Goal: Task Accomplishment & Management: Use online tool/utility

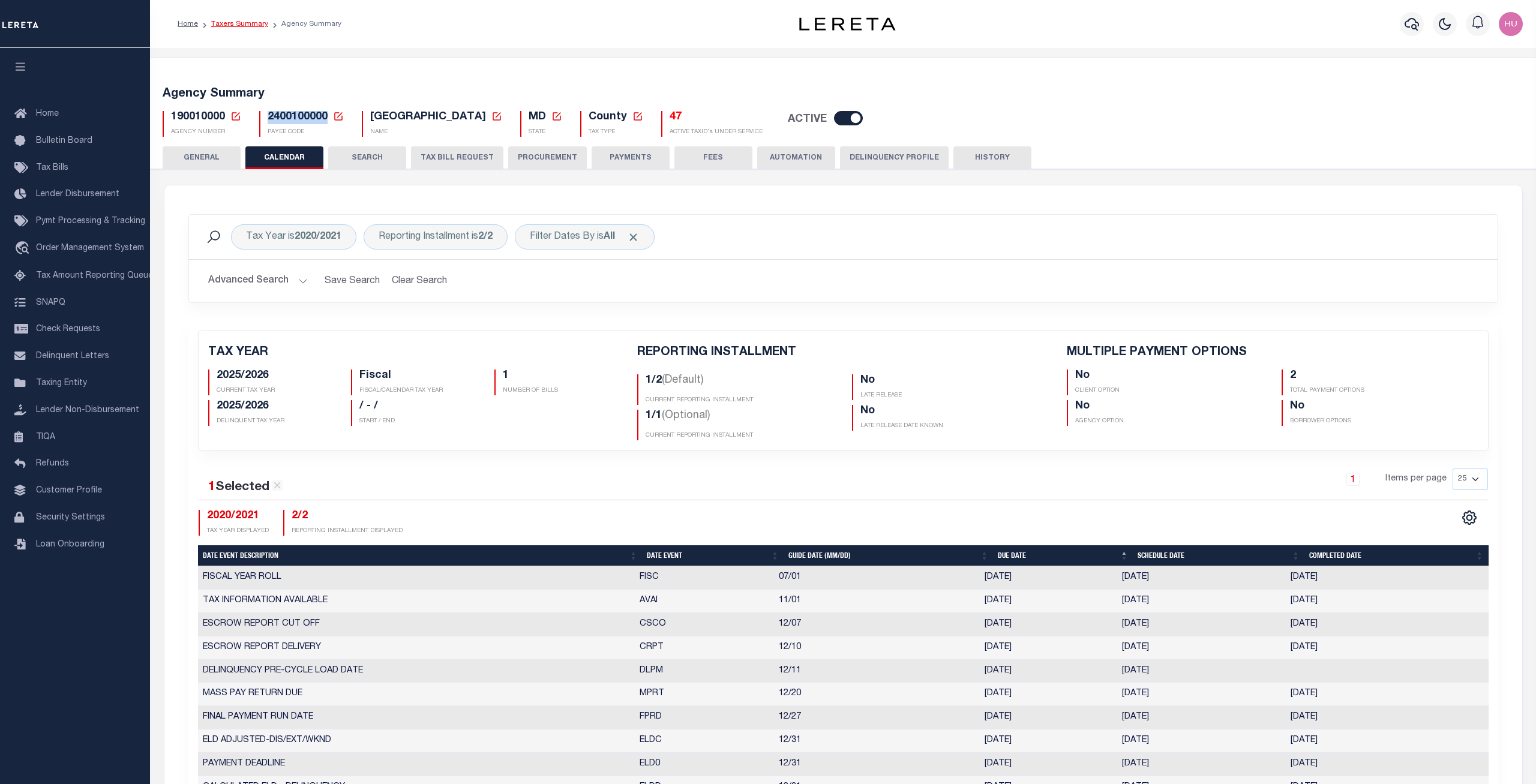
click at [232, 27] on link "Taxers Summary" at bounding box center [239, 24] width 57 height 8
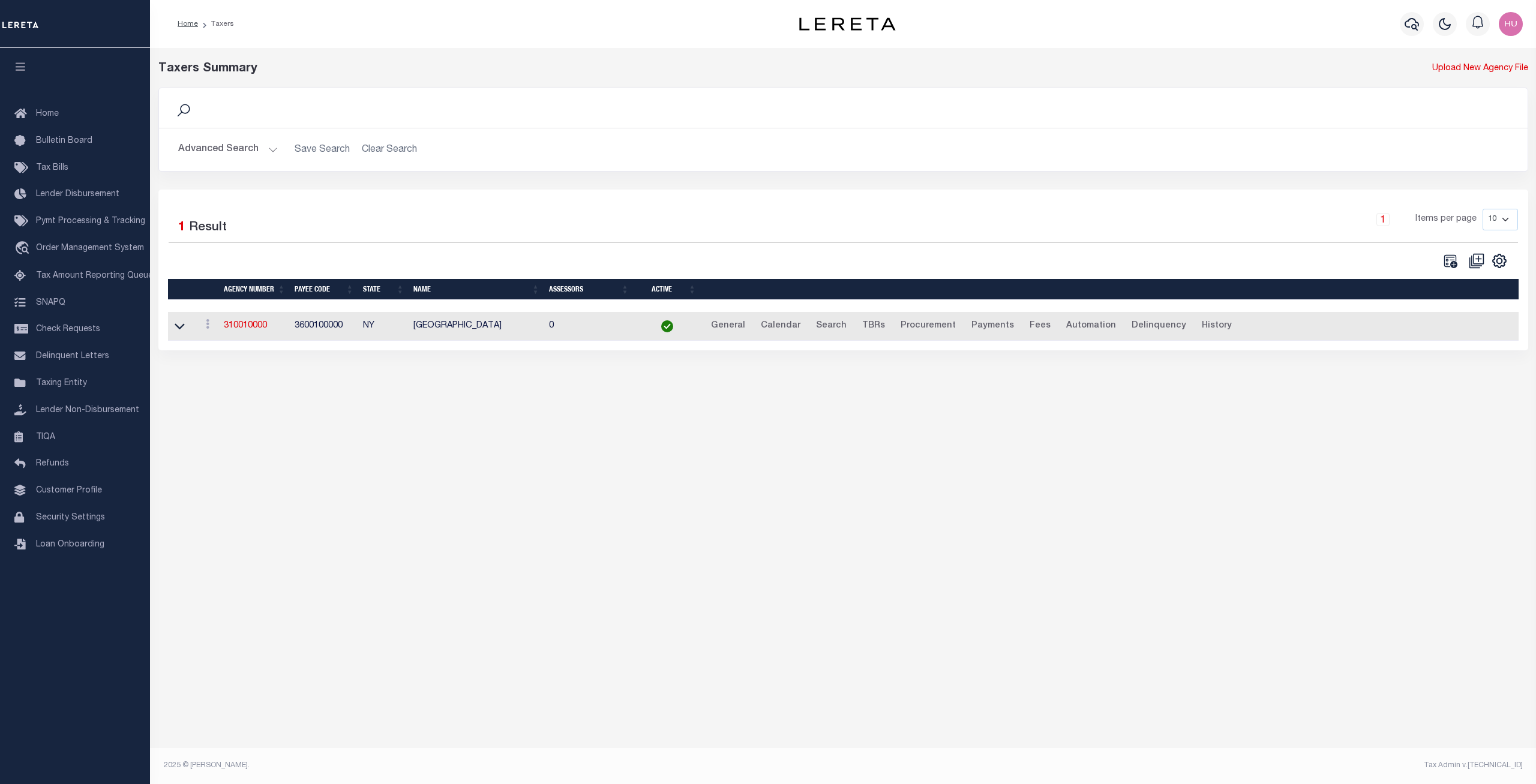
click at [211, 144] on button "Advanced Search" at bounding box center [228, 150] width 100 height 24
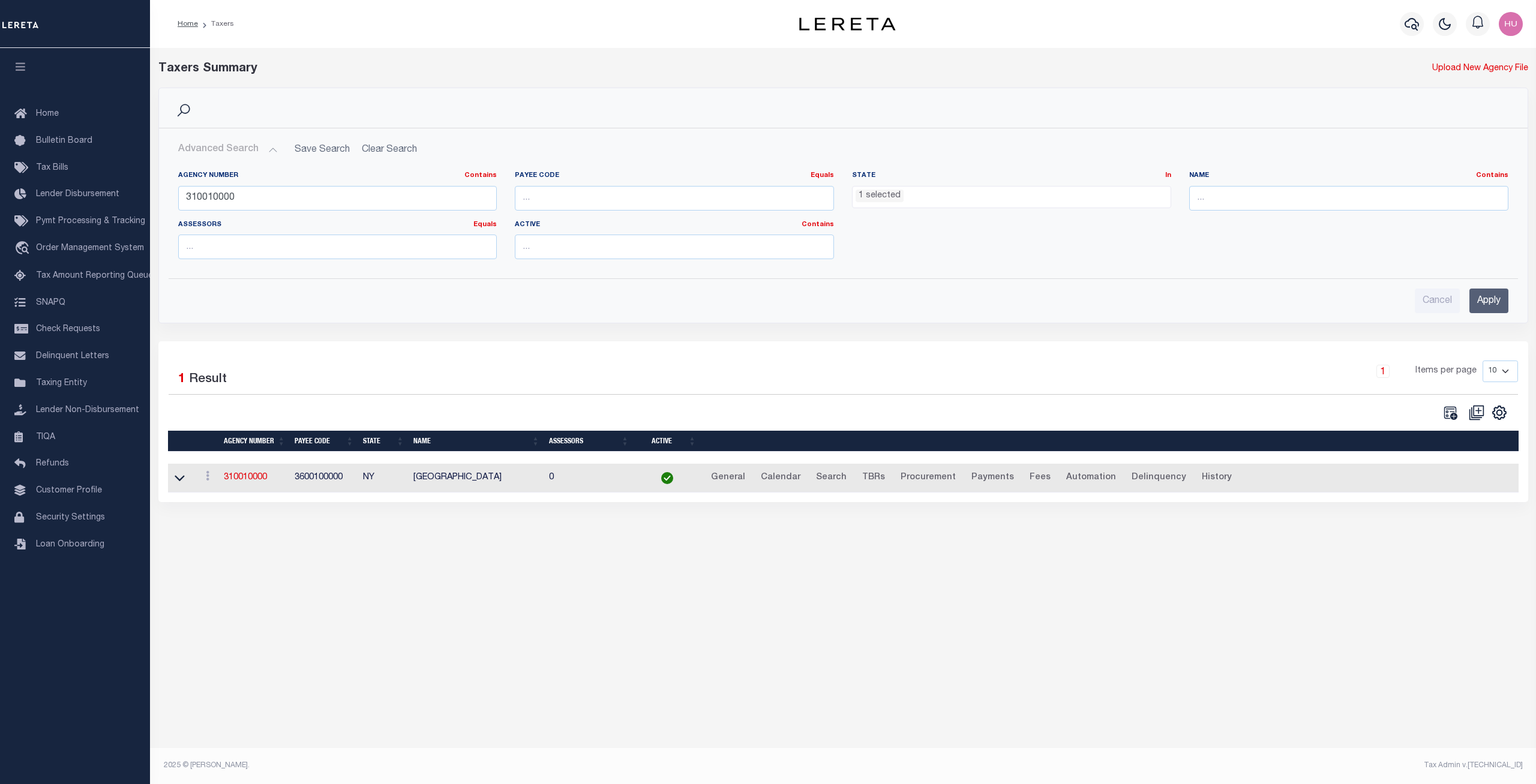
scroll to position [462, 0]
click at [211, 189] on input "310010000" at bounding box center [337, 199] width 319 height 24
type input "360260000"
click at [1491, 295] on input "Apply" at bounding box center [1489, 300] width 39 height 24
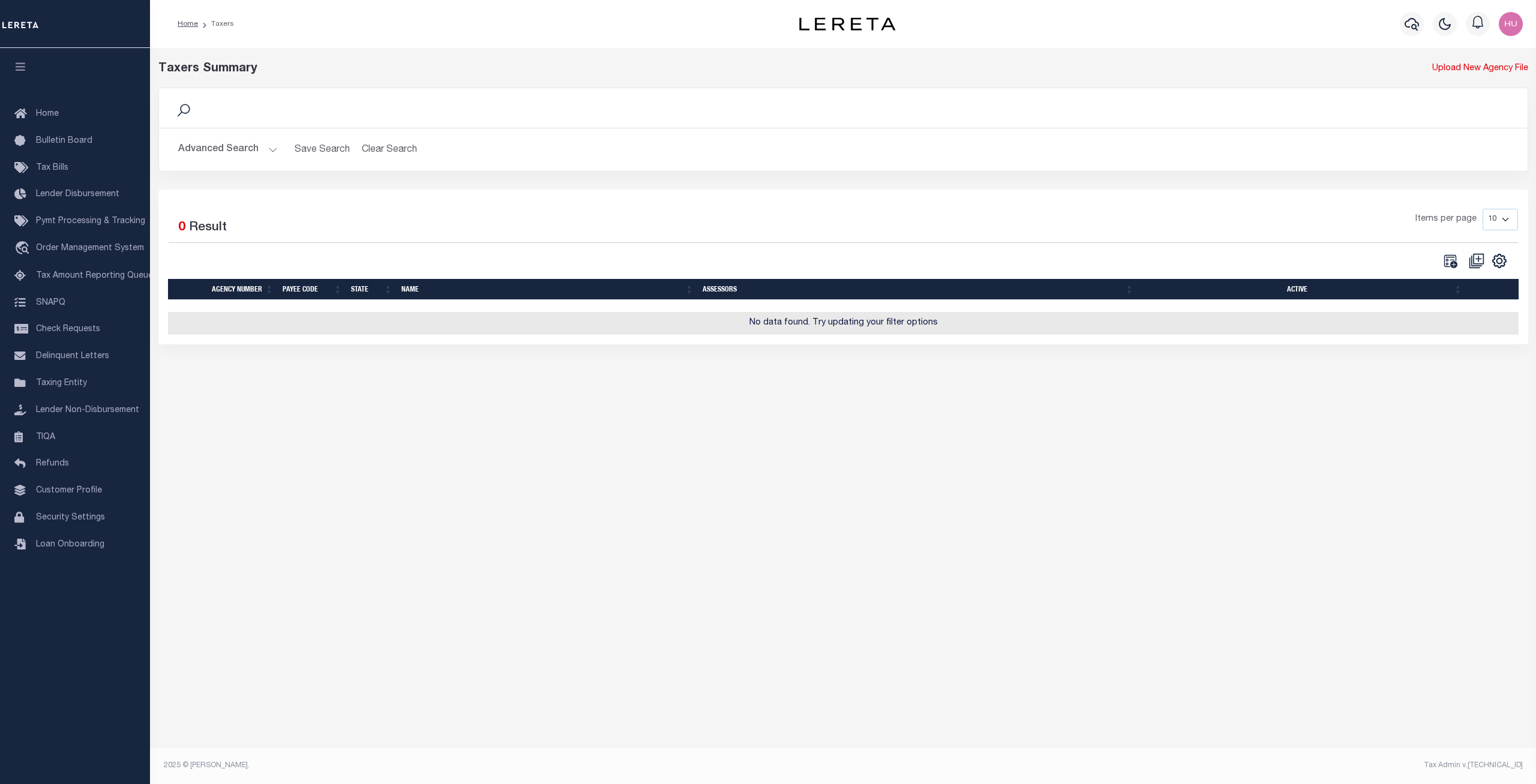
click at [228, 156] on button "Advanced Search" at bounding box center [228, 150] width 100 height 24
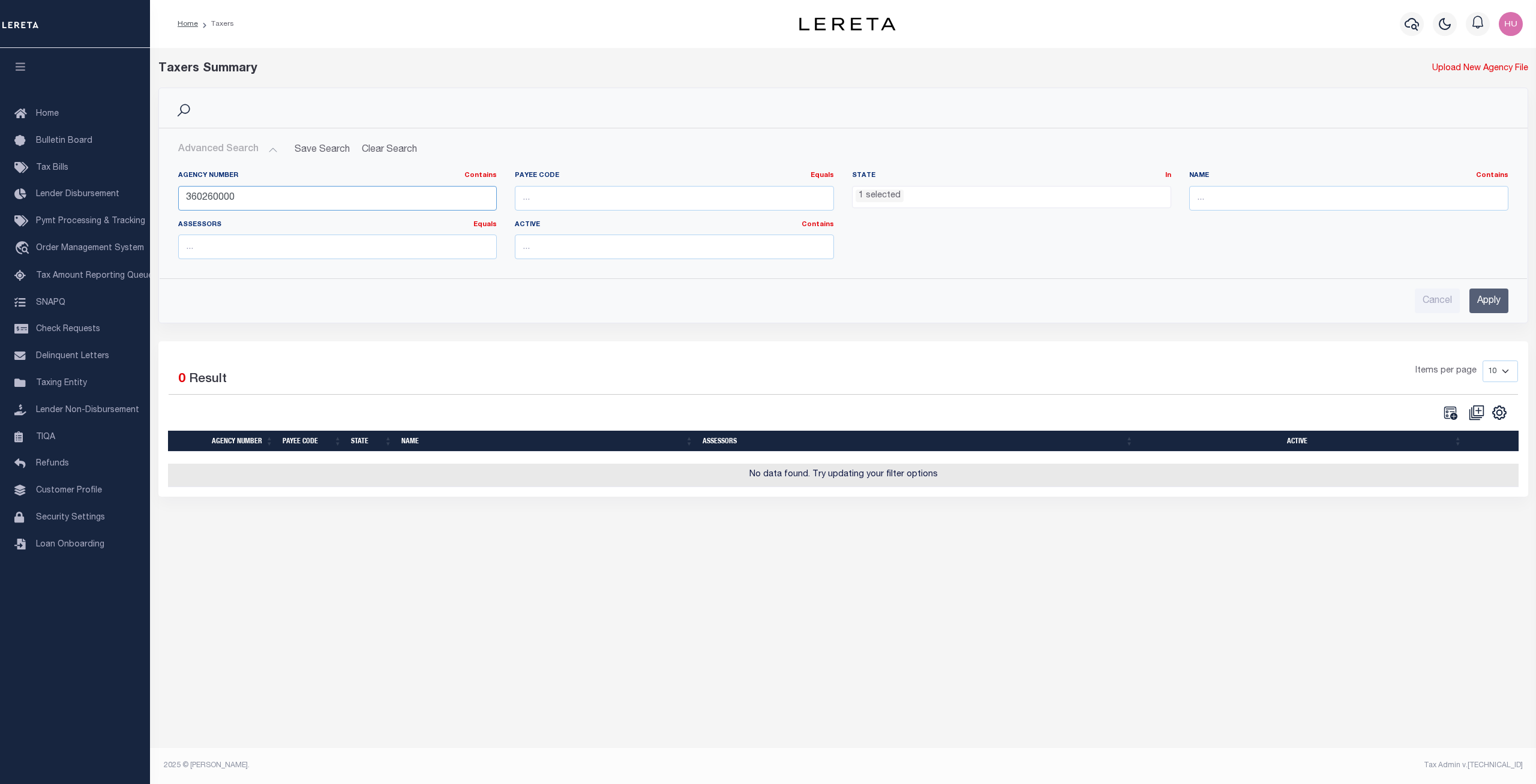
click at [262, 199] on input "360260000" at bounding box center [337, 199] width 319 height 24
drag, startPoint x: 262, startPoint y: 199, endPoint x: 173, endPoint y: 193, distance: 89.2
click at [178, 193] on input "360260000" at bounding box center [337, 199] width 319 height 24
click at [263, 200] on input "text" at bounding box center [337, 199] width 319 height 24
paste input "360260000"
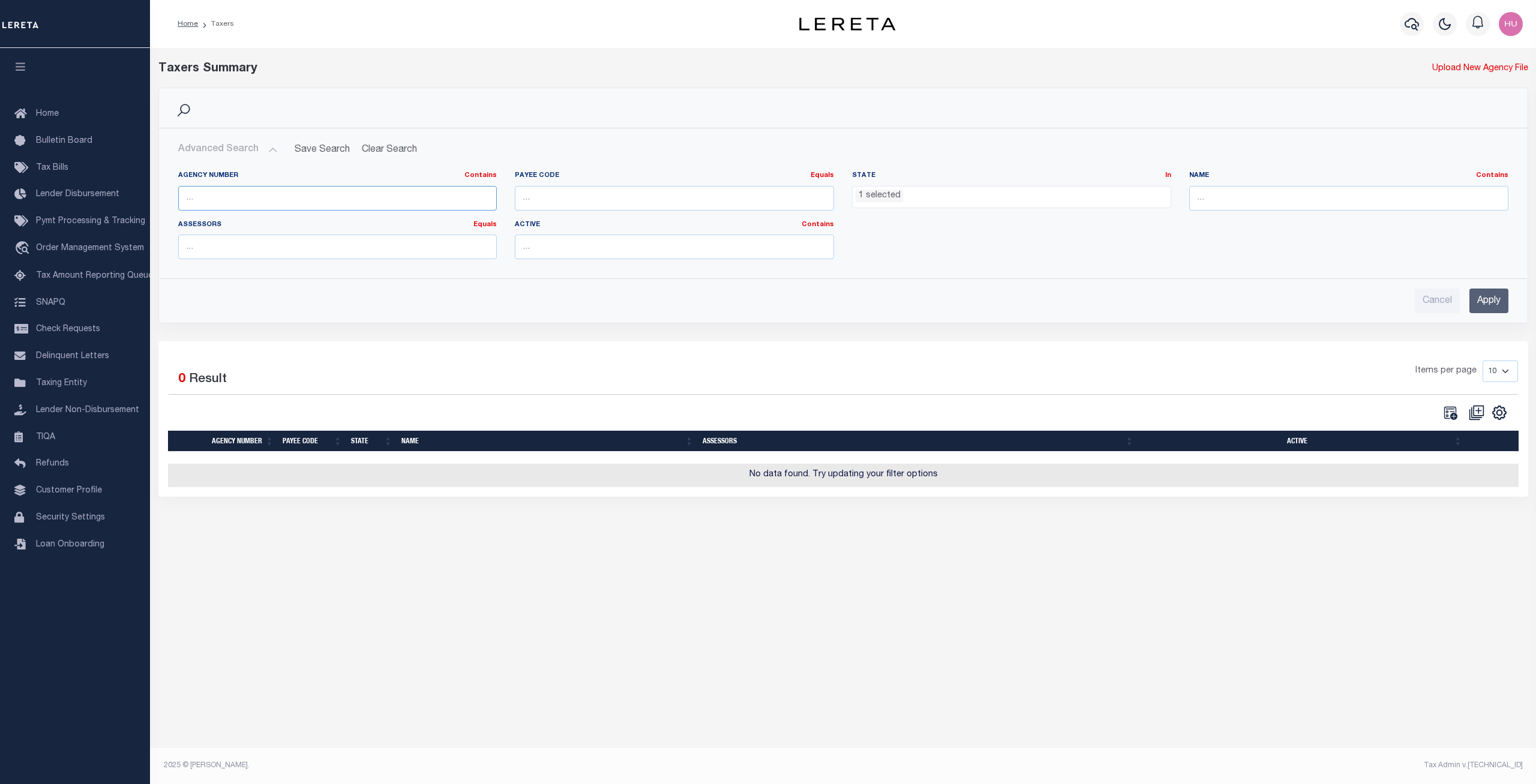
type input "360260000"
click at [902, 200] on li "1 selected" at bounding box center [880, 196] width 48 height 13
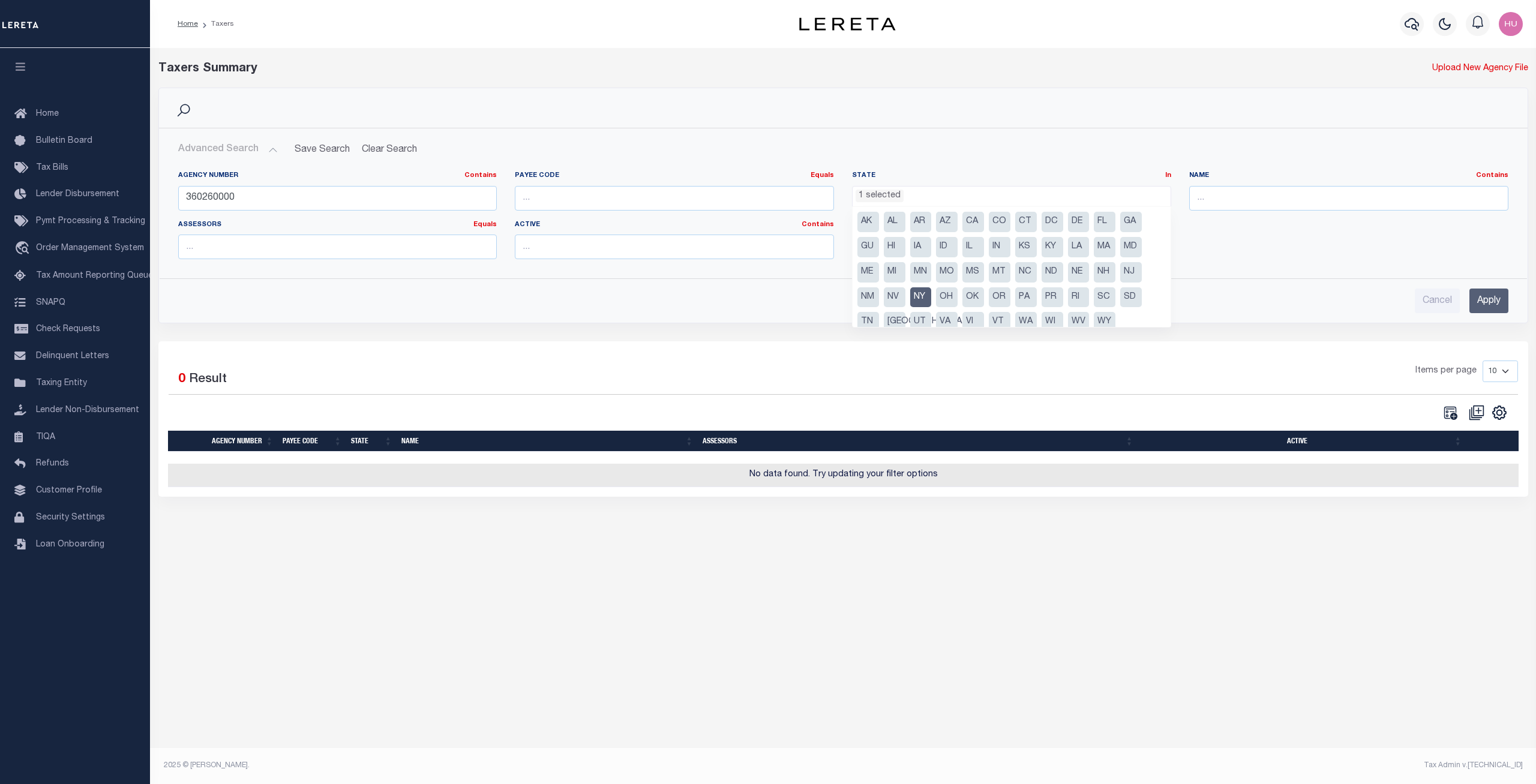
drag, startPoint x: 918, startPoint y: 296, endPoint x: 1049, endPoint y: 302, distance: 131.1
click at [918, 296] on li "NY" at bounding box center [921, 297] width 22 height 21
select select
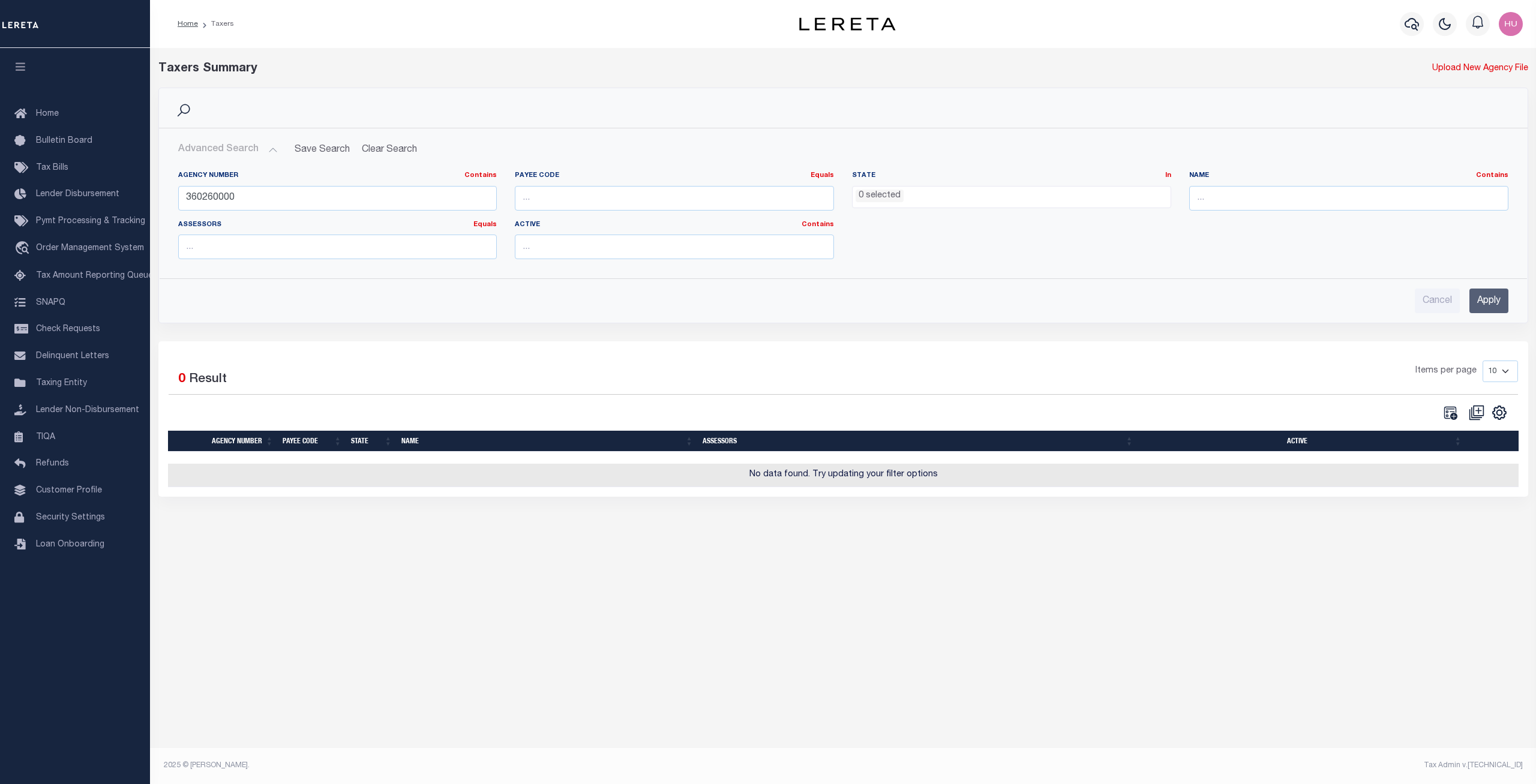
click at [1490, 301] on input "Apply" at bounding box center [1489, 300] width 39 height 24
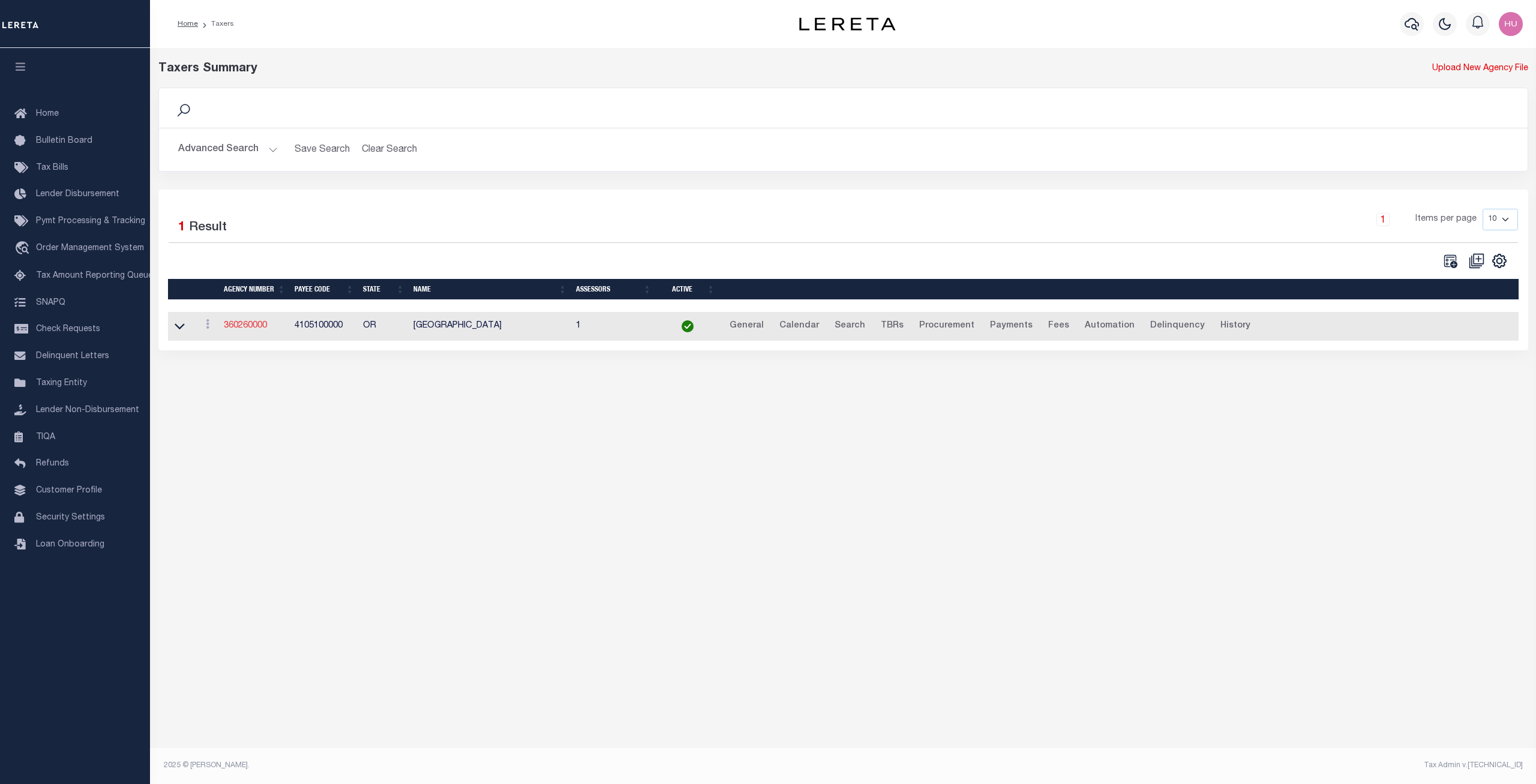
click at [245, 328] on link "360260000" at bounding box center [246, 326] width 43 height 8
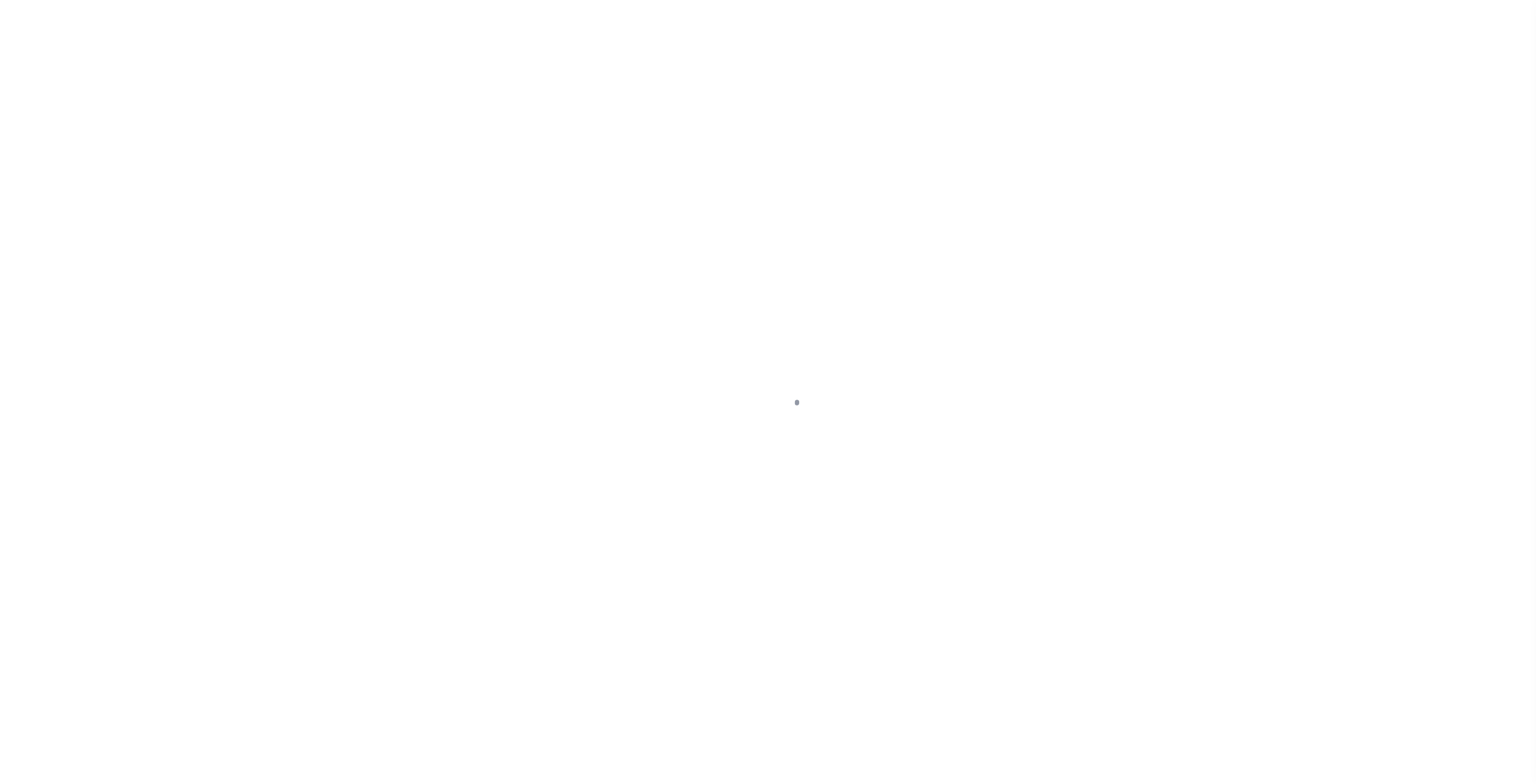
select select
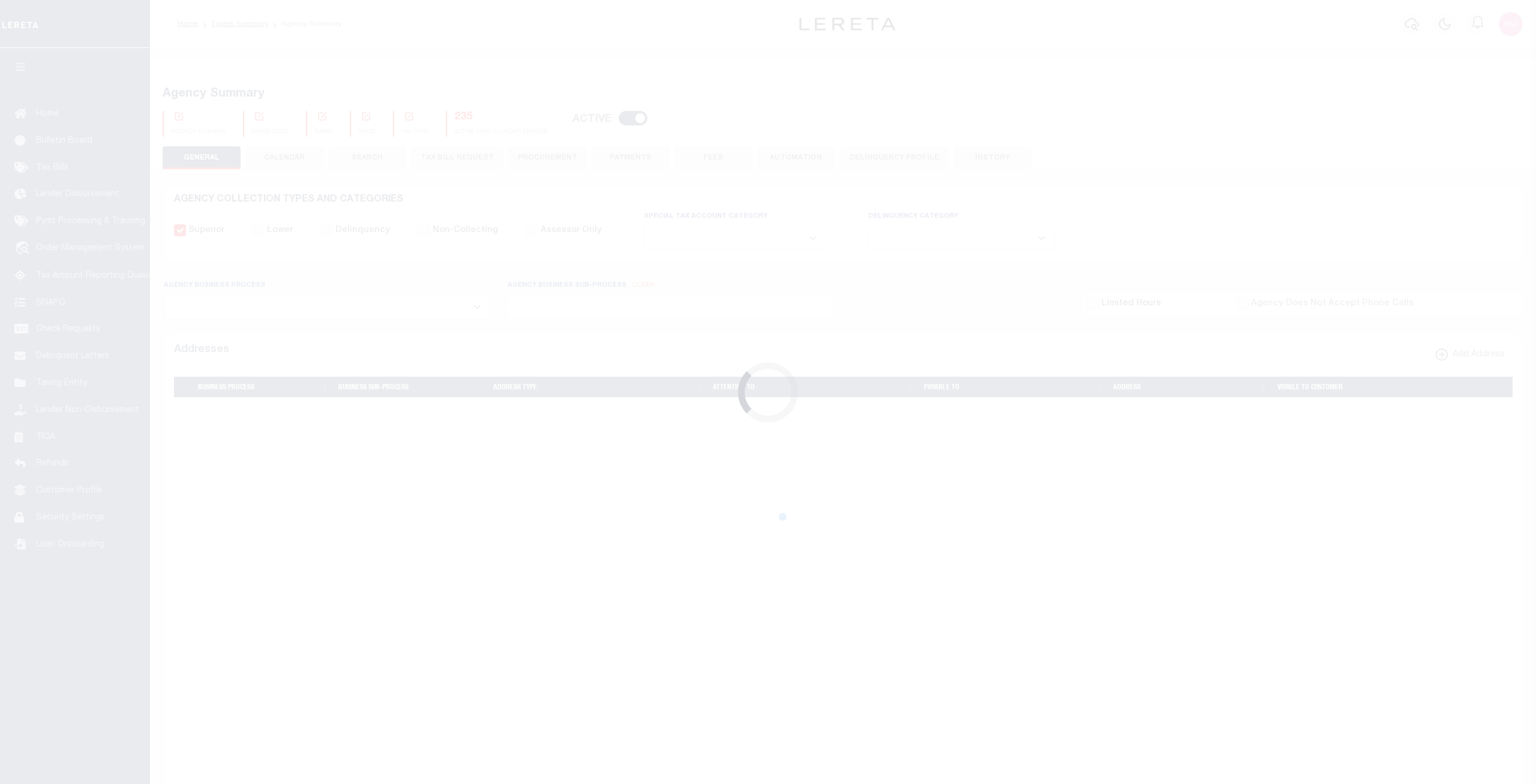
checkbox input "false"
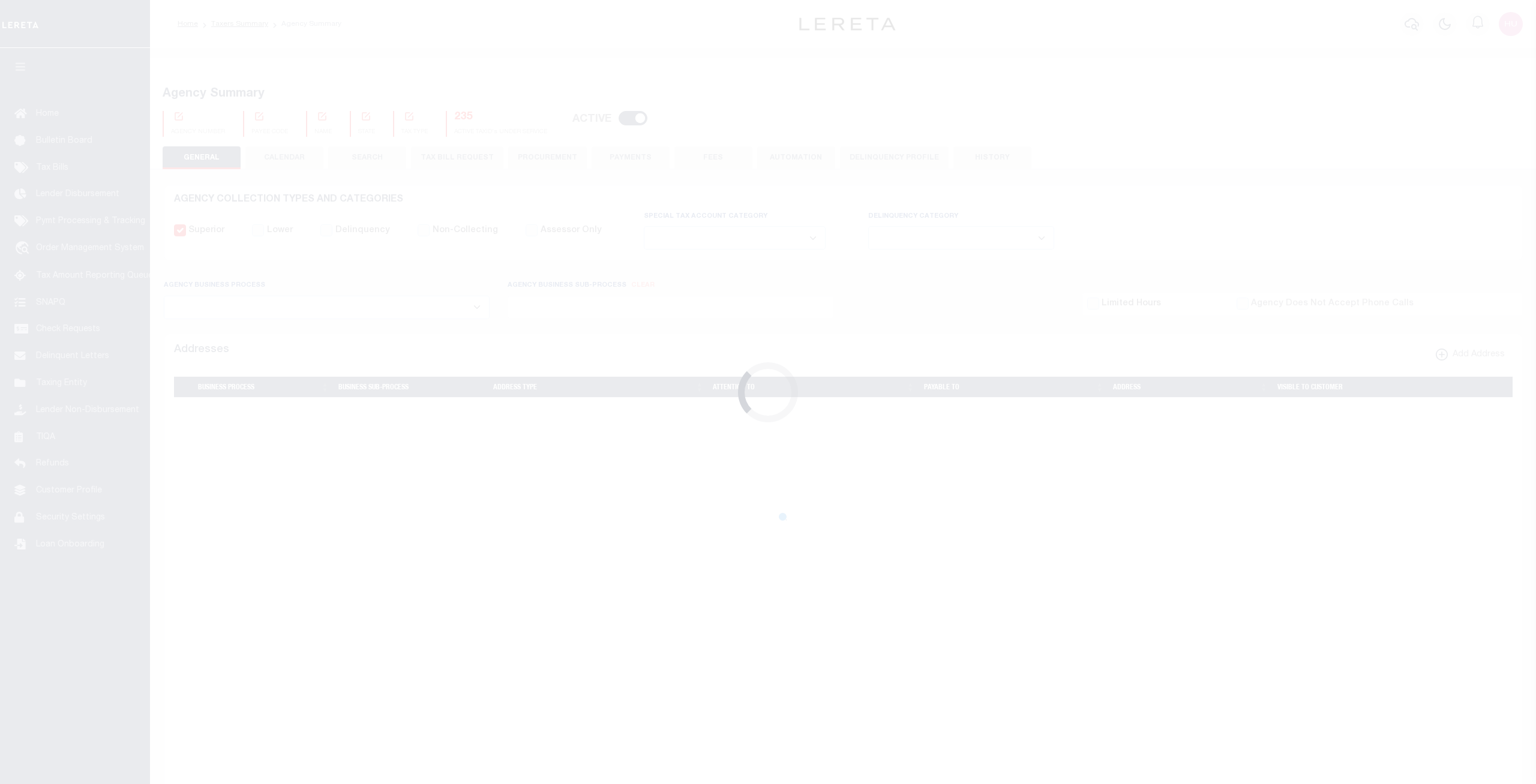
type input "4105100000"
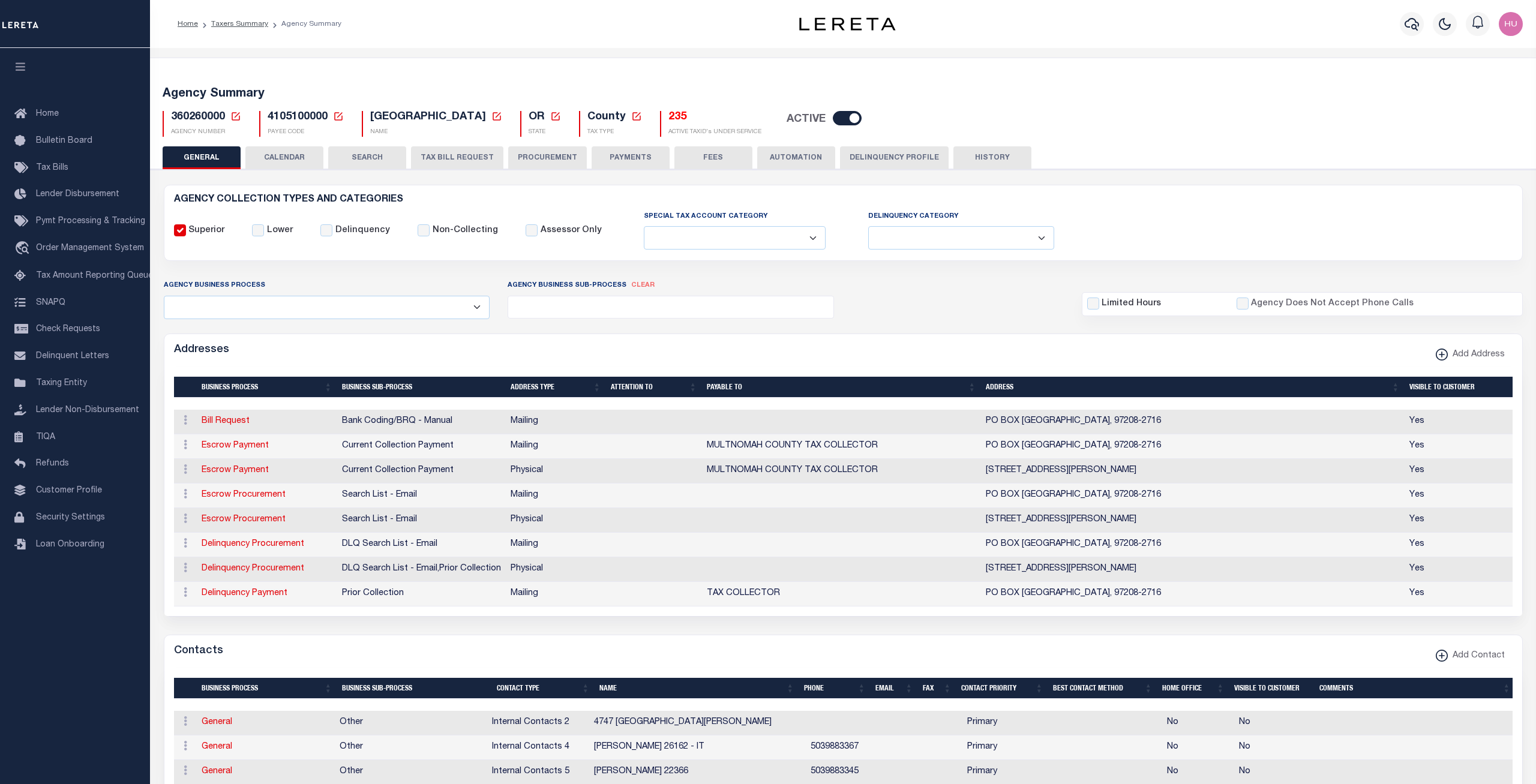
click at [283, 154] on button "CALENDAR" at bounding box center [284, 157] width 78 height 23
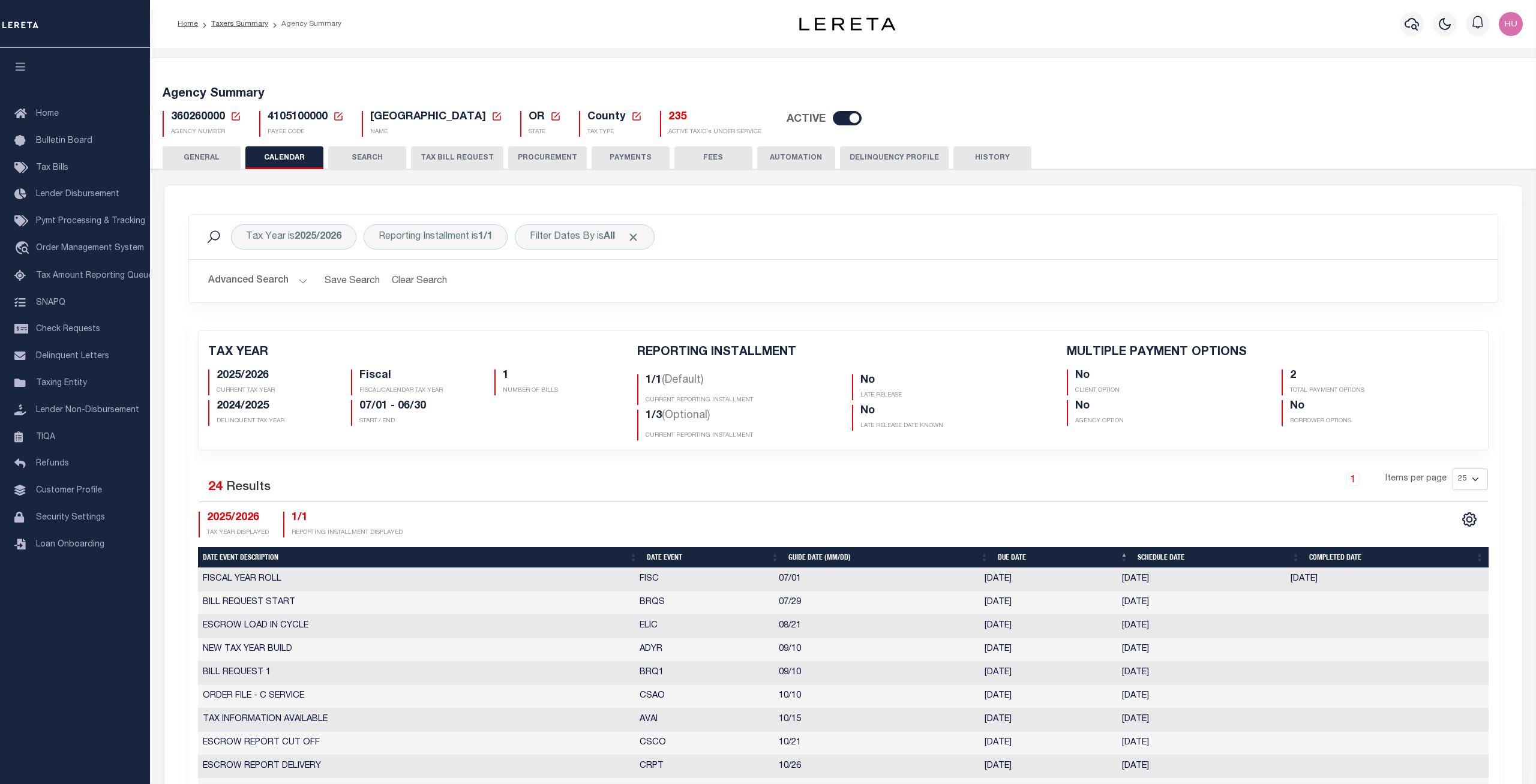
checkbox input "false"
type input "2"
drag, startPoint x: 776, startPoint y: 437, endPoint x: 629, endPoint y: 349, distance: 171.3
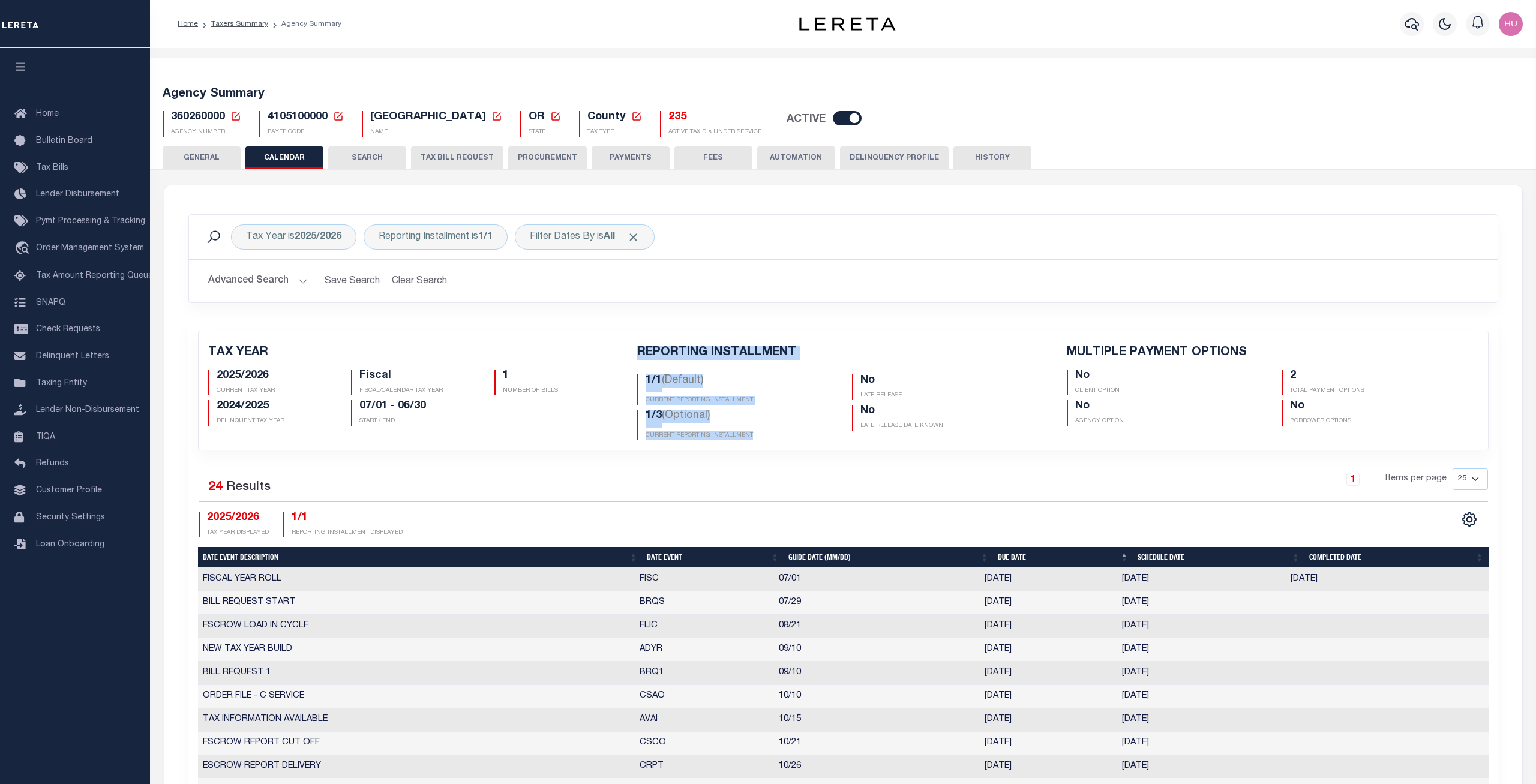
click at [629, 349] on div "REPORTING INSTALLMENT 1/1 (Default) CURRENT REPORTING INSTALLMENT 1/3 (Optional…" at bounding box center [843, 392] width 429 height 95
click at [500, 340] on div "TAX YEAR 2025/2026 CURRENT TAX YEAR Fiscal FISCAL/CALENDAR TAX YEAR 1 NUMBER OF…" at bounding box center [843, 391] width 1307 height 119
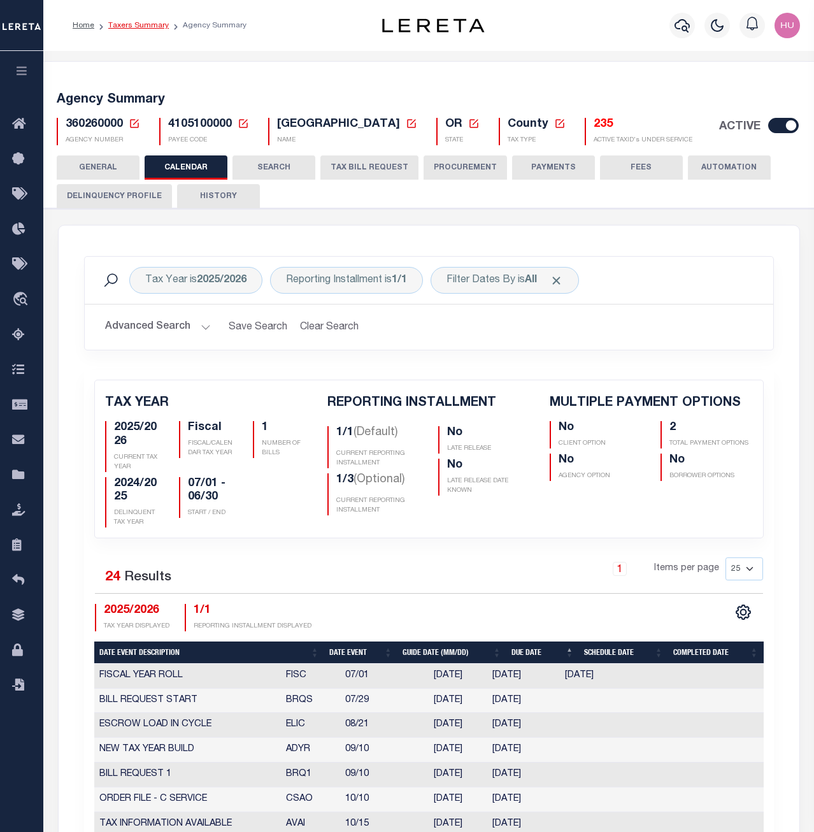
click at [120, 23] on link "Taxers Summary" at bounding box center [138, 26] width 61 height 8
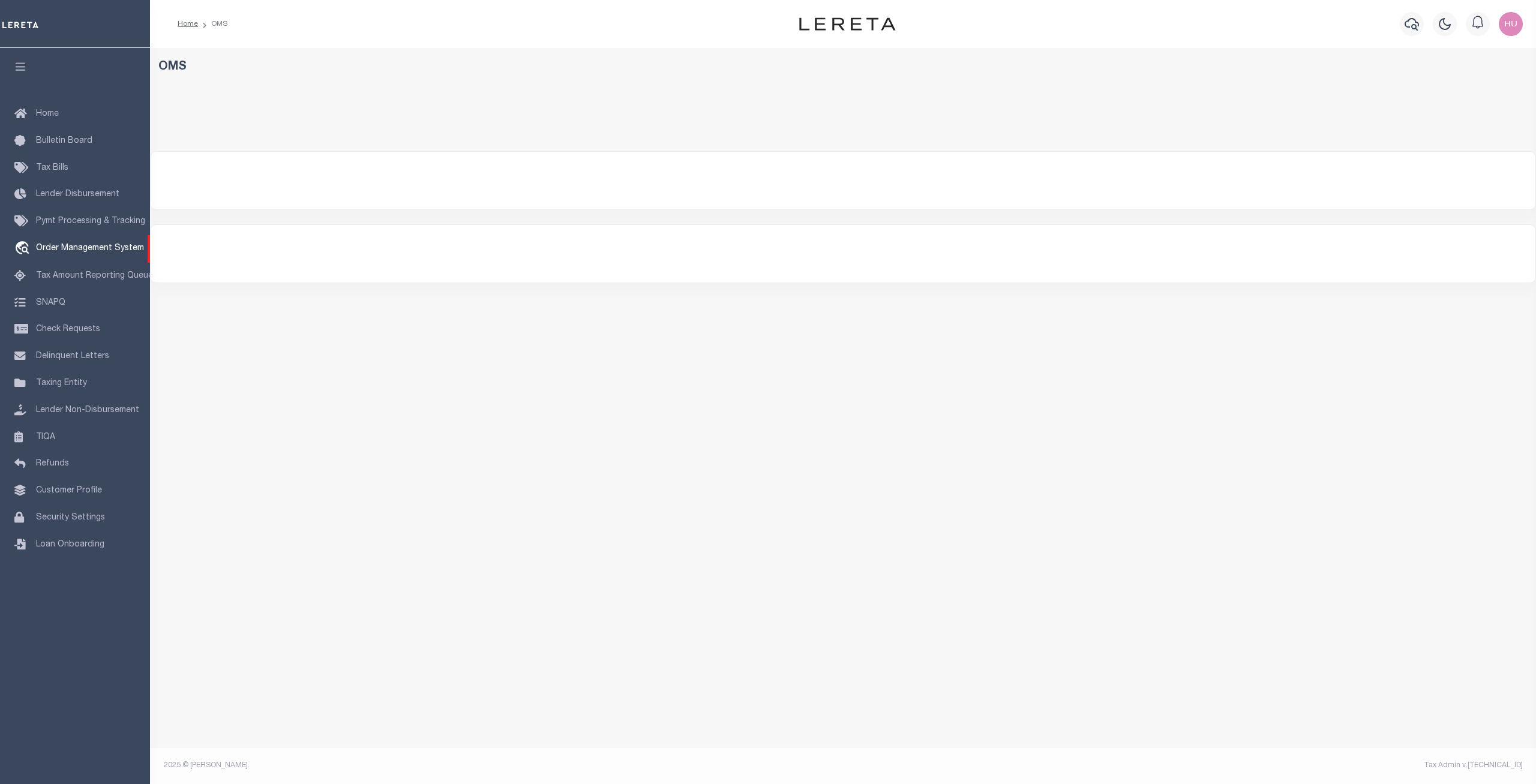
select select "200"
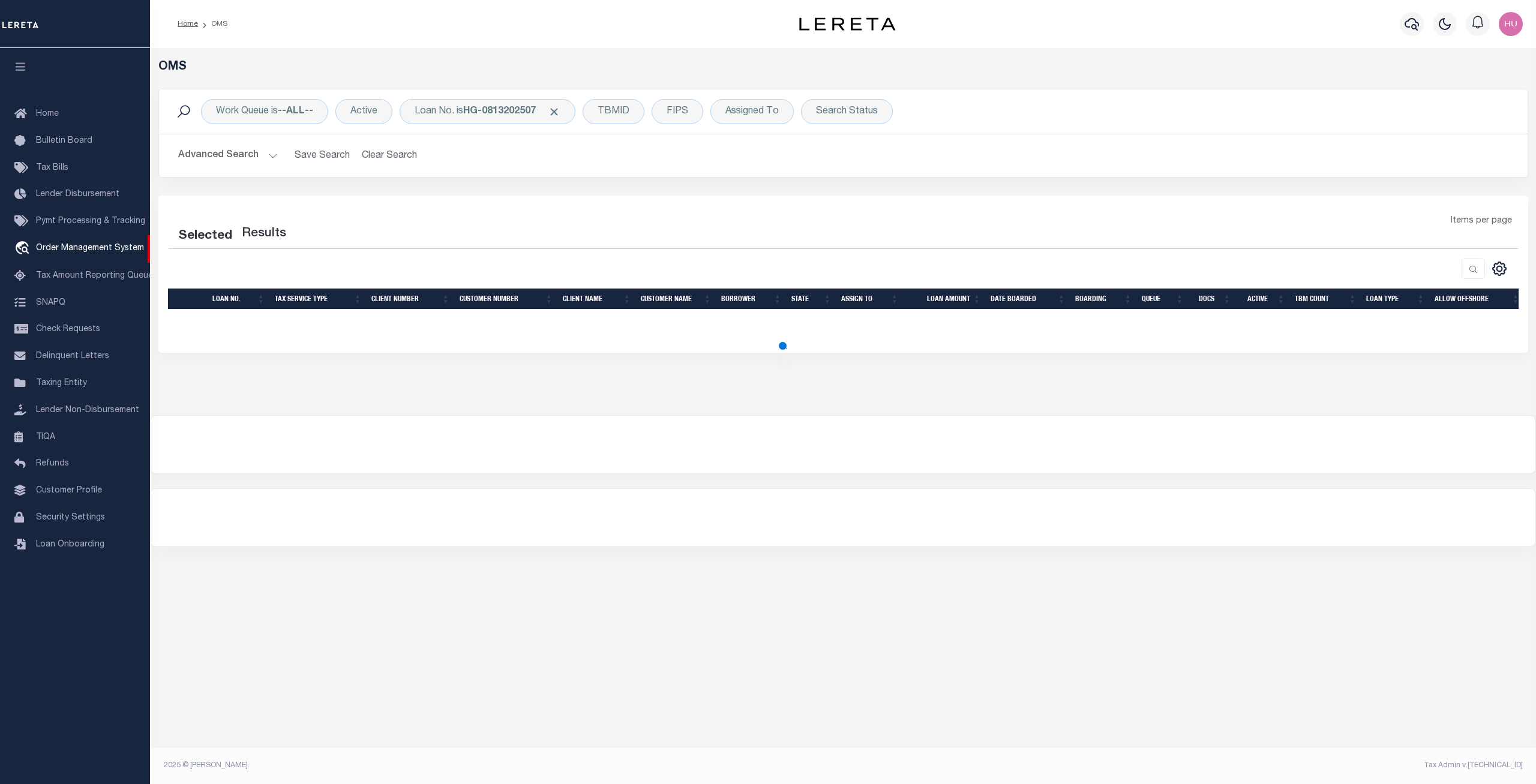
select select "200"
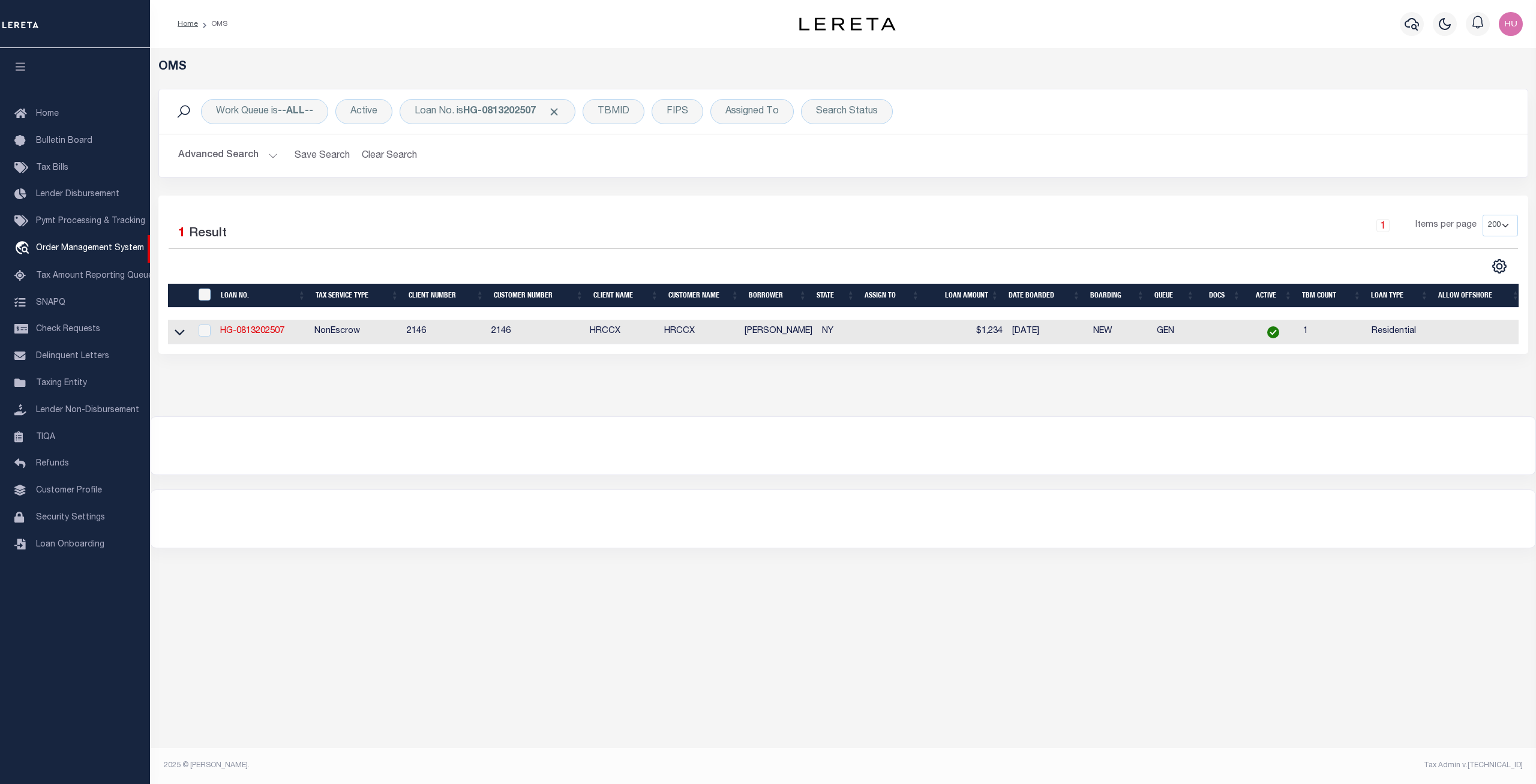
click at [675, 397] on div "OMS Work Queue is --ALL-- Active Loan No. is HG-0813202507 TBMID FIPS Assigned …" at bounding box center [843, 232] width 1386 height 368
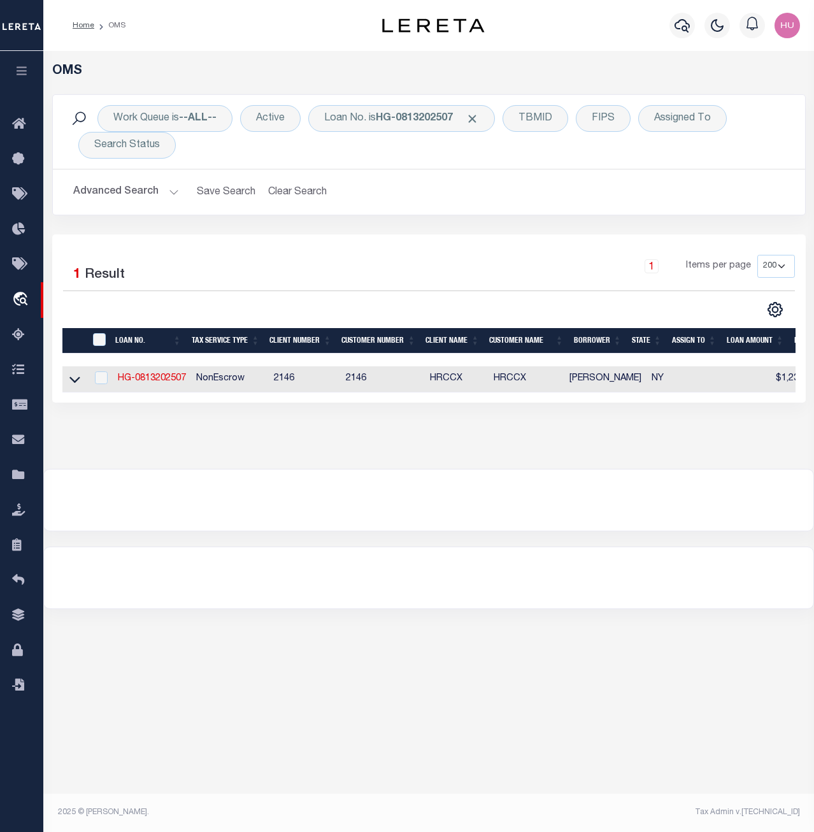
click at [386, 154] on div "Work Queue is --ALL-- Active Loan No. is HG-0813202507 TBMID FIPS Assigned To S…" at bounding box center [429, 132] width 732 height 54
click at [398, 119] on b "HG-0813202507" at bounding box center [414, 118] width 77 height 10
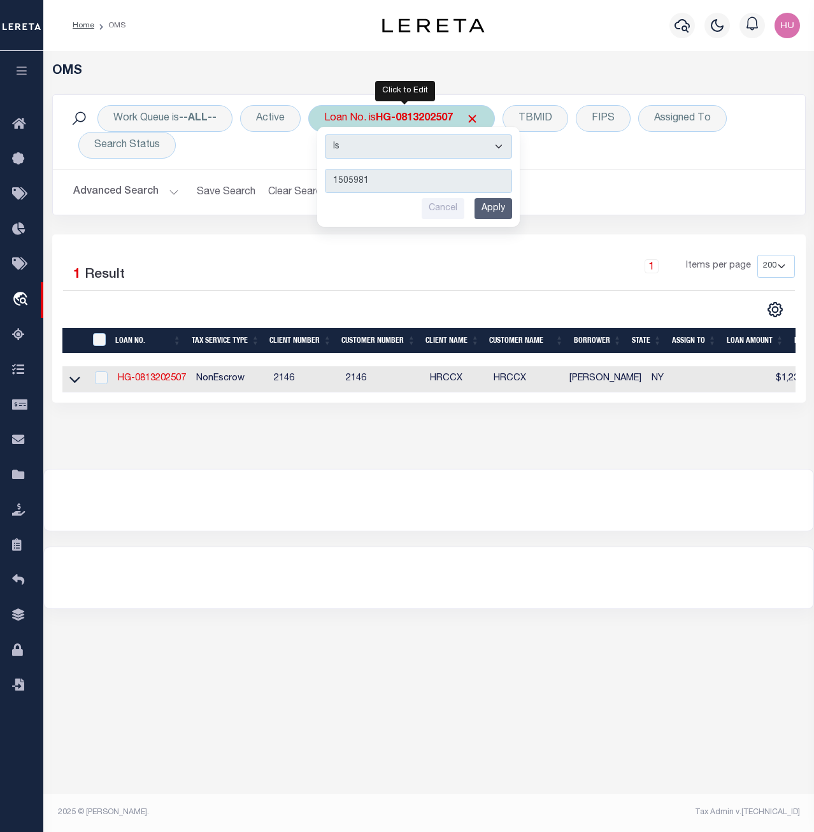
type input "15059819"
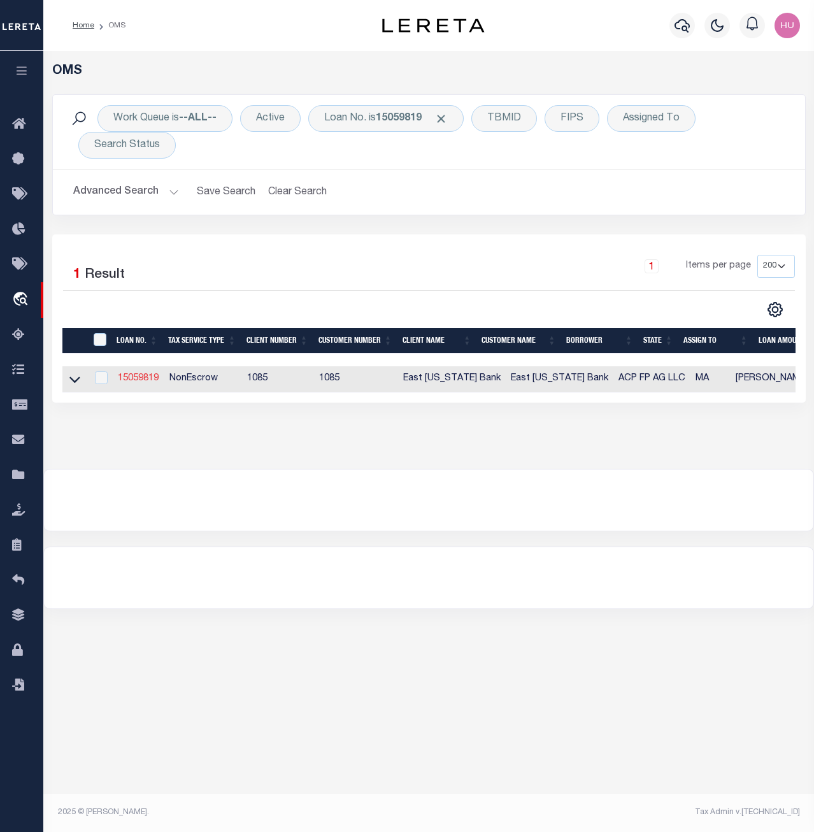
click at [150, 382] on link "15059819" at bounding box center [138, 378] width 41 height 9
type input "15059819"
type input "ACP FP AG LLC"
select select
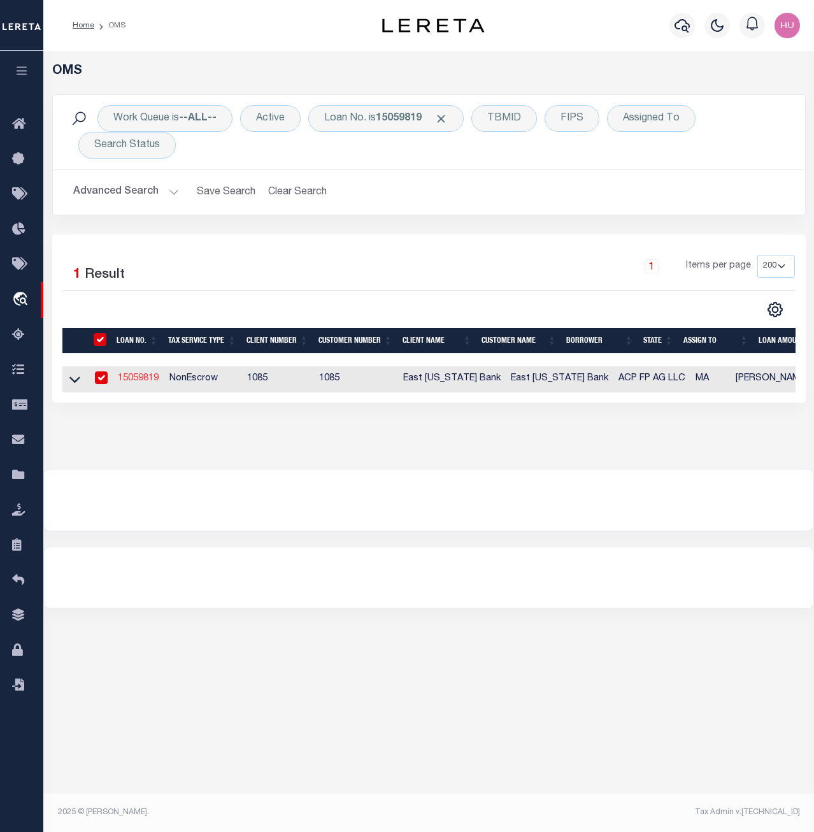
type input "2727 LBJ FREEWAY STE 600"
type input "DALLAS TX 75234"
select select
select select "NonEscrow"
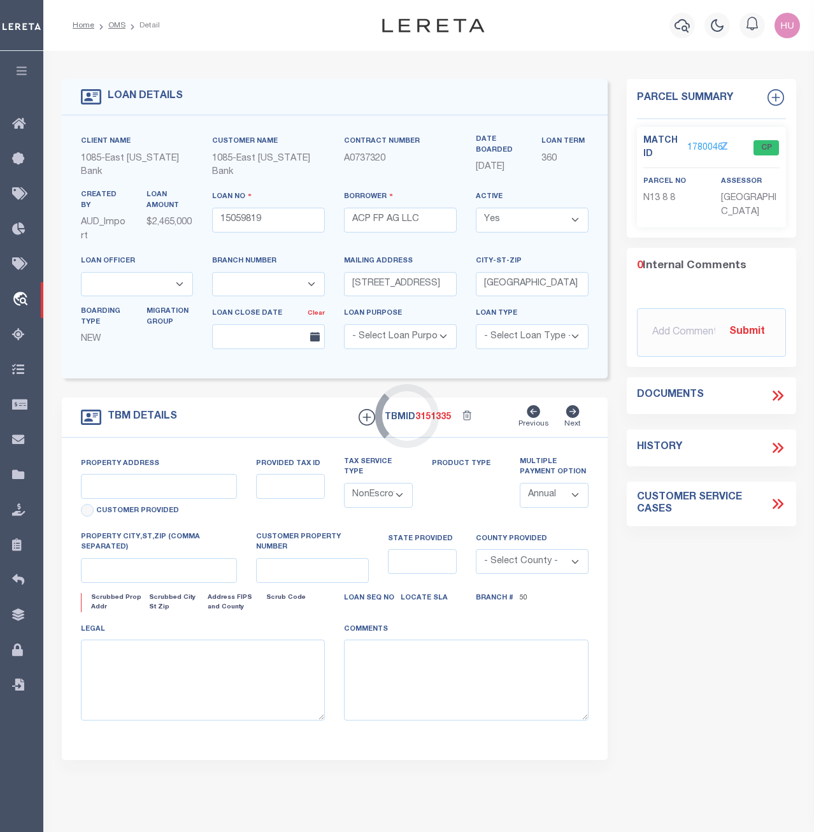
type input "32 CENTURY ST"
select select
type input "AGAWAM , MA 10010000"
type input "MA"
select select
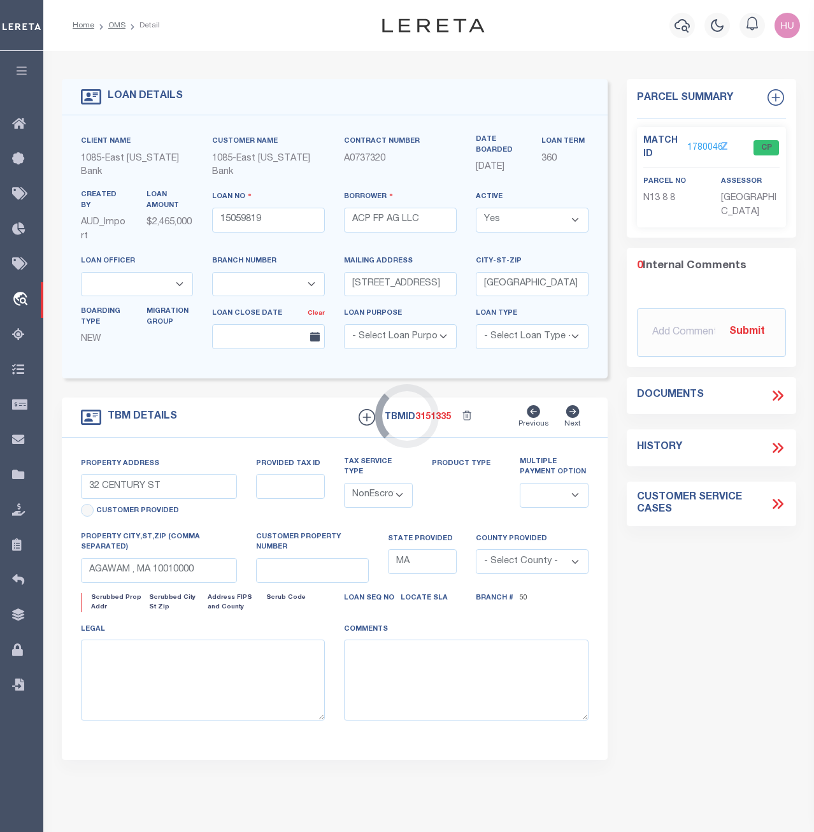
select select "1679"
select select "900"
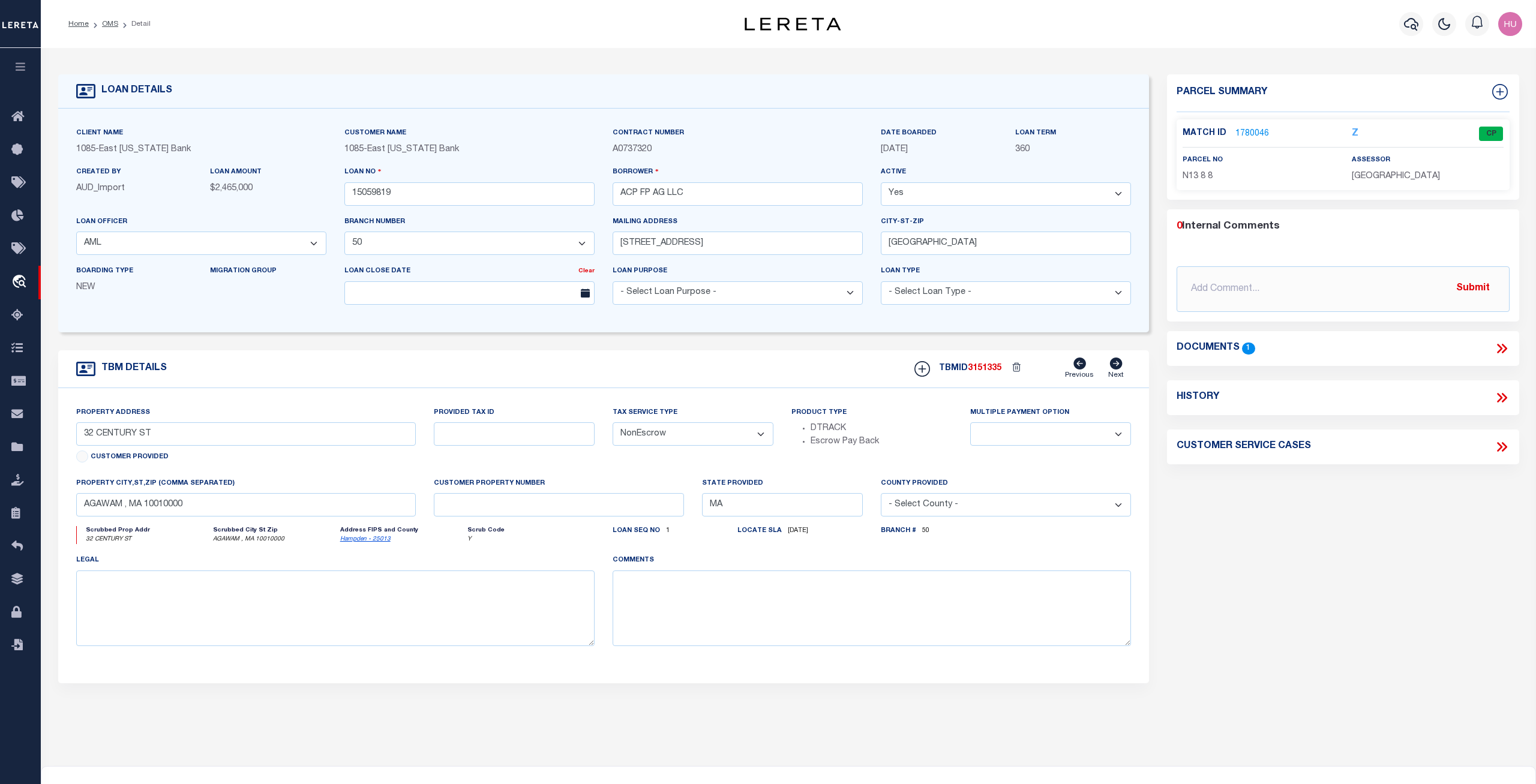
drag, startPoint x: 926, startPoint y: 152, endPoint x: 870, endPoint y: 152, distance: 56.0
click at [863, 150] on div "Client Name 1085 - East Texas Bank Customer Name 1085 - East Texas Bank" at bounding box center [604, 219] width 1074 height 187
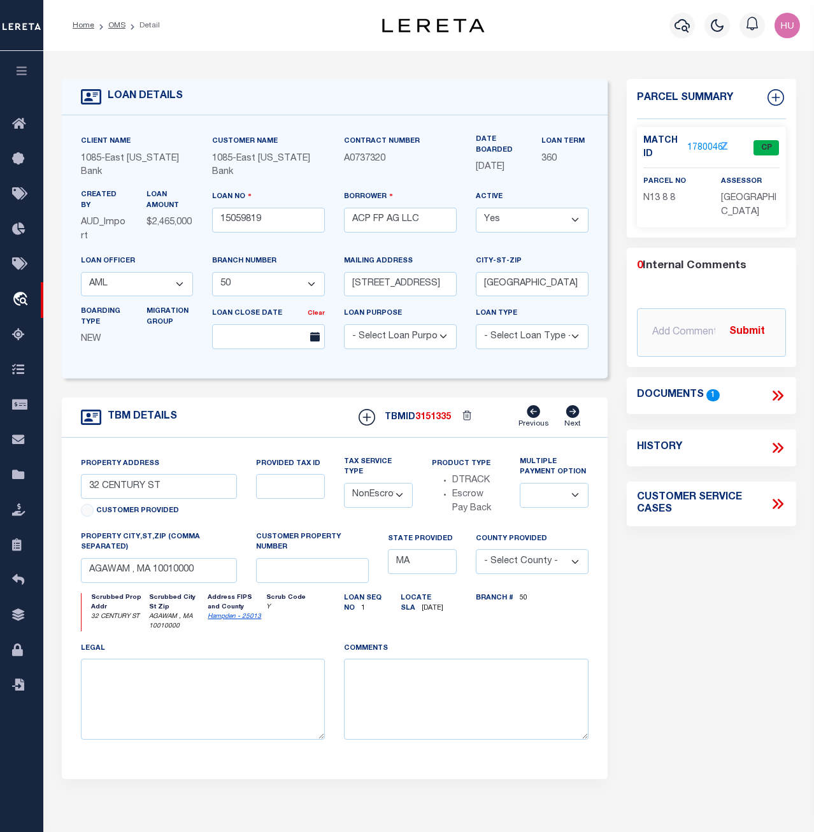
click at [464, 89] on div "LOAN DETAILS" at bounding box center [335, 97] width 546 height 36
click at [617, 89] on div "Parcel Summary Match ID 1780046 Z parcel no N13 8 8 assessor 0 1" at bounding box center [711, 454] width 189 height 750
click at [695, 147] on link "1780046" at bounding box center [706, 147] width 36 height 13
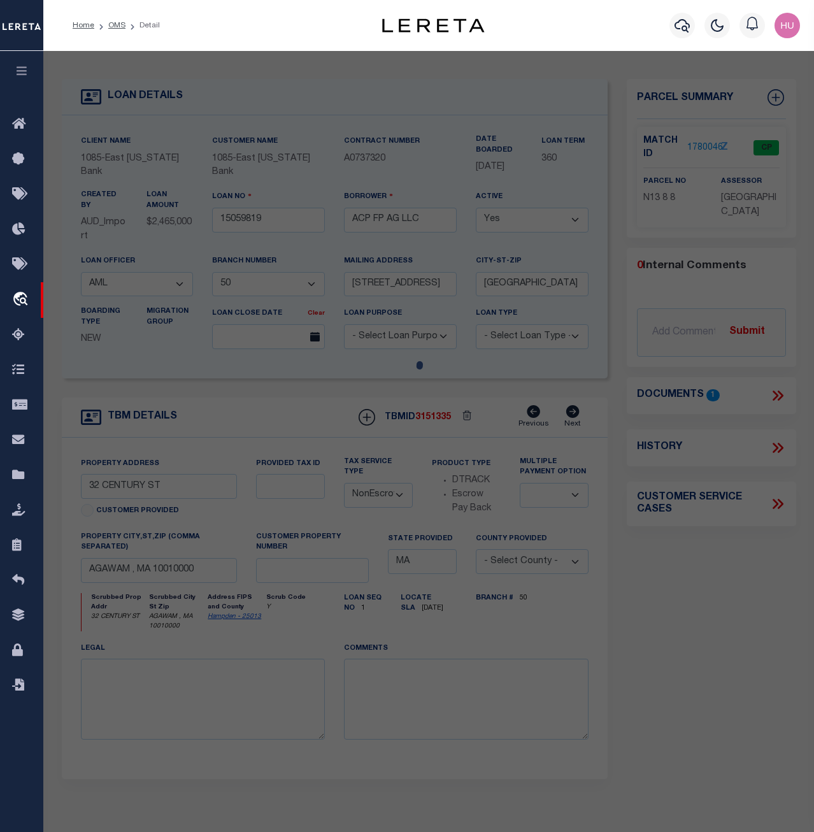
checkbox input "false"
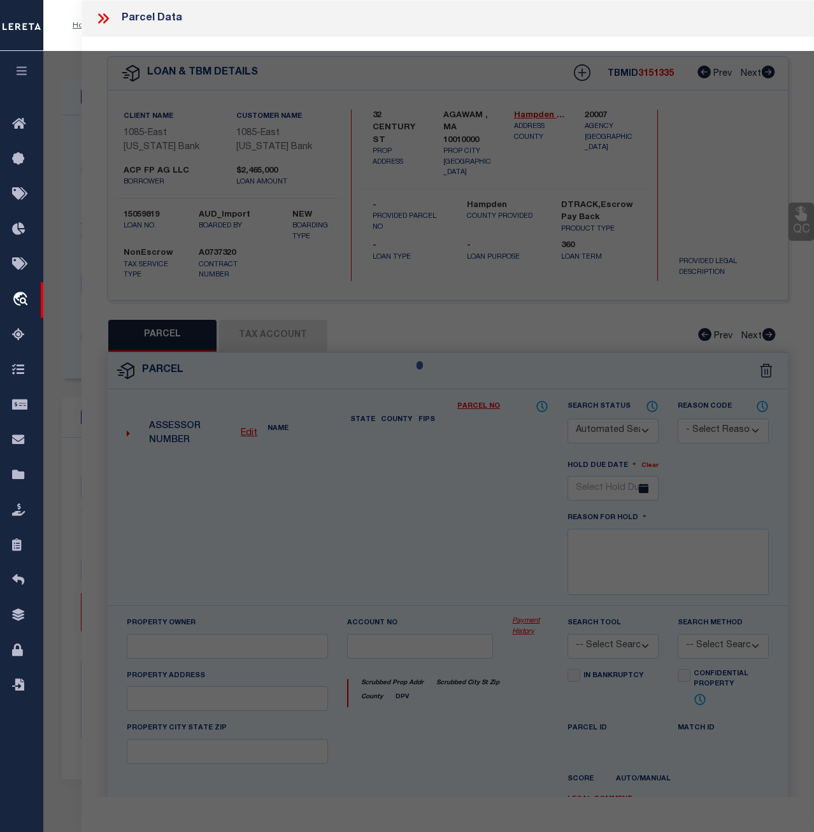
select select "CP"
type input "MILLWORK REALTY ASSOCIATES, LL"
select select
type input "32 CENTURY ST"
checkbox input "false"
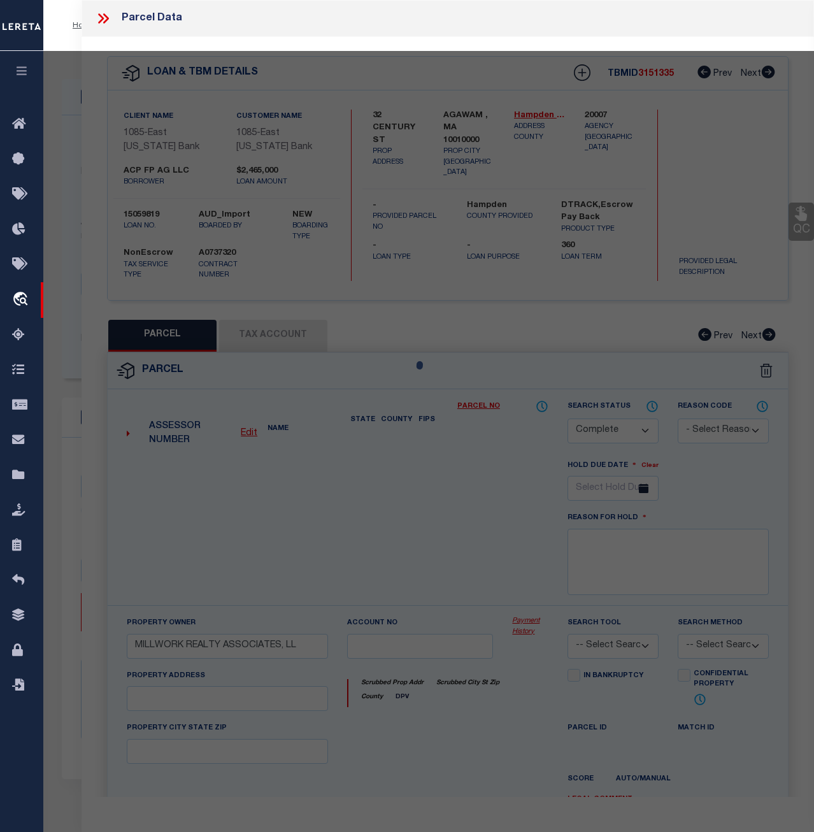
type input "AGAWAM , MA 10010"
type textarea "ACRES: 1.896"
type textarea "Completed based on the given document."
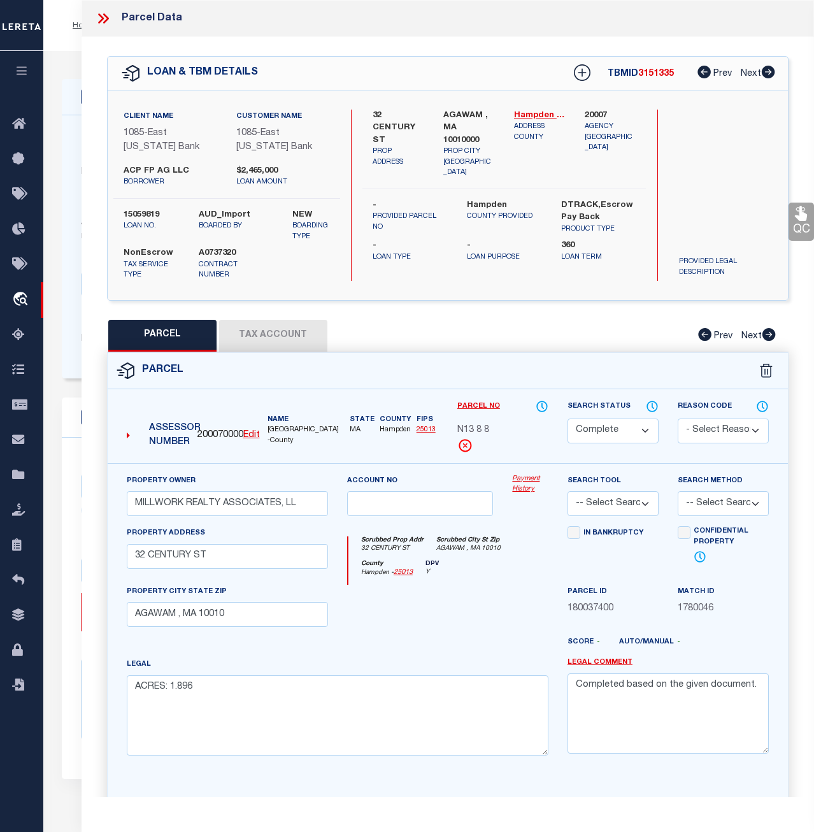
click at [213, 433] on span "200070000" at bounding box center [221, 436] width 46 height 14
copy span "200070000"
click at [516, 480] on link "Payment History" at bounding box center [530, 484] width 36 height 21
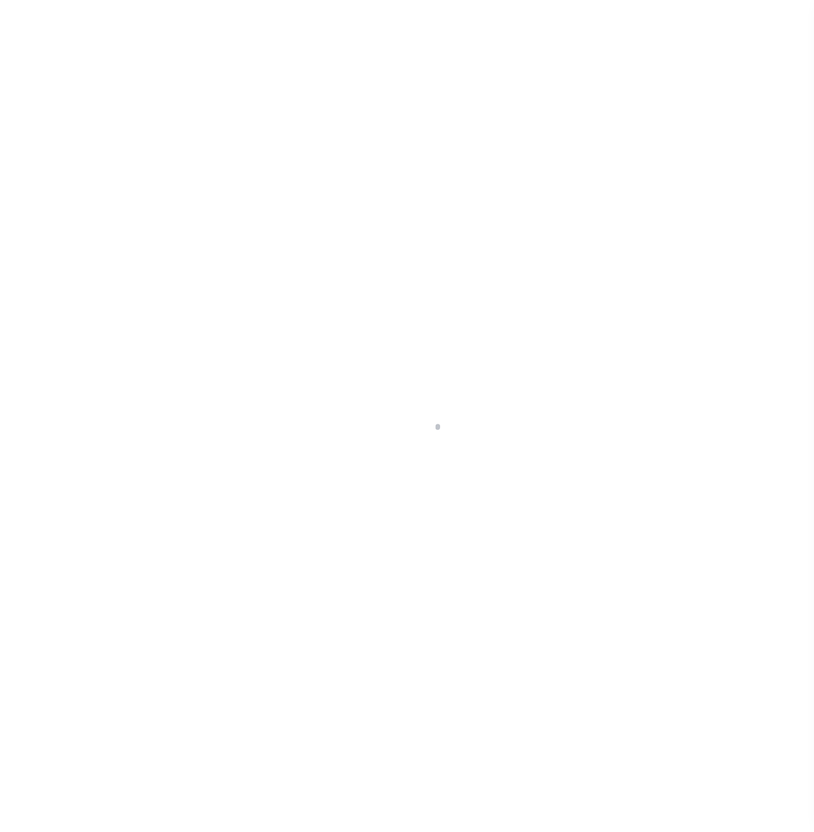
select select
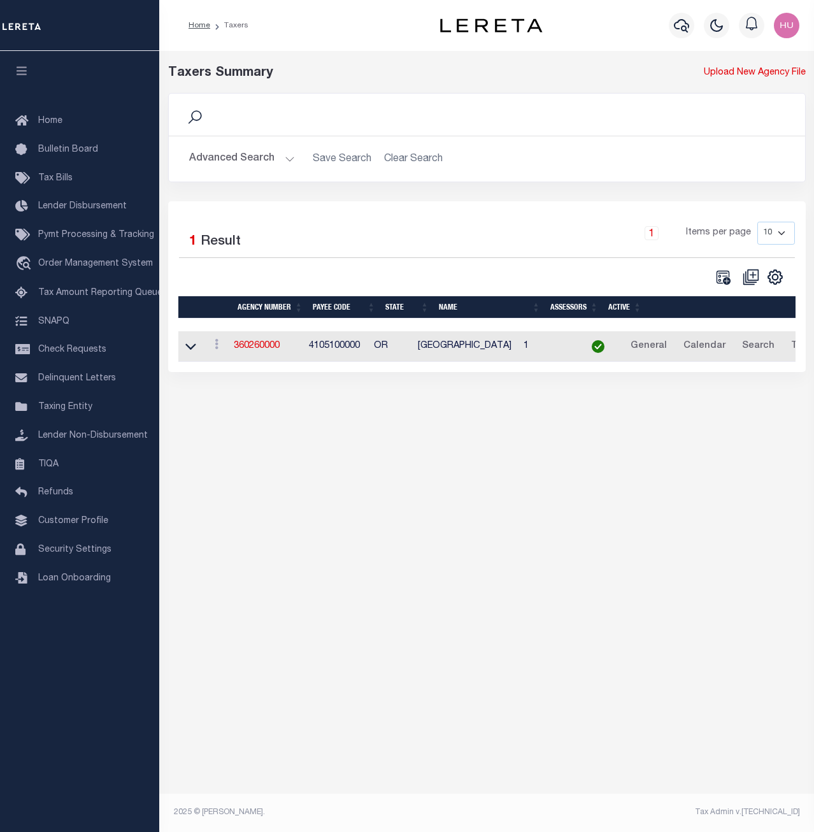
click at [237, 165] on button "Advanced Search" at bounding box center [242, 159] width 106 height 25
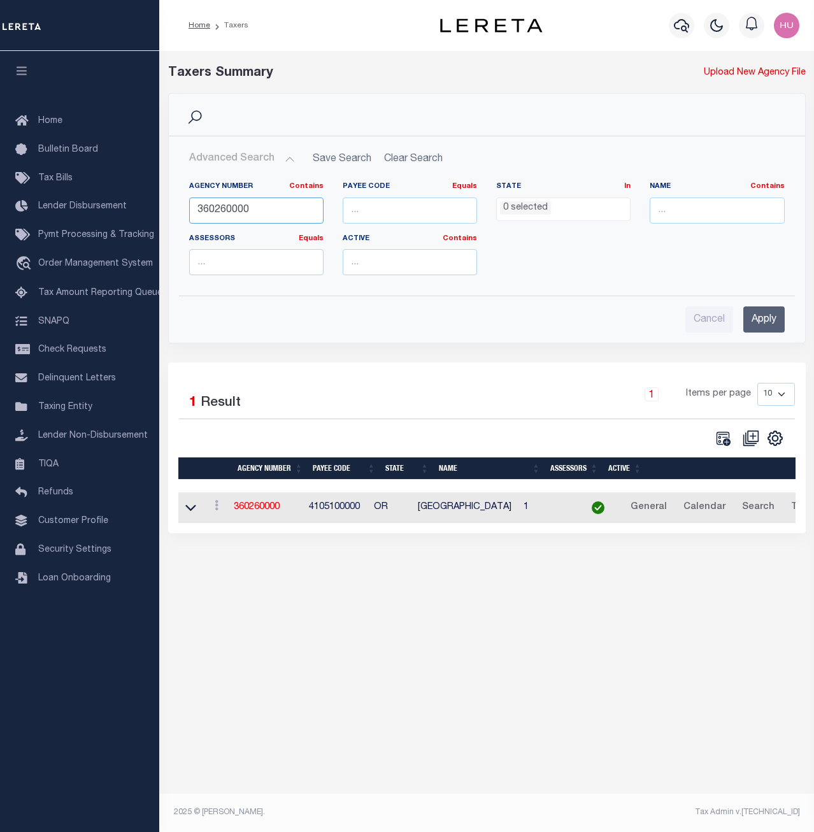
click at [222, 206] on input "360260000" at bounding box center [256, 211] width 134 height 26
paste input "20007"
type input "200070000"
click at [761, 322] on input "Apply" at bounding box center [764, 319] width 41 height 26
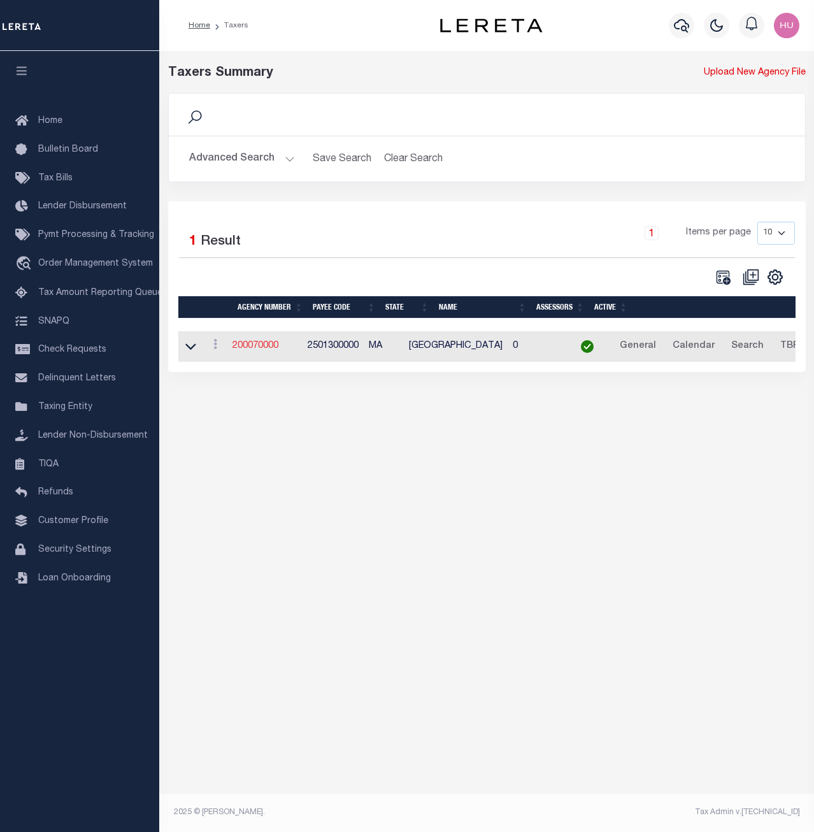
click at [269, 350] on link "200070000" at bounding box center [256, 346] width 46 height 9
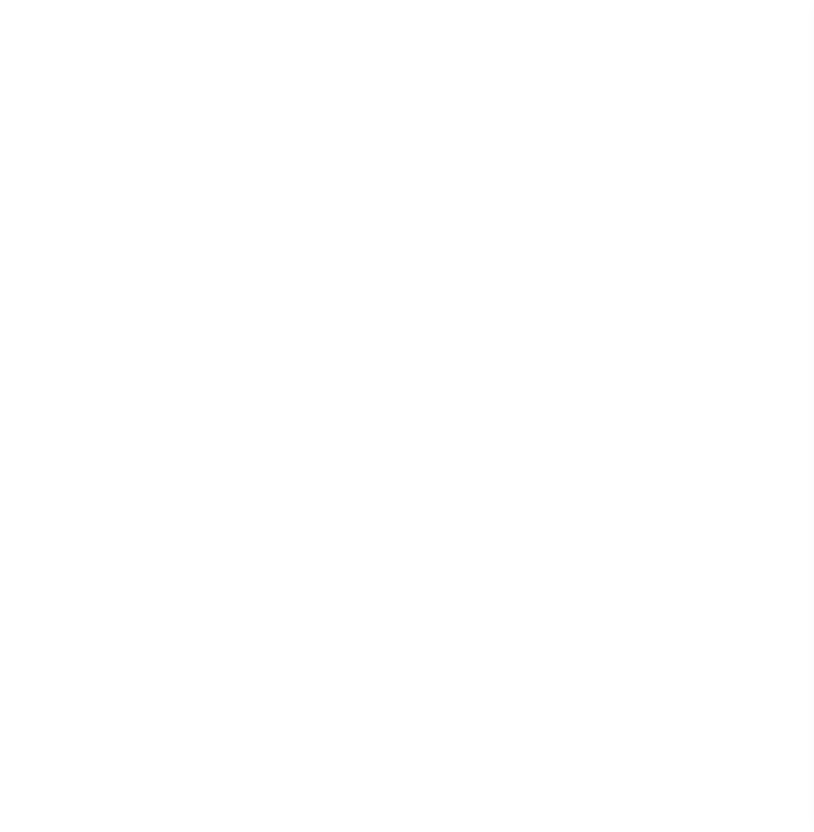
select select
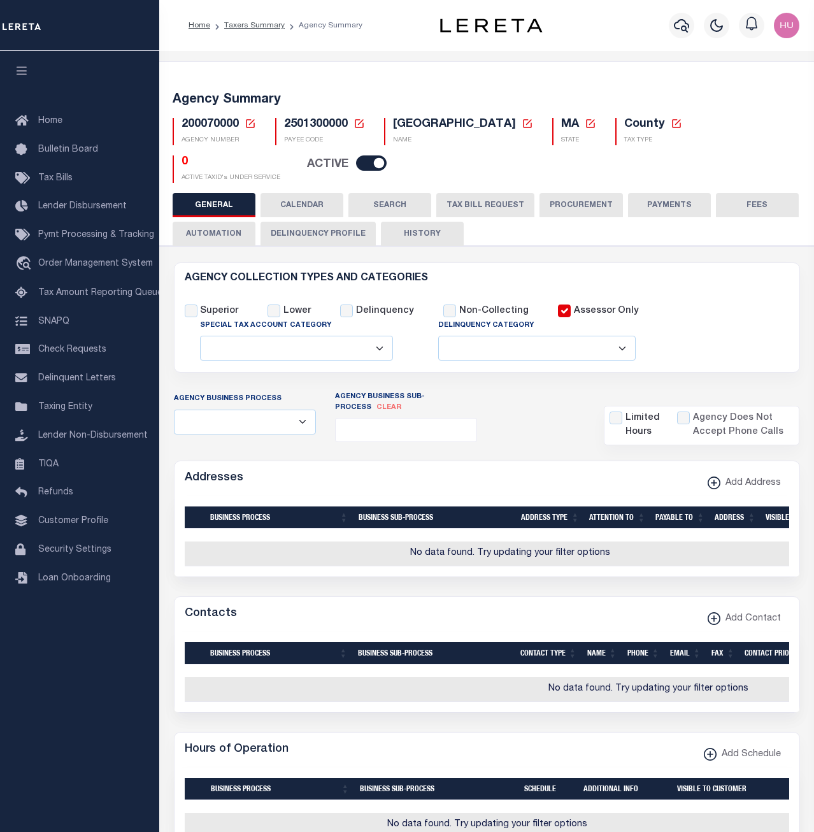
click at [284, 199] on button "CALENDAR" at bounding box center [302, 205] width 83 height 24
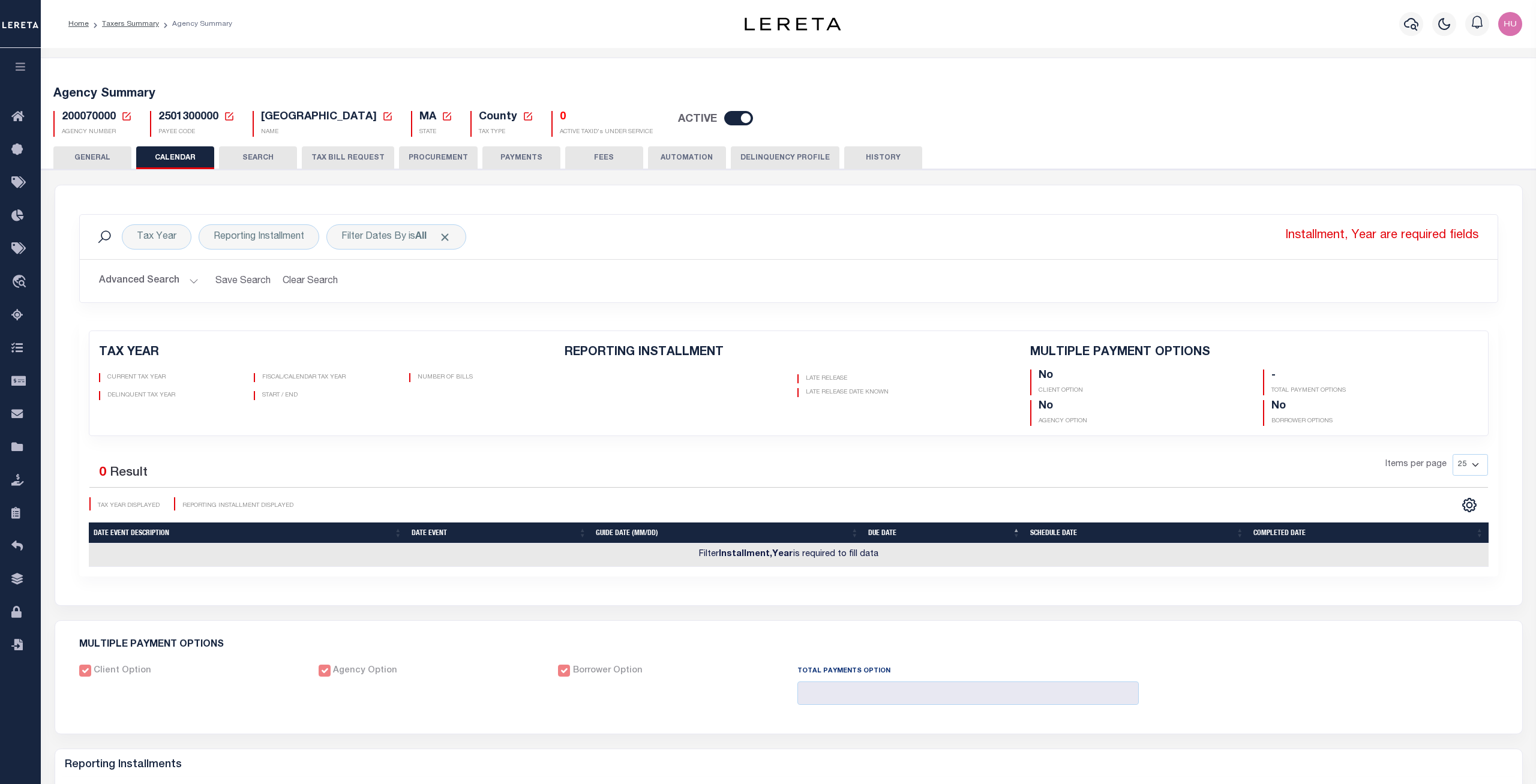
click at [101, 158] on button "GENERAL" at bounding box center [92, 157] width 78 height 23
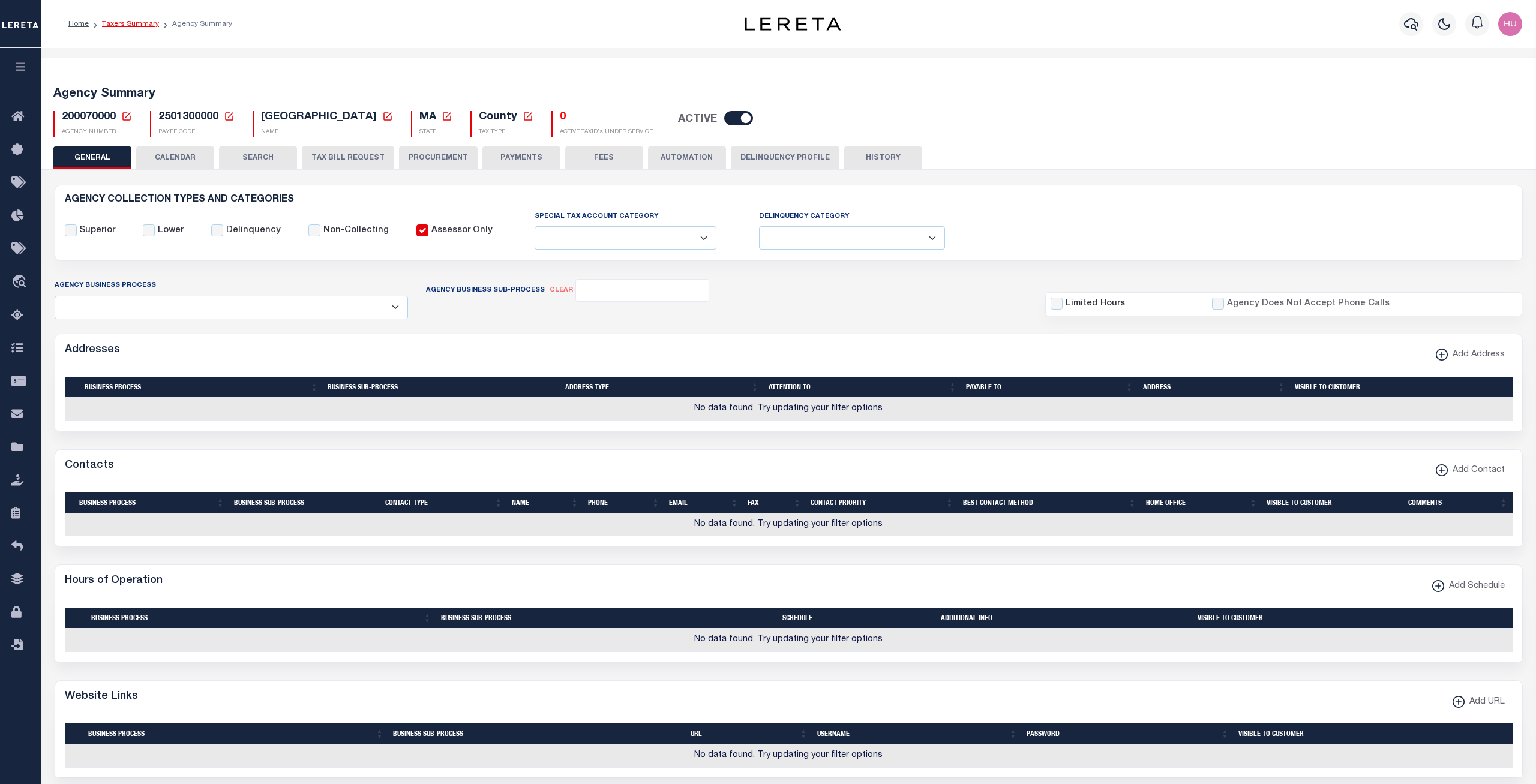
click at [143, 24] on link "Taxers Summary" at bounding box center [130, 24] width 57 height 8
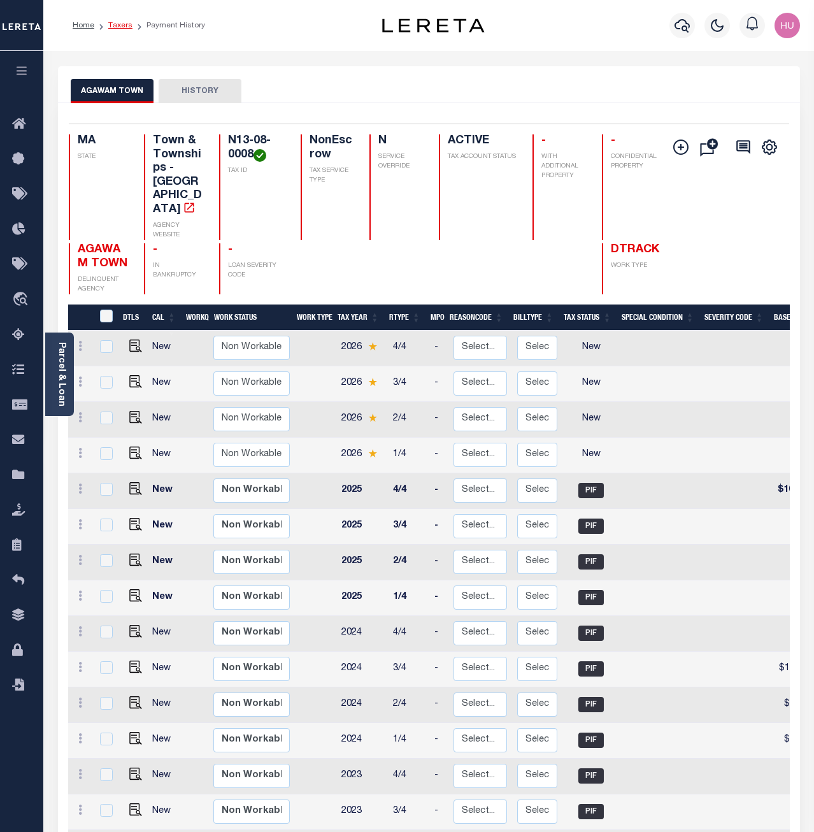
click at [114, 29] on link "Taxers" at bounding box center [120, 26] width 24 height 8
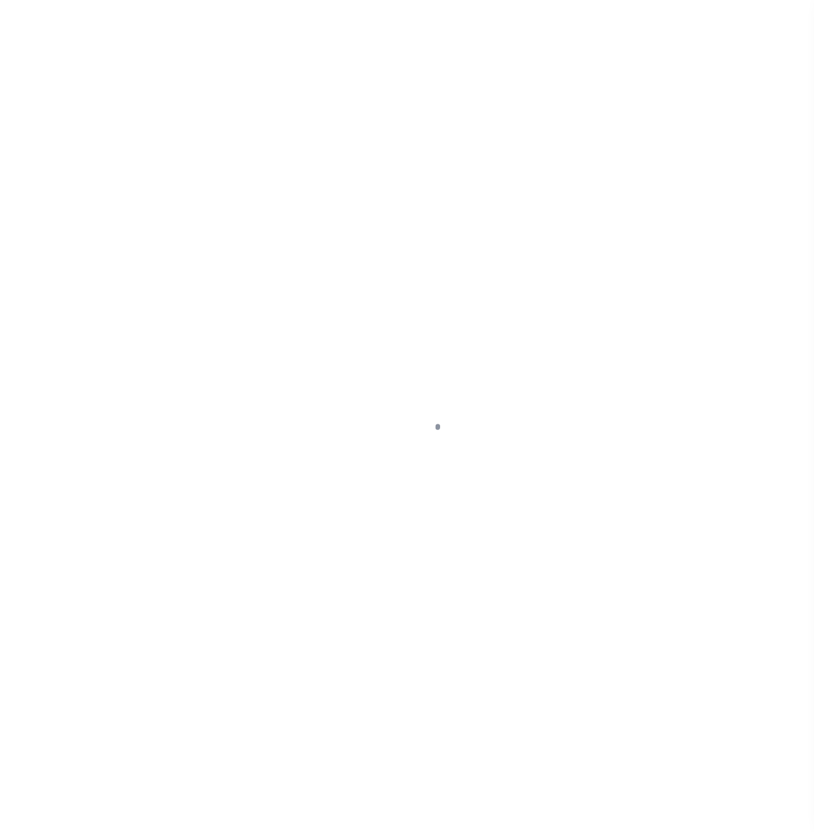
select select "1679"
select select "900"
select select "NonEscrow"
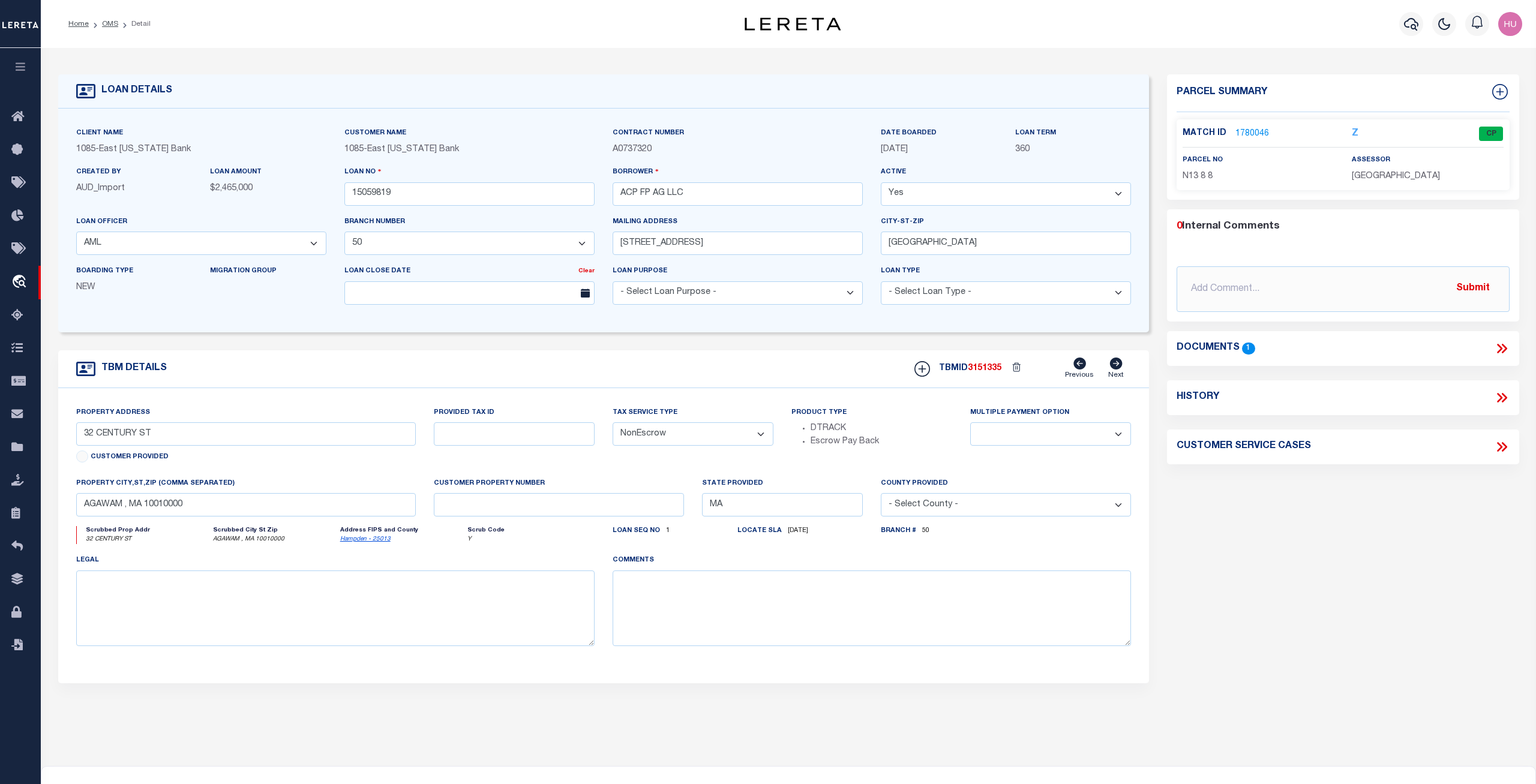
click at [767, 646] on div "Parcel Summary Match ID 1780046 Z parcel no N13 8 8 assessor 0 1" at bounding box center [1343, 402] width 370 height 655
click at [767, 132] on link "1780046" at bounding box center [1253, 134] width 34 height 12
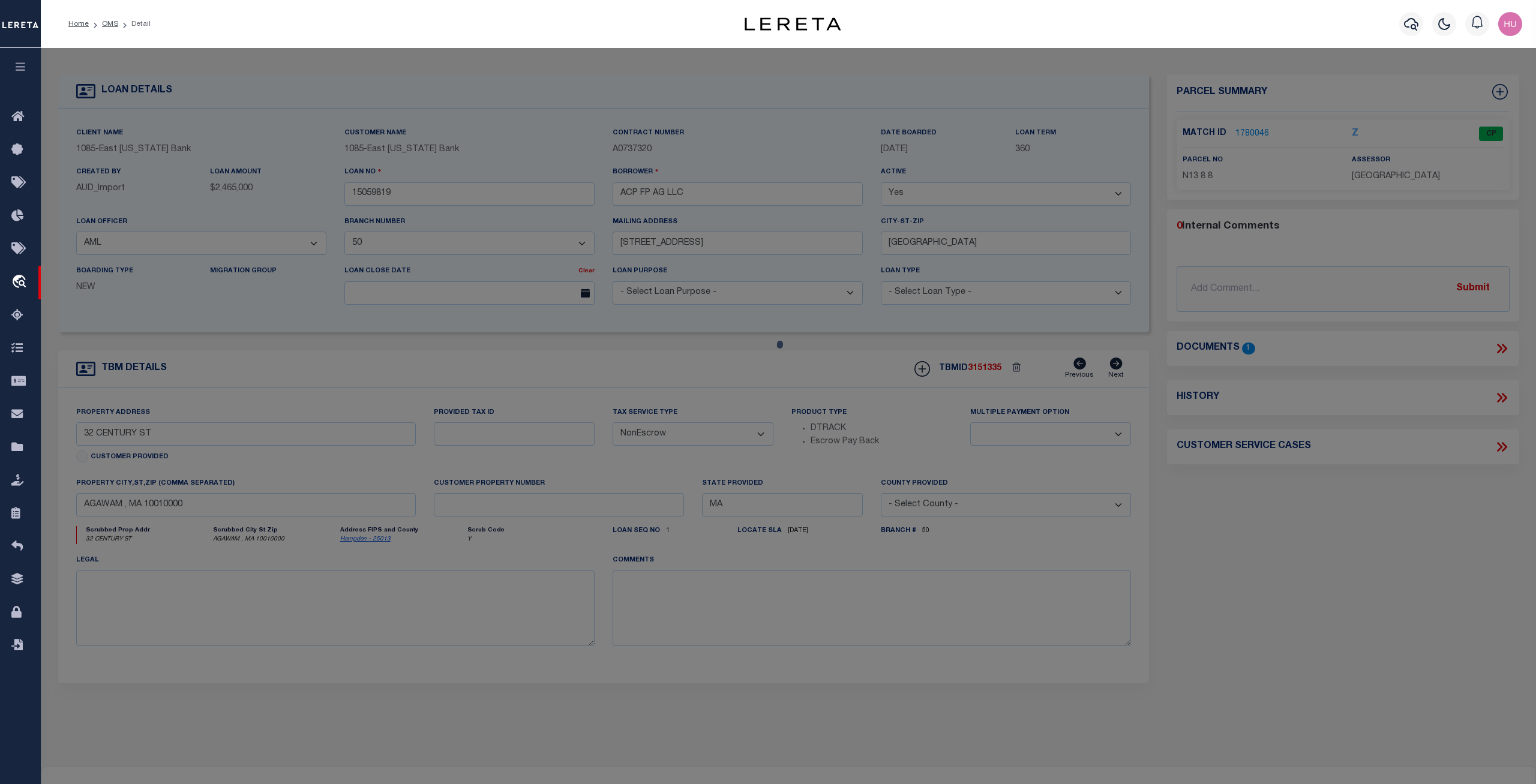
checkbox input "false"
select select "CP"
type input "MILLWORK REALTY ASSOCIATES, LL"
select select
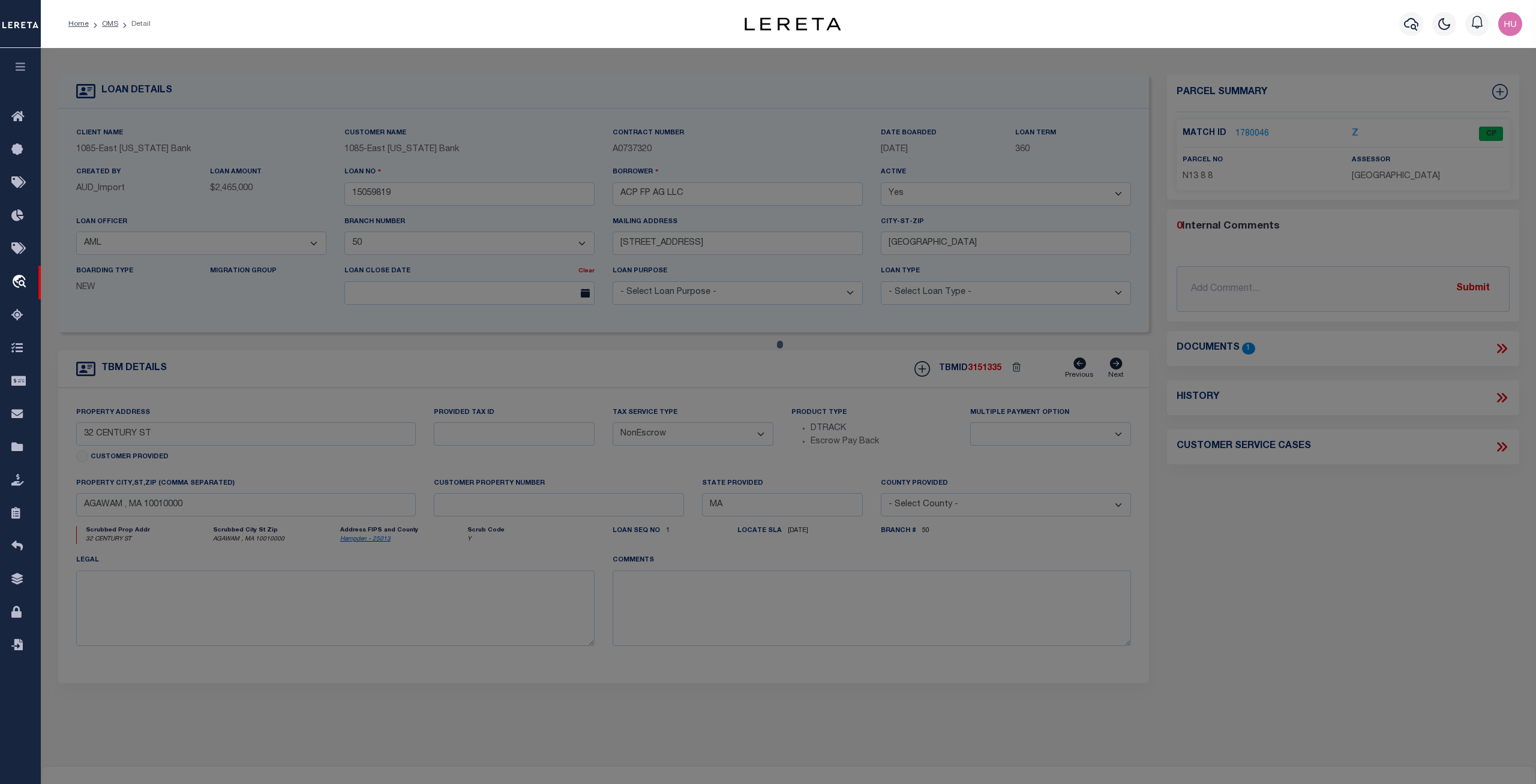
type input "32 CENTURY ST"
checkbox input "false"
type input "AGAWAM , MA 10010"
type textarea "ACRES: 1.896"
type textarea "Completed based on the given document."
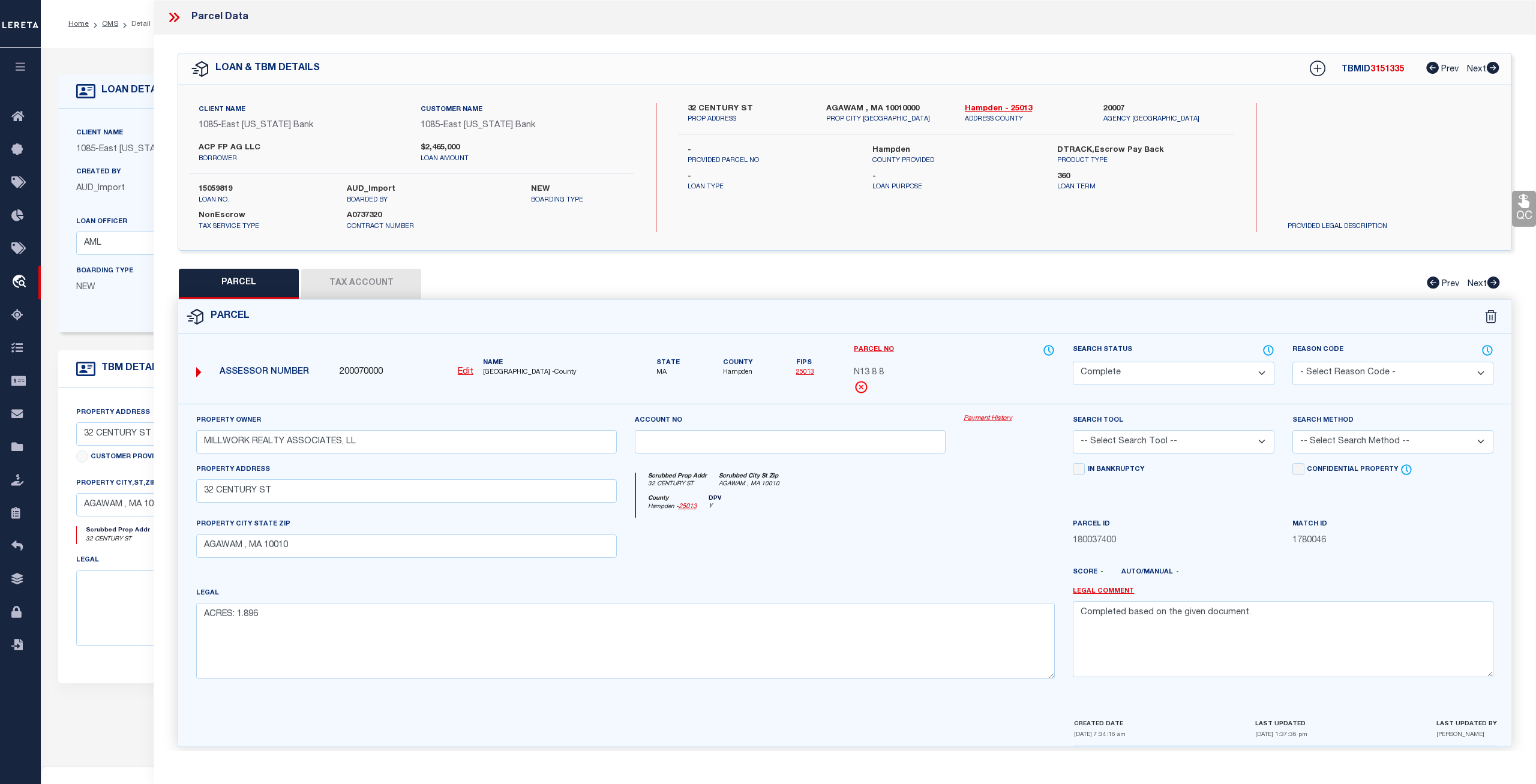
click at [767, 419] on link "Payment History" at bounding box center [1009, 419] width 91 height 10
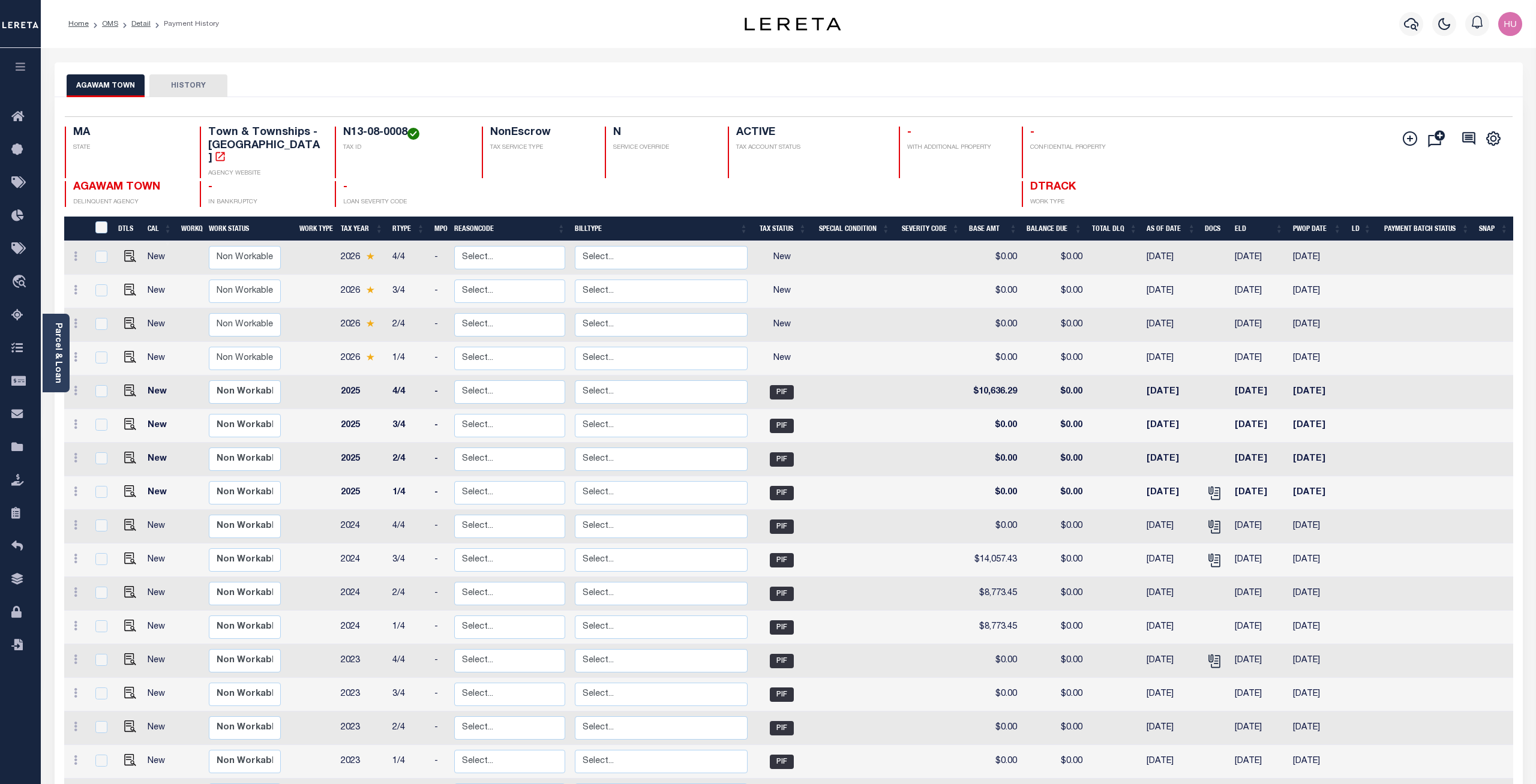
drag, startPoint x: 163, startPoint y: 174, endPoint x: 73, endPoint y: 179, distance: 90.1
click at [73, 181] on div "AGAWAM TOWN DELINQUENT AGENCY" at bounding box center [125, 193] width 121 height 25
click at [139, 22] on link "Detail" at bounding box center [141, 24] width 19 height 8
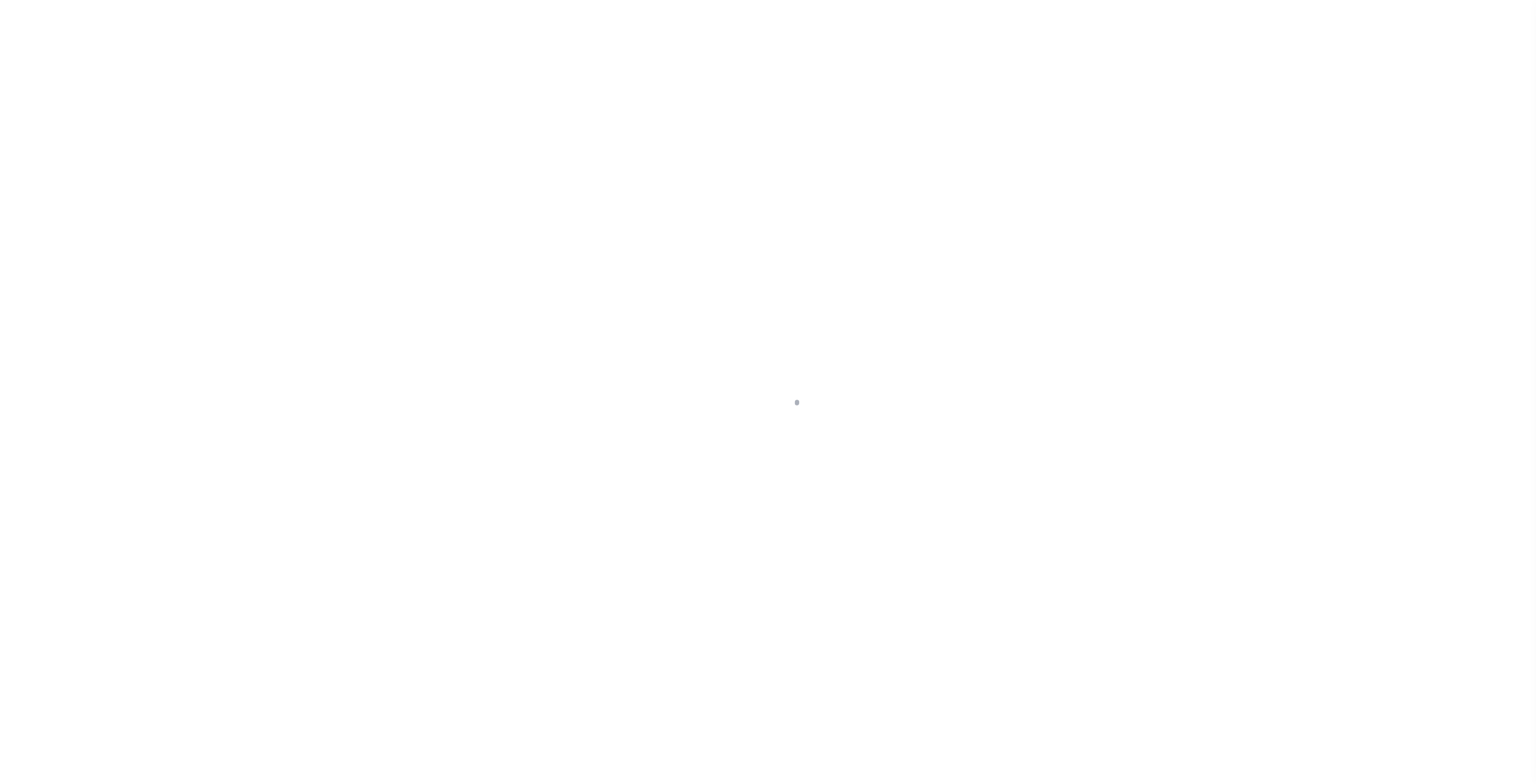
select select
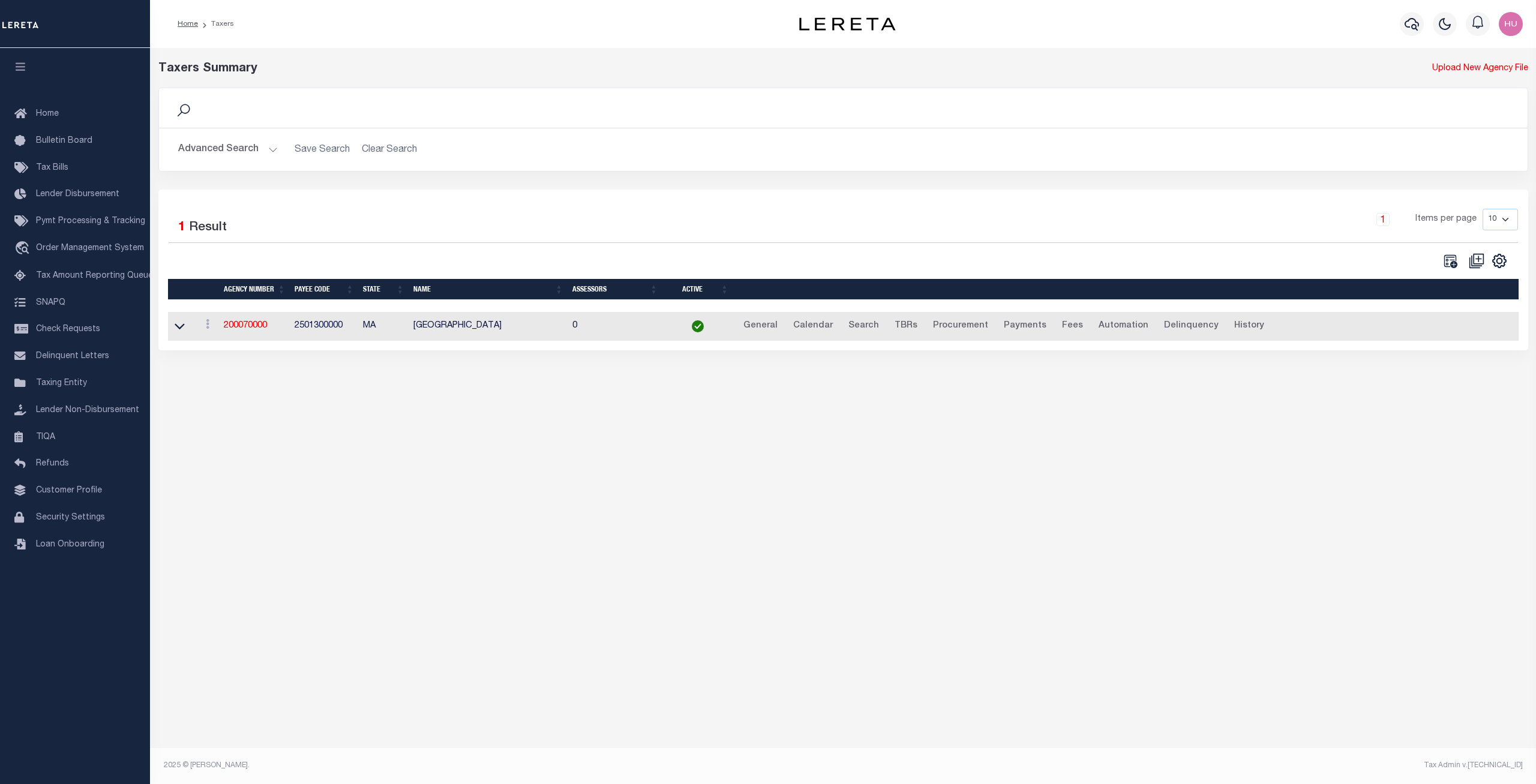
click at [244, 156] on button "Advanced Search" at bounding box center [228, 150] width 100 height 24
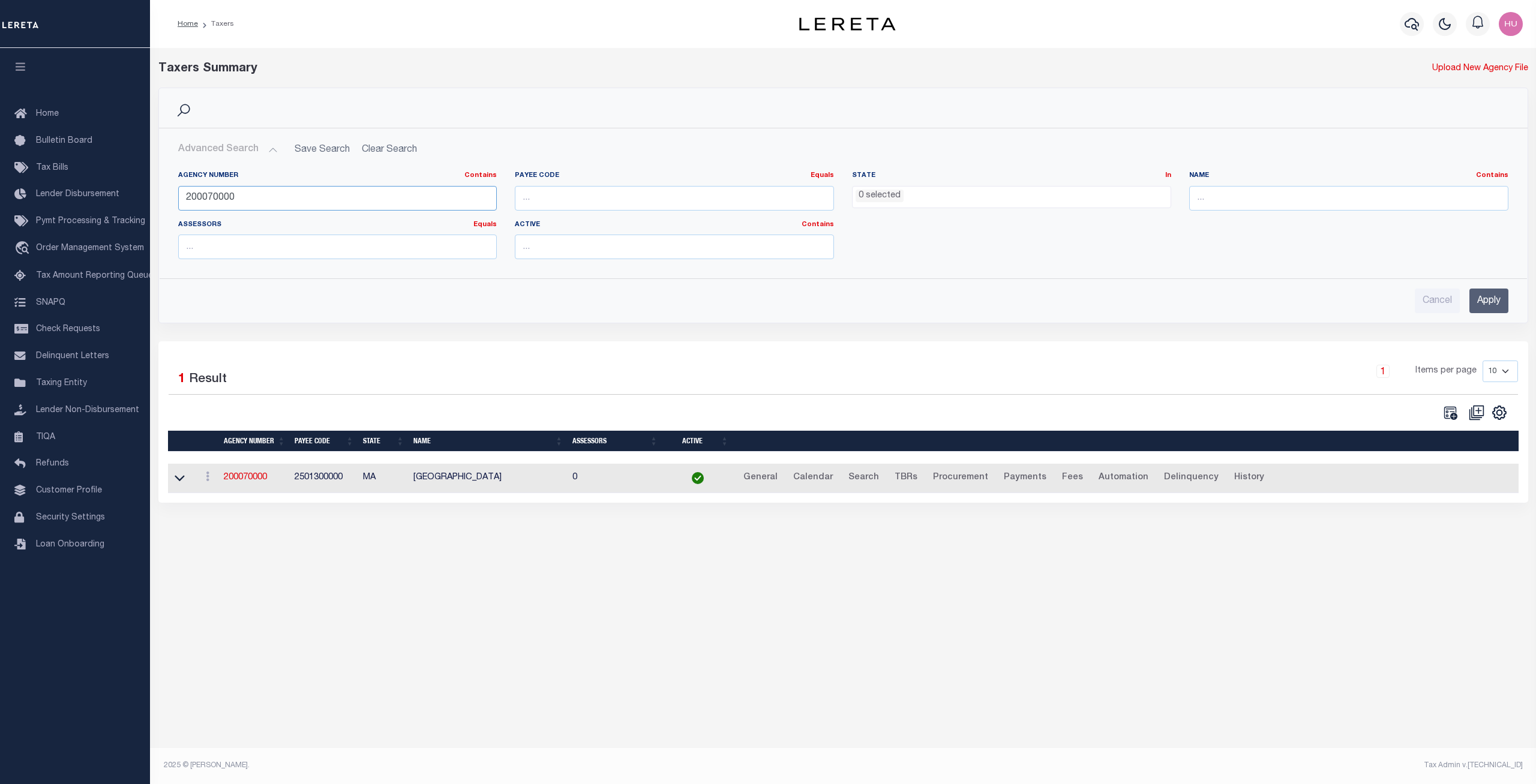
click at [211, 200] on input "200070000" at bounding box center [337, 199] width 319 height 24
click at [1201, 202] on input "text" at bounding box center [1349, 199] width 319 height 24
paste input "AGAWAM TOWN"
type input "AGAWAM TOWN"
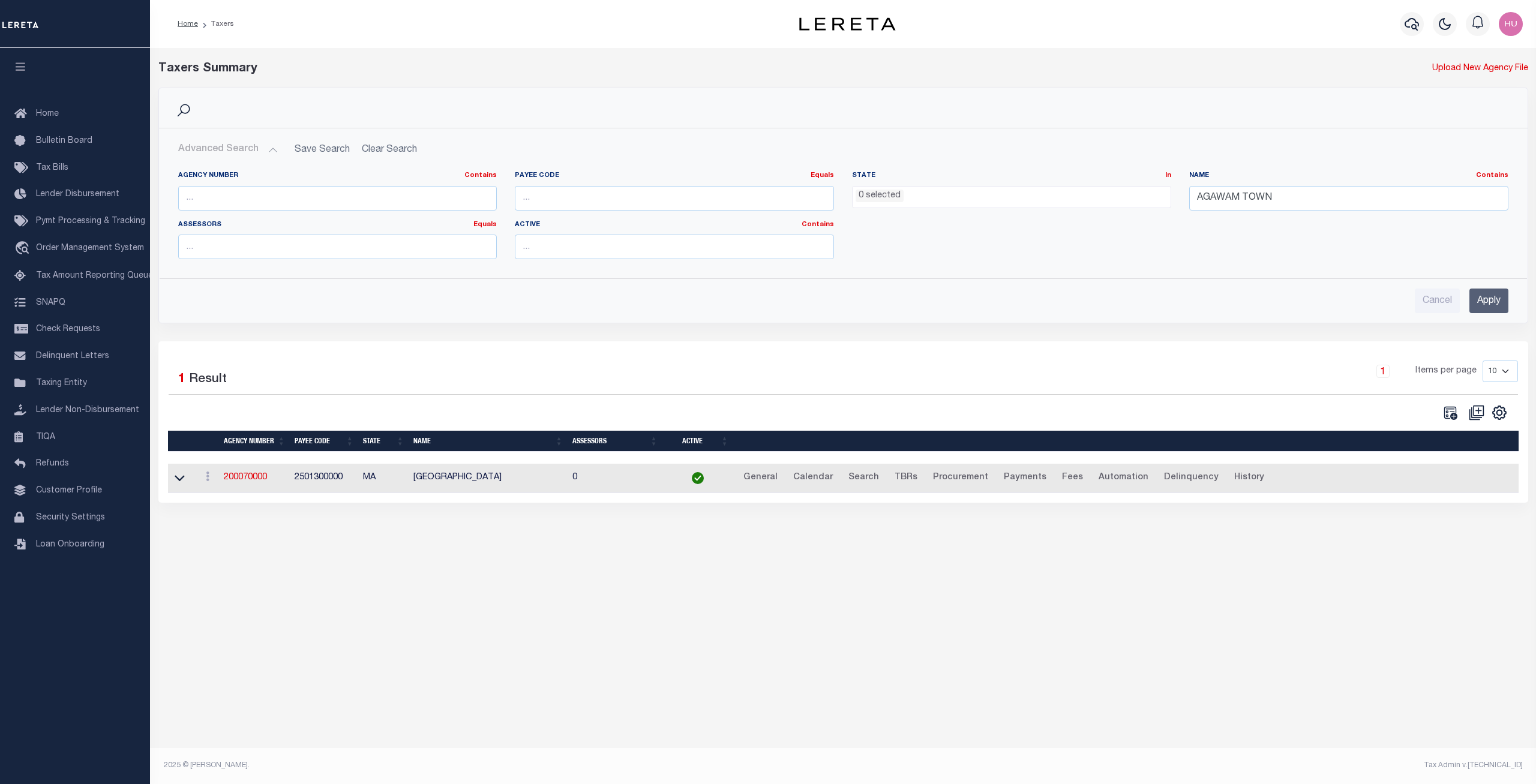
click at [1491, 298] on input "Apply" at bounding box center [1489, 300] width 39 height 24
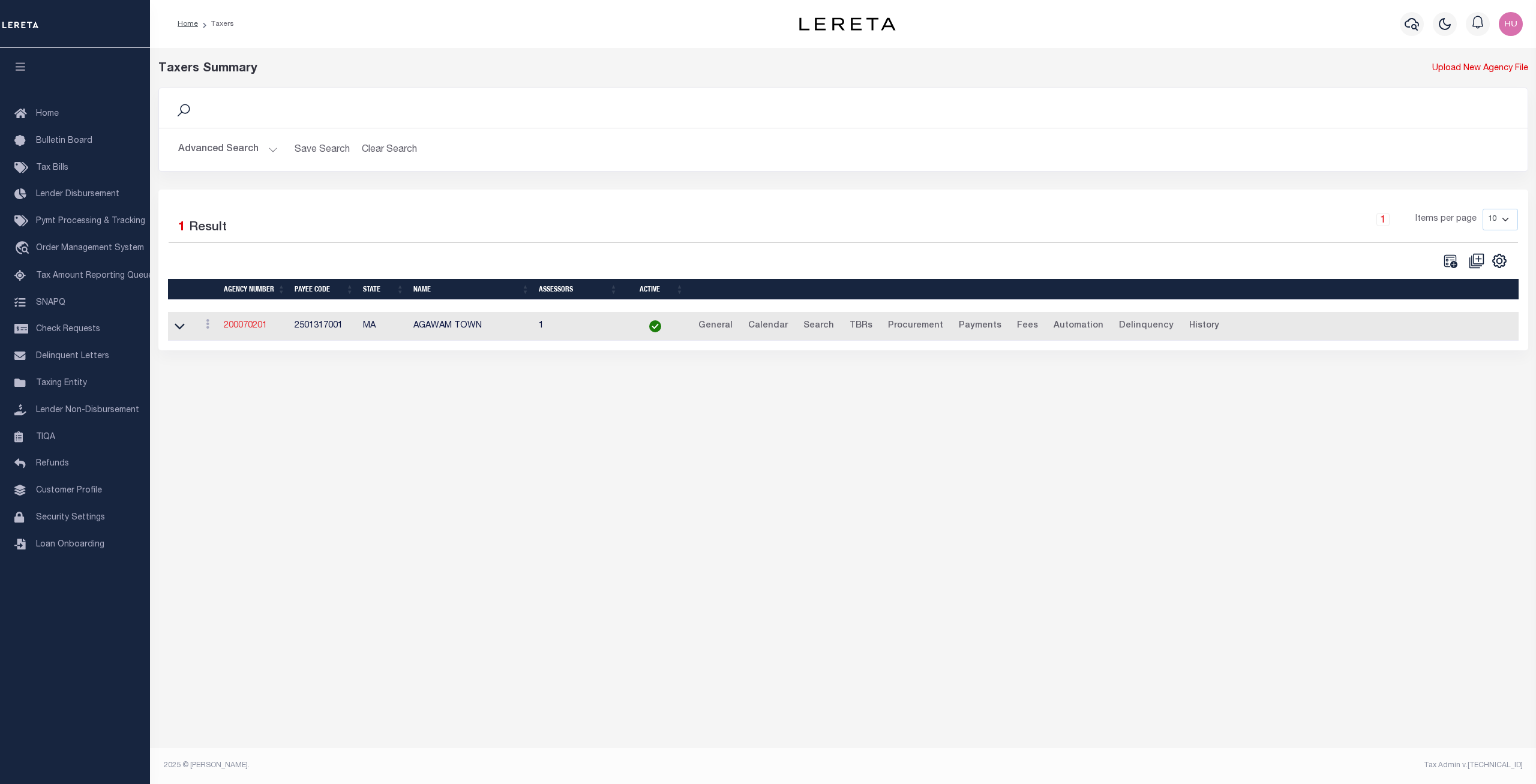
click at [233, 327] on link "200070201" at bounding box center [246, 326] width 43 height 8
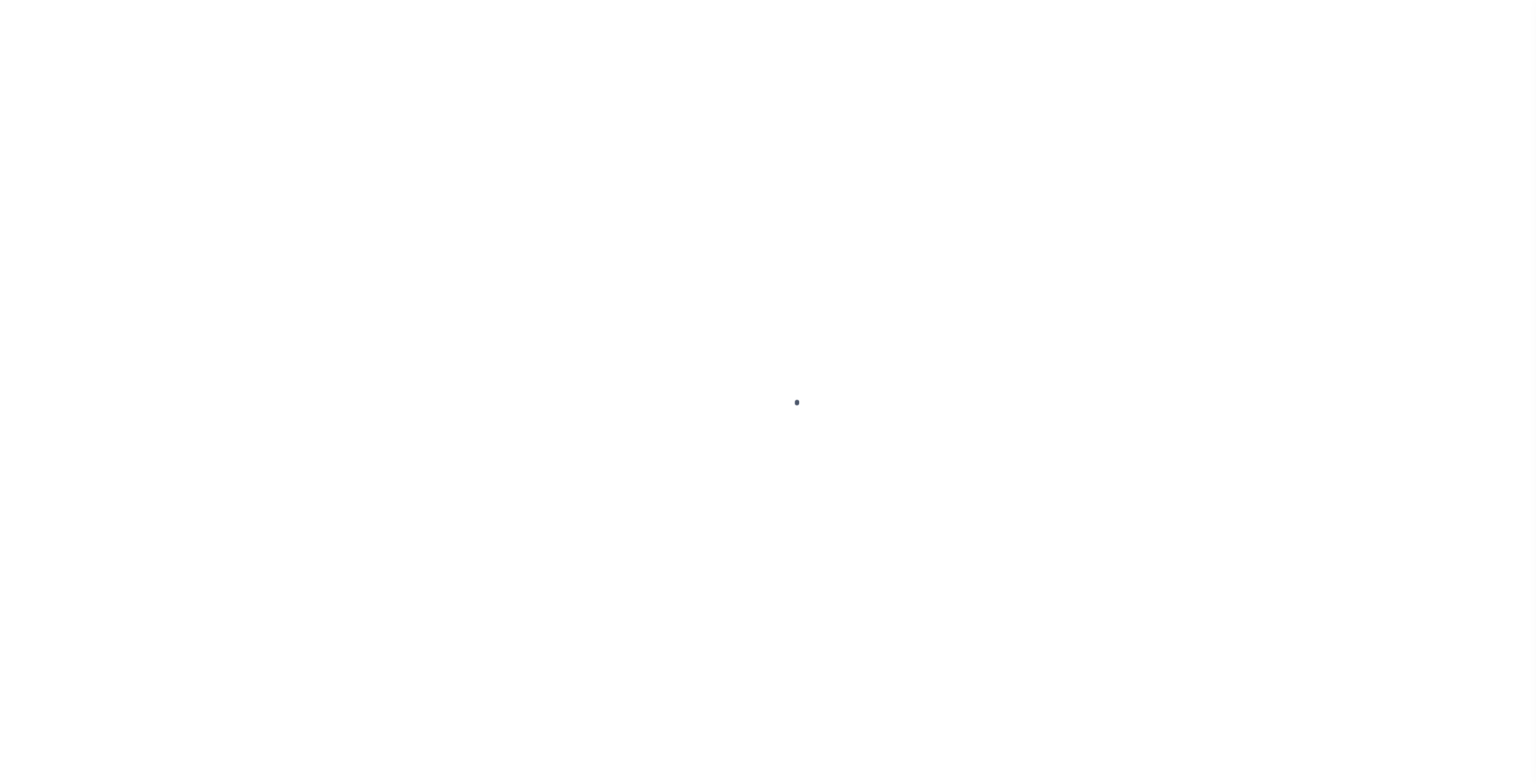
select select "NonEscrow"
type input "32 CENTURY ST"
select select
type input "AGAWAM , MA 10010000"
type input "MA"
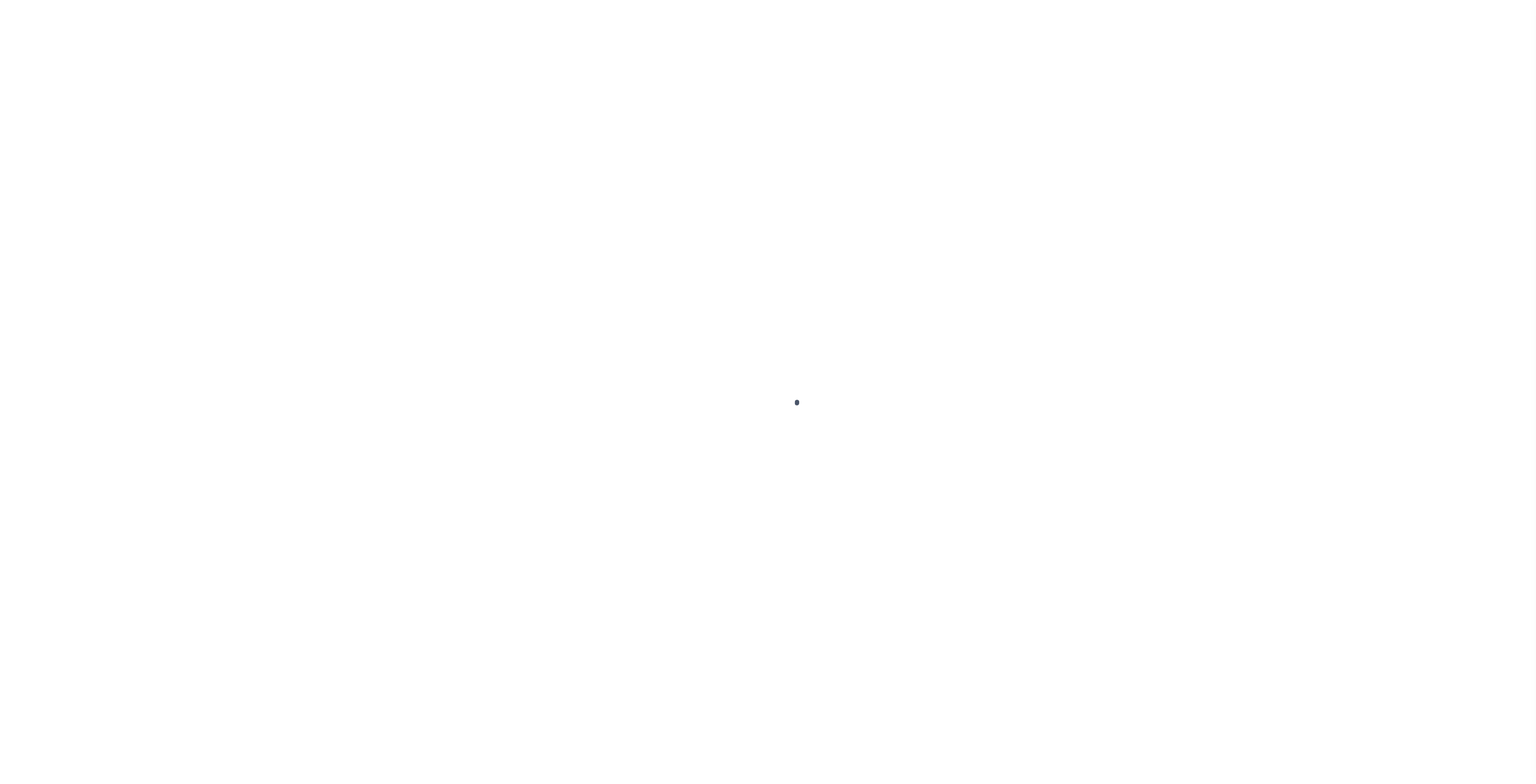
select select
select select "1679"
select select "900"
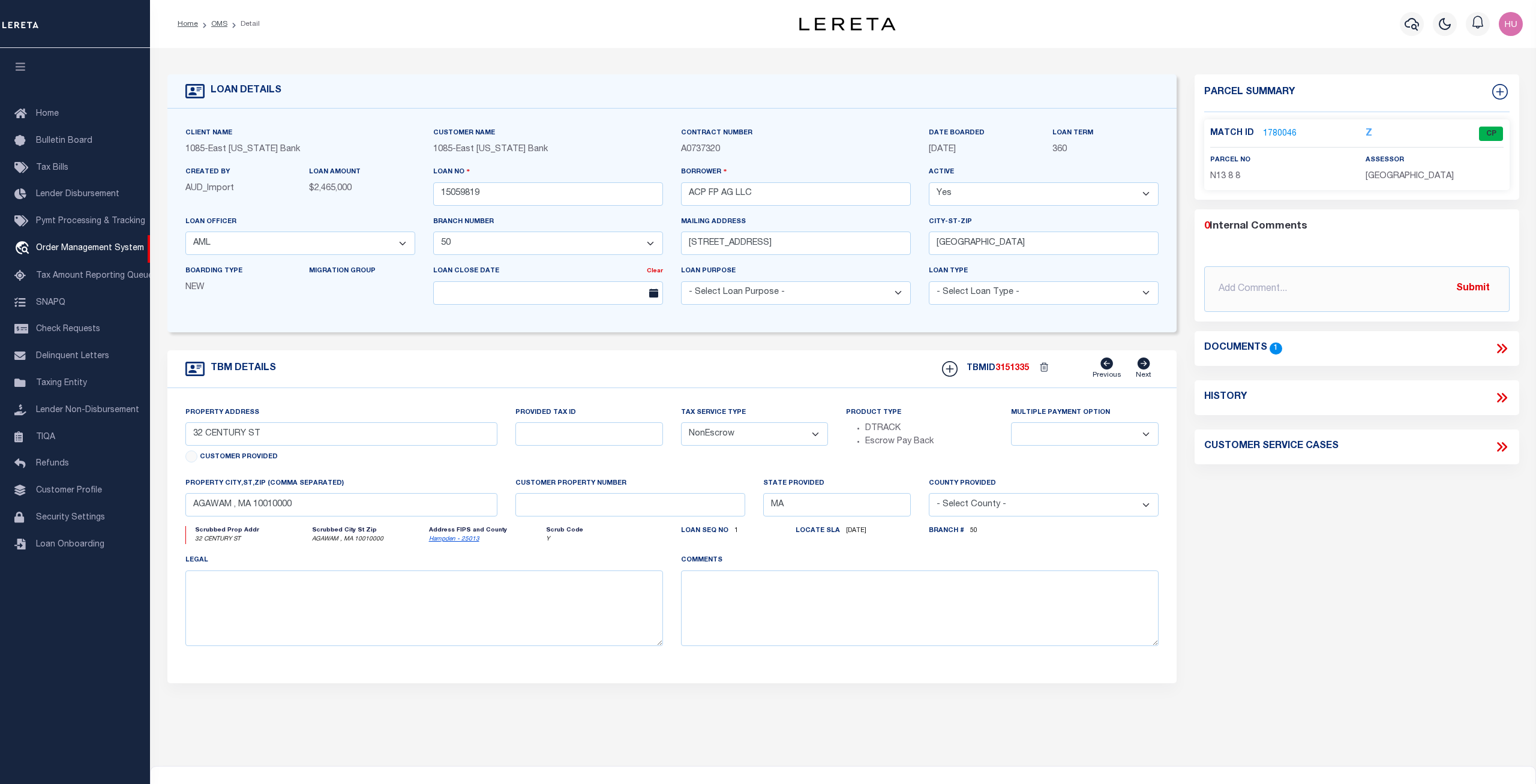
click at [1274, 132] on link "1780046" at bounding box center [1280, 134] width 34 height 12
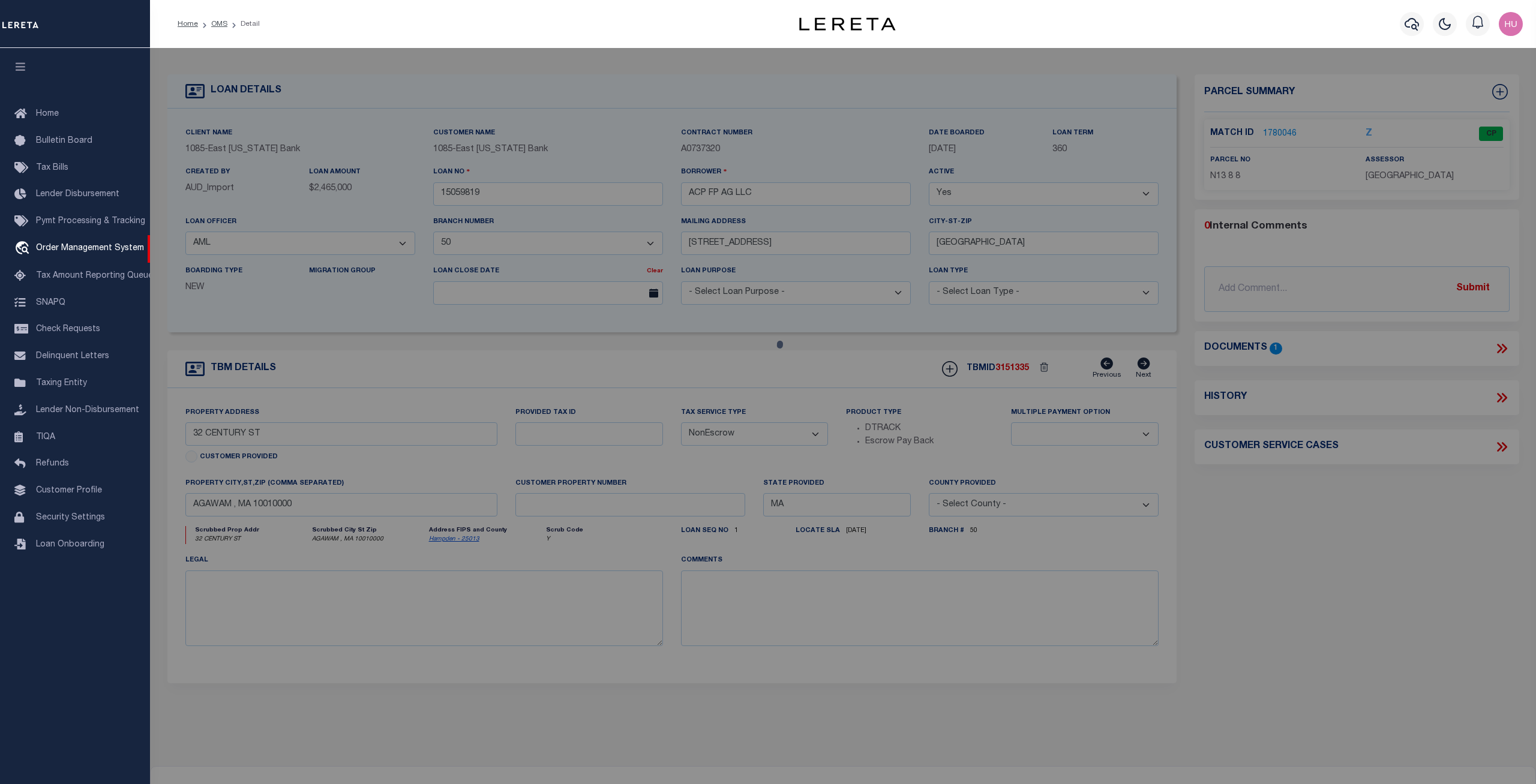
checkbox input "false"
select select "CP"
type input "MILLWORK REALTY ASSOCIATES, LL"
select select
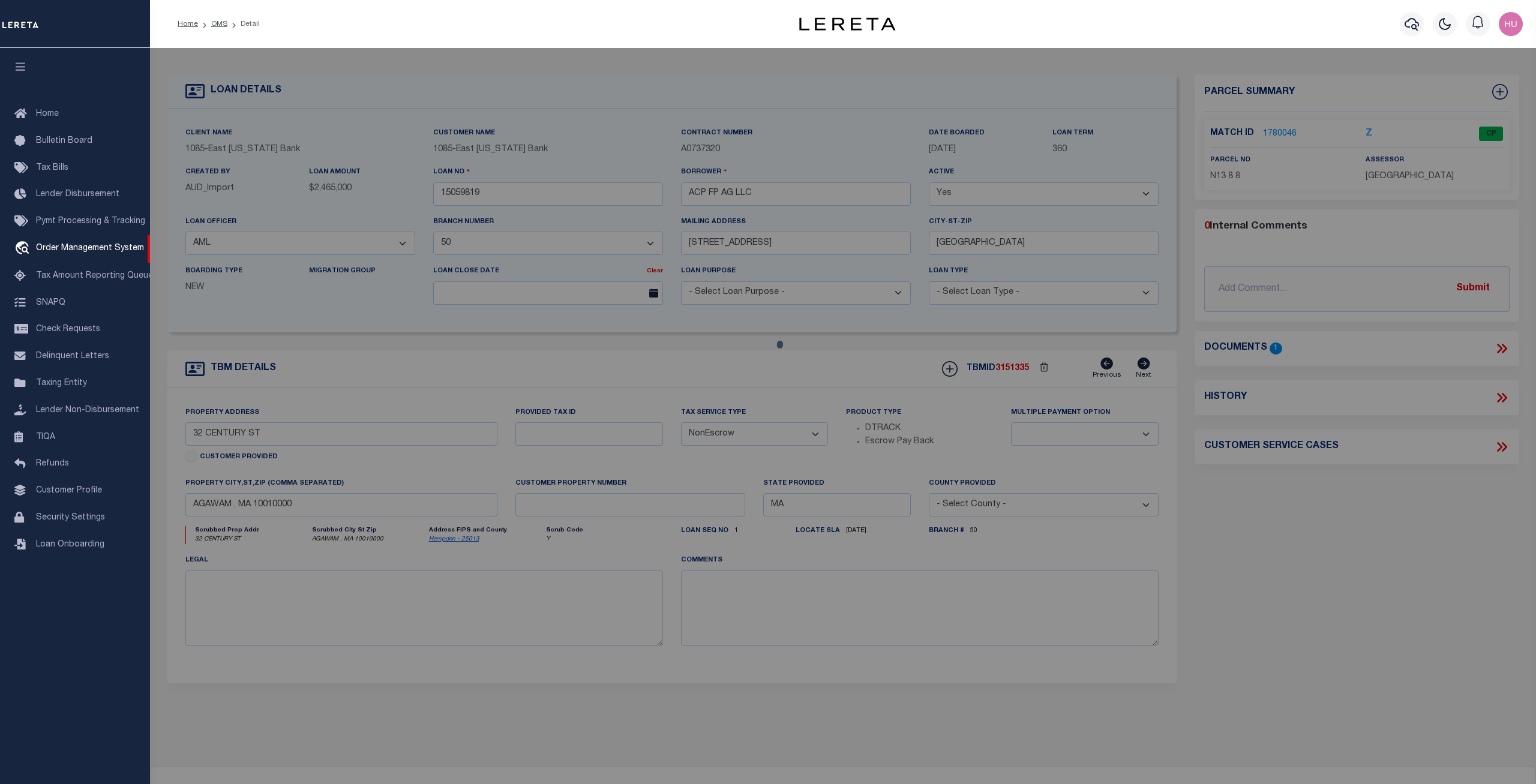
type input "32 CENTURY ST"
checkbox input "false"
type input "AGAWAM , MA 10010"
type textarea "ACRES: 1.896"
type textarea "Completed based on the given document."
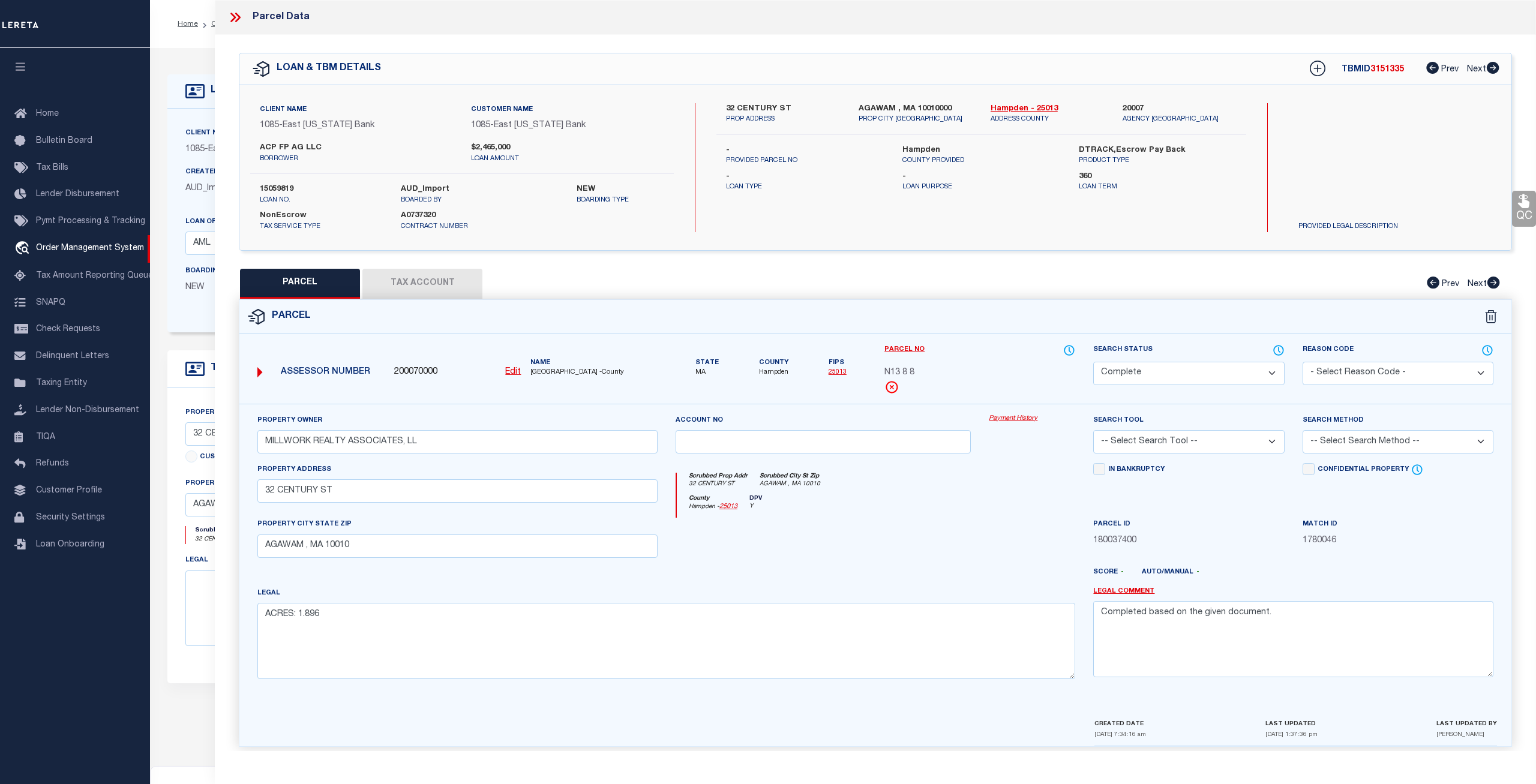
click at [1002, 419] on link "Payment History" at bounding box center [1032, 419] width 87 height 10
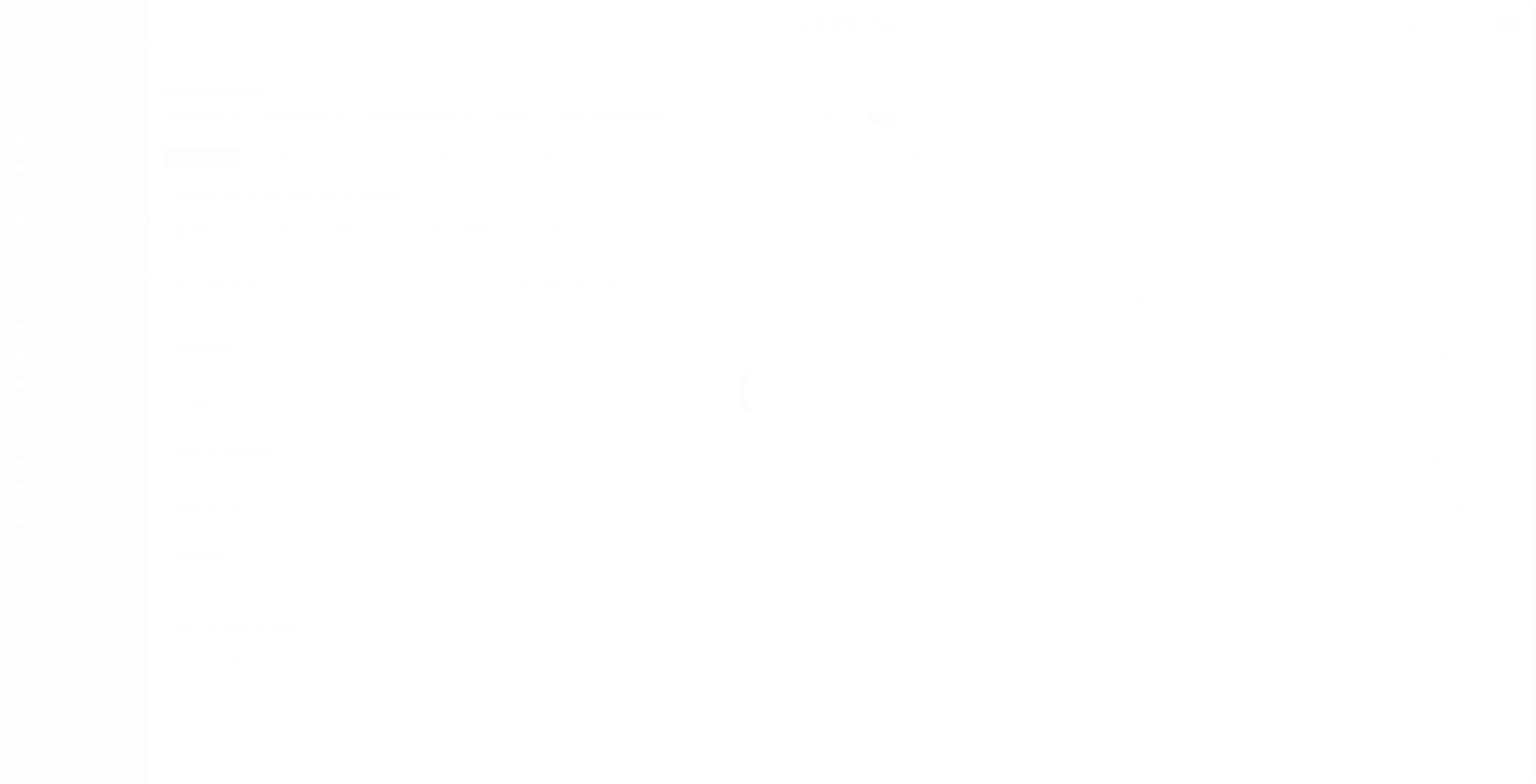
select select
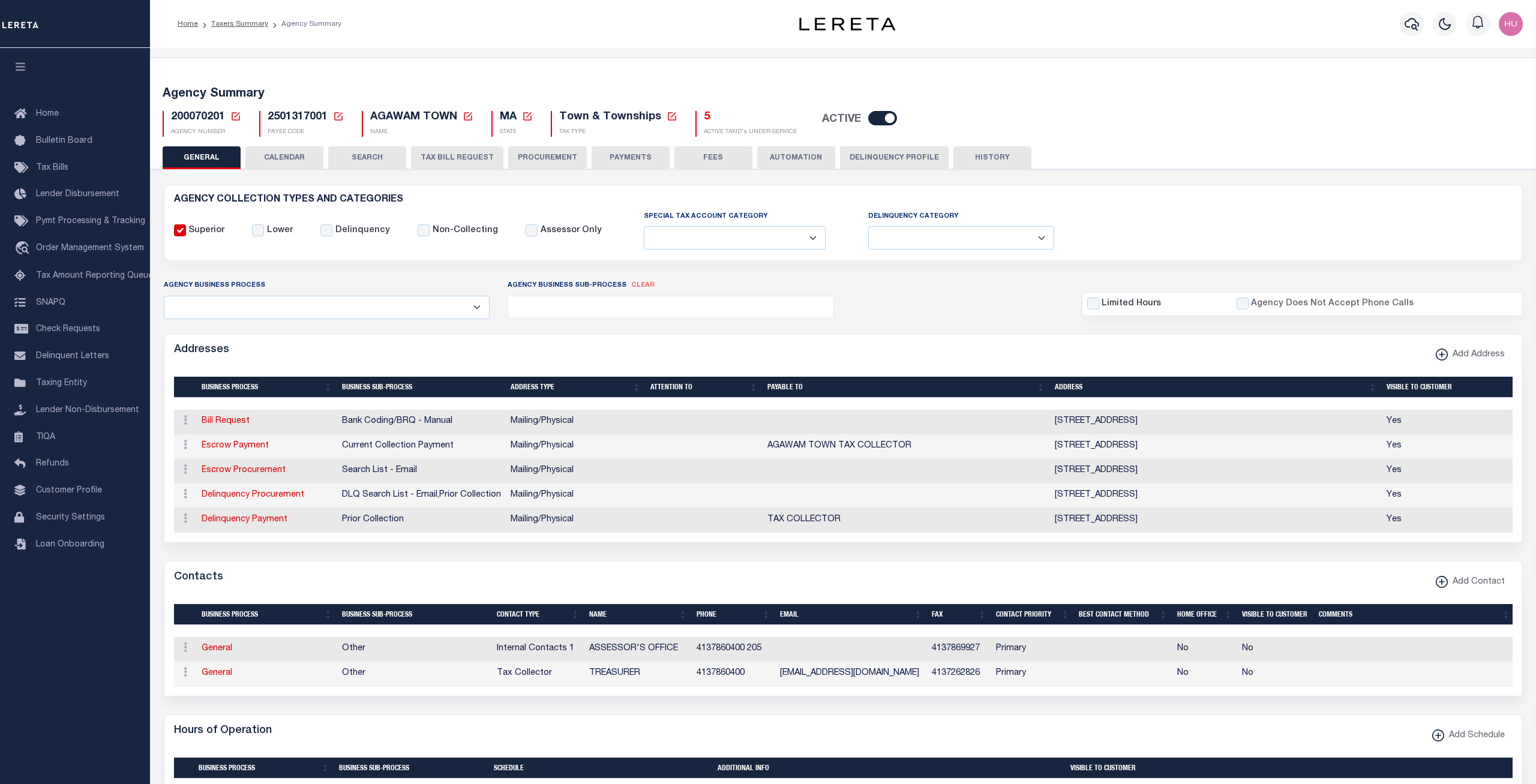
click at [297, 157] on button "CALENDAR" at bounding box center [284, 157] width 78 height 23
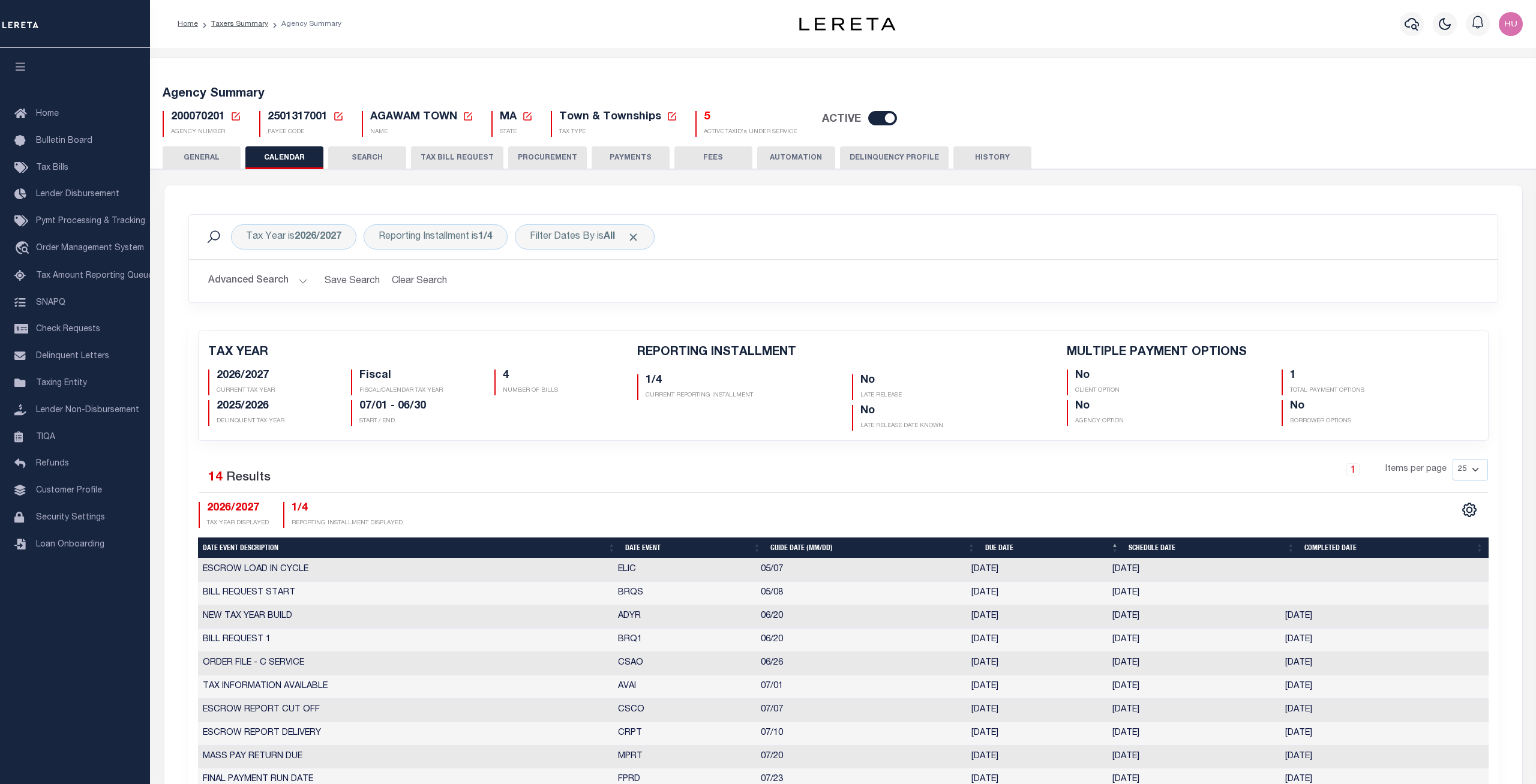
checkbox input "false"
type input "1"
drag, startPoint x: 260, startPoint y: 408, endPoint x: 214, endPoint y: 370, distance: 59.7
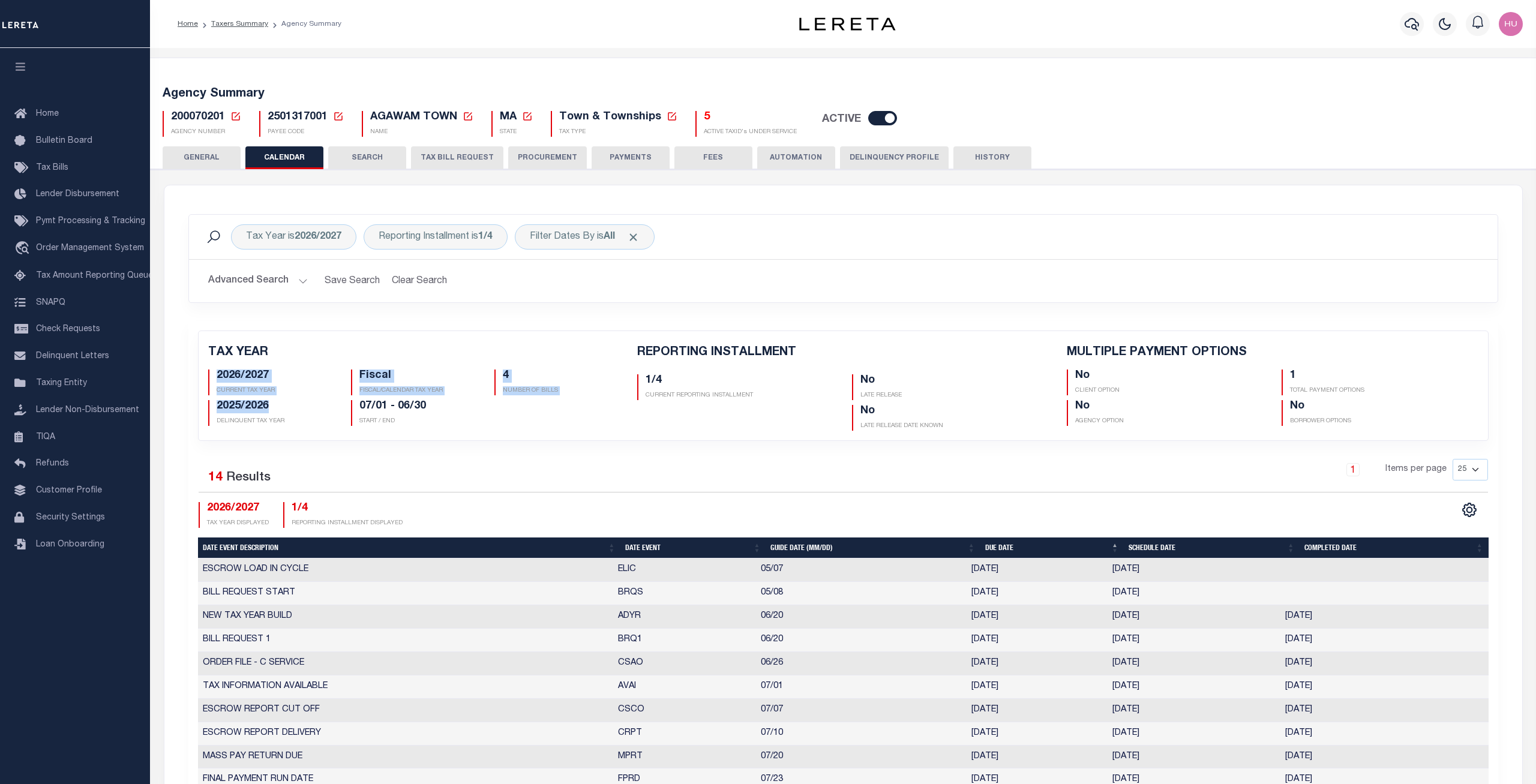
click at [214, 370] on div "2026/2027 CURRENT TAX YEAR Fiscal FISCAL/CALENDAR TAX YEAR 4 NUMBER OF BILLS 20…" at bounding box center [414, 394] width 429 height 61
click at [339, 319] on div "Tax Year is 2026/2027 Reporting Installment is 1/4 Filter Dates By is All Searc…" at bounding box center [844, 266] width 1328 height 106
drag, startPoint x: 275, startPoint y: 407, endPoint x: 218, endPoint y: 376, distance: 64.9
click at [218, 376] on div "2026/2027 CURRENT TAX YEAR Fiscal FISCAL/CALENDAR TAX YEAR 4 NUMBER OF BILLS 20…" at bounding box center [414, 394] width 429 height 61
drag, startPoint x: 254, startPoint y: 354, endPoint x: 201, endPoint y: 355, distance: 53.0
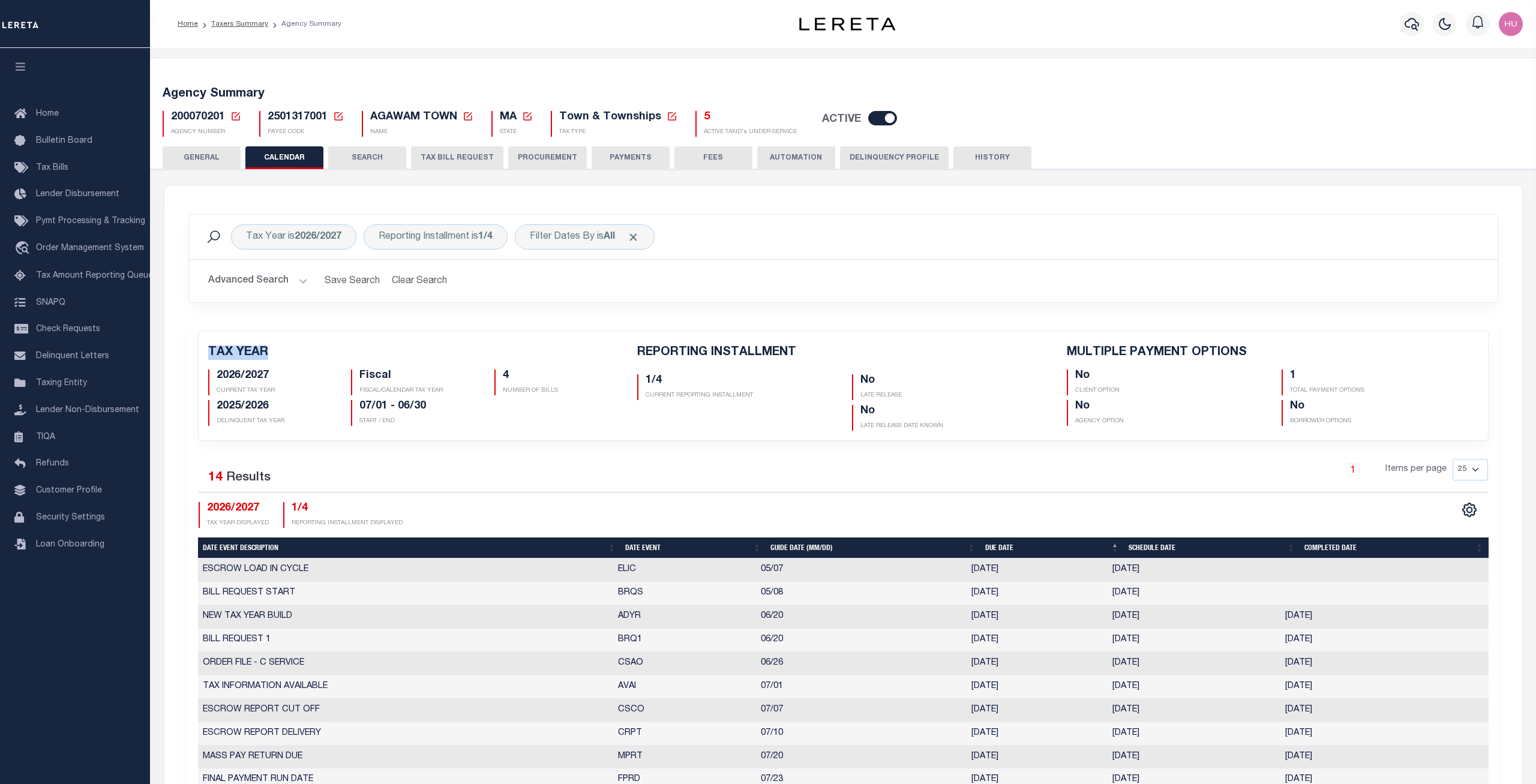
click at [201, 355] on div "TAX YEAR 2026/2027 CURRENT TAX YEAR Fiscal FISCAL/CALENDAR TAX YEAR 4 NUMBER OF…" at bounding box center [414, 388] width 429 height 85
click at [307, 331] on div "TAX YEAR 2026/2027 CURRENT TAX YEAR Fiscal FISCAL/CALENDAR TAX YEAR 4 NUMBER OF…" at bounding box center [843, 386] width 1307 height 109
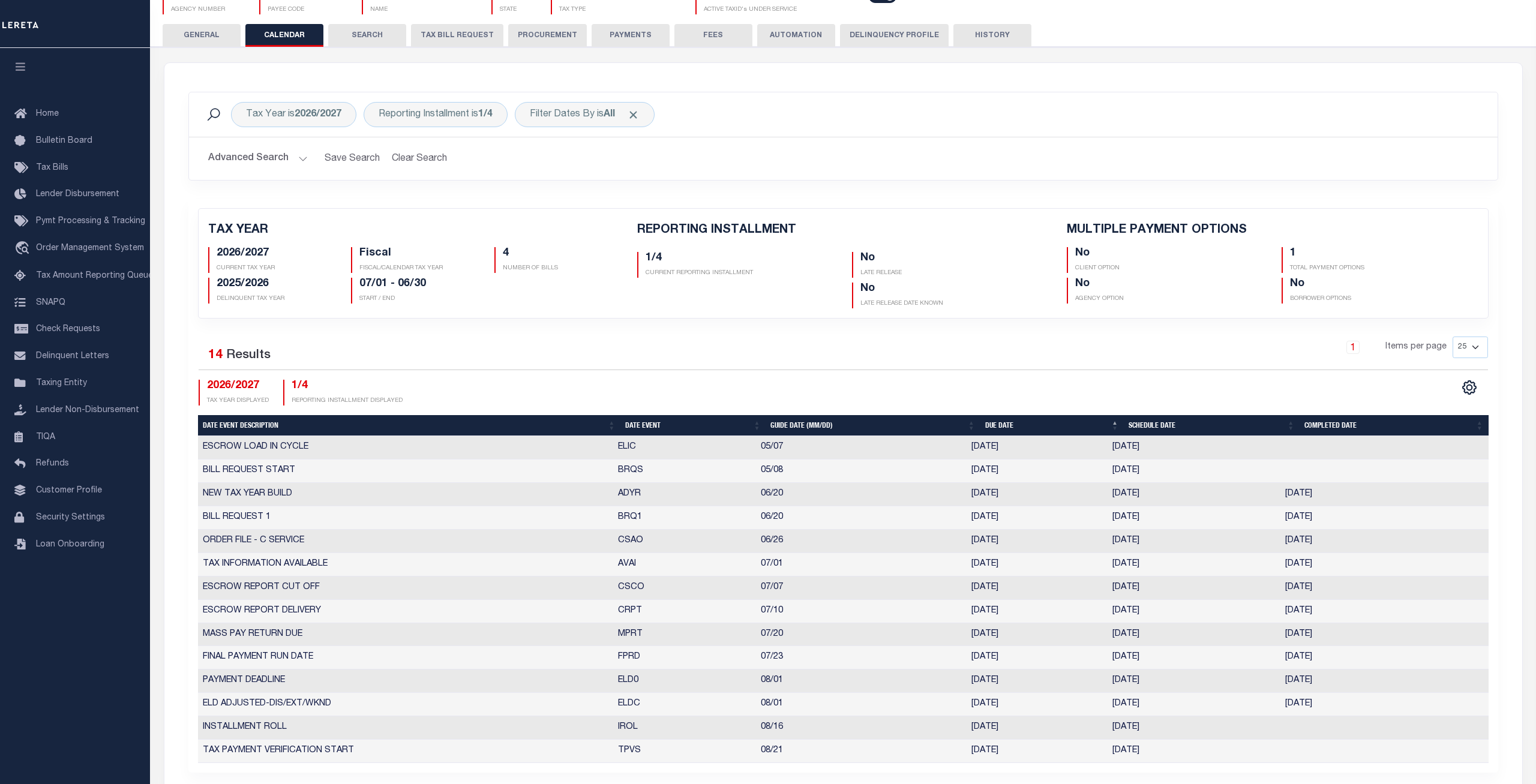
scroll to position [61, 0]
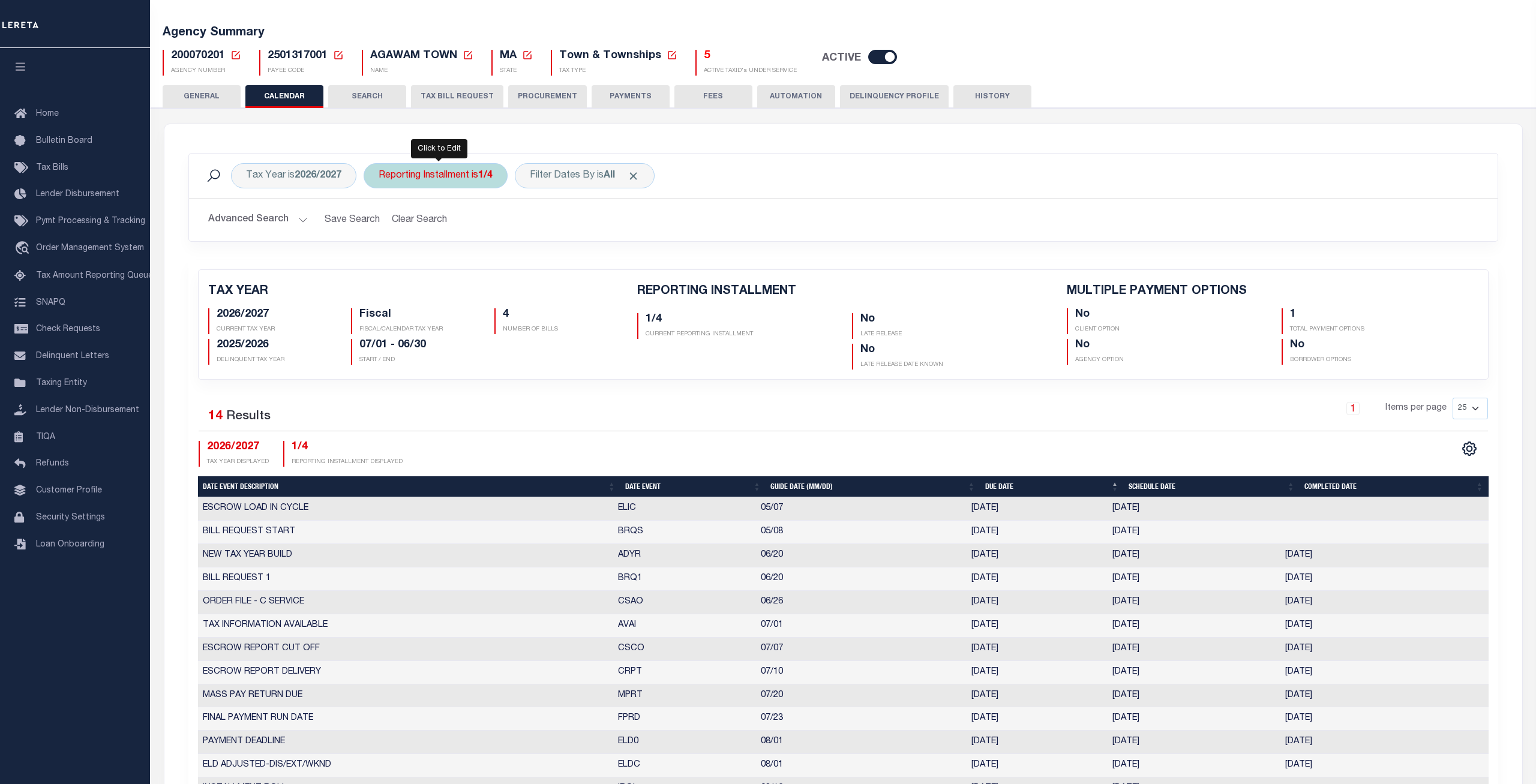
click at [449, 184] on div "Reporting Installment is 1/4" at bounding box center [435, 175] width 144 height 25
click at [380, 223] on select "1/4 2/4 3/4 4/4" at bounding box center [467, 234] width 176 height 23
select select "4/4"
click option "4/4" at bounding box center [0, 0] width 0 height 0
click at [538, 257] on input "Apply" at bounding box center [538, 260] width 36 height 20
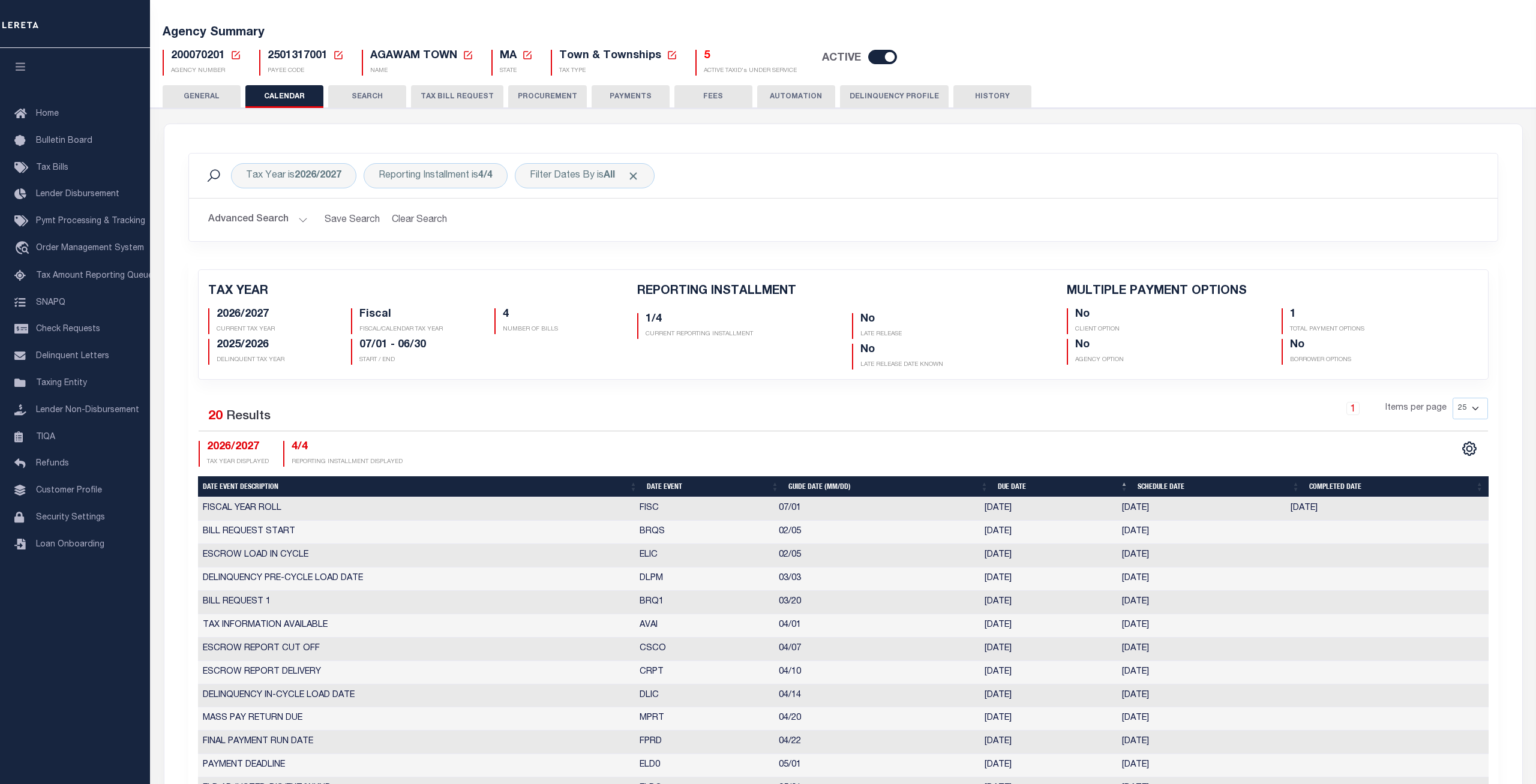
checkbox input "false"
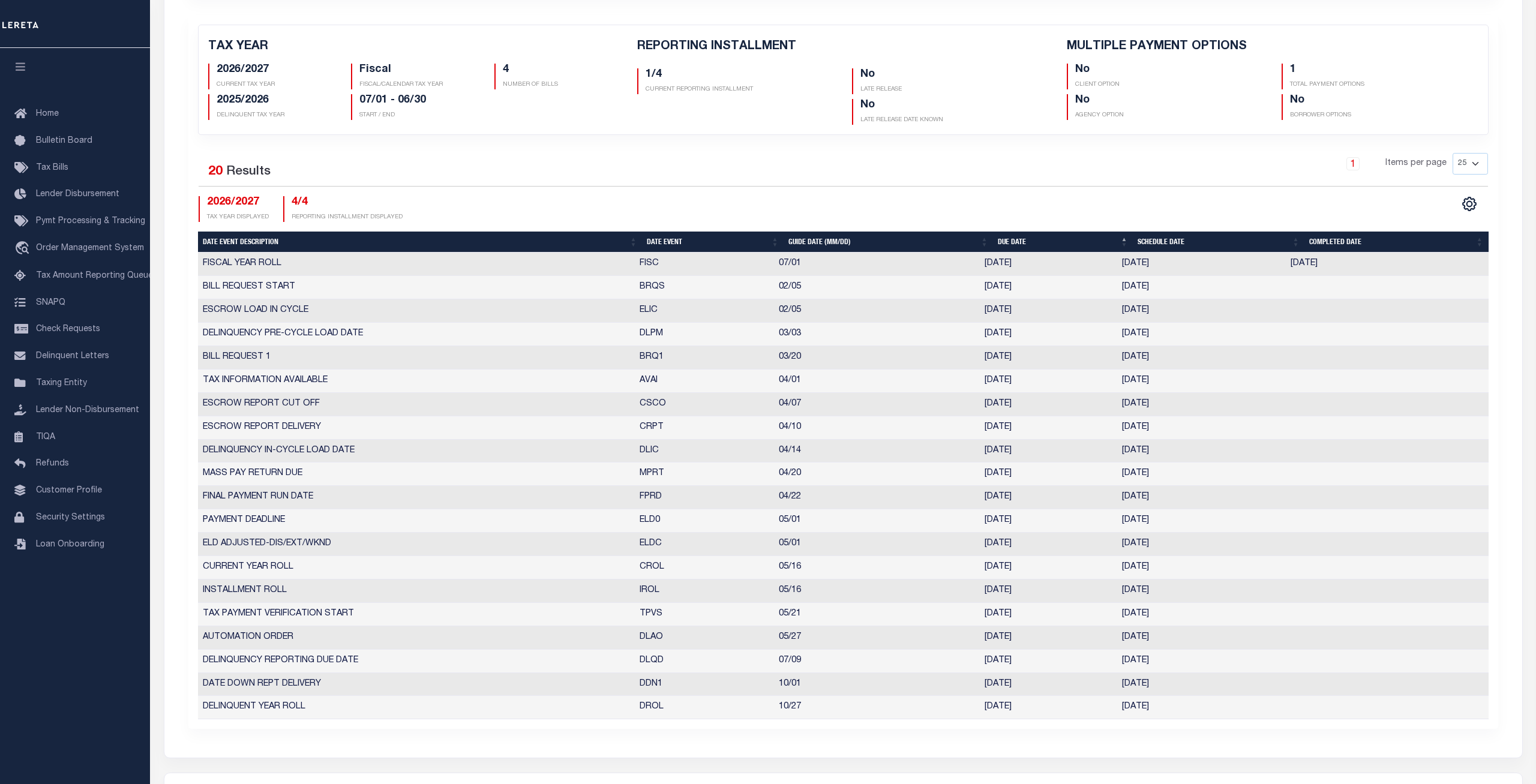
scroll to position [367, 0]
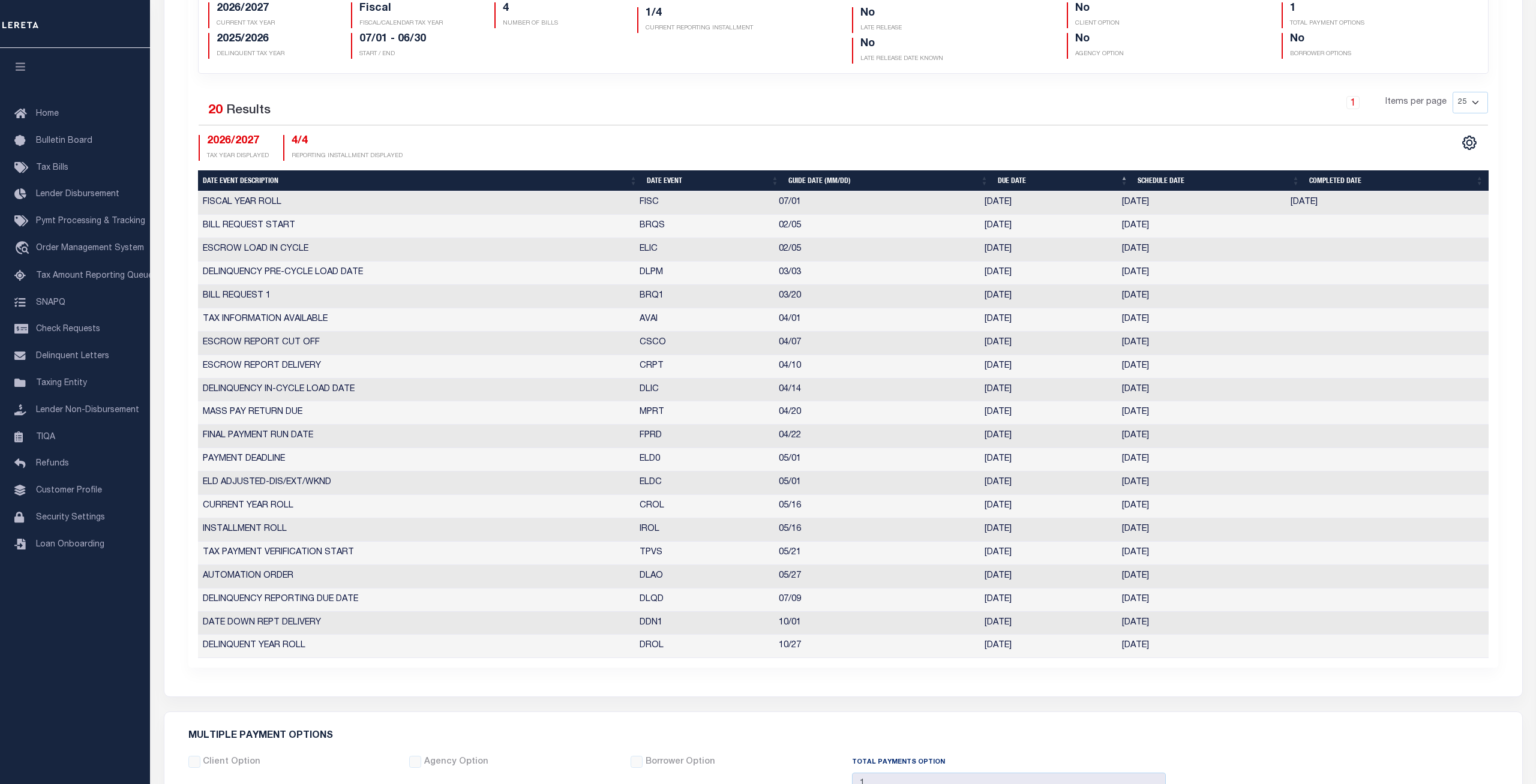
drag, startPoint x: 1142, startPoint y: 510, endPoint x: 1118, endPoint y: 510, distance: 24.0
click at [1118, 510] on td "05/15/2026" at bounding box center [1201, 506] width 169 height 24
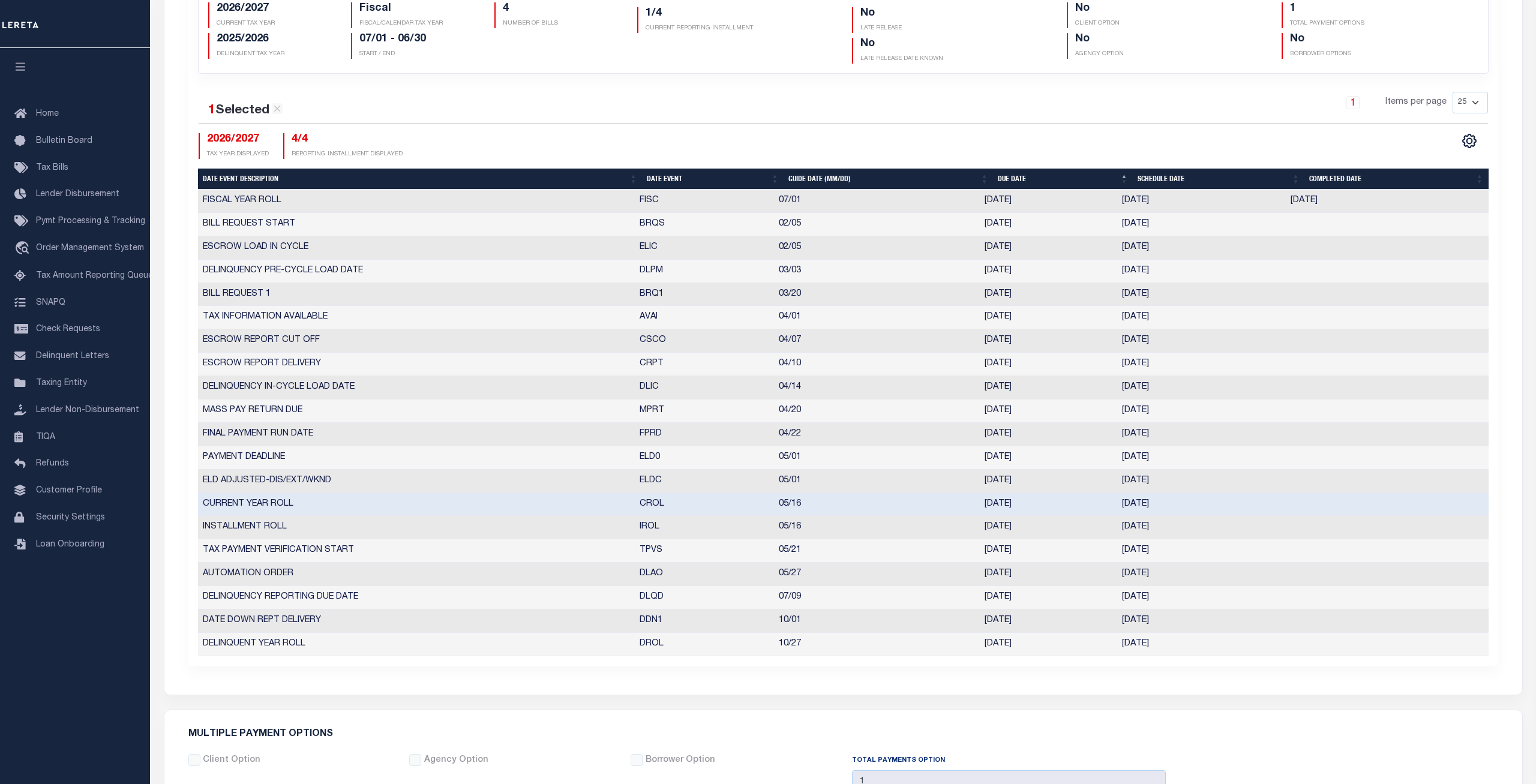
copy td "05/15/2026"
click at [662, 115] on div "1 Items per page 25 50 125 150 175 200" at bounding box center [1007, 106] width 962 height 31
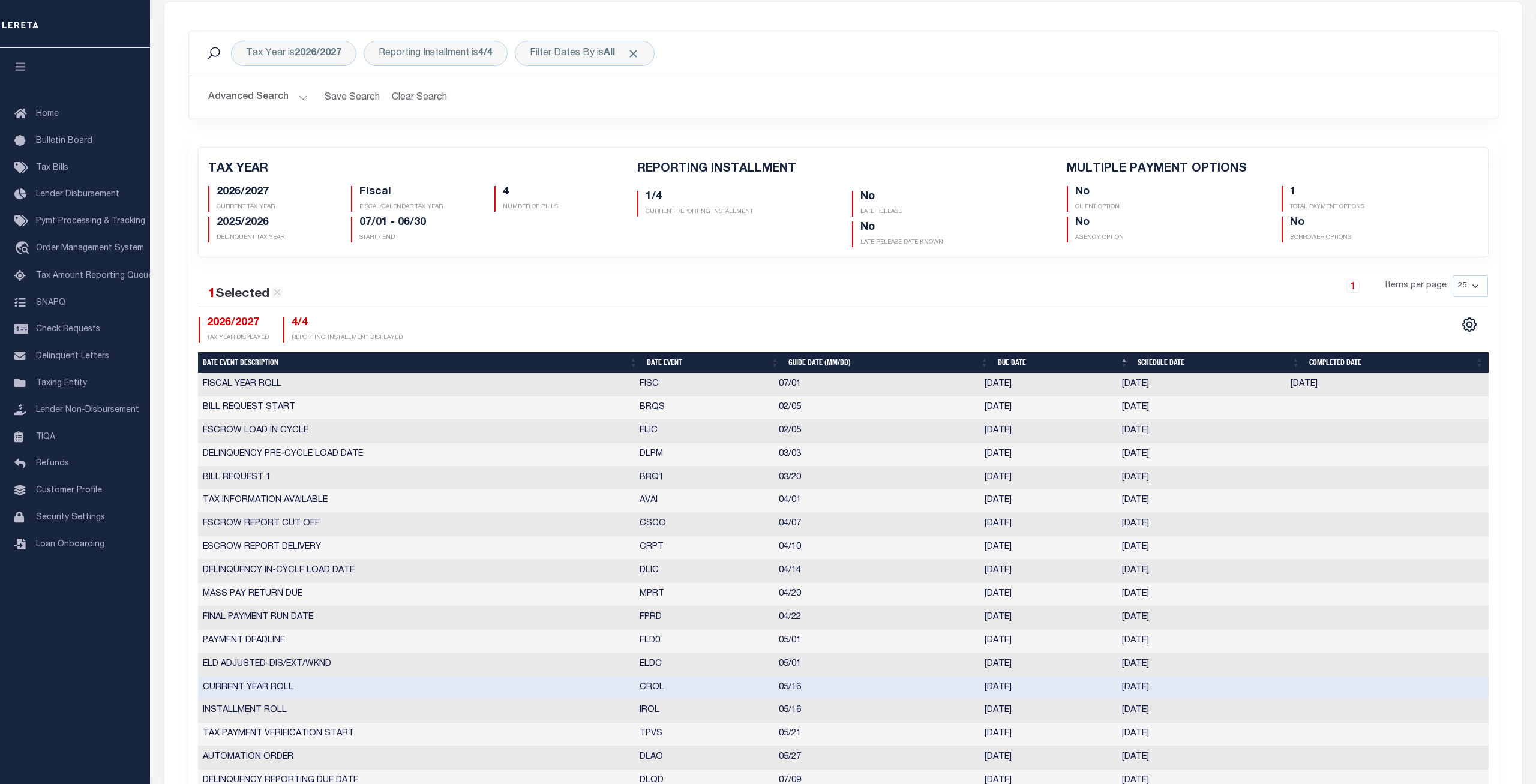
scroll to position [0, 0]
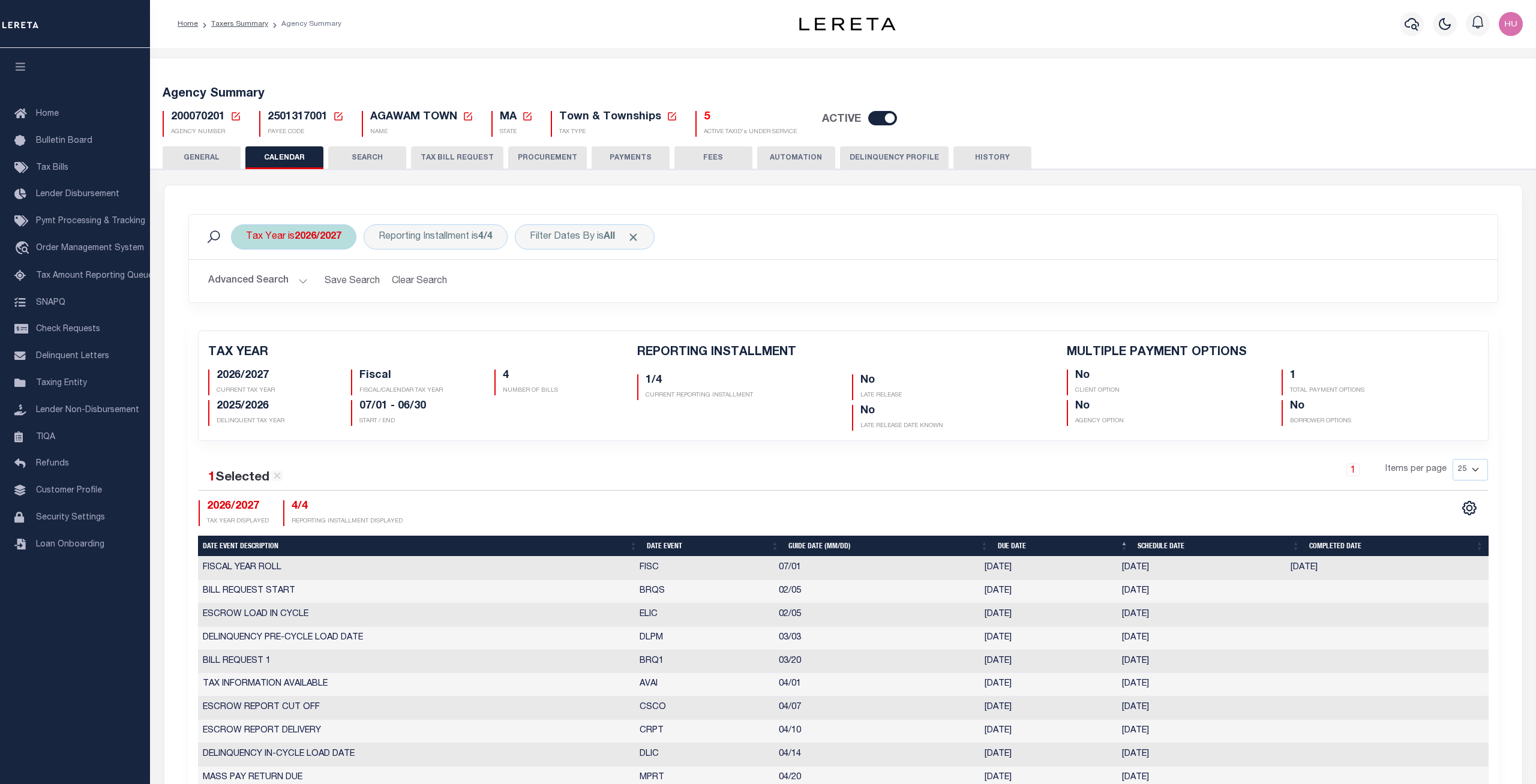
click at [294, 237] on div "Tax Year is 2026/2027" at bounding box center [293, 236] width 125 height 25
select select "2021/2022"
click option "2021/2022" at bounding box center [0, 0] width 0 height 0
click at [412, 323] on input "Apply" at bounding box center [406, 321] width 36 height 20
checkbox input "false"
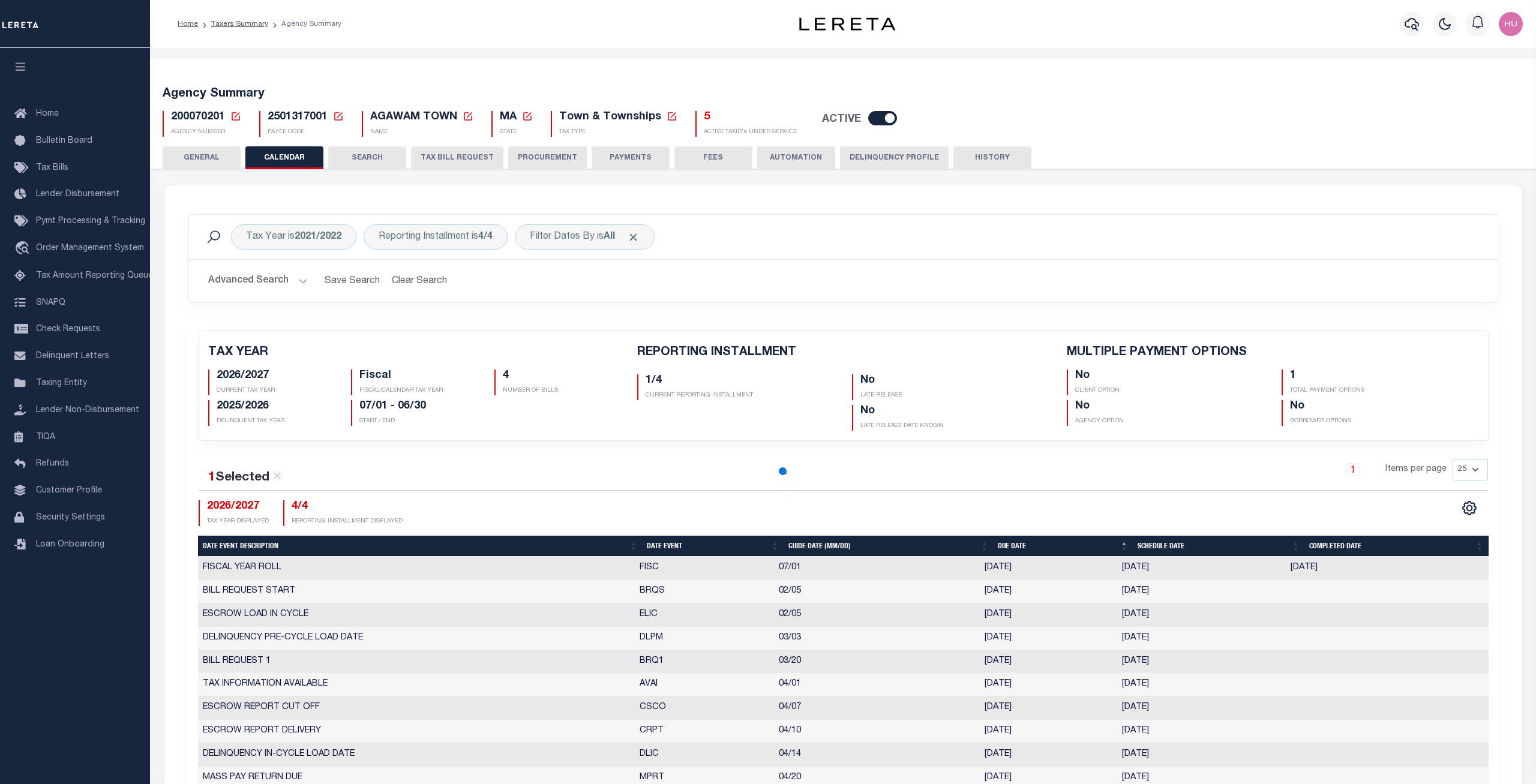
checkbox input "false"
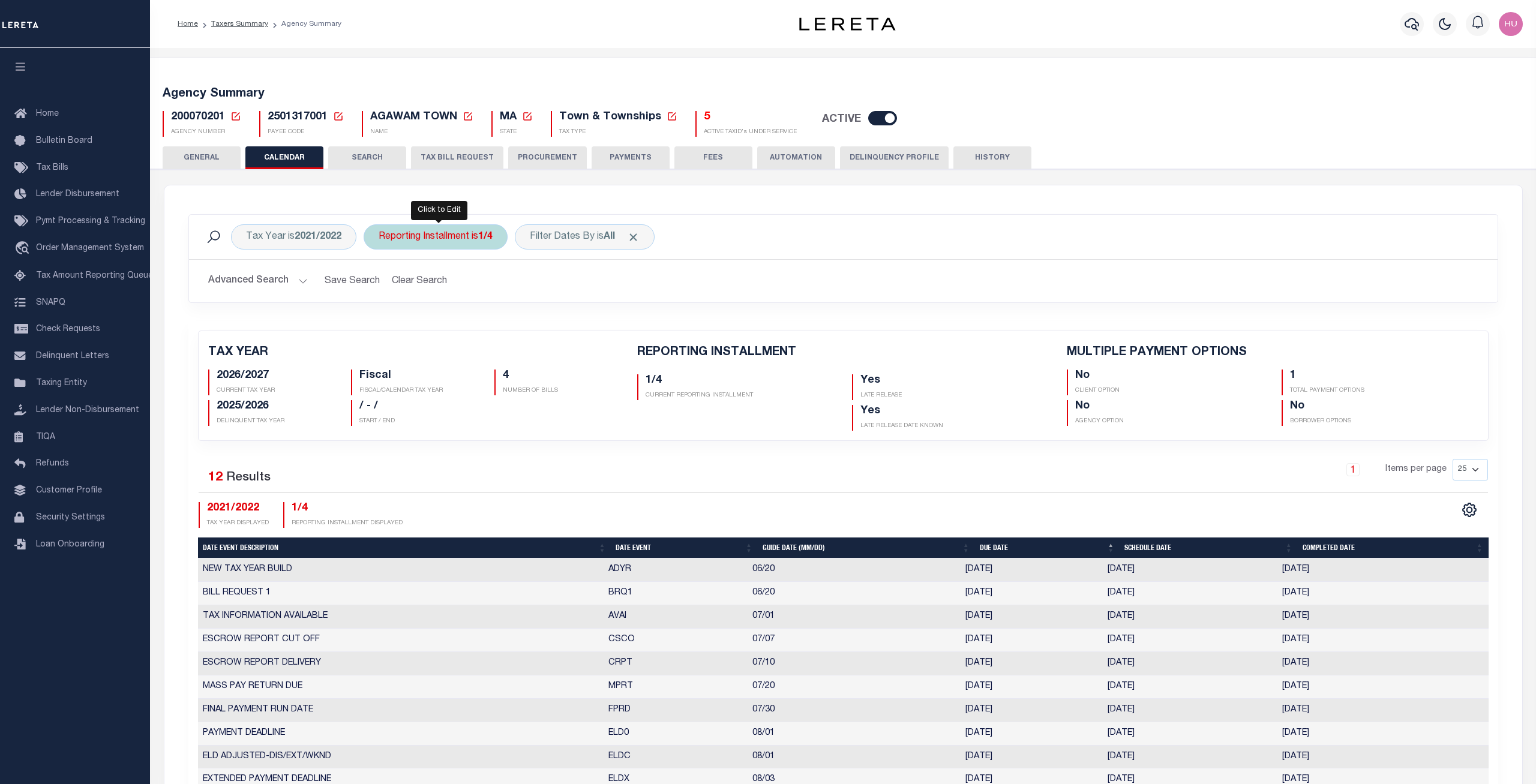
click at [478, 235] on div "Reporting Installment is 1/4" at bounding box center [435, 236] width 144 height 25
click at [380, 284] on select "1/4 2/4 3/4 4/4" at bounding box center [467, 296] width 176 height 23
select select "4/4"
click option "4/4" at bounding box center [0, 0] width 0 height 0
click at [530, 322] on input "Apply" at bounding box center [538, 321] width 36 height 20
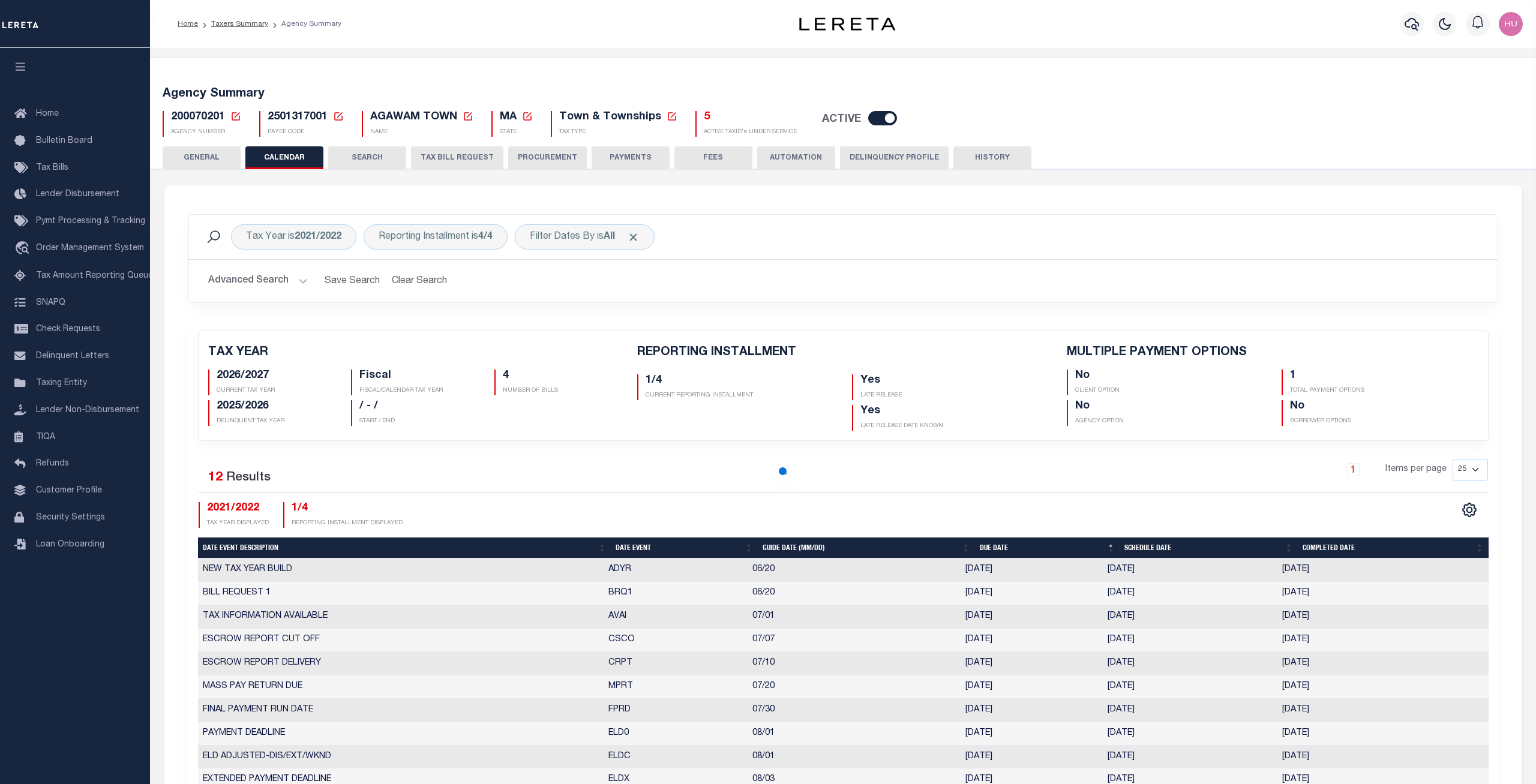
checkbox input "false"
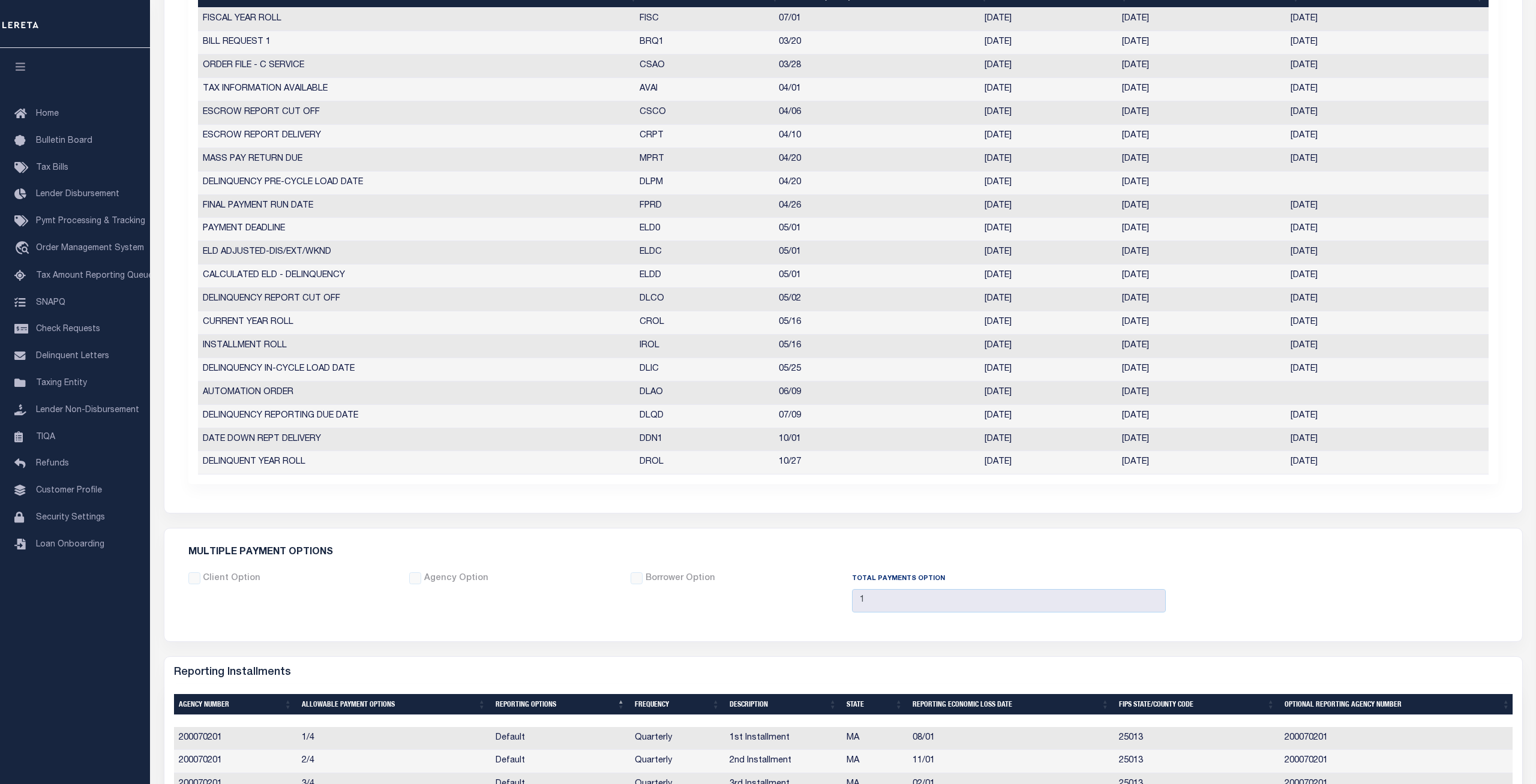
scroll to position [489, 0]
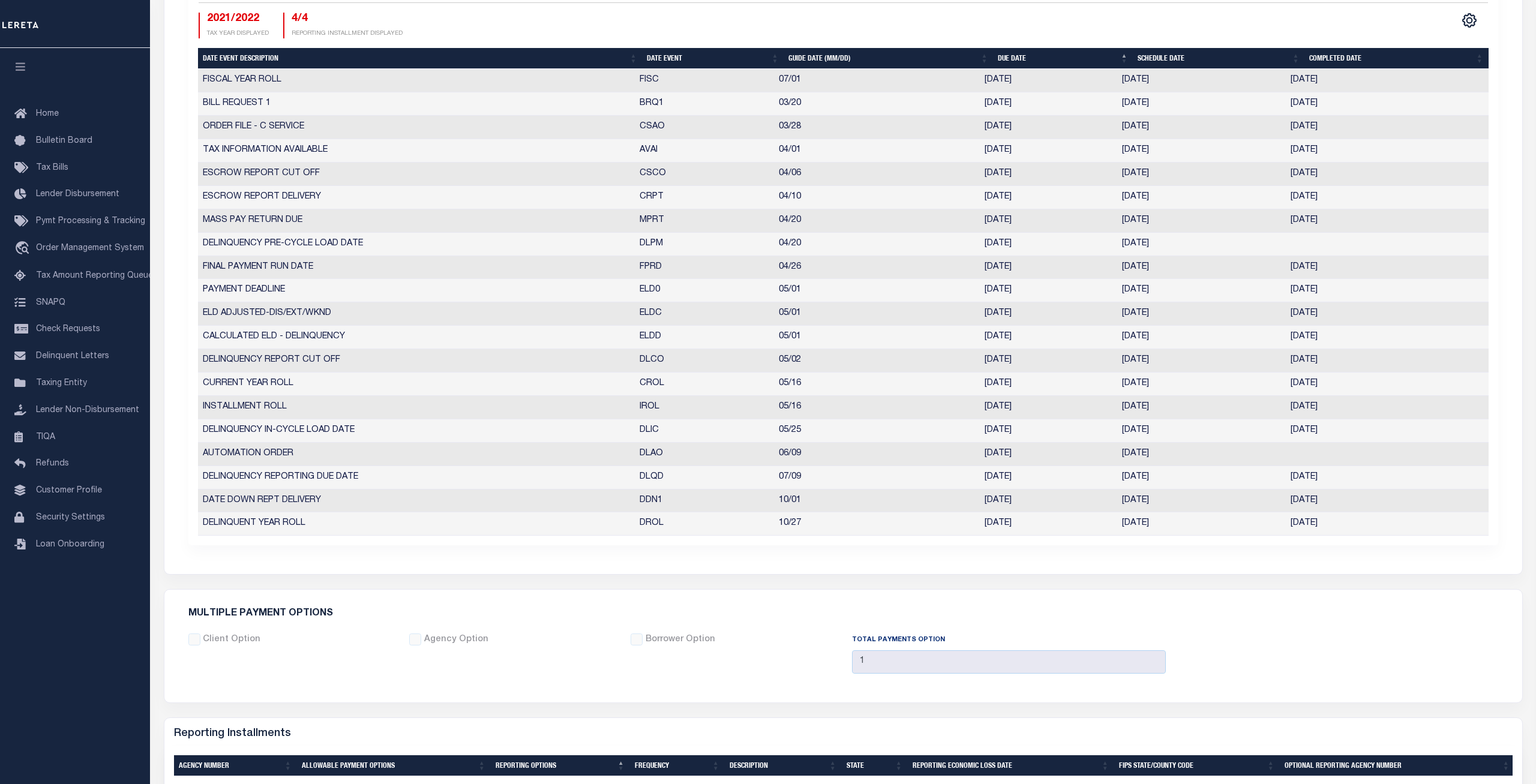
drag, startPoint x: 1333, startPoint y: 383, endPoint x: 1290, endPoint y: 383, distance: 43.0
click at [1290, 383] on td "05/14/2021" at bounding box center [1377, 384] width 181 height 24
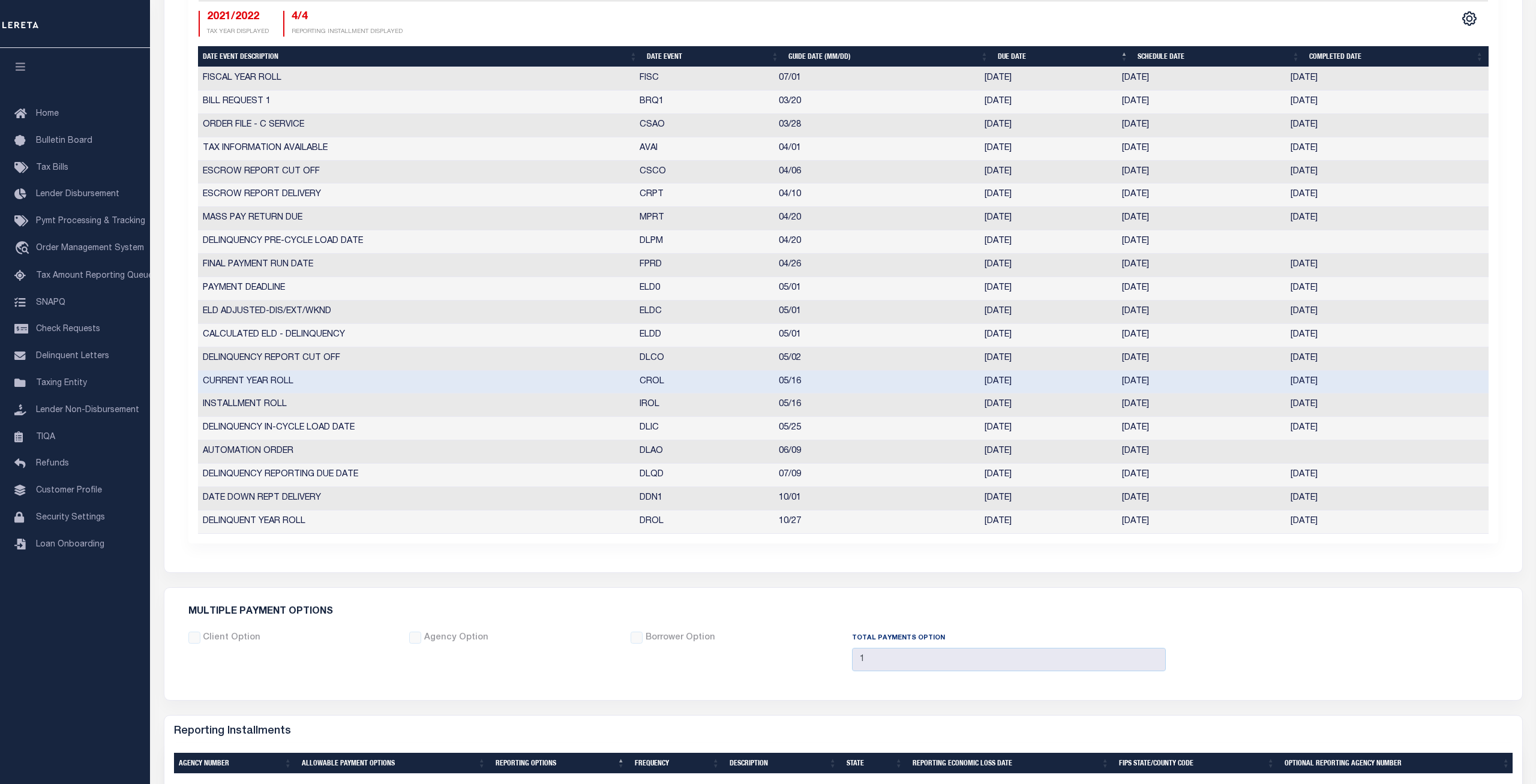
click at [371, 385] on td "CURRENT YEAR ROLL" at bounding box center [416, 382] width 437 height 24
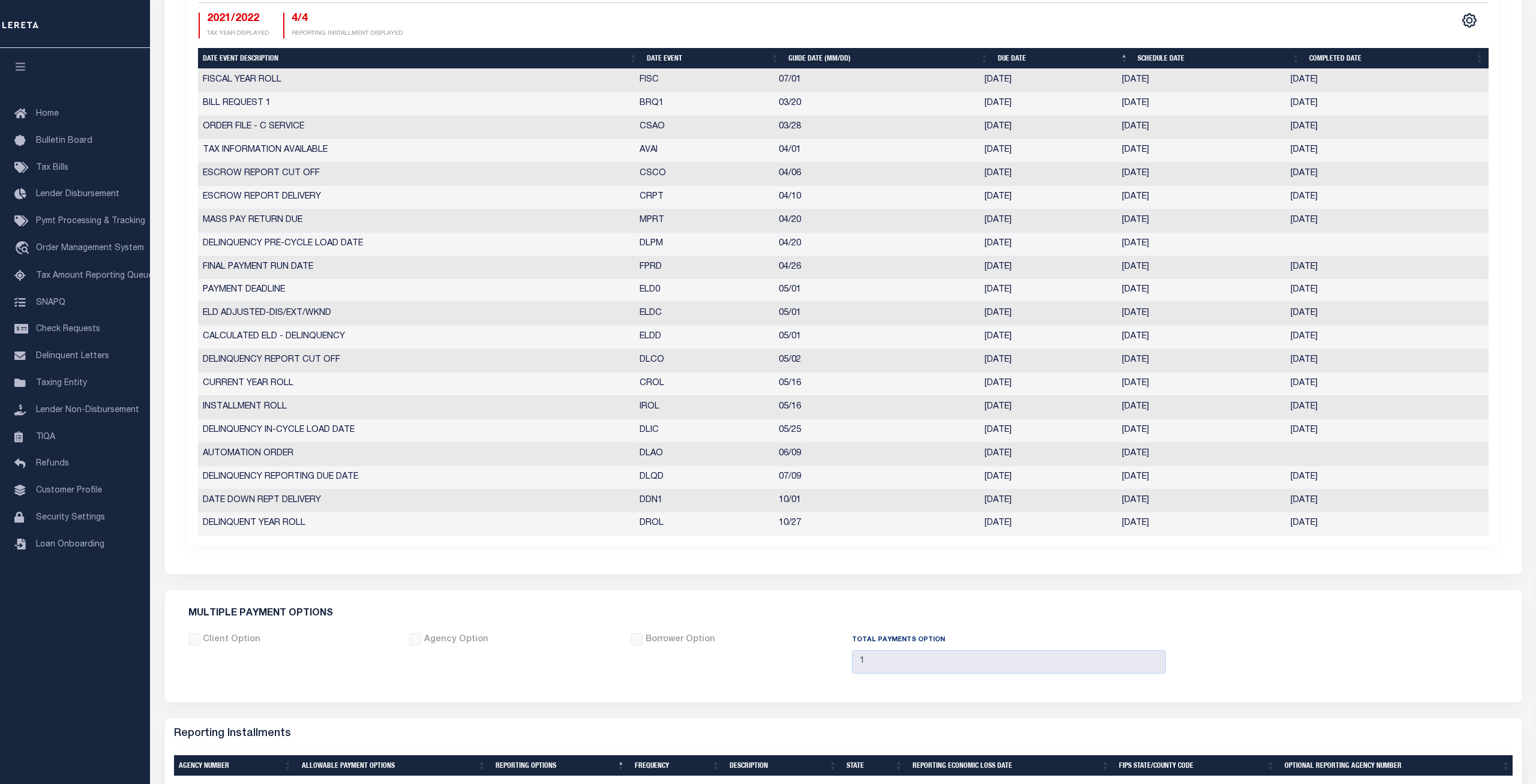
drag, startPoint x: 1344, startPoint y: 386, endPoint x: 196, endPoint y: 382, distance: 1148.0
click at [198, 382] on div "Date Event Description Date Event Guide Date (MM/DD) Due Date Schedule Date Com…" at bounding box center [843, 302] width 1291 height 467
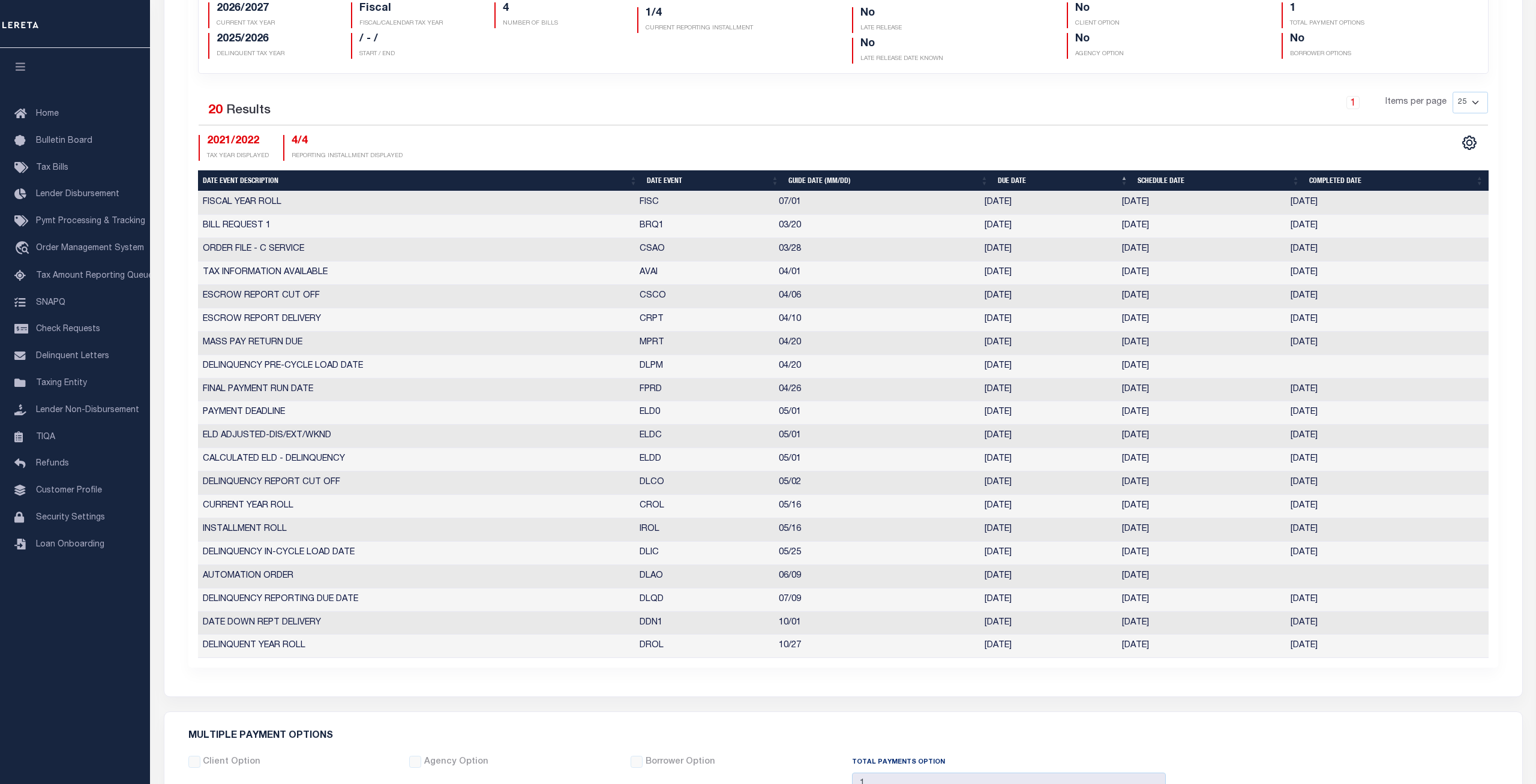
scroll to position [0, 0]
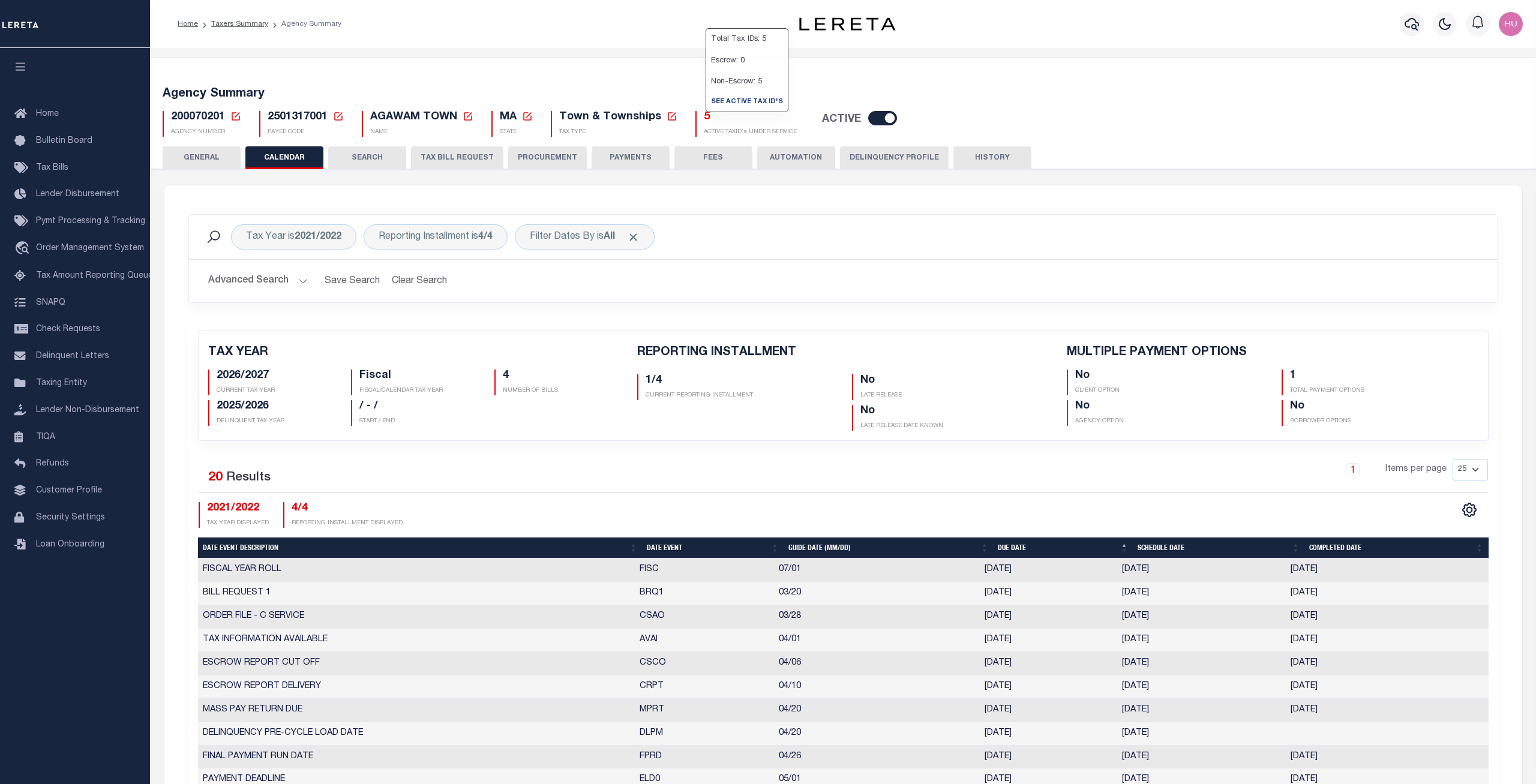
click at [703, 112] on h5 "5" at bounding box center [750, 118] width 93 height 13
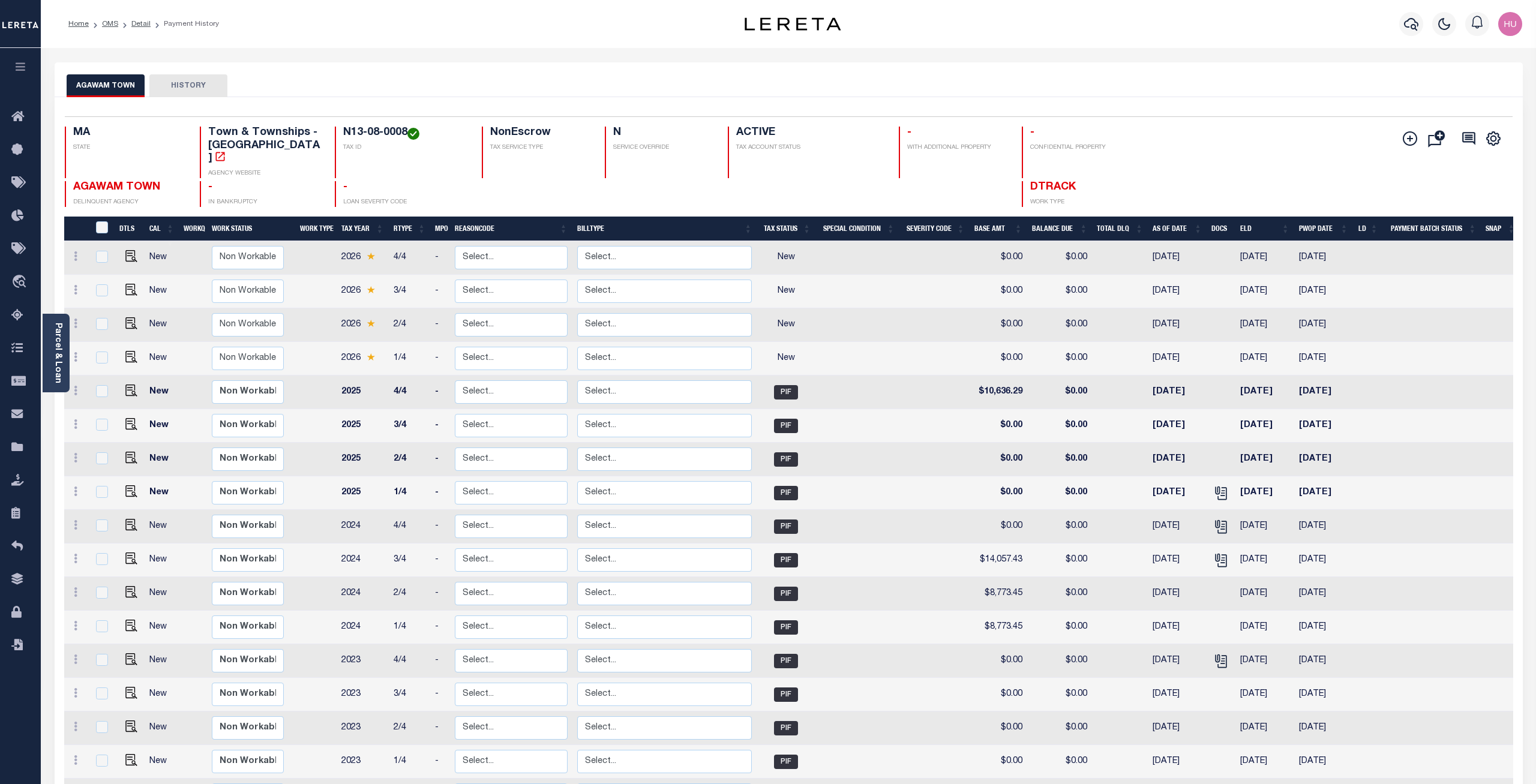
click at [390, 133] on h4 "N13-08-0008" at bounding box center [405, 133] width 124 height 13
drag, startPoint x: 393, startPoint y: 135, endPoint x: 327, endPoint y: 133, distance: 66.0
click at [335, 133] on div "N13-08-0008 TAX ID" at bounding box center [401, 152] width 133 height 52
copy h4 "N13-08-0008"
click at [142, 24] on link "Detail" at bounding box center [141, 24] width 19 height 8
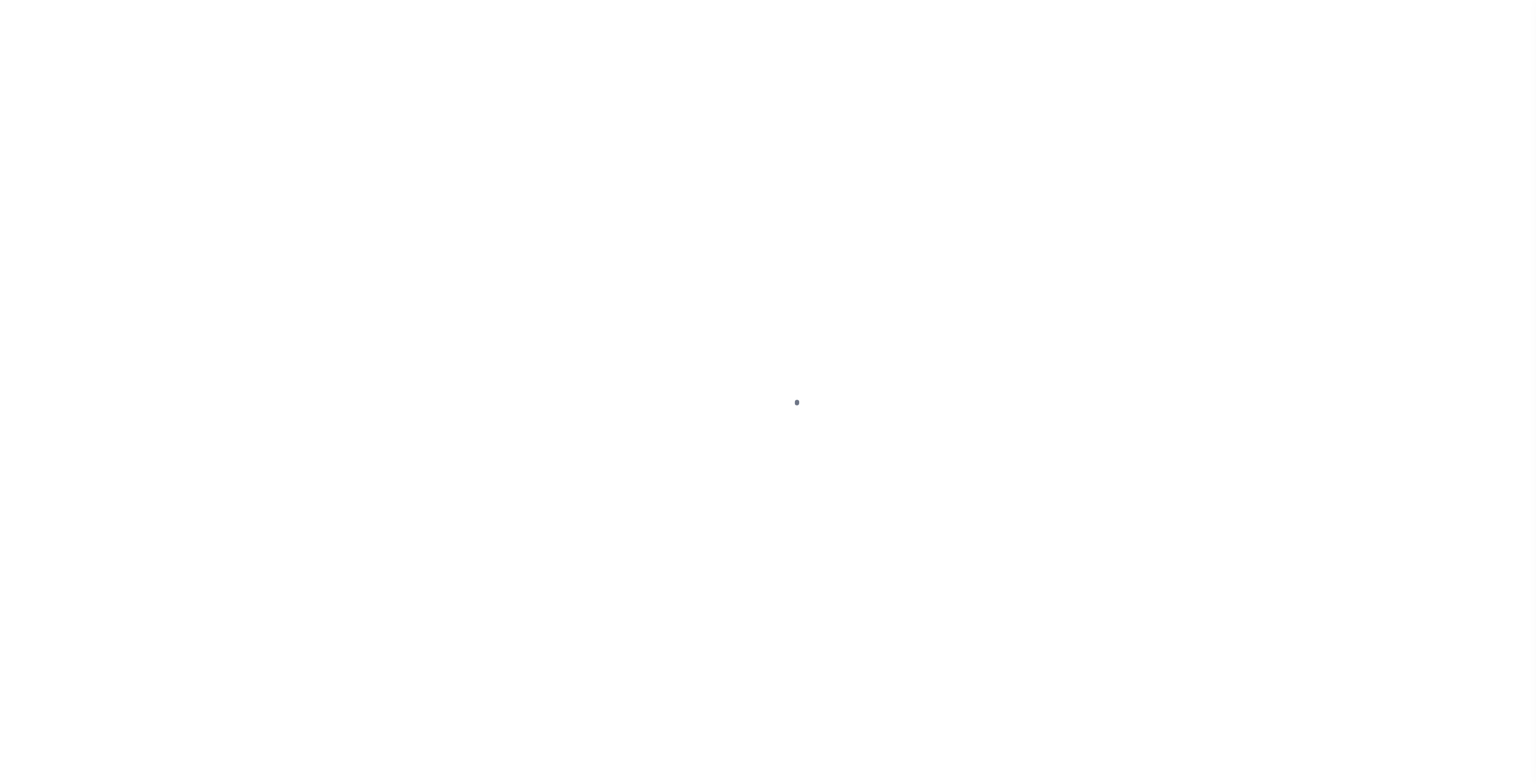
select select "NonEscrow"
select select "900"
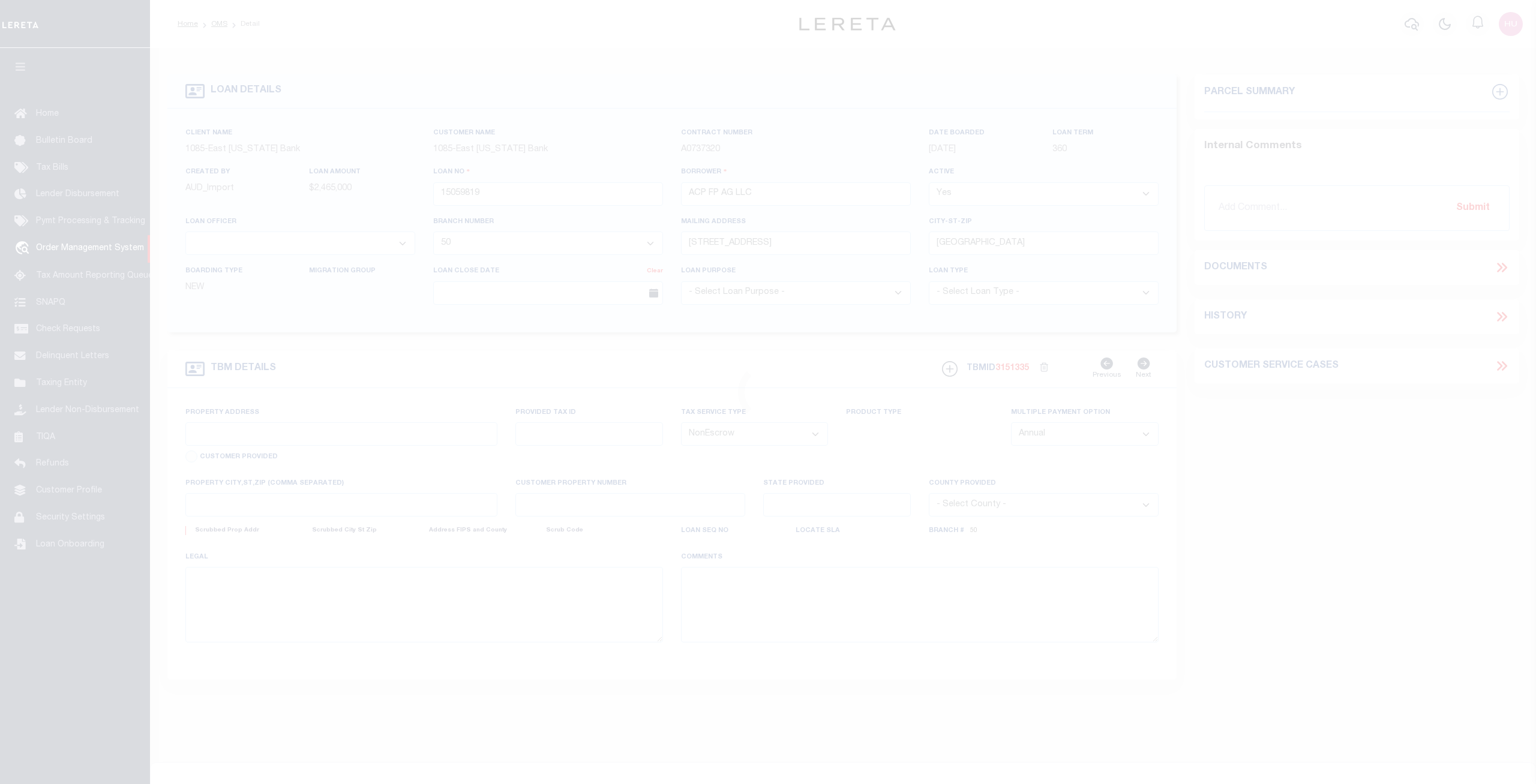
type input "32 CENTURY ST"
select select
type input "AGAWAM , MA 10010000"
type input "MA"
select select
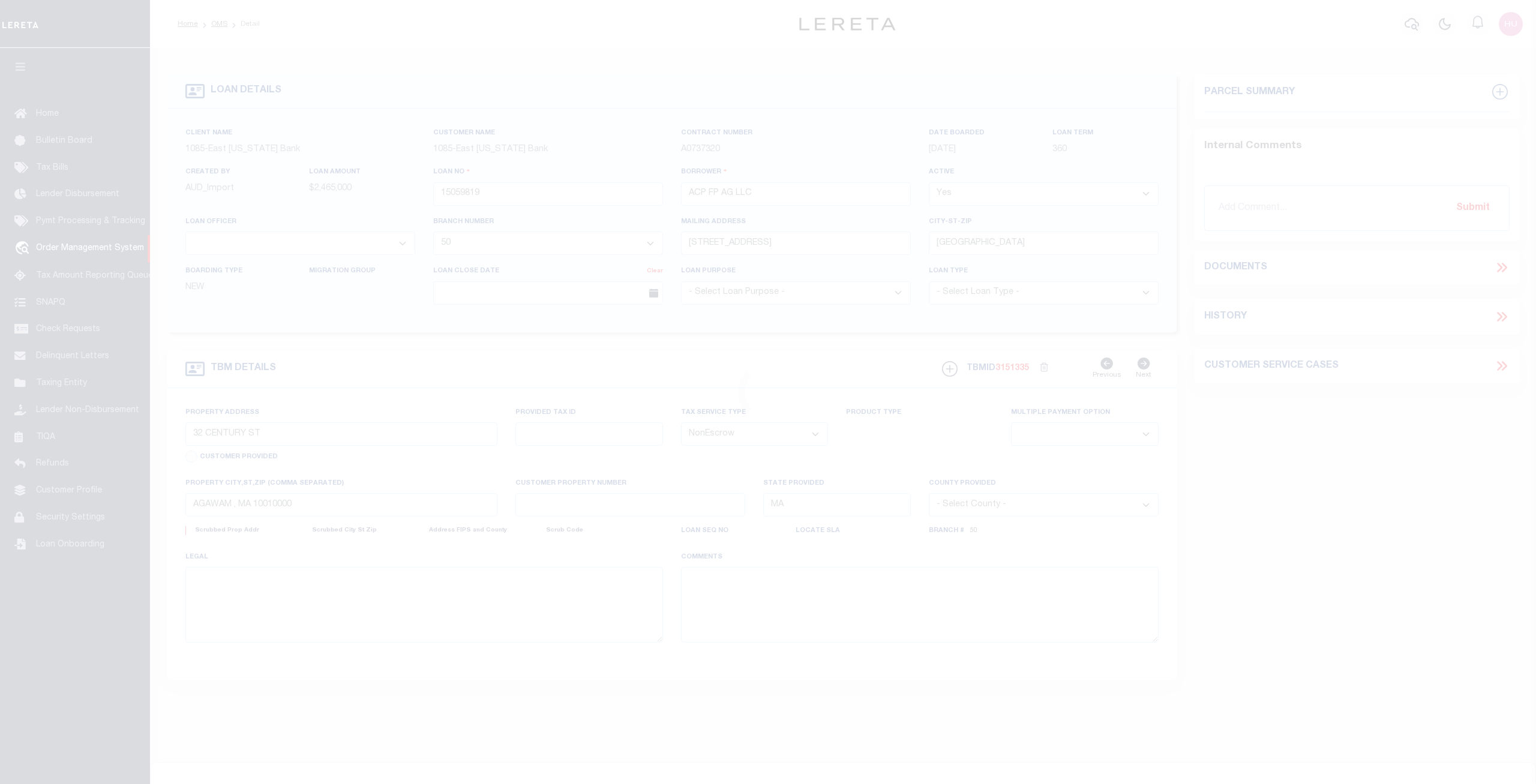
select select "1679"
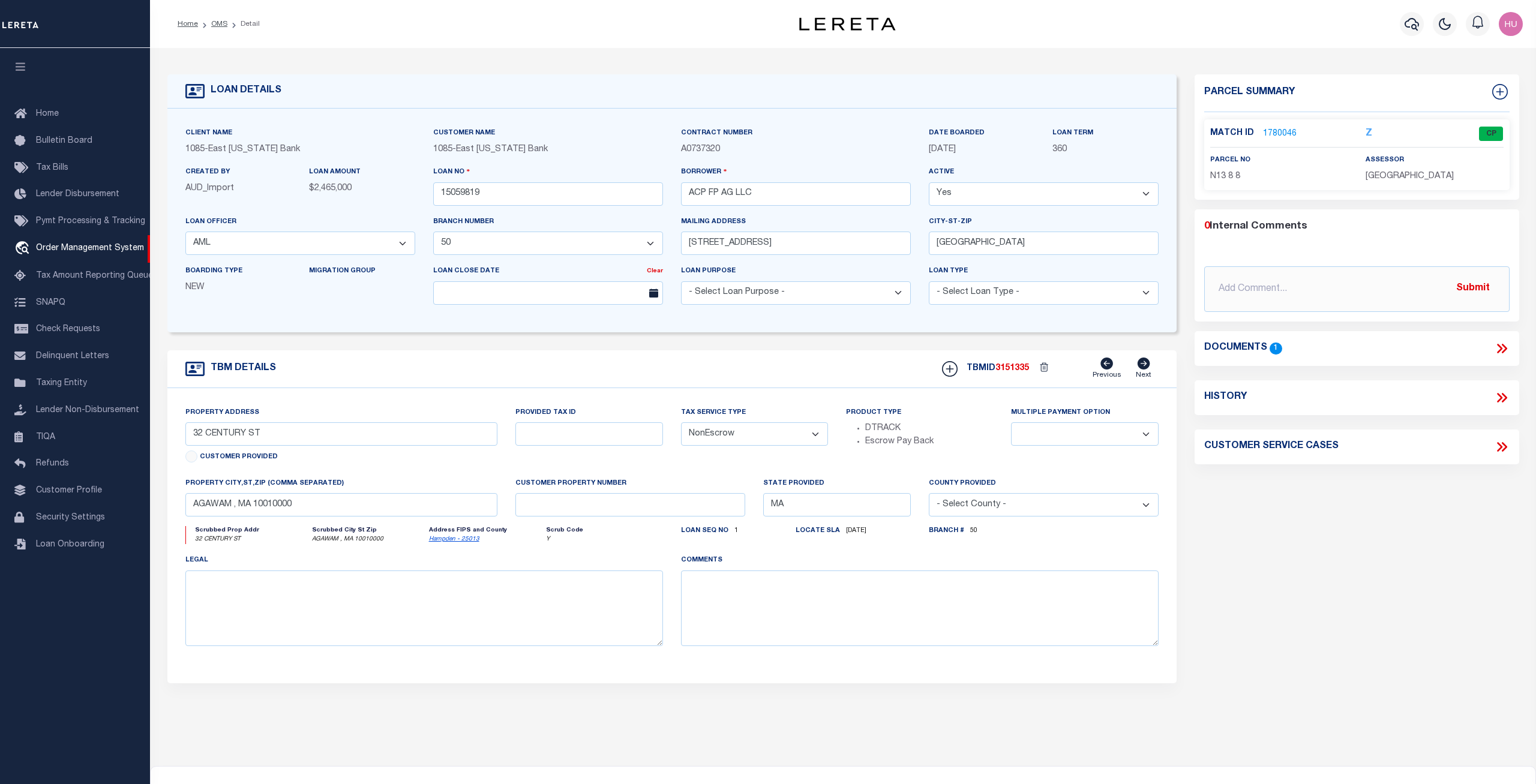
click at [1009, 370] on span "3151335" at bounding box center [1012, 368] width 34 height 8
click at [1010, 370] on span "3151335" at bounding box center [1012, 368] width 34 height 8
click at [1280, 135] on link "1780046" at bounding box center [1280, 134] width 34 height 12
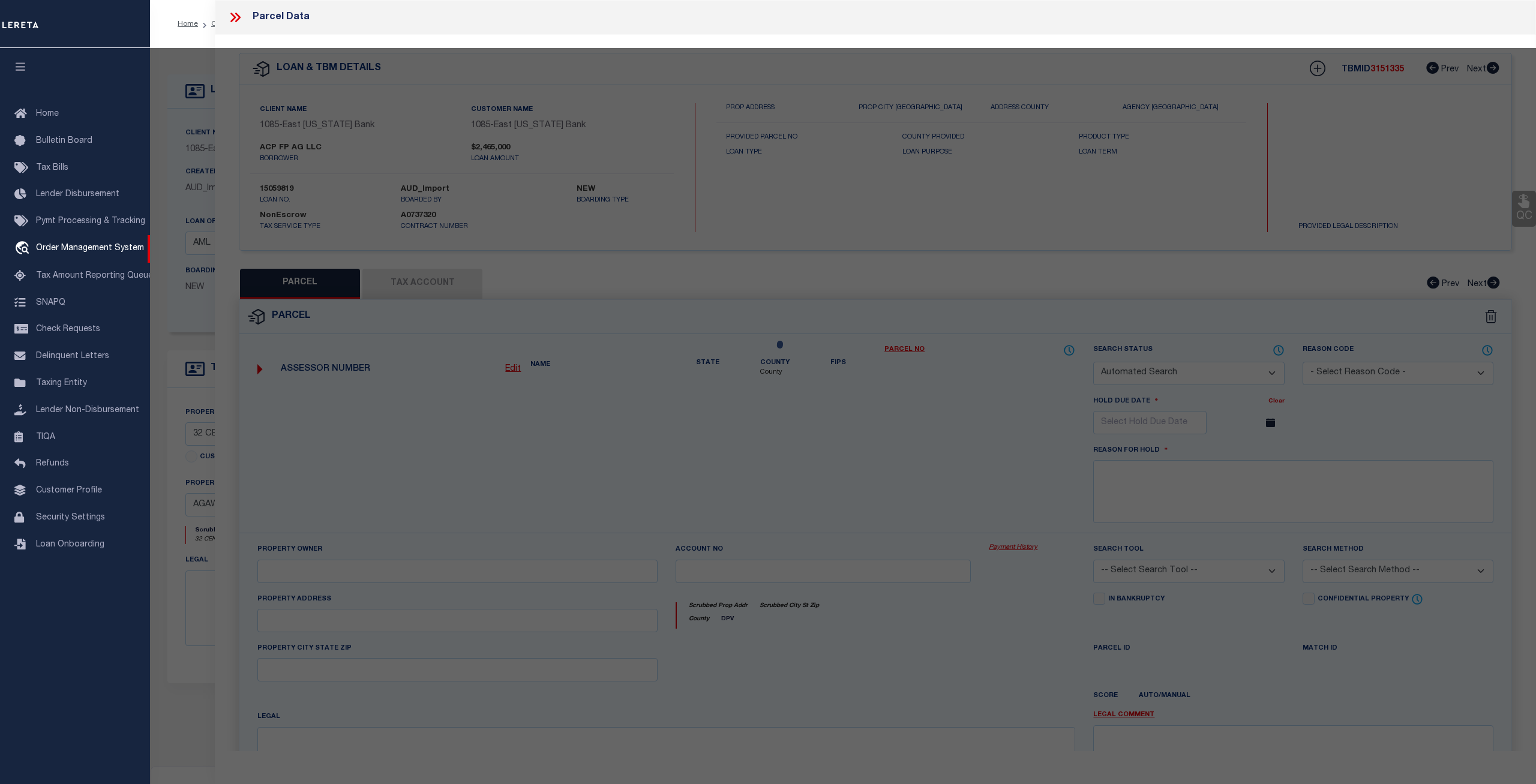
checkbox input "false"
select select "CP"
type input "MILLWORK REALTY ASSOCIATES, LL"
select select
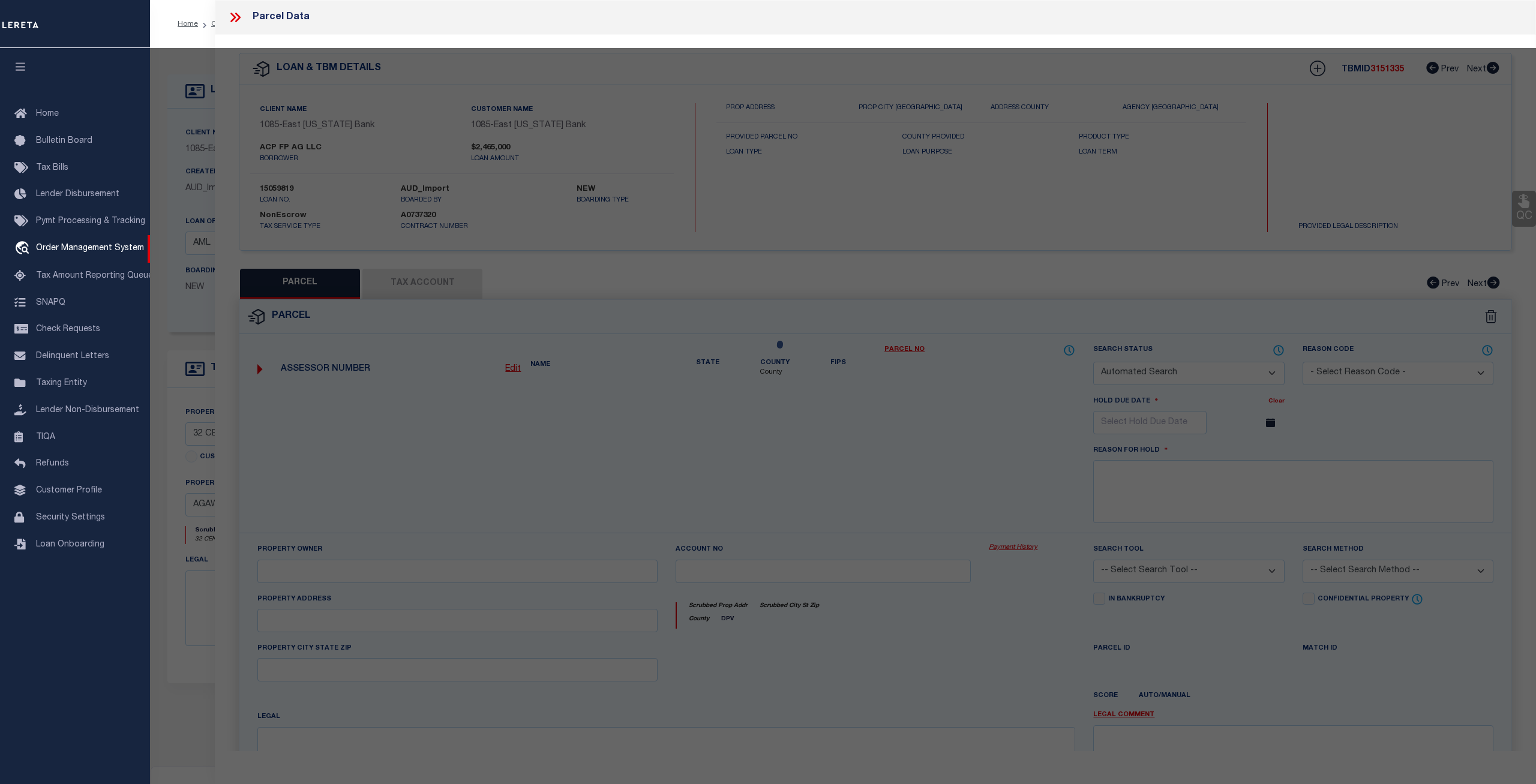
type input "32 CENTURY ST"
checkbox input "false"
type input "AGAWAM , MA 10010"
type textarea "ACRES: 1.896"
type textarea "Completed based on the given document."
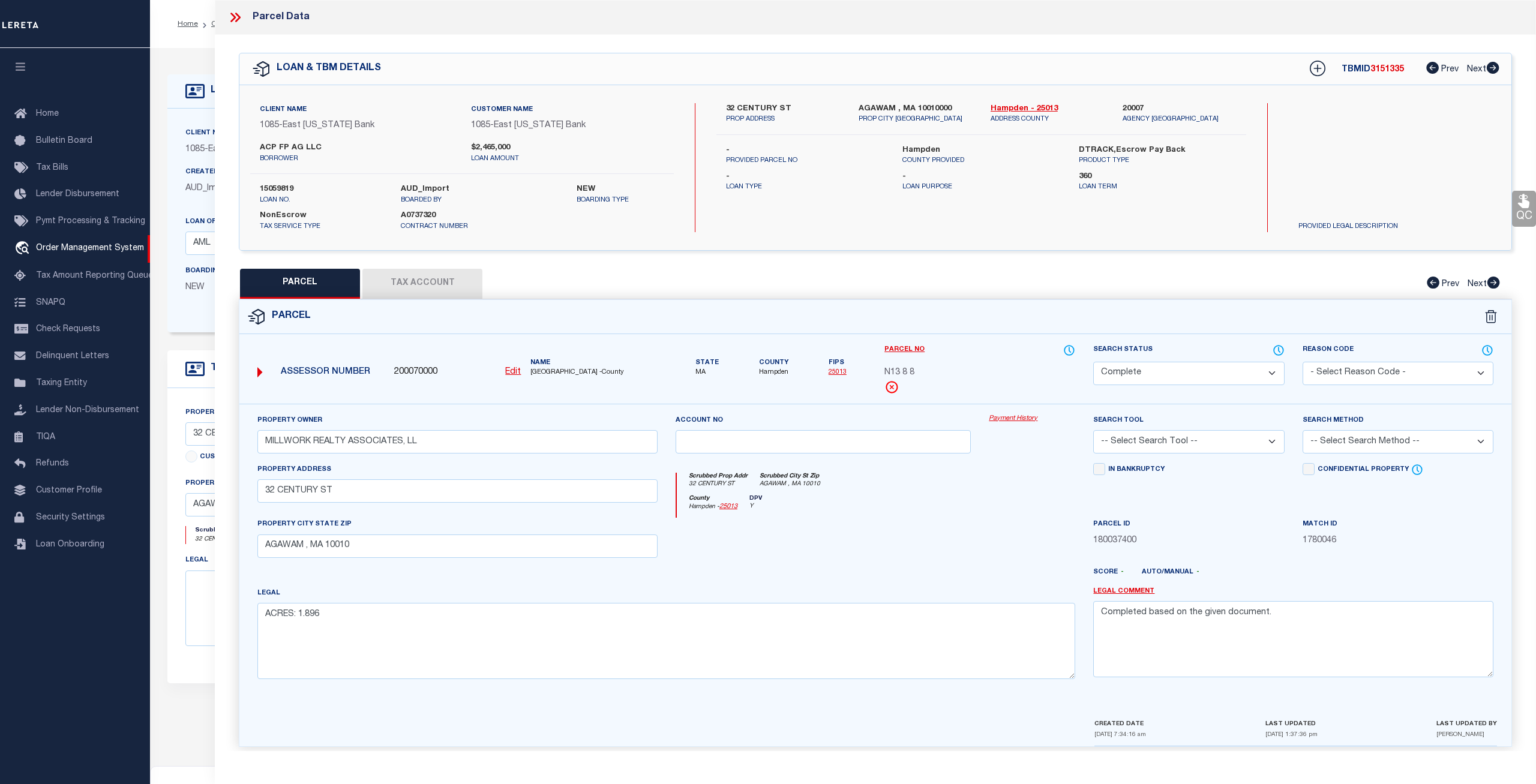
click at [1020, 417] on link "Payment History" at bounding box center [1032, 419] width 87 height 10
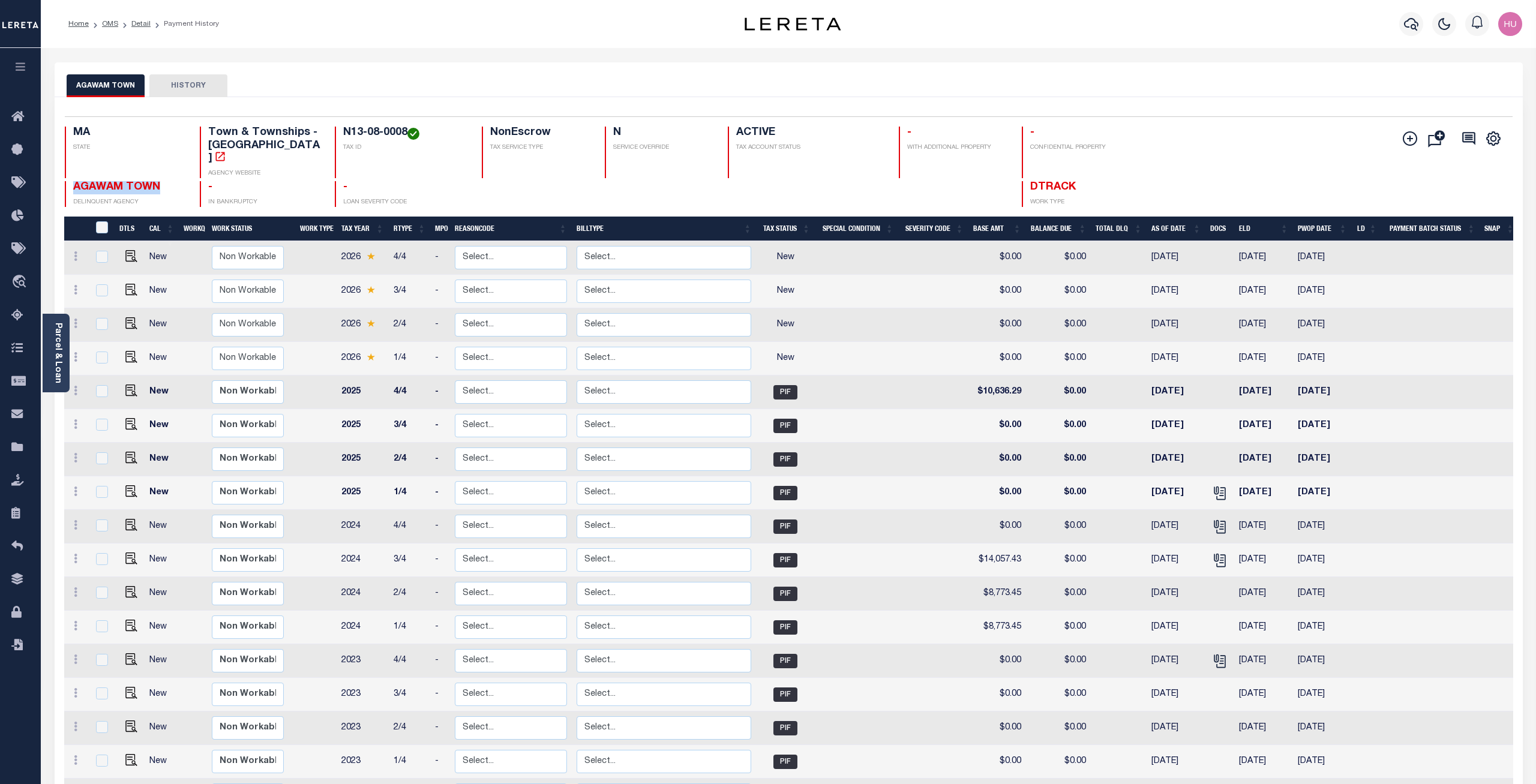
drag, startPoint x: 158, startPoint y: 169, endPoint x: 73, endPoint y: 174, distance: 85.1
click at [73, 181] on div "AGAWAM TOWN DELINQUENT AGENCY" at bounding box center [125, 193] width 121 height 25
click at [139, 25] on link "Detail" at bounding box center [141, 24] width 19 height 8
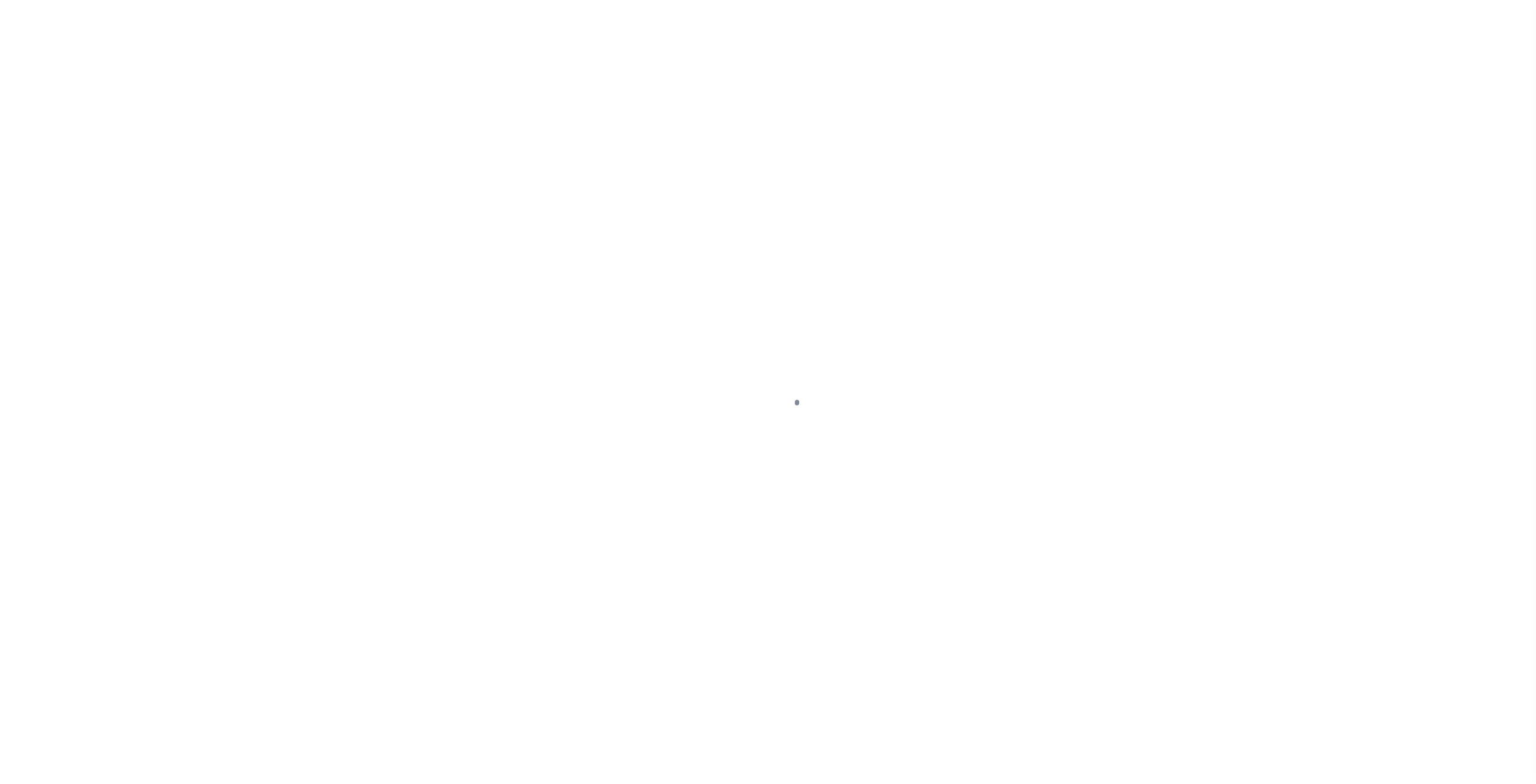
select select "NonEscrow"
type input "32 CENTURY ST"
select select
type input "AGAWAM , MA 10010000"
type input "MA"
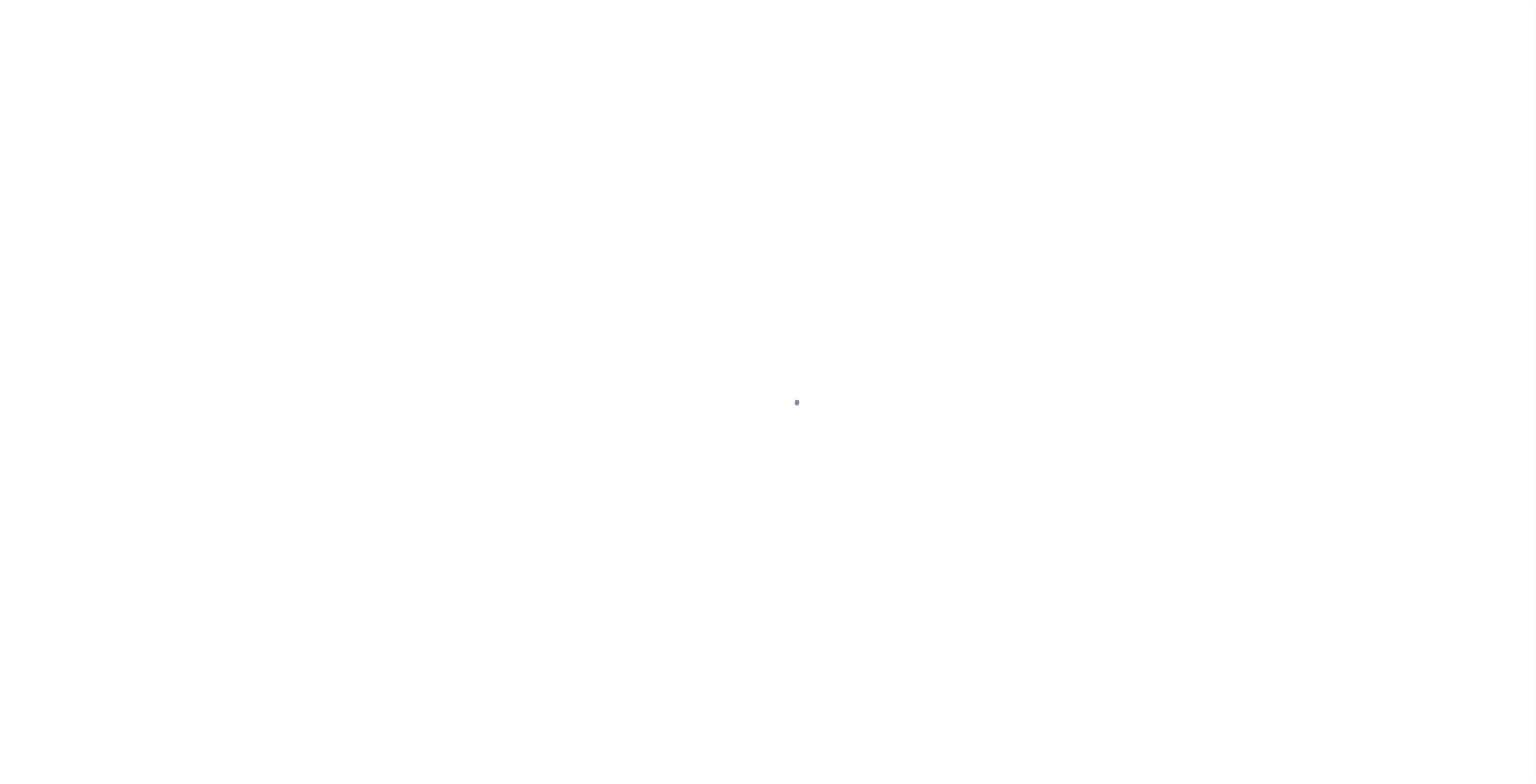
select select
select select "1679"
select select "900"
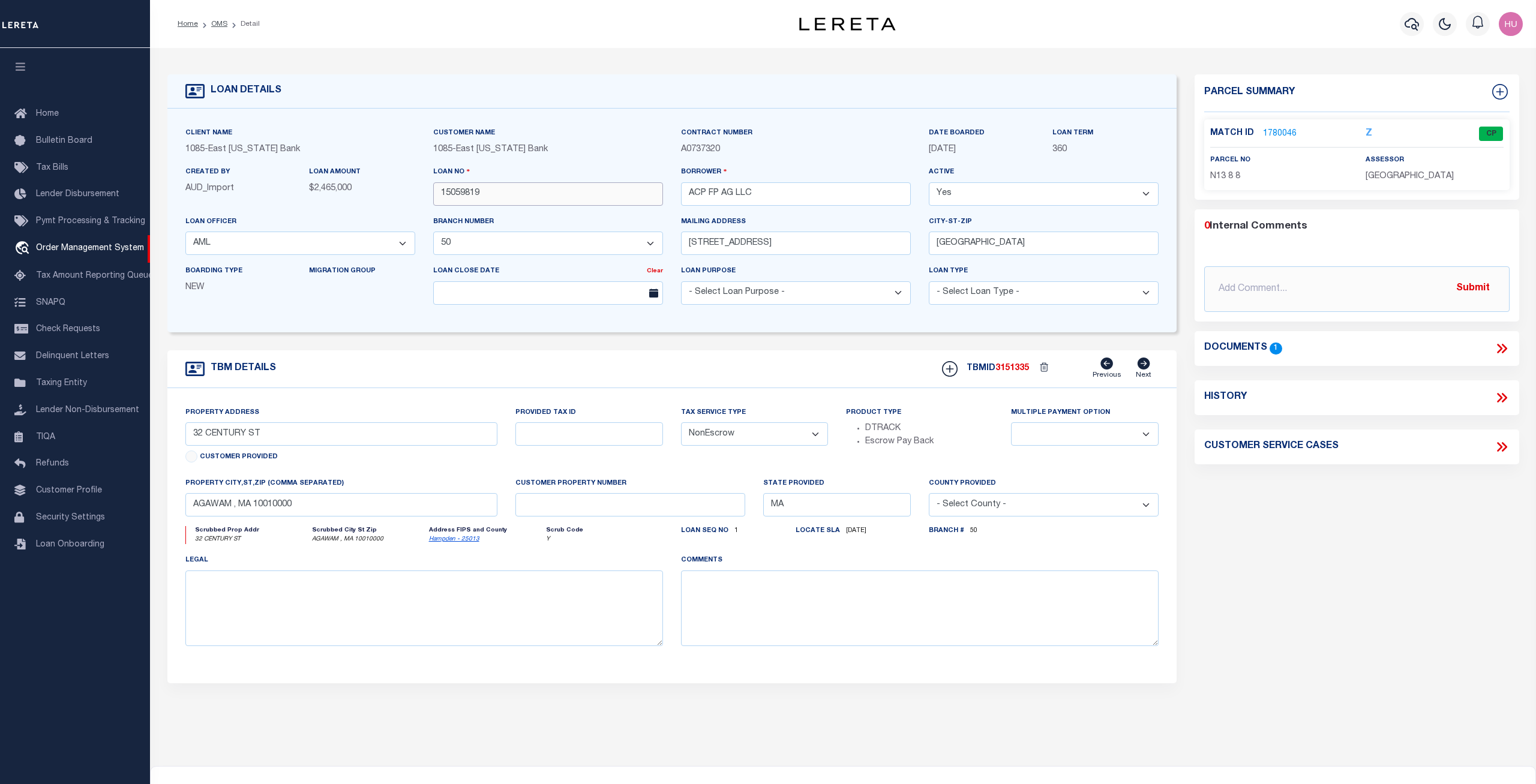
drag, startPoint x: 474, startPoint y: 196, endPoint x: 404, endPoint y: 187, distance: 70.6
click at [433, 187] on input "15059819" at bounding box center [548, 194] width 230 height 24
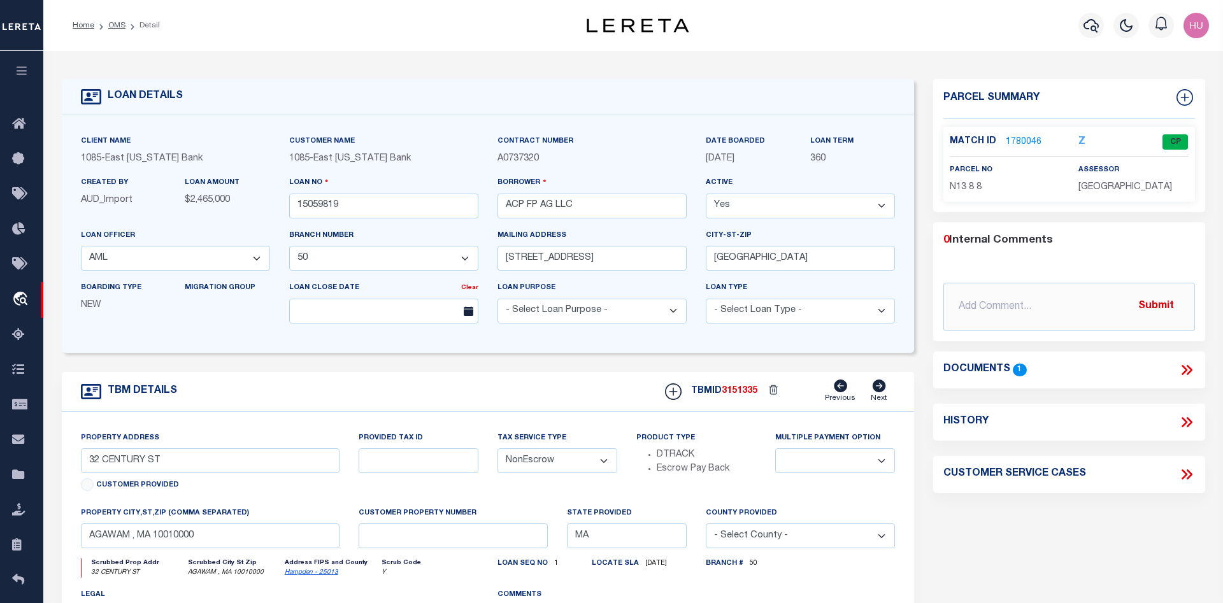
click at [1017, 141] on link "1780046" at bounding box center [1024, 142] width 36 height 13
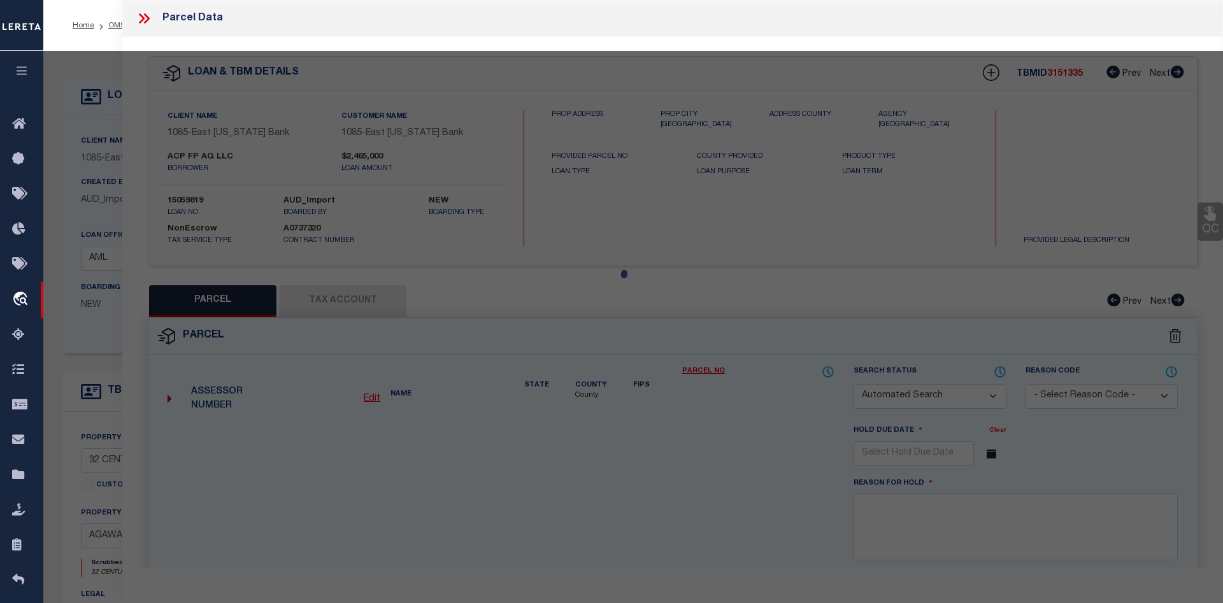
checkbox input "false"
select select "CP"
type input "MILLWORK REALTY ASSOCIATES, LL"
select select
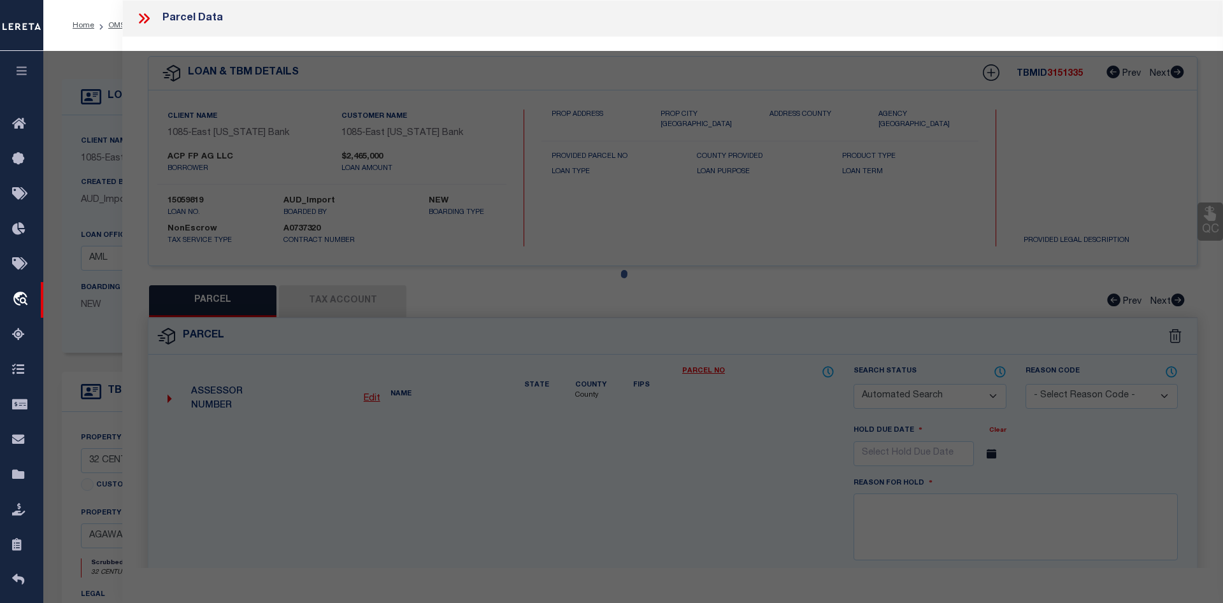
type input "32 CENTURY ST"
checkbox input "false"
type input "AGAWAM , MA 10010"
type textarea "ACRES: 1.896"
type textarea "Completed based on the given document."
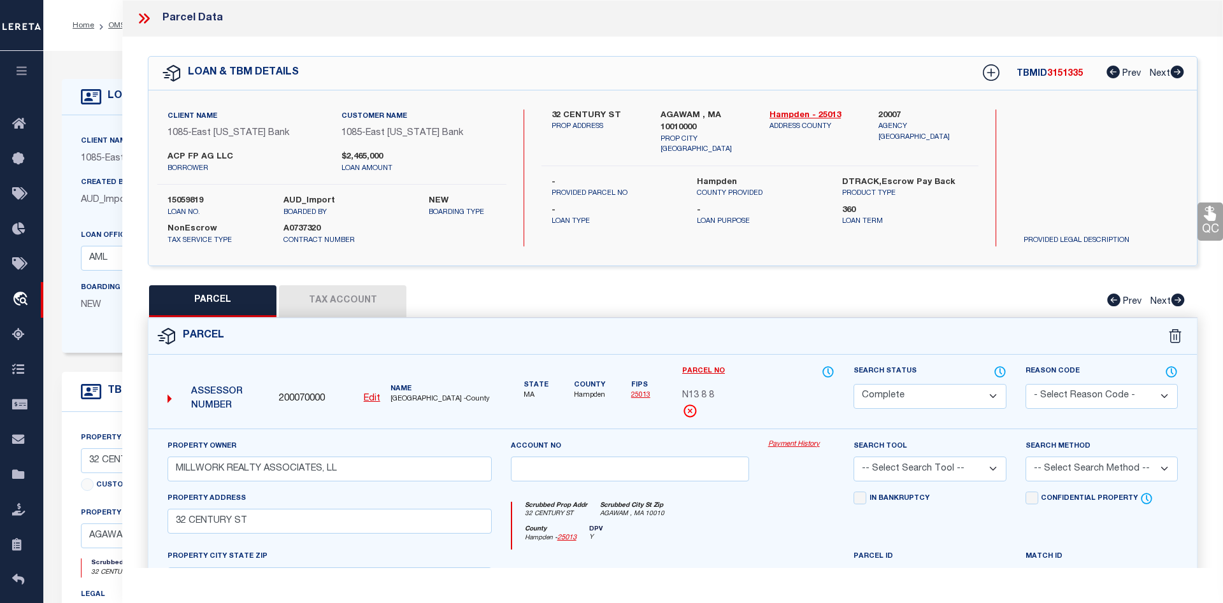
click at [788, 442] on link "Payment History" at bounding box center [801, 445] width 67 height 11
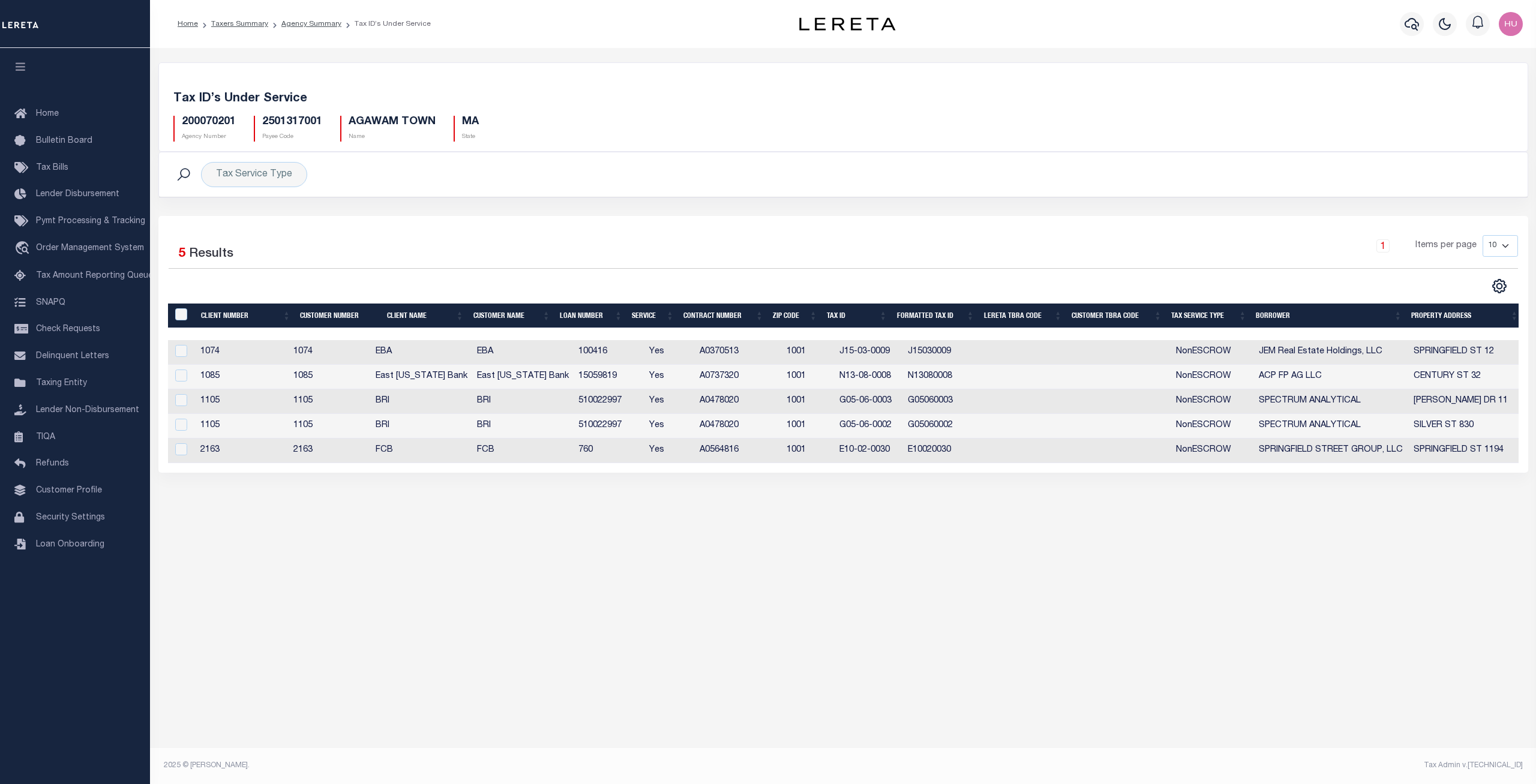
click at [552, 273] on div "Selected 5 Results 1 Items per page 10 25 50 100" at bounding box center [843, 264] width 1368 height 59
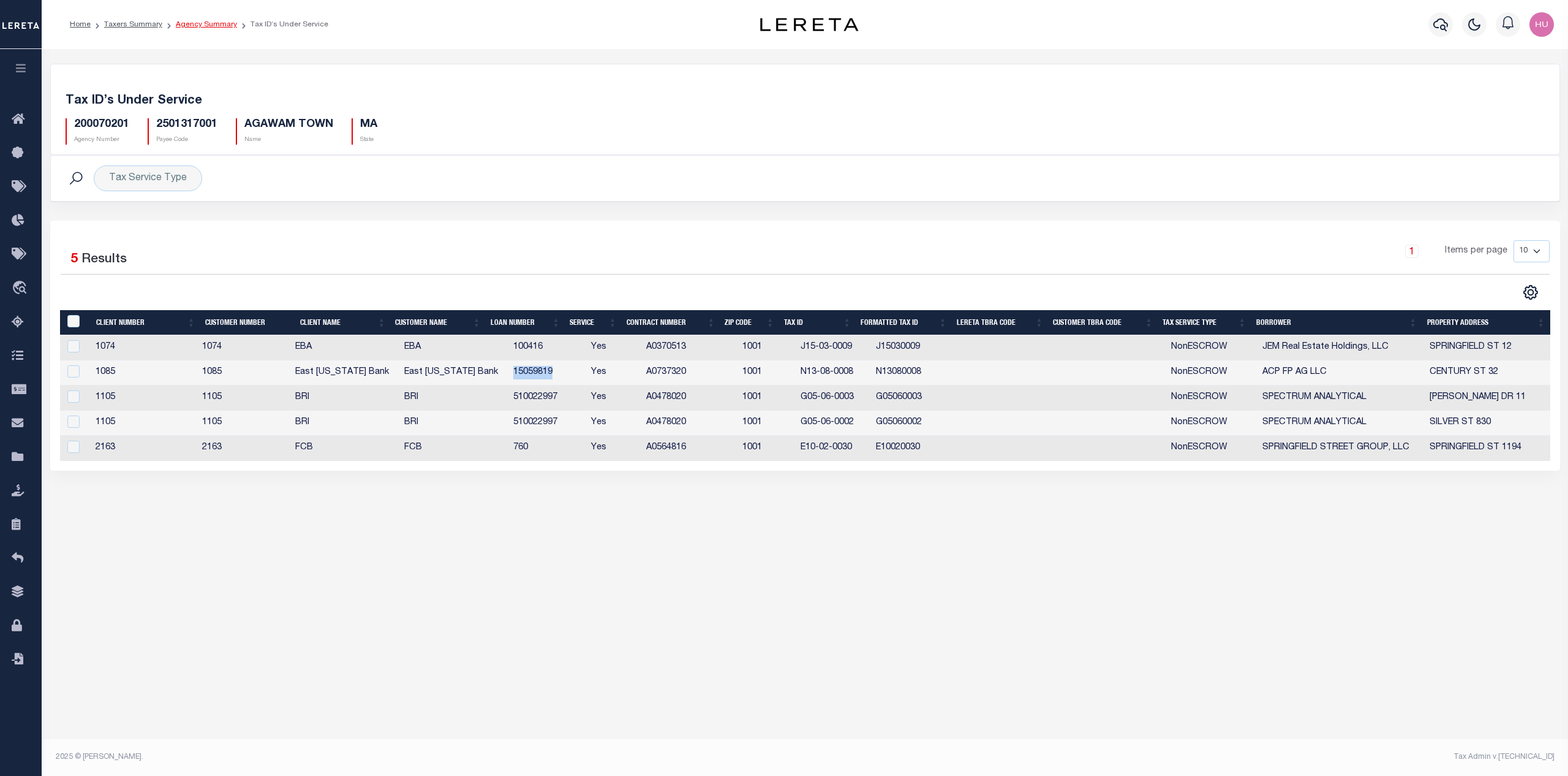
click at [213, 22] on link "Agency Summary" at bounding box center [207, 25] width 62 height 8
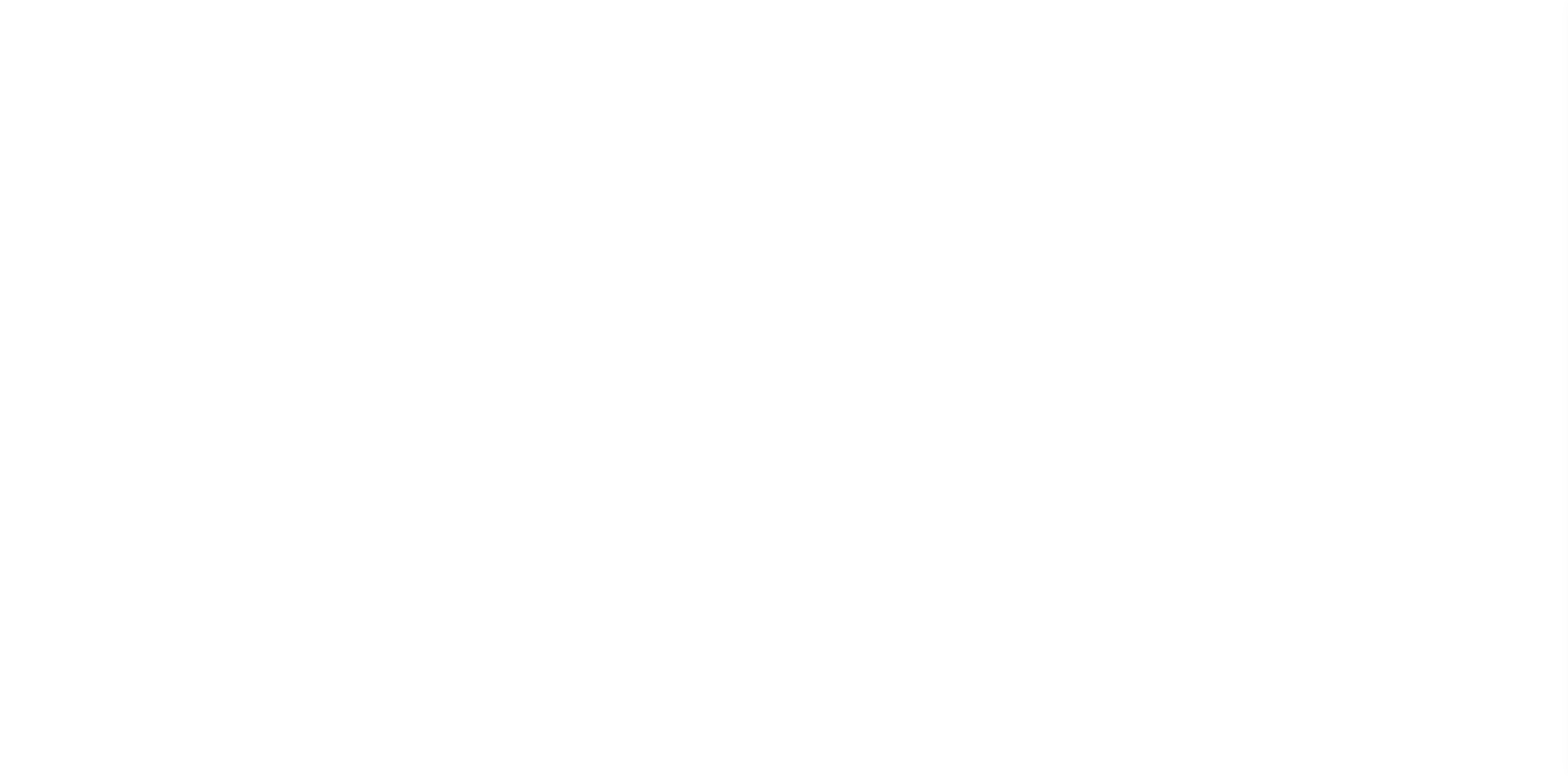
select select
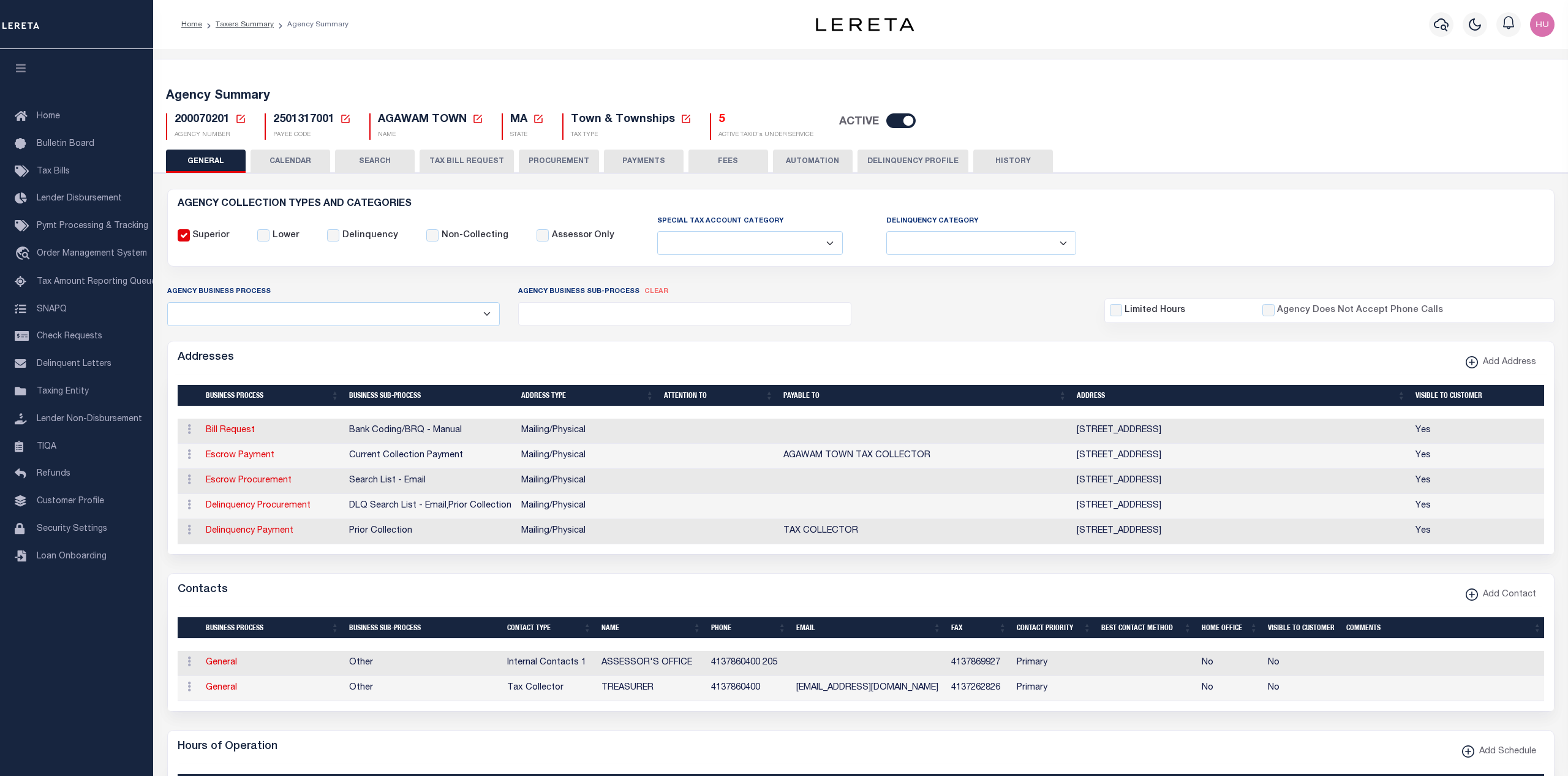
click at [293, 161] on button "CALENDAR" at bounding box center [290, 161] width 80 height 23
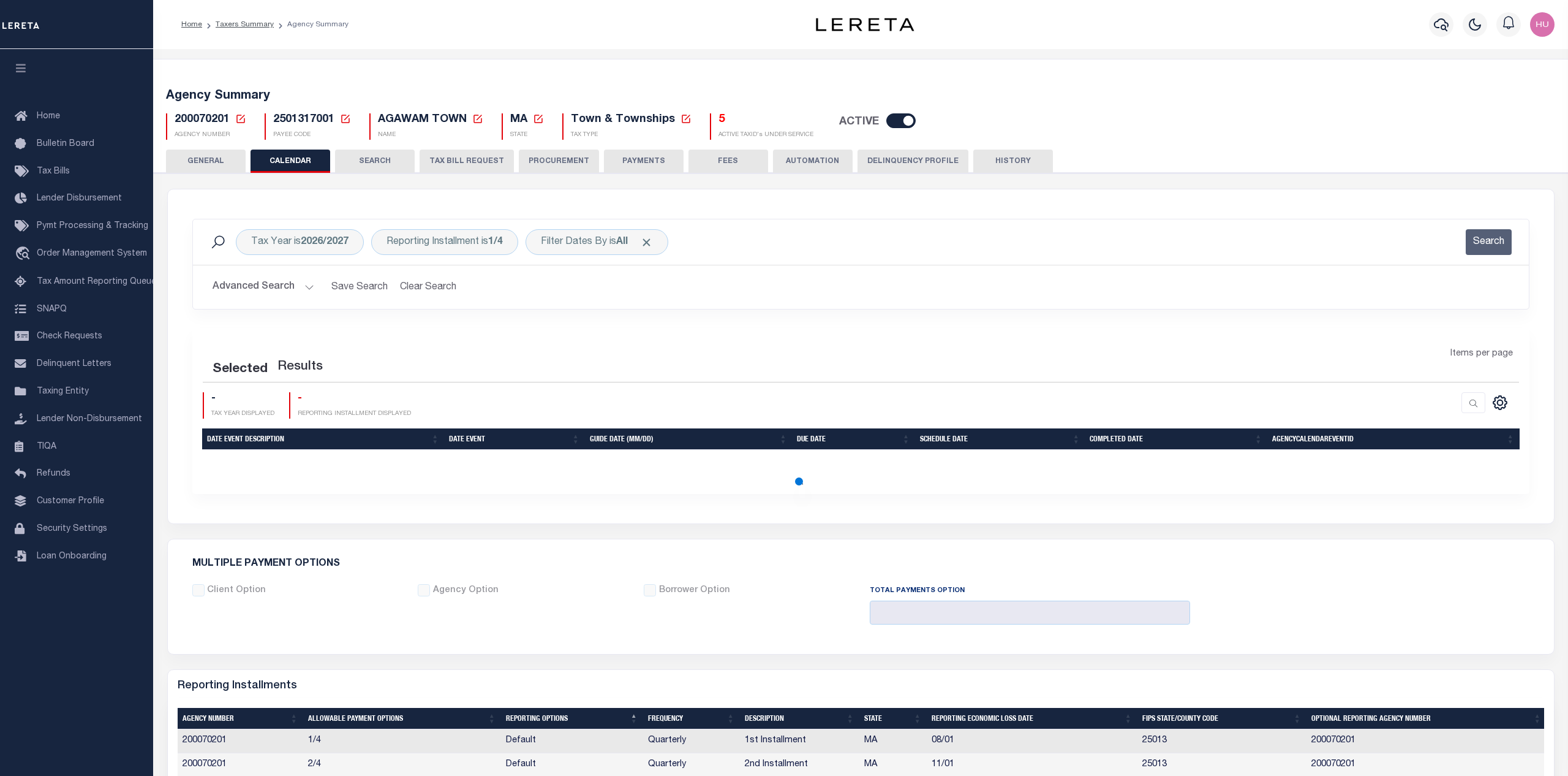
checkbox input "false"
type input "1"
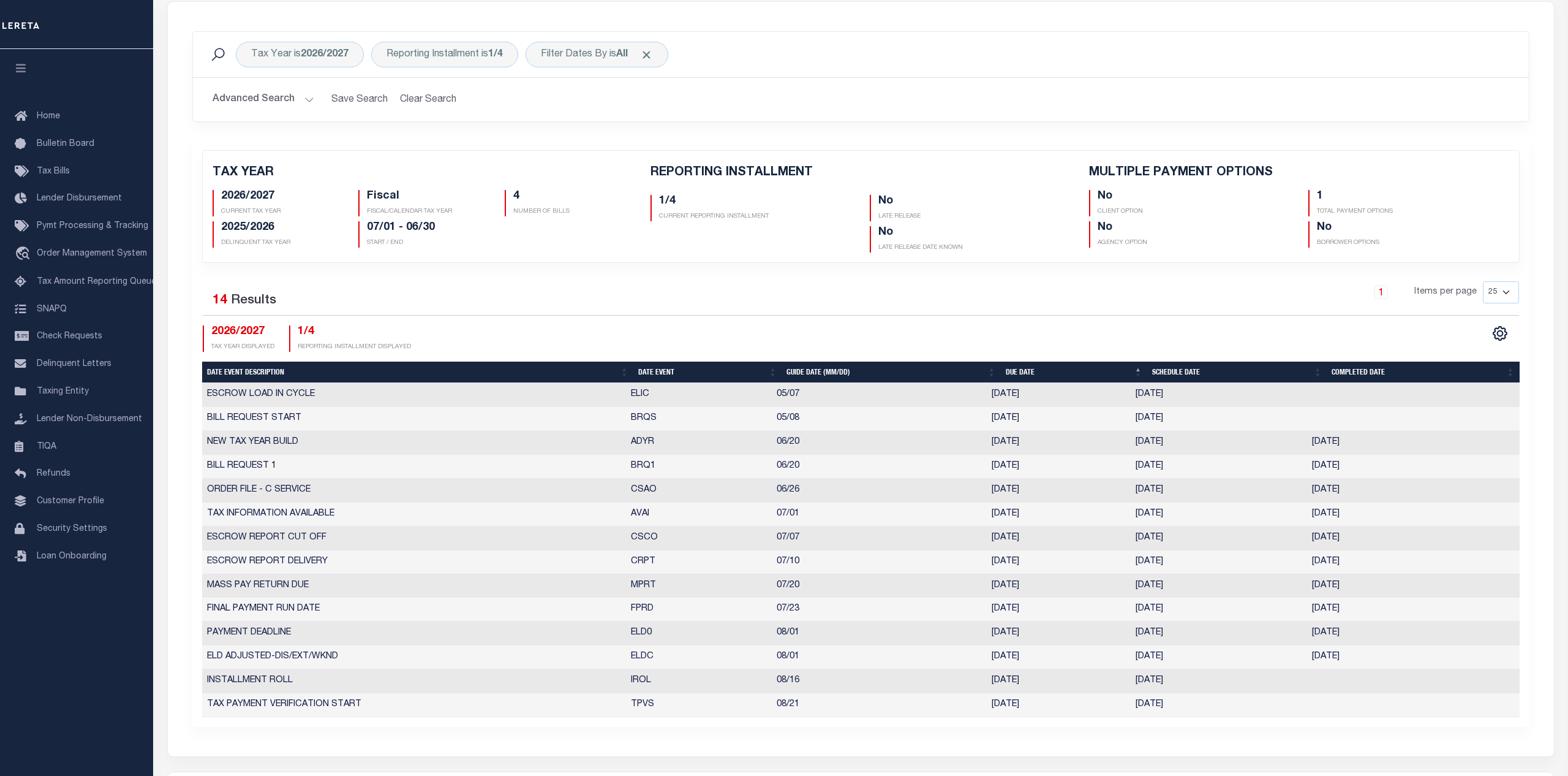
scroll to position [63, 0]
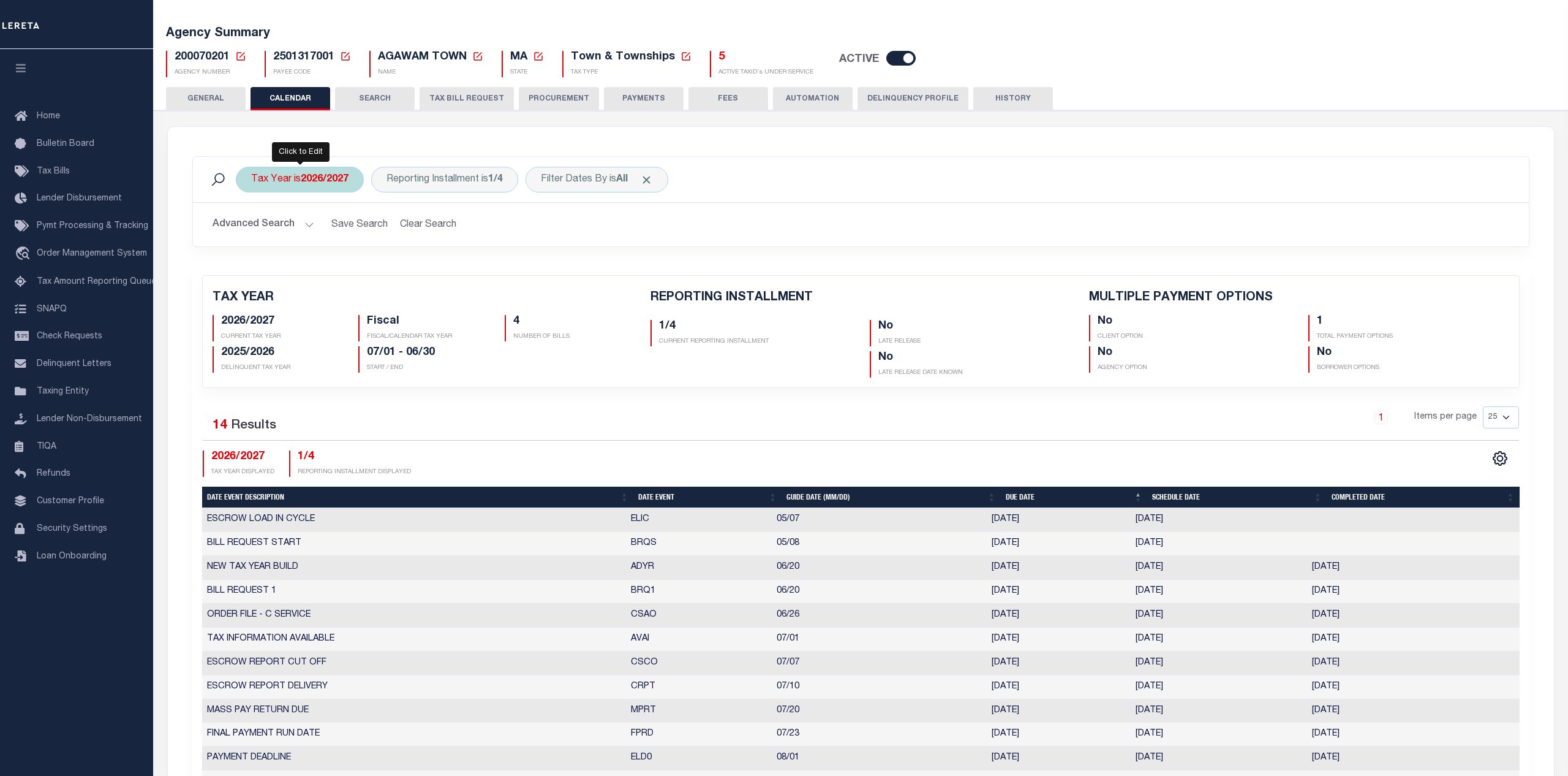
click at [324, 184] on b "2026/2027" at bounding box center [325, 180] width 48 height 10
click at [252, 228] on select "2027/2028 2026/2027 2025/2026 2024/2025 2023/2024 2022/2023 2021/2022 2020/2021…" at bounding box center [341, 239] width 180 height 23
select select "2021/2022"
click option "2021/2022" at bounding box center [0, 0] width 0 height 0
click at [412, 262] on input "Apply" at bounding box center [414, 265] width 37 height 20
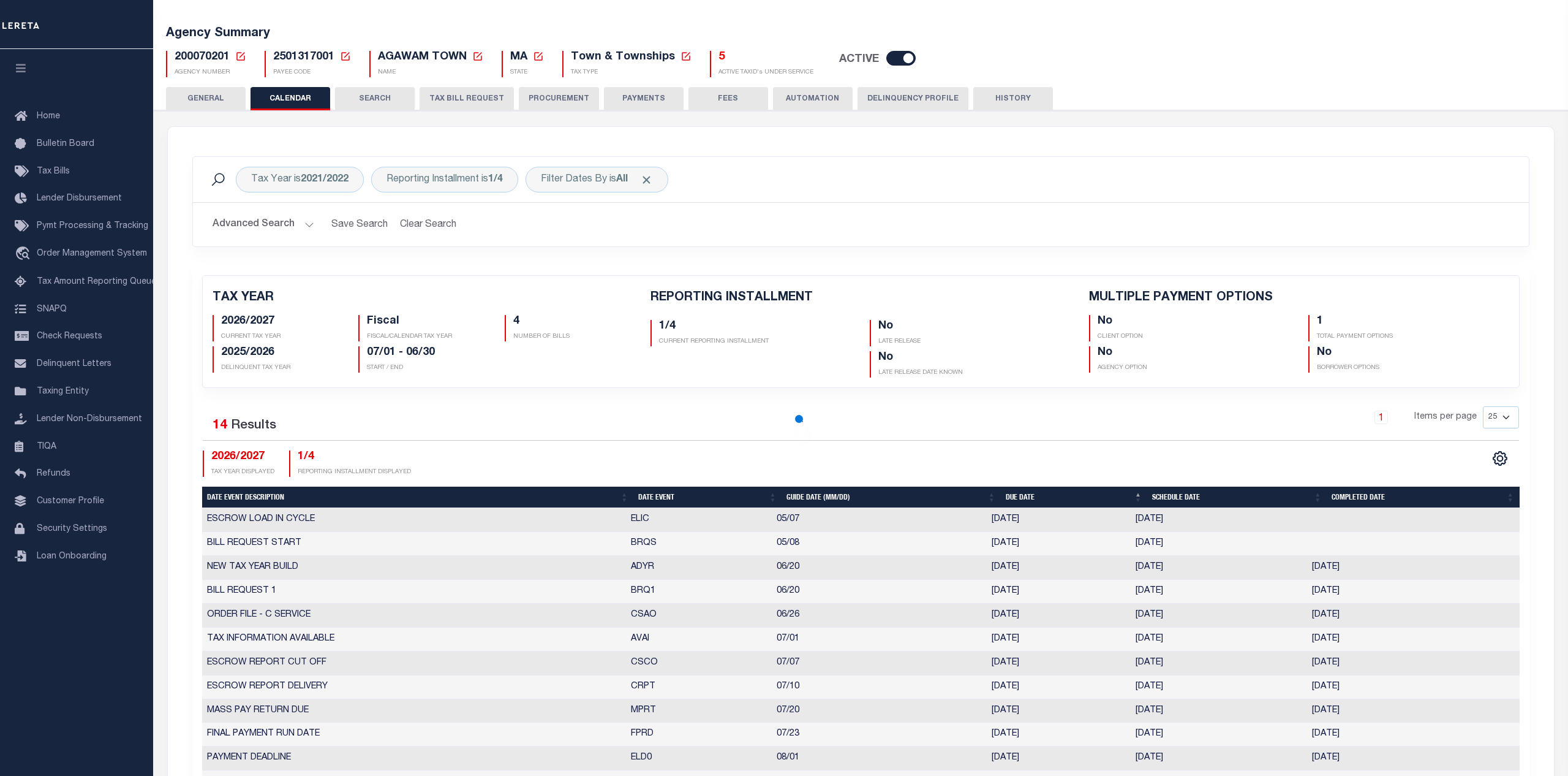
checkbox input "false"
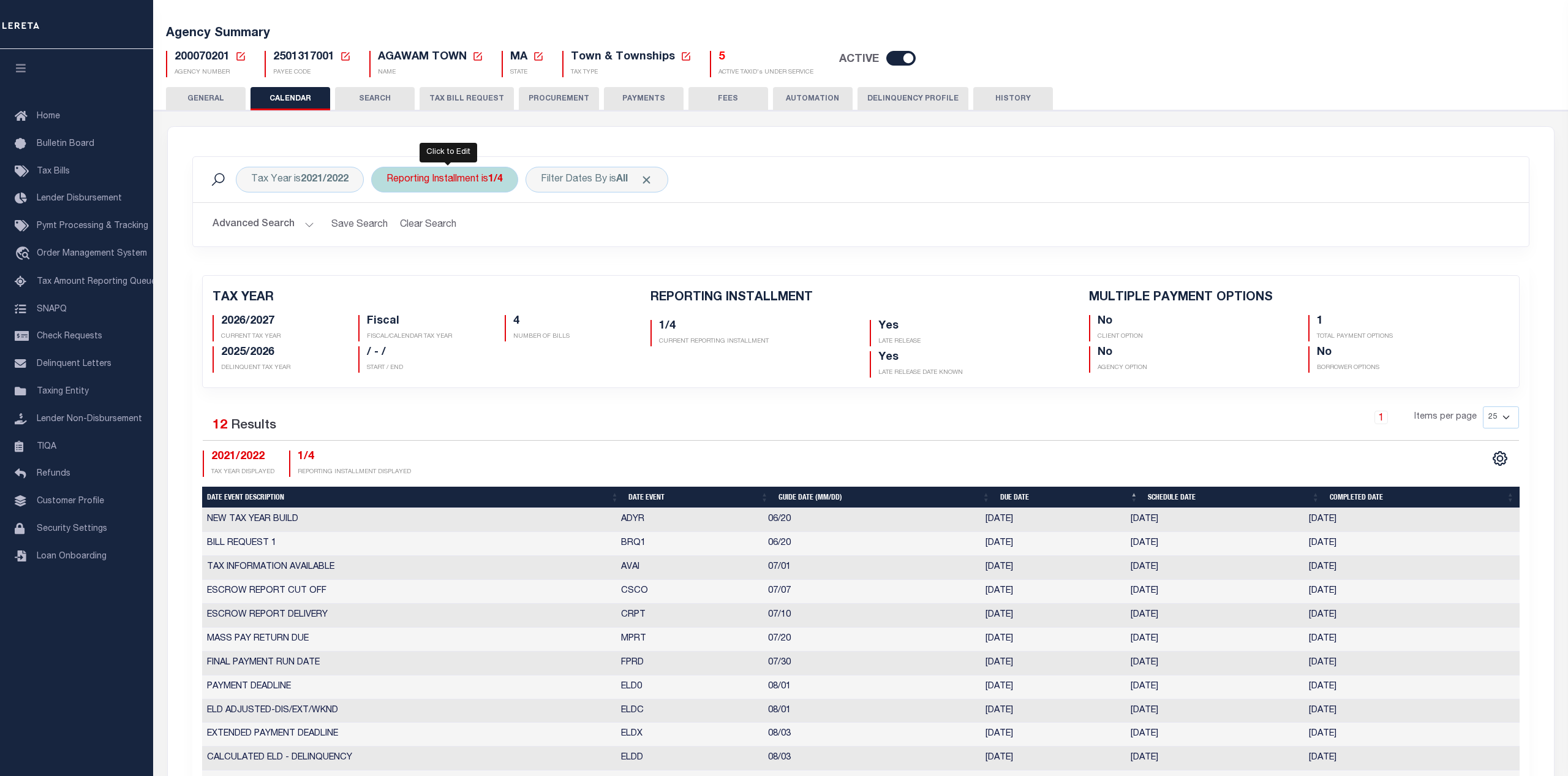
click at [496, 184] on b "1/4" at bounding box center [495, 180] width 14 height 10
click at [387, 228] on select "1/4 2/4 3/4 4/4" at bounding box center [477, 239] width 180 height 23
select select "4/4"
click option "4/4" at bounding box center [0, 0] width 0 height 0
click at [560, 263] on input "Apply" at bounding box center [549, 265] width 37 height 20
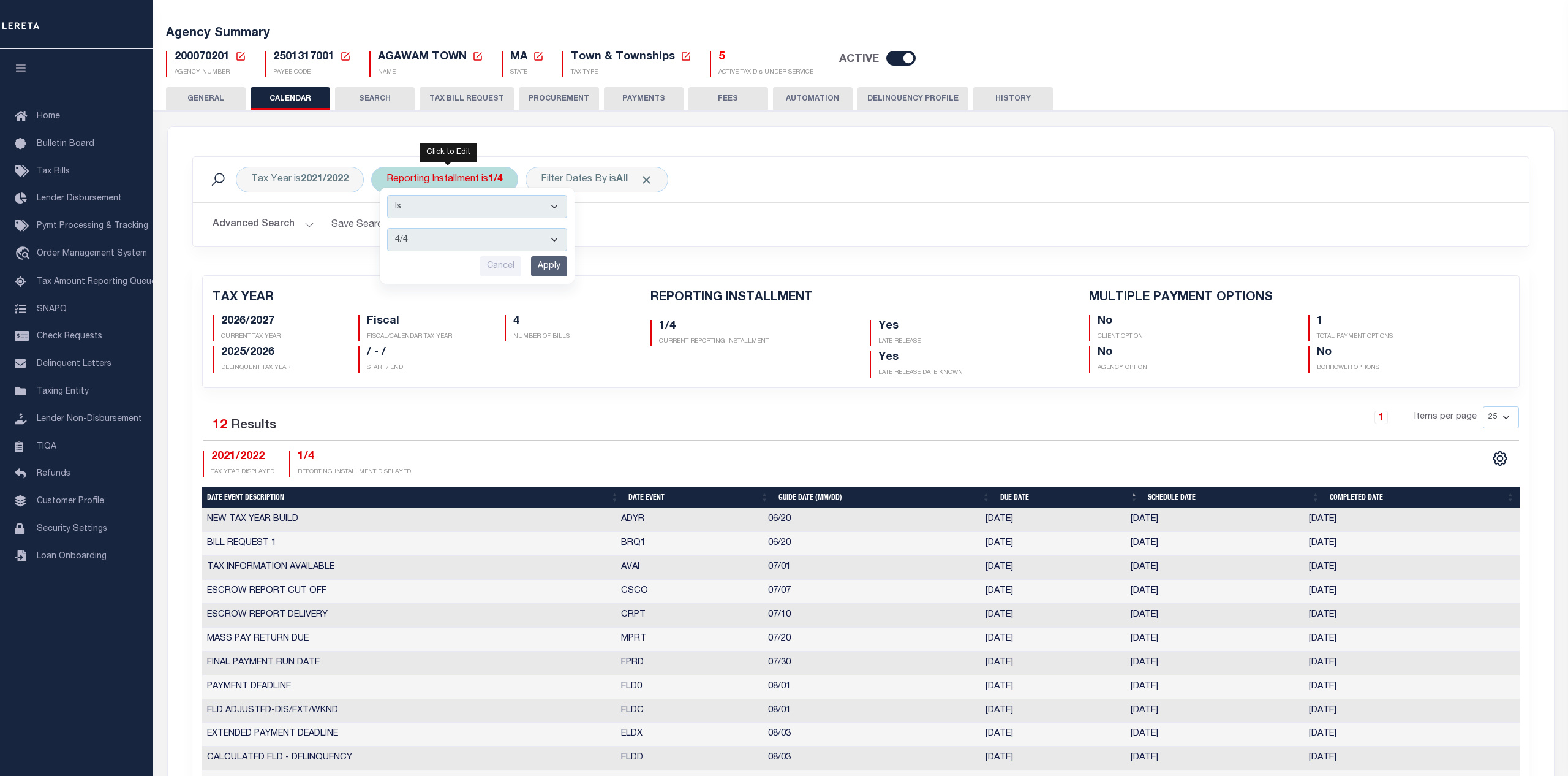
checkbox input "false"
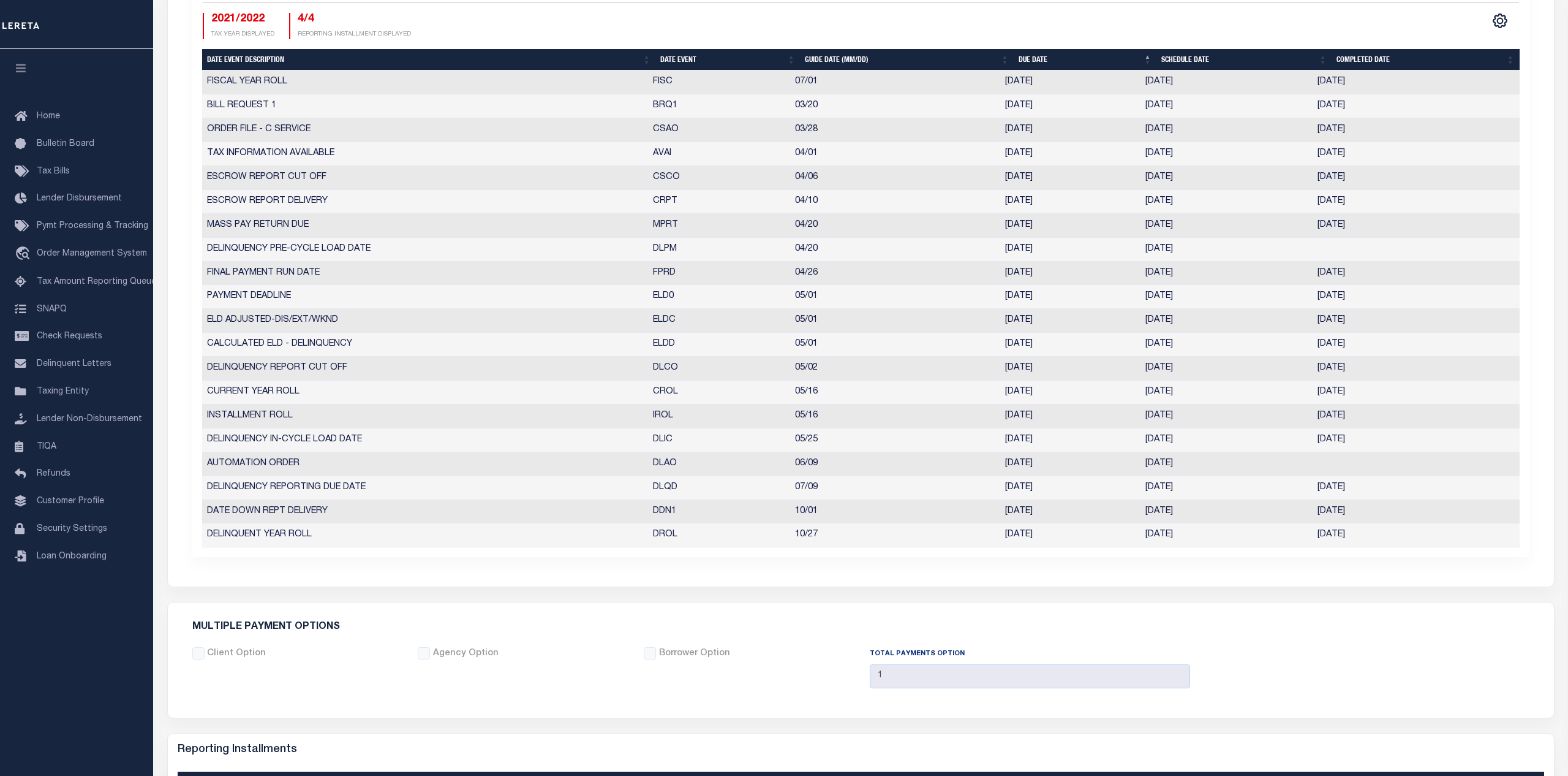
scroll to position [563, 0]
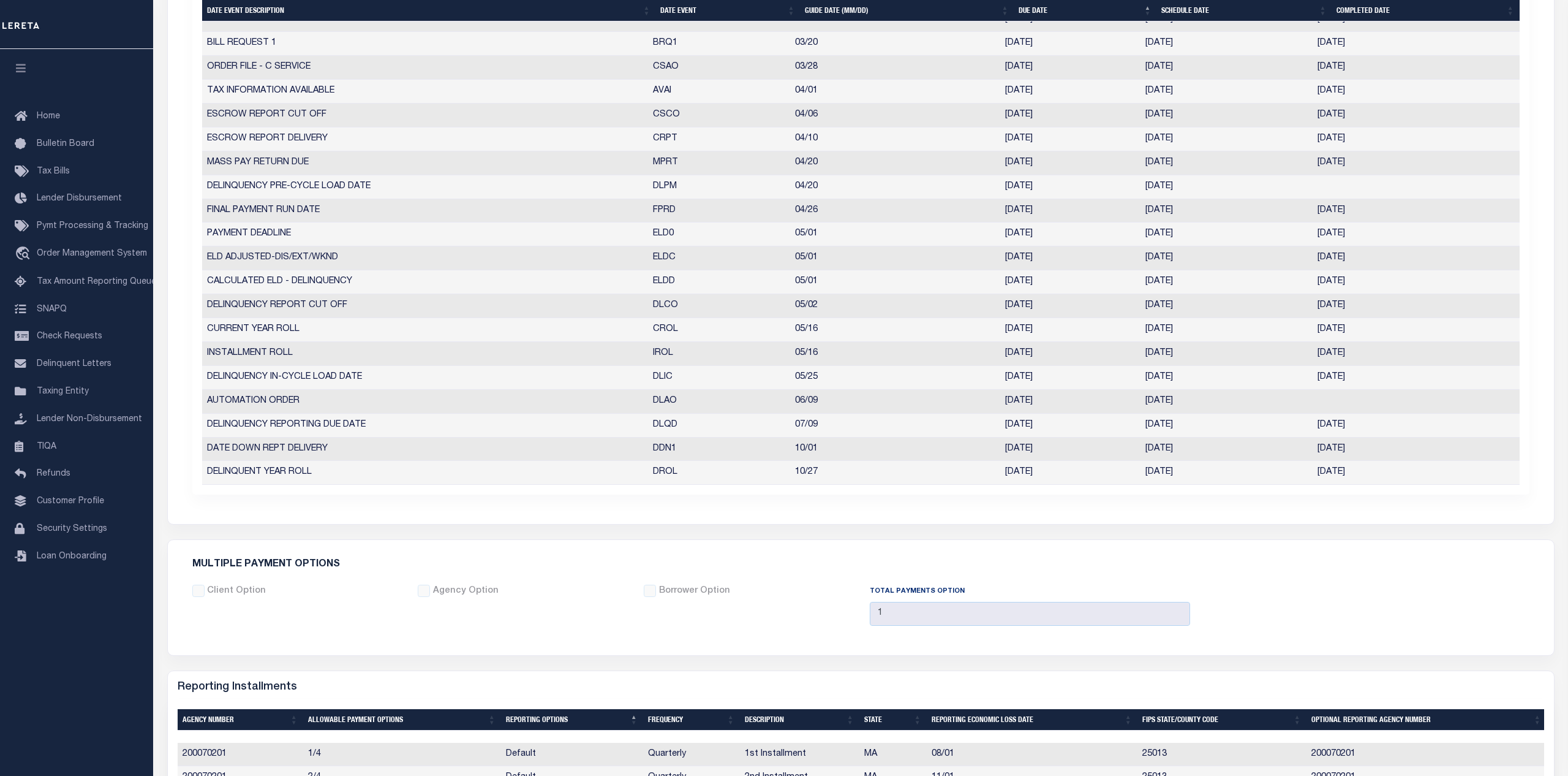
drag, startPoint x: 1190, startPoint y: 331, endPoint x: 1147, endPoint y: 329, distance: 43.0
click at [1147, 329] on td "05/14/2021" at bounding box center [1226, 330] width 172 height 24
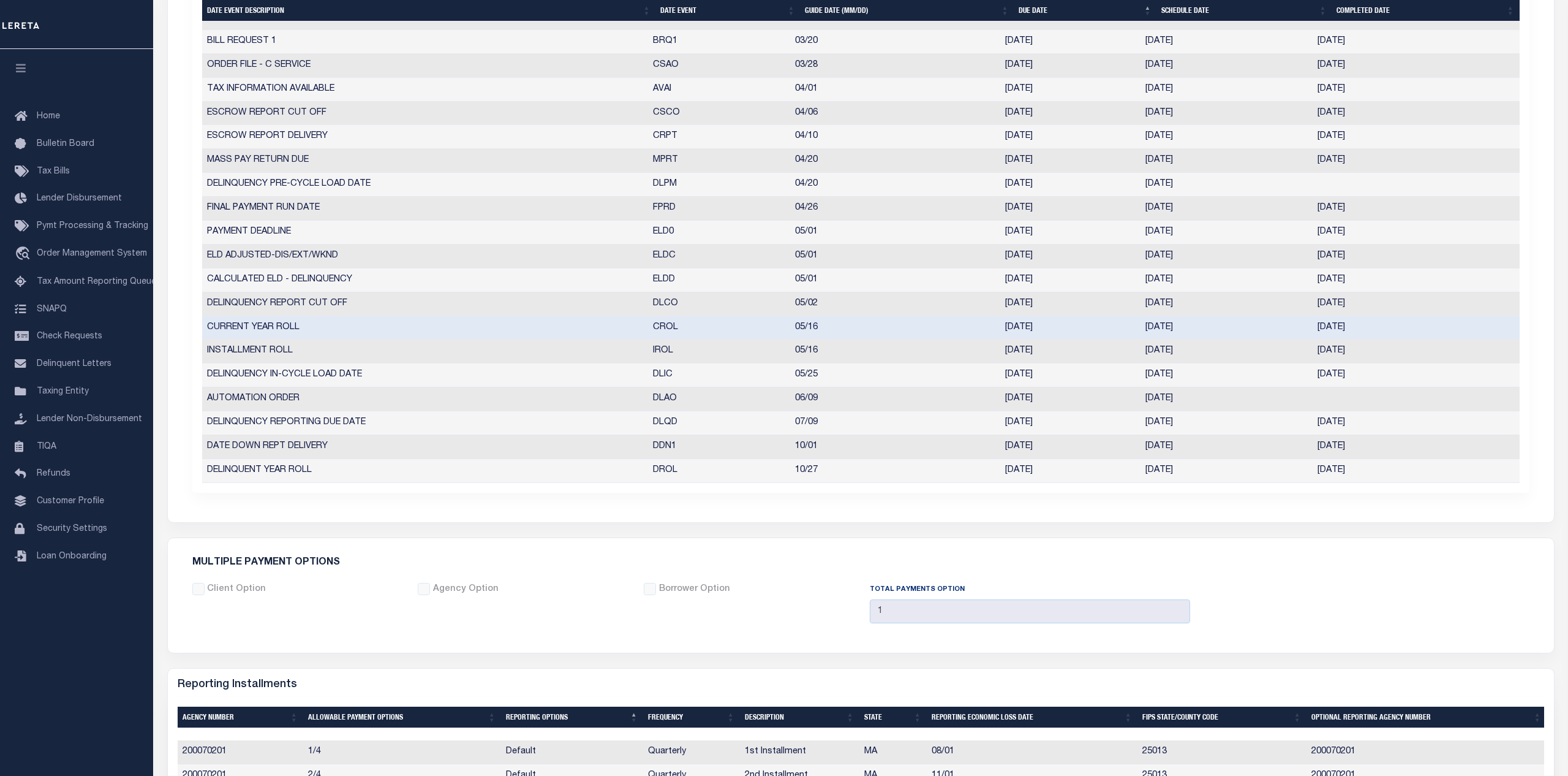
scroll to position [560, 0]
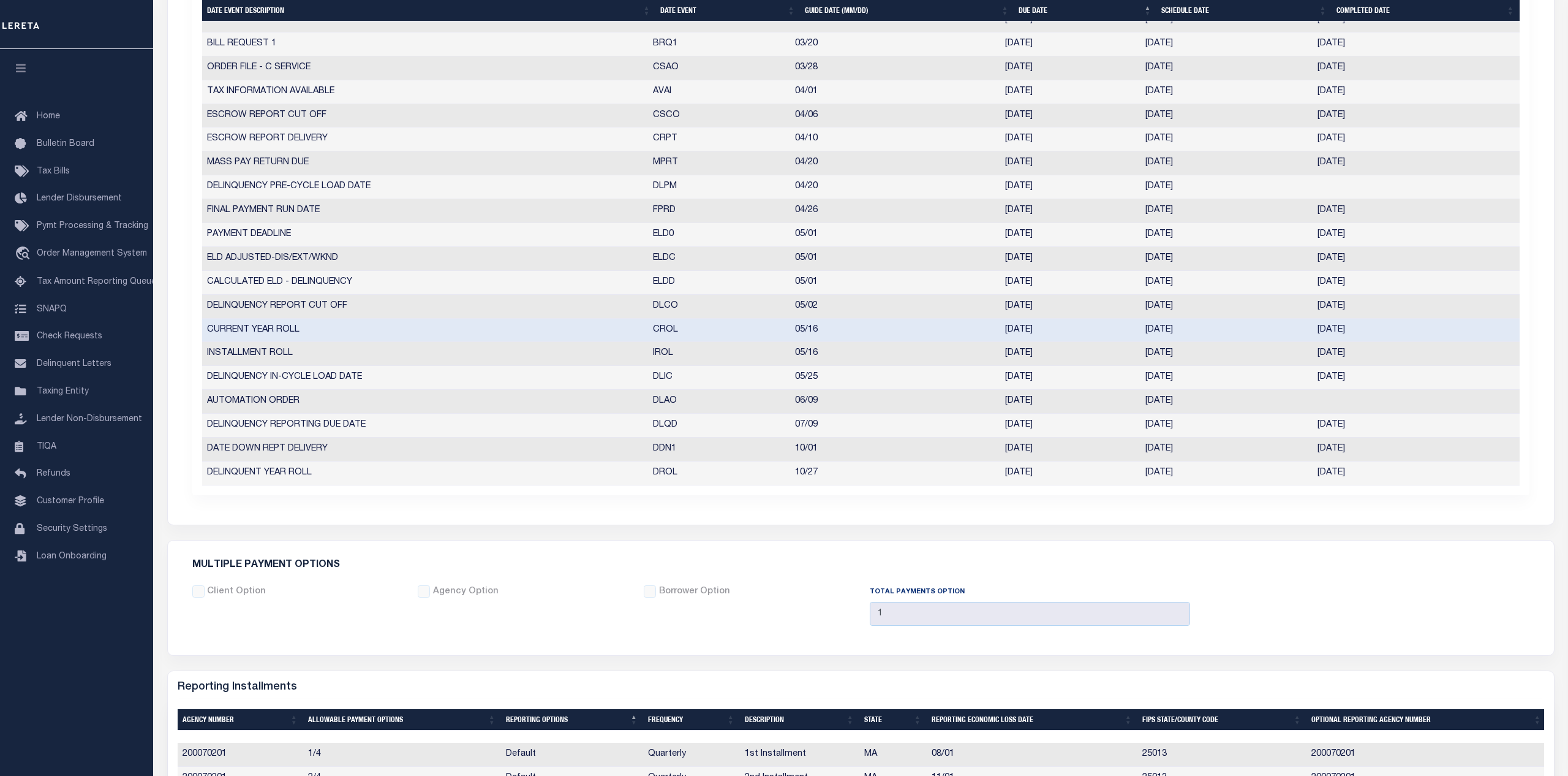
copy td "05/14/2021"
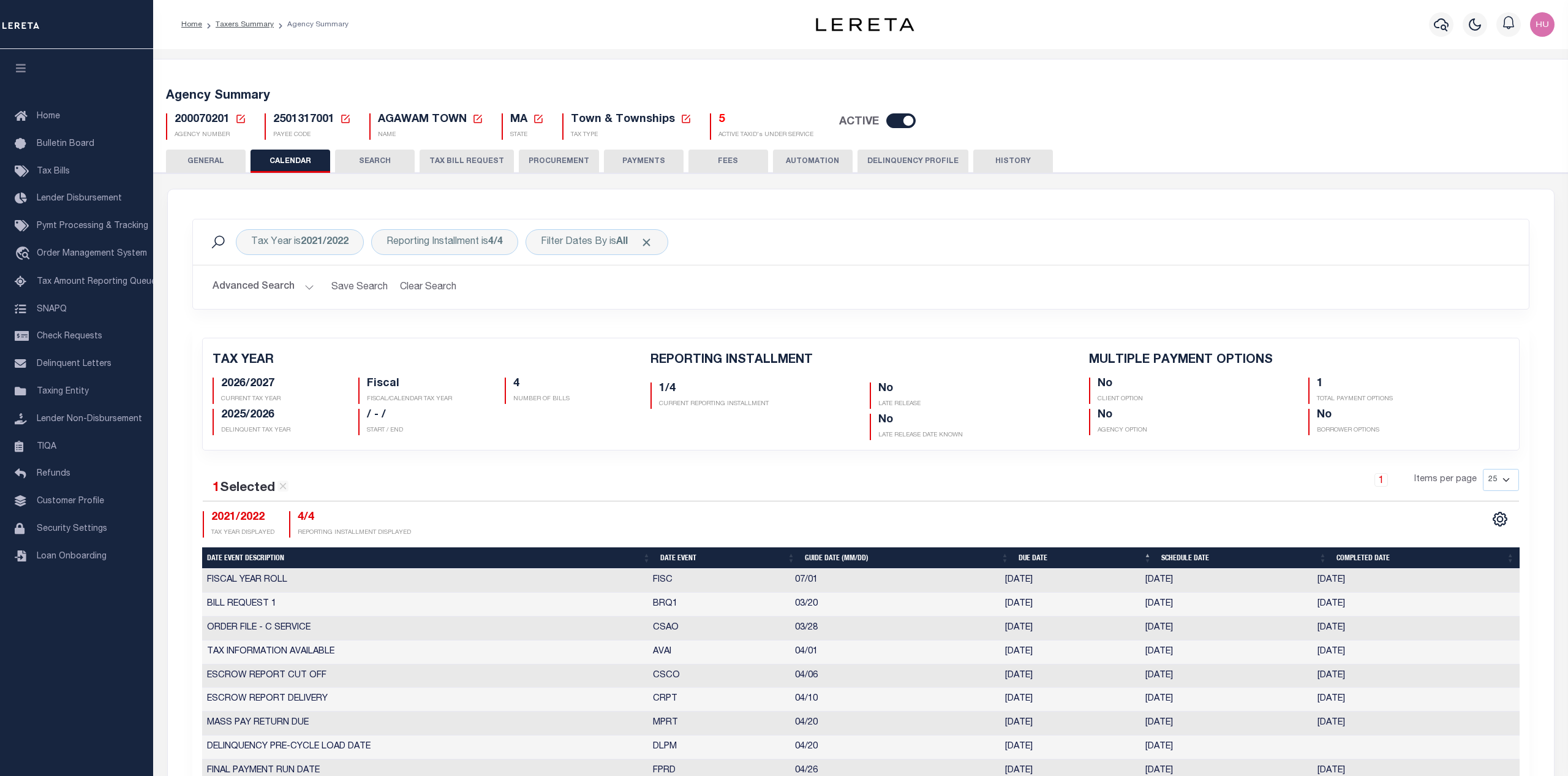
scroll to position [63, 0]
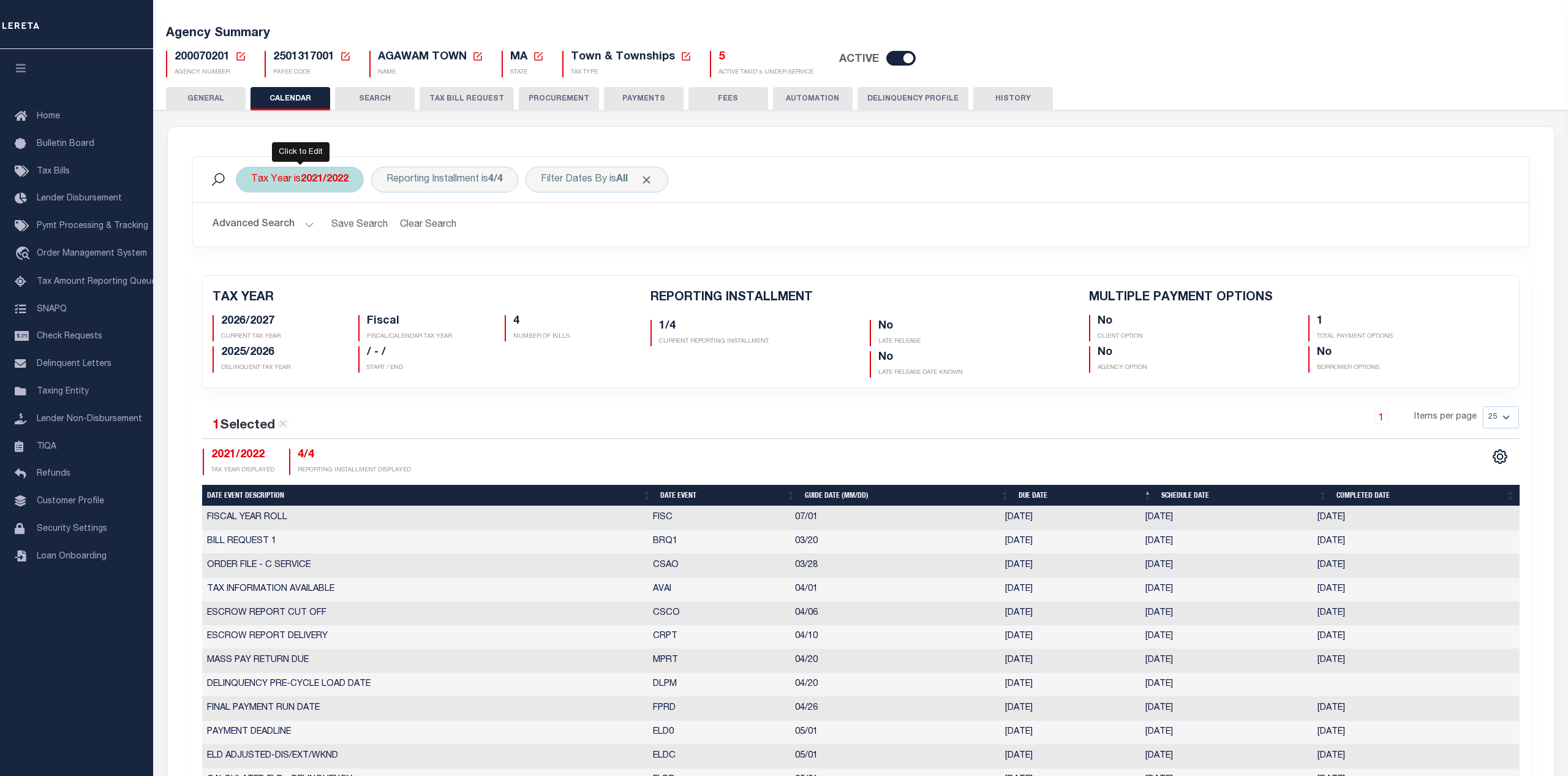
click at [320, 185] on b "2021/2022" at bounding box center [325, 180] width 48 height 10
click at [252, 228] on select "2027/2028 2026/2027 2025/2026 2024/2025 2023/2024 2022/2023 2021/2022 2020/2021…" at bounding box center [341, 239] width 180 height 23
select select "2022/2023"
click option "2022/2023" at bounding box center [0, 0] width 0 height 0
click at [421, 269] on input "Apply" at bounding box center [414, 265] width 37 height 20
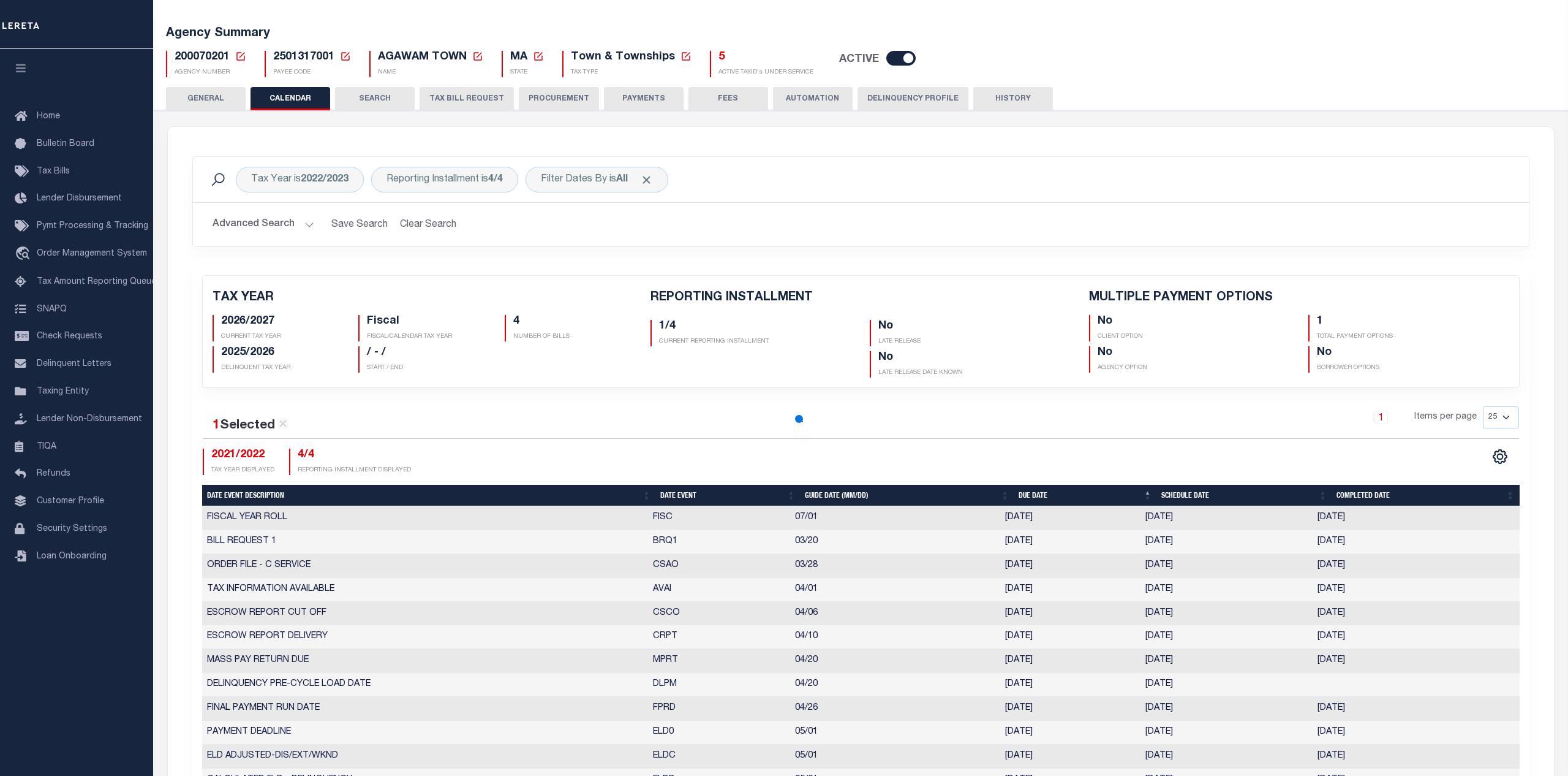
checkbox input "false"
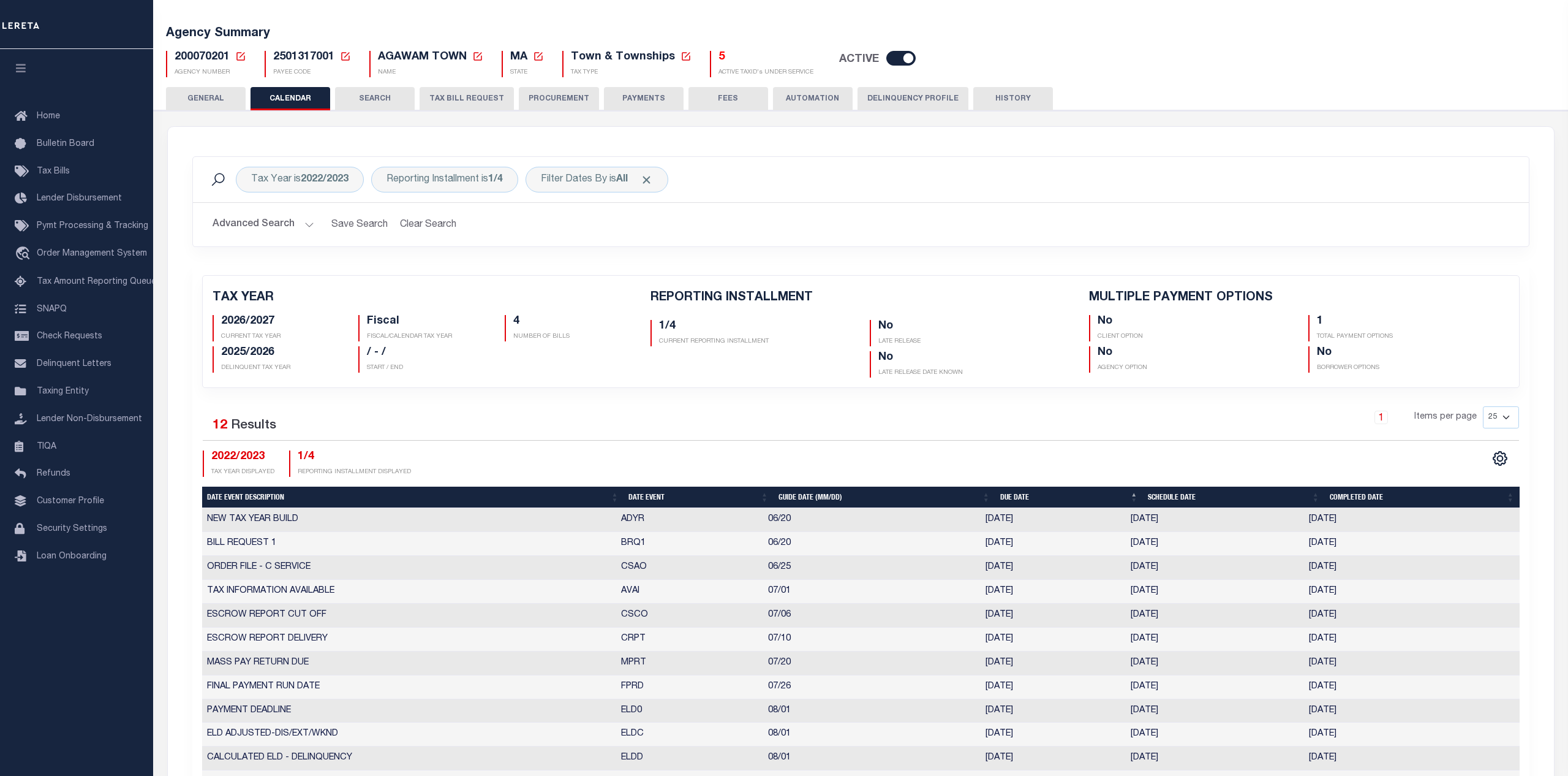
scroll to position [0, 0]
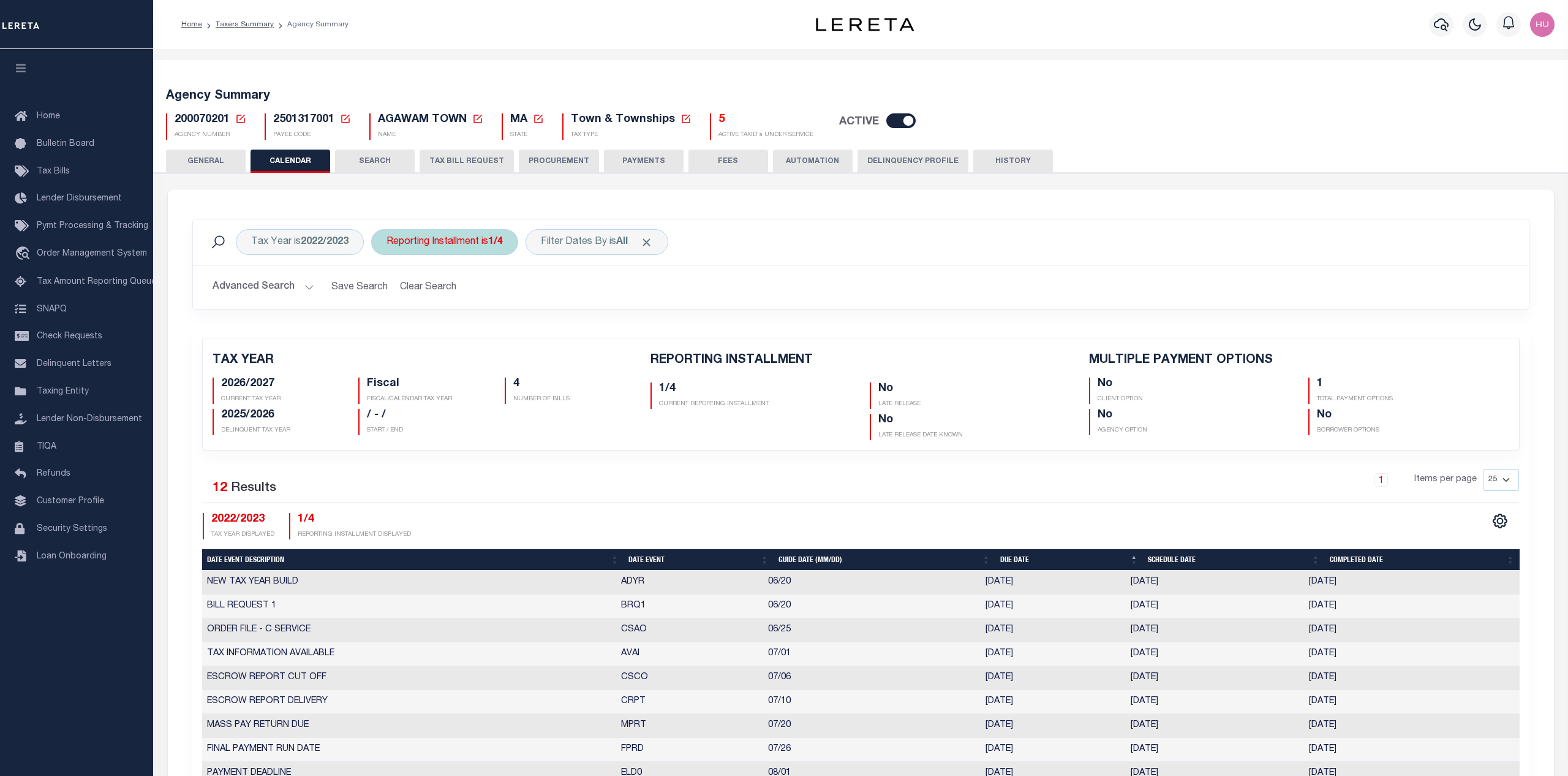
click at [479, 239] on div "Reporting Installment is 1/4" at bounding box center [444, 241] width 147 height 26
click at [387, 290] on select "1/4 2/4 3/4 4/4" at bounding box center [477, 302] width 180 height 23
select select "4/4"
click option "4/4" at bounding box center [0, 0] width 0 height 0
click at [546, 333] on input "Apply" at bounding box center [549, 328] width 37 height 20
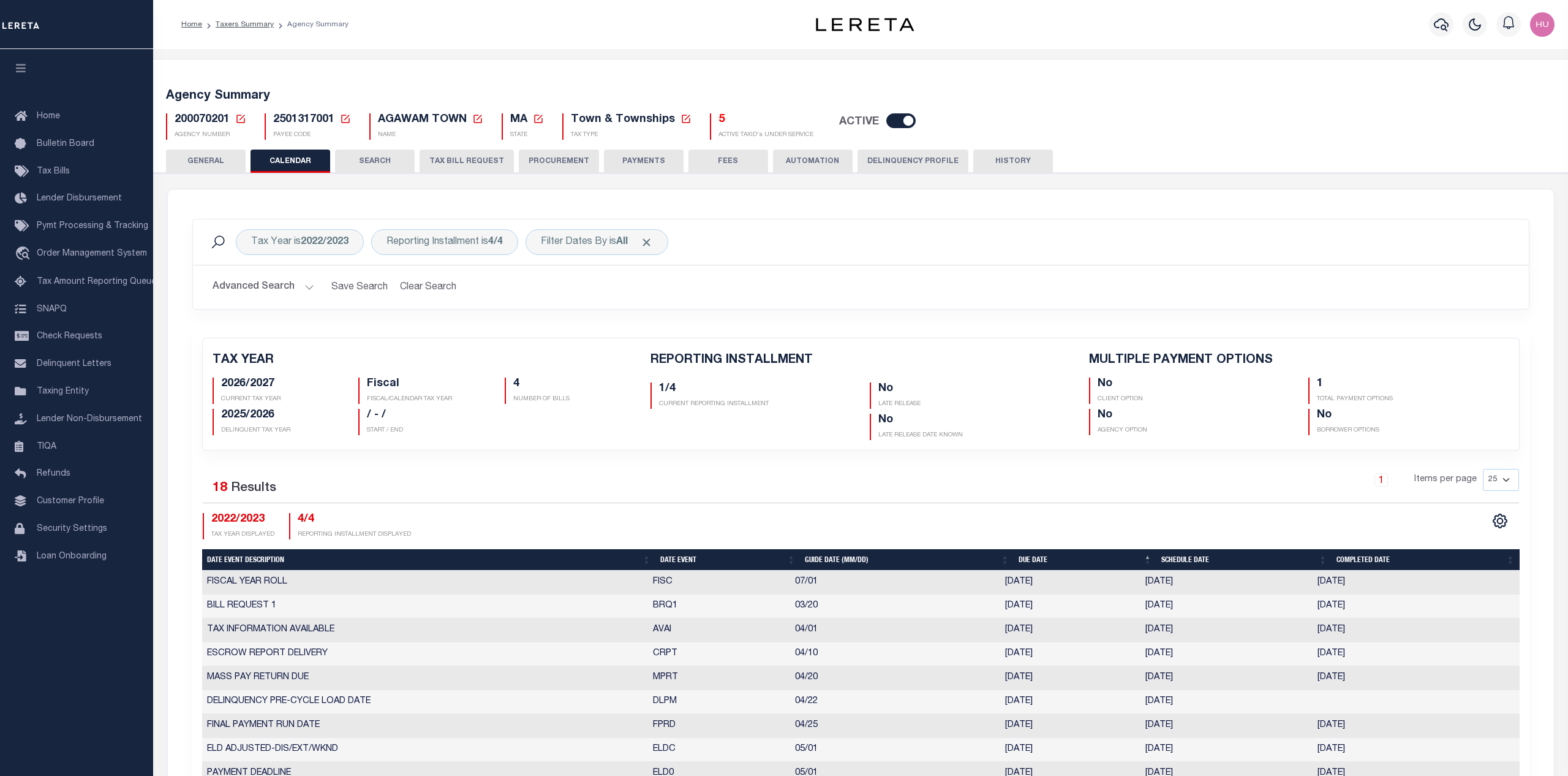
checkbox input "false"
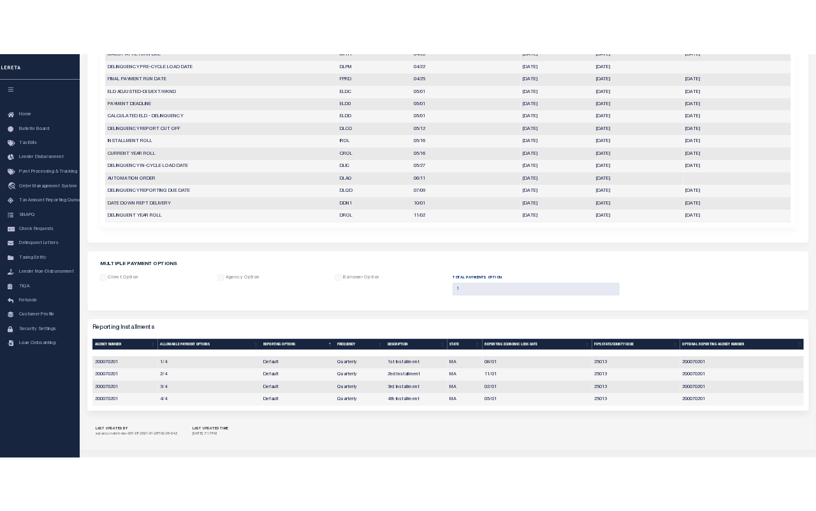
scroll to position [379, 0]
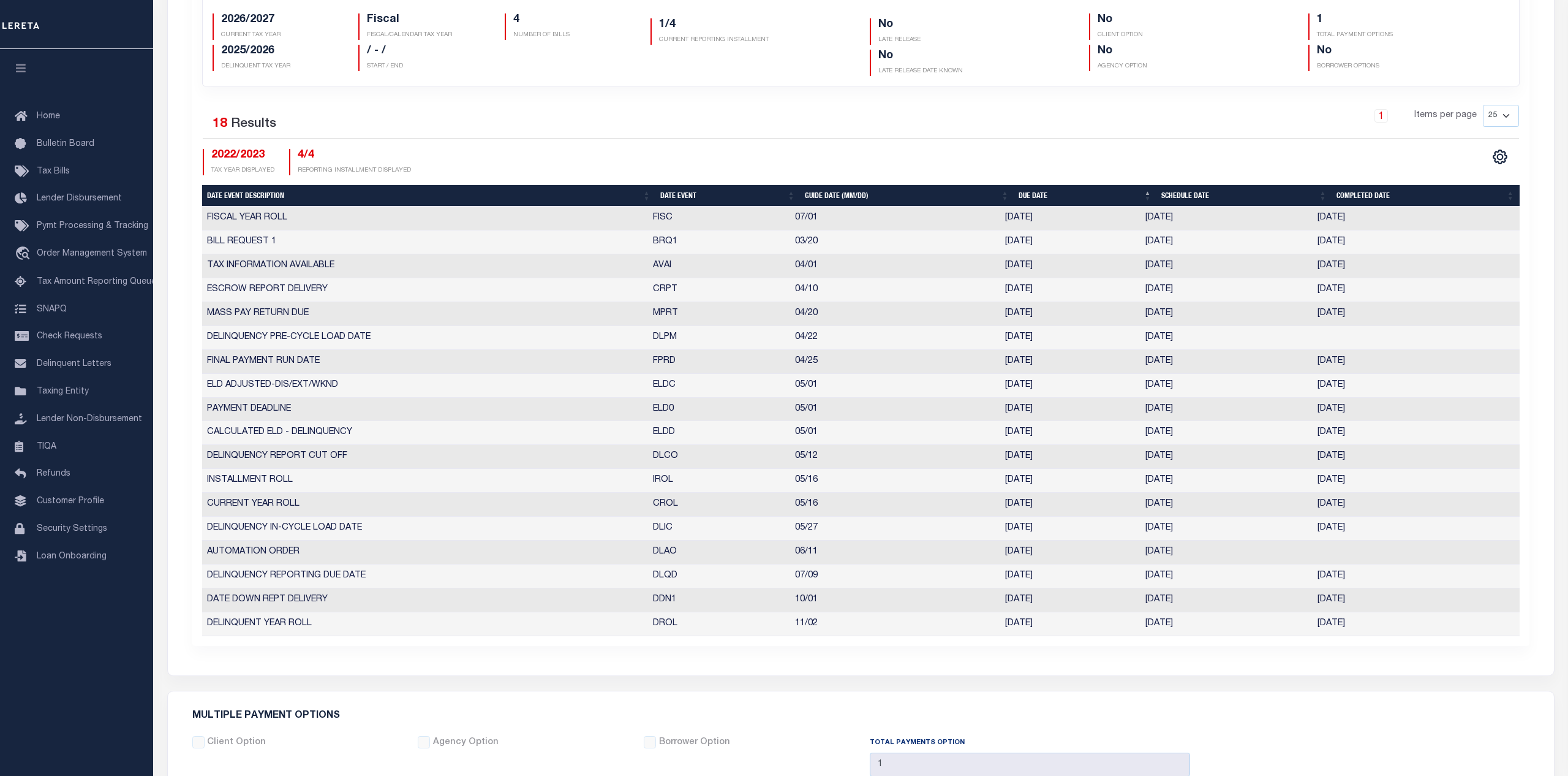
drag, startPoint x: 1197, startPoint y: 503, endPoint x: 1140, endPoint y: 505, distance: 57.0
click at [1140, 505] on tr "CURRENT YEAR ROLL CROL 05/16 05/16/2022 05/16/2022 05/17/2022 6560544" at bounding box center [860, 504] width 1318 height 24
copy tr "05/16/2022"
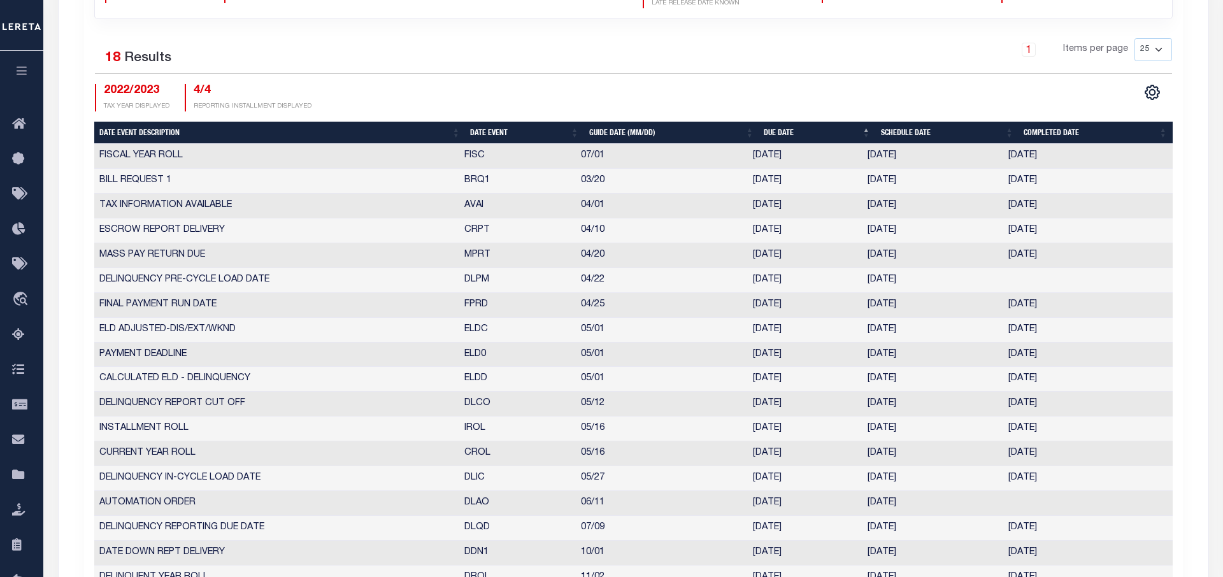
scroll to position [189, 0]
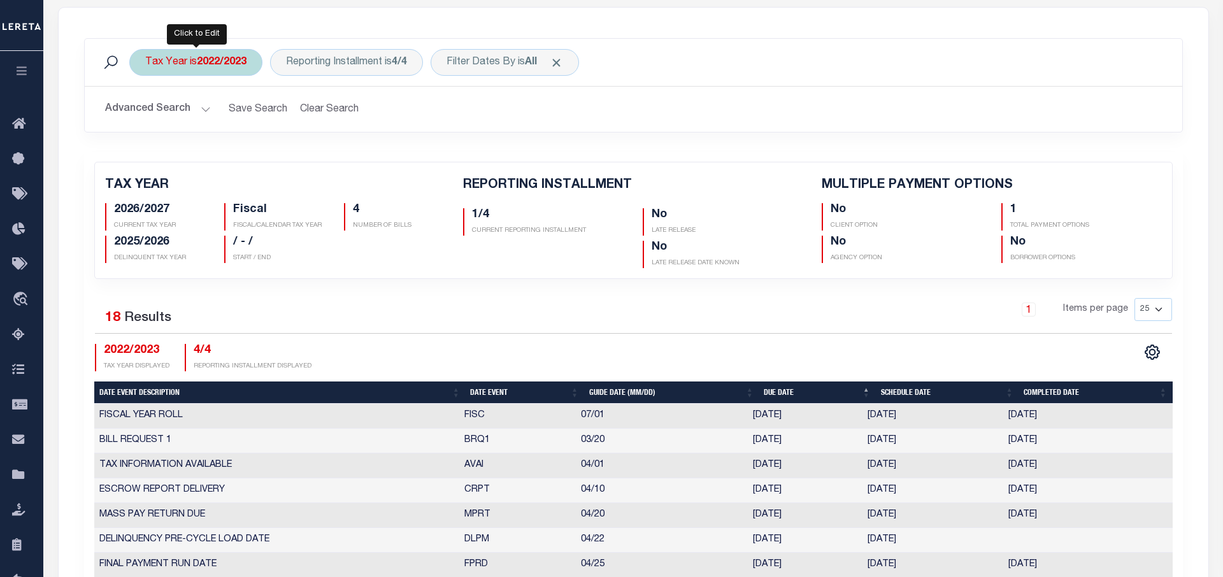
click at [175, 65] on div "Tax Year is 2022/2023" at bounding box center [195, 62] width 133 height 27
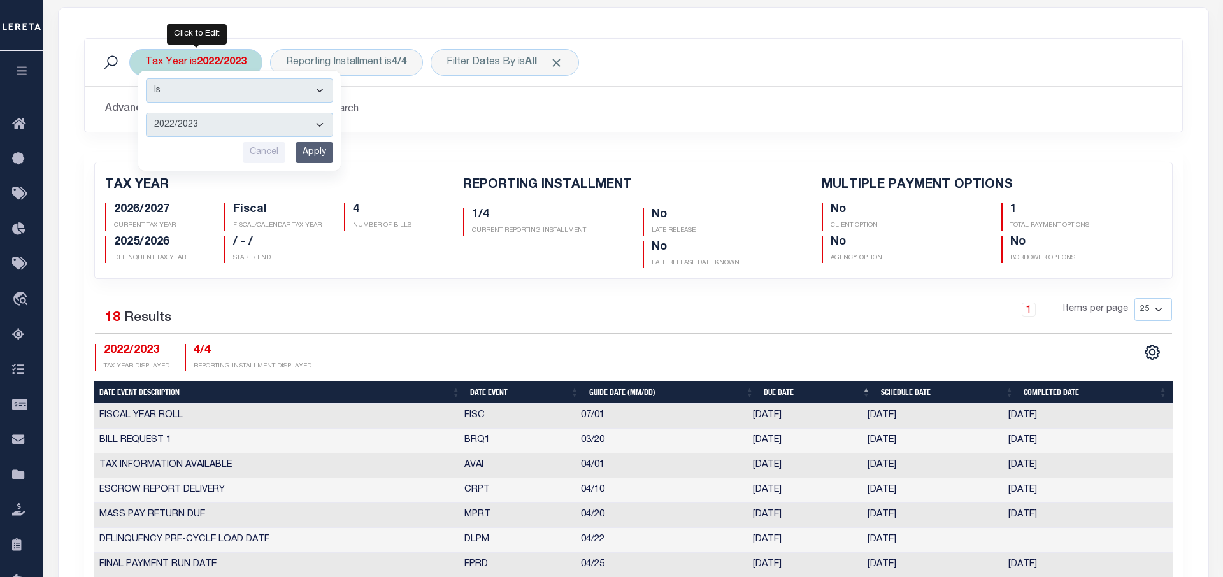
click at [146, 113] on select "2027/2028 2026/2027 2025/2026 2024/2025 2023/2024 2022/2023 2021/2022 2020/2021…" at bounding box center [239, 125] width 187 height 24
select select "2023/2024"
click option "2023/2024" at bounding box center [0, 0] width 0 height 0
click at [306, 161] on input "Apply" at bounding box center [315, 152] width 38 height 21
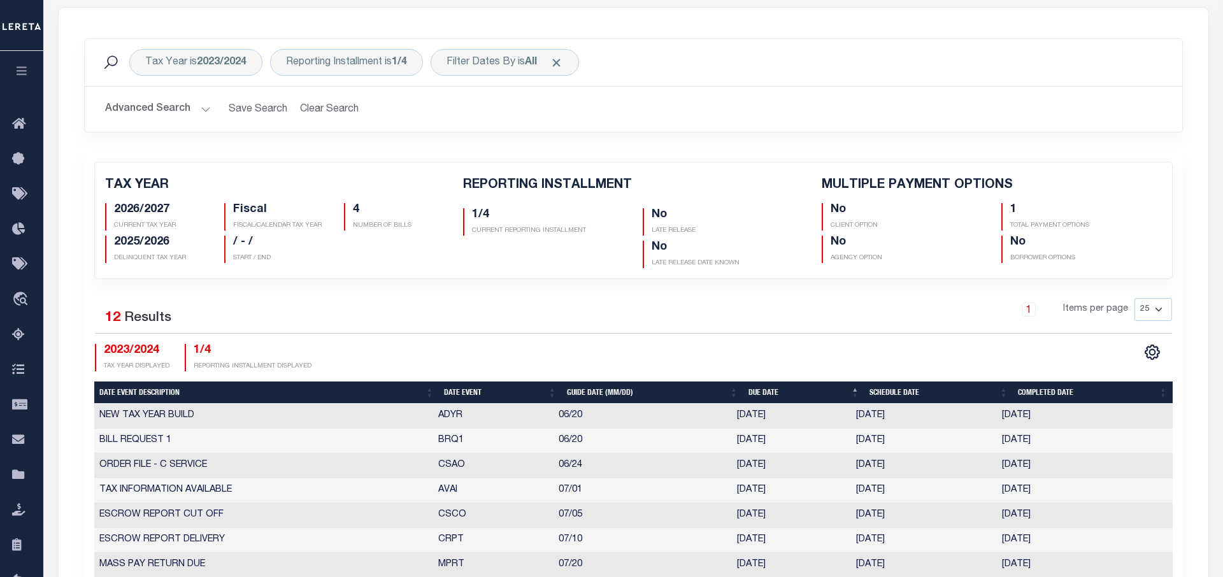
checkbox input "false"
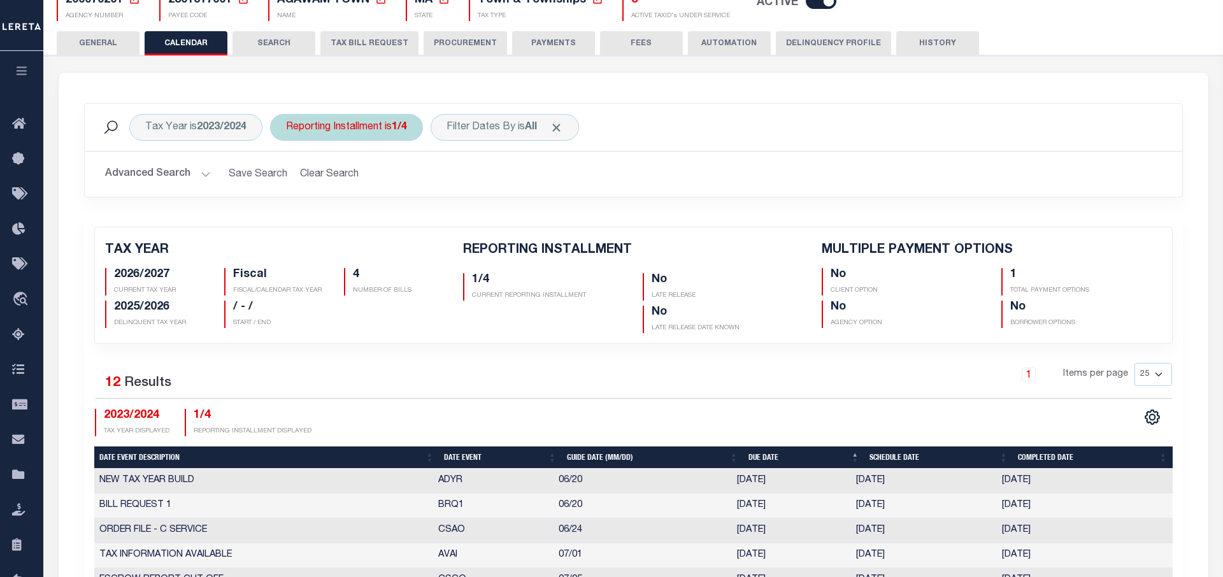
scroll to position [0, 0]
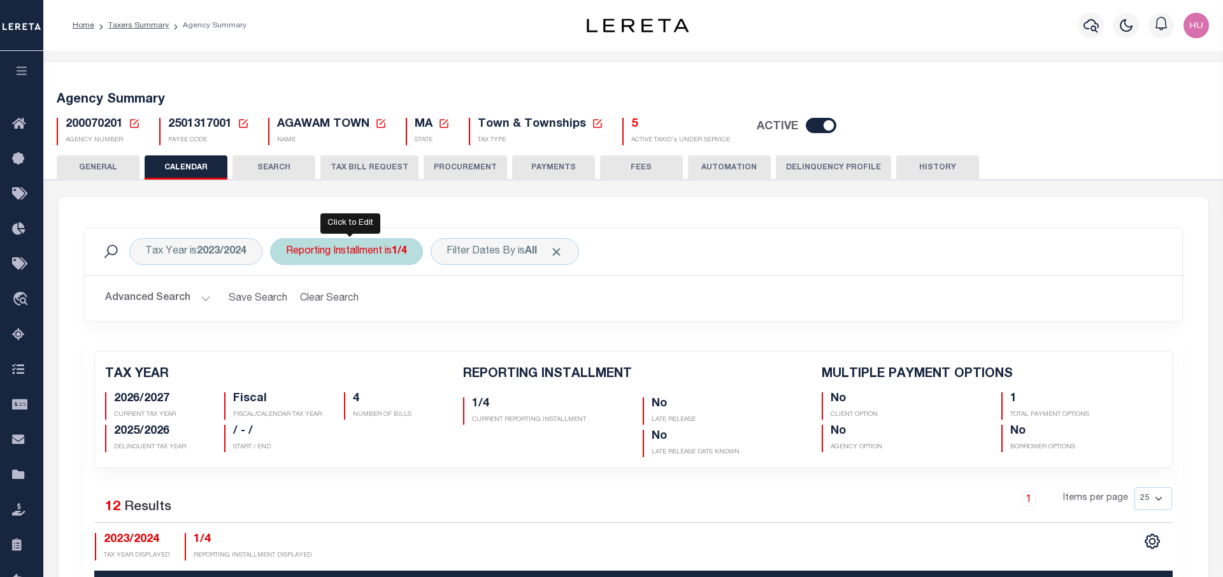
click at [329, 257] on div "Reporting Installment is 1/4" at bounding box center [346, 251] width 153 height 27
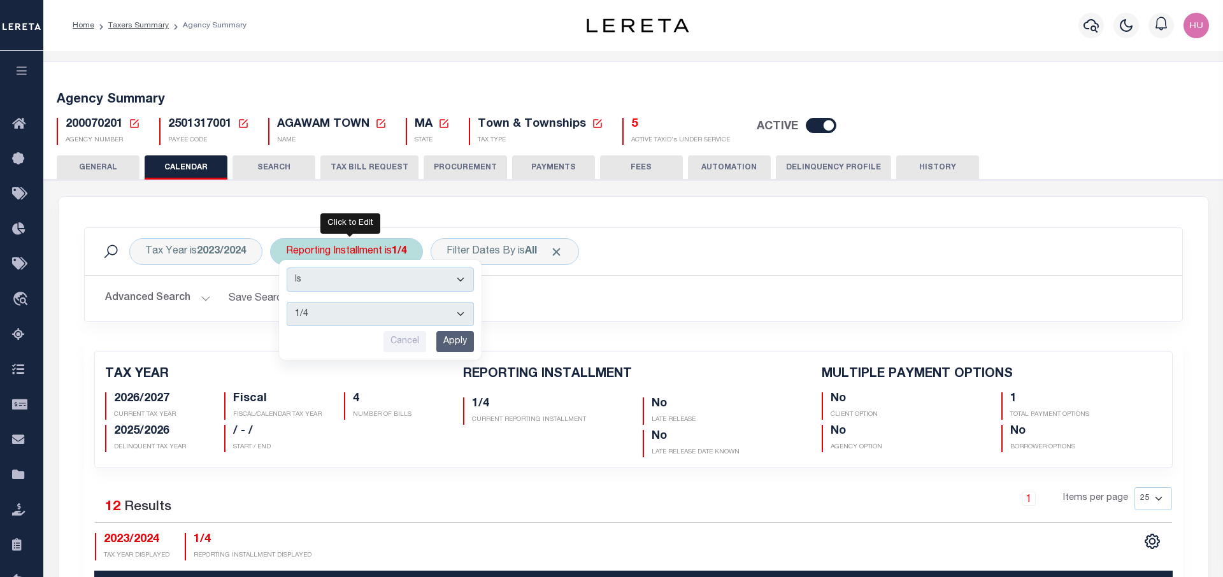
click at [287, 302] on select "1/4 2/4 3/4 4/4" at bounding box center [380, 314] width 187 height 24
select select "4/4"
click option "4/4" at bounding box center [0, 0] width 0 height 0
click at [458, 336] on input "Apply" at bounding box center [455, 341] width 38 height 21
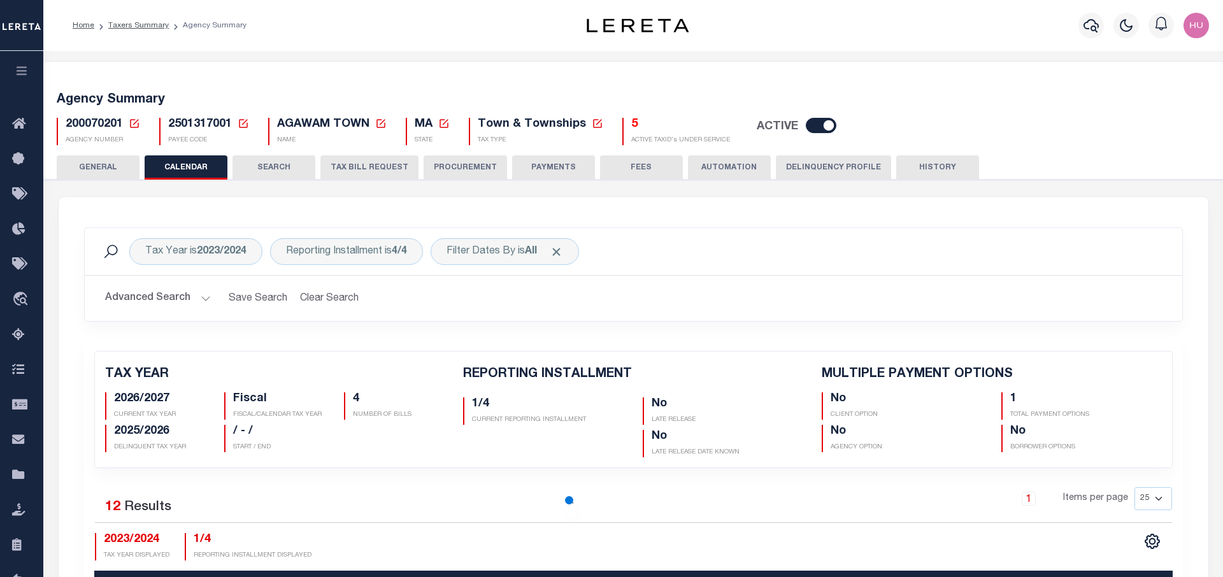
checkbox input "false"
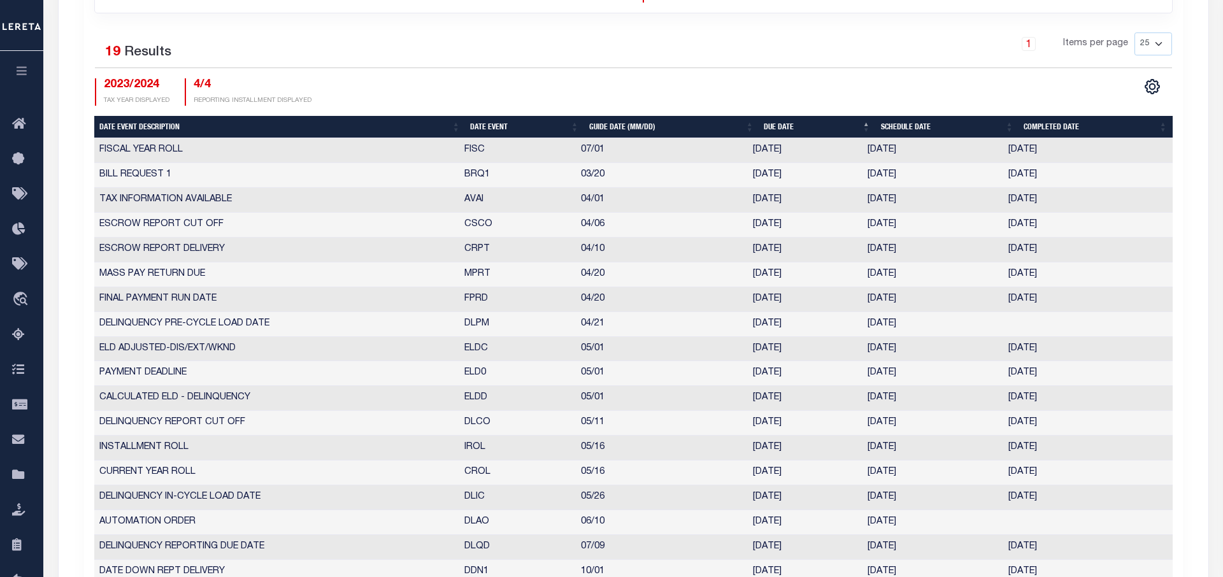
scroll to position [520, 0]
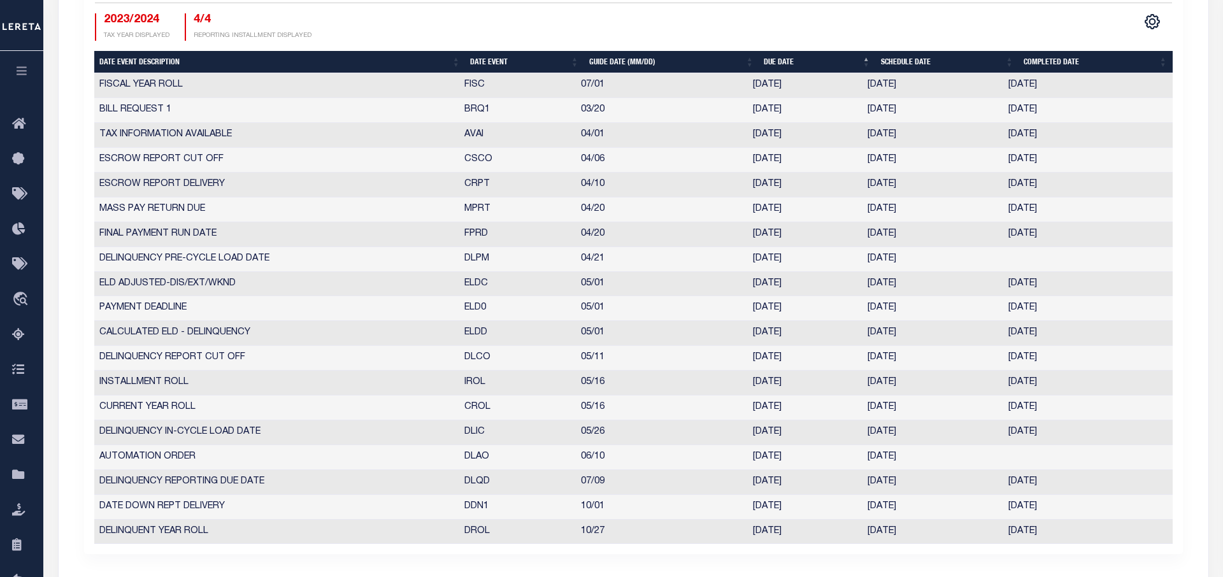
drag, startPoint x: 916, startPoint y: 410, endPoint x: 862, endPoint y: 410, distance: 54.8
click at [862, 410] on tr "CURRENT YEAR ROLL CROL 05/16 05/16/2023 05/16/2023 05/16/2023 7849946" at bounding box center [633, 408] width 1079 height 25
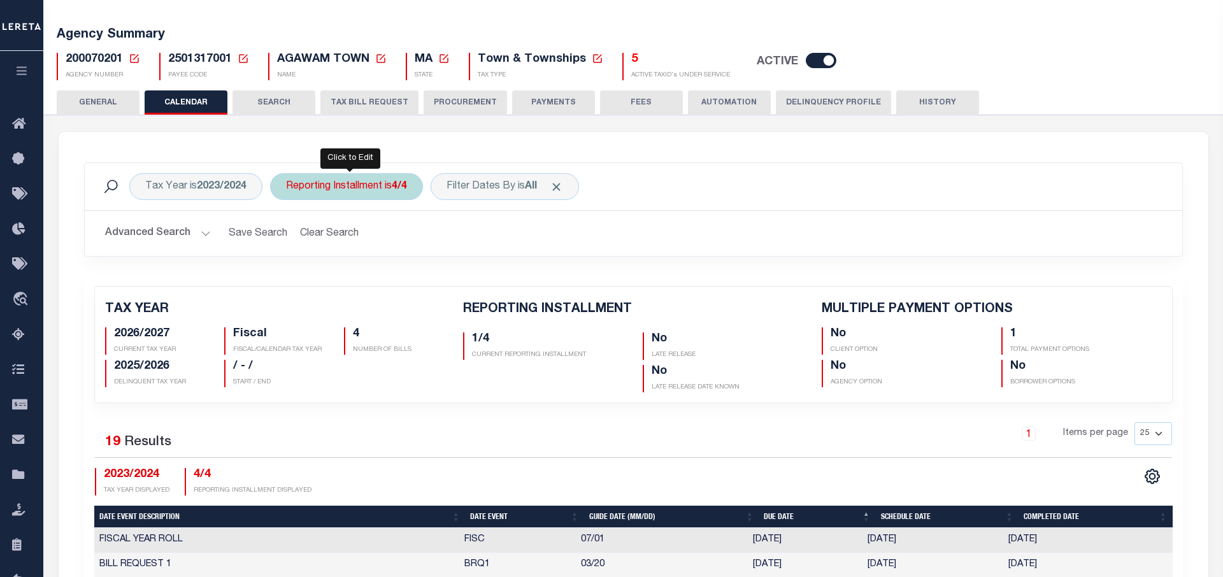
scroll to position [0, 0]
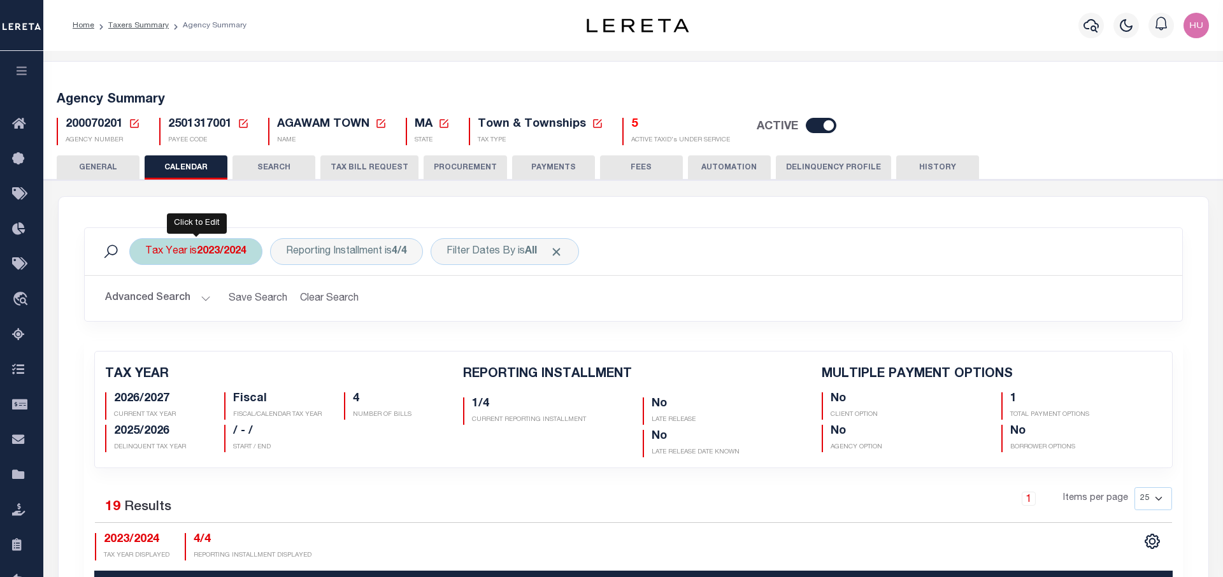
click at [223, 248] on b "2023/2024" at bounding box center [222, 252] width 50 height 10
select select "2023/2024"
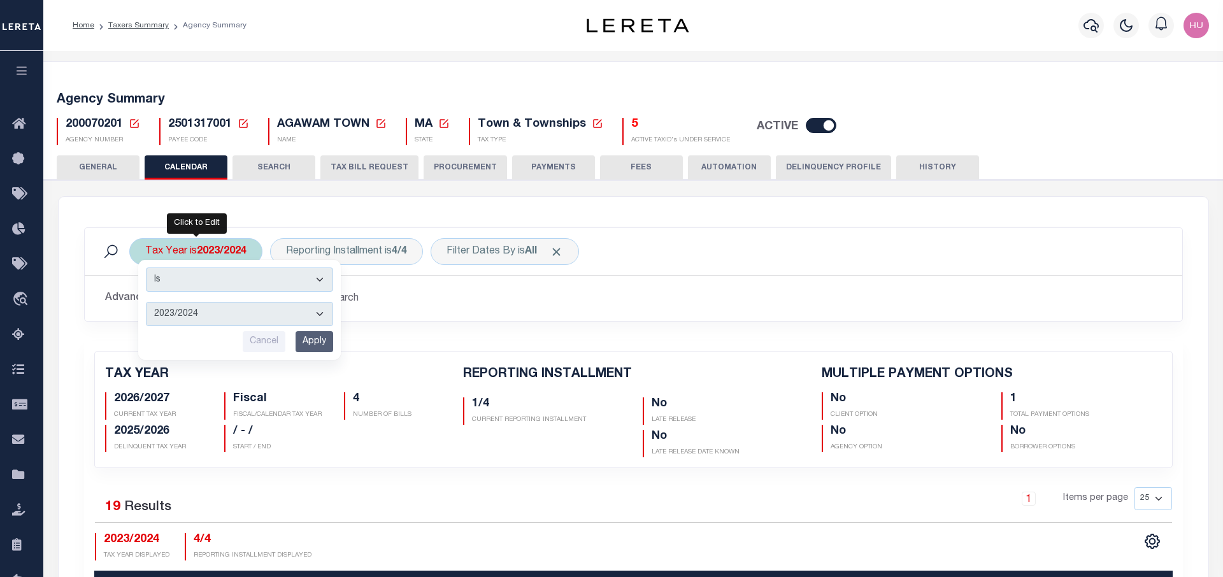
click at [146, 302] on select "2027/2028 2026/2027 2025/2026 2024/2025 2023/2024 2022/2023 2021/2022 2020/2021…" at bounding box center [239, 314] width 187 height 24
click at [90, 303] on div "Advanced Search Save Search Clear Search PayeeReportingEventDatesGridWrapper_dy…" at bounding box center [633, 298] width 1097 height 25
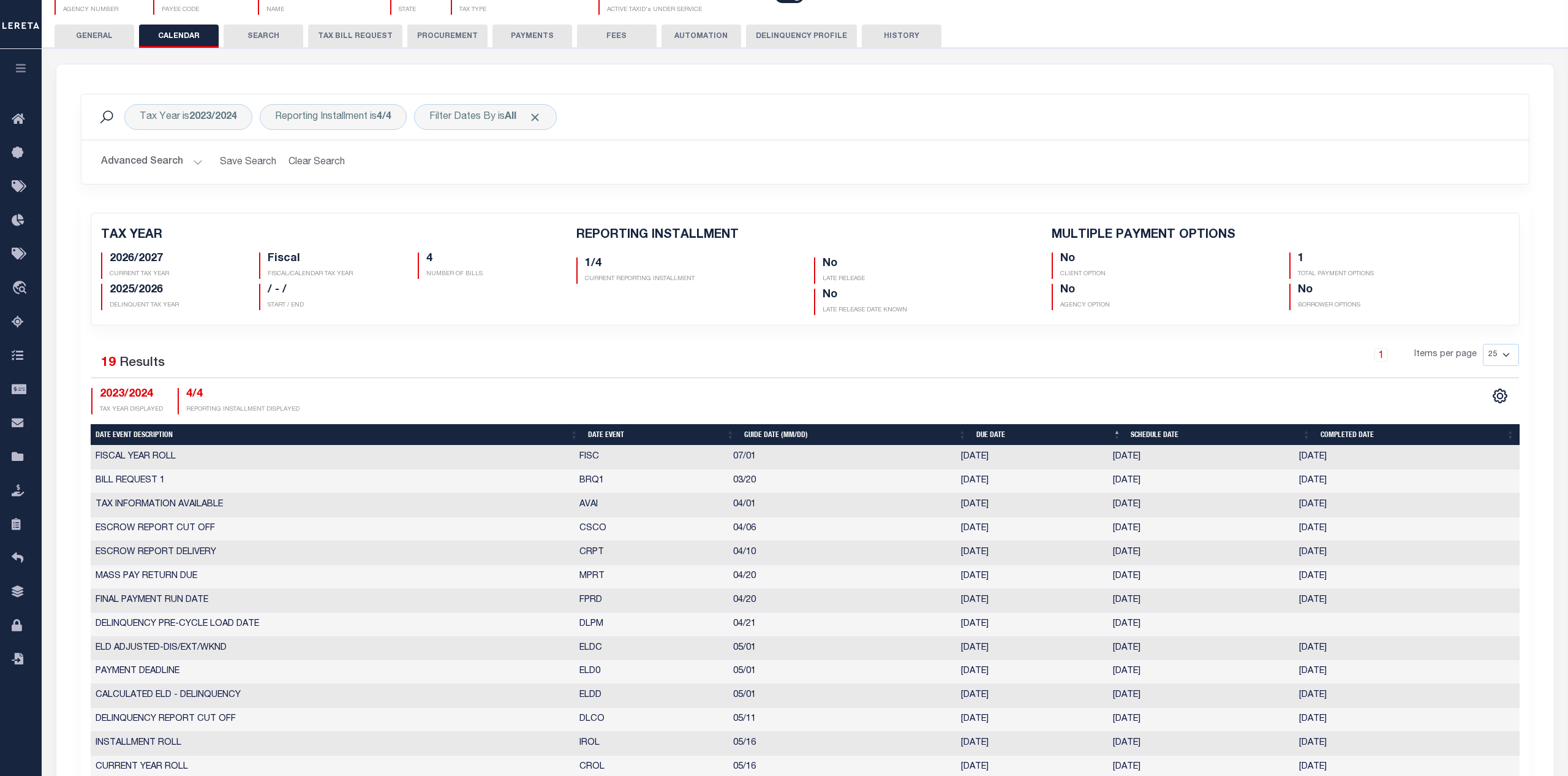
scroll to position [63, 0]
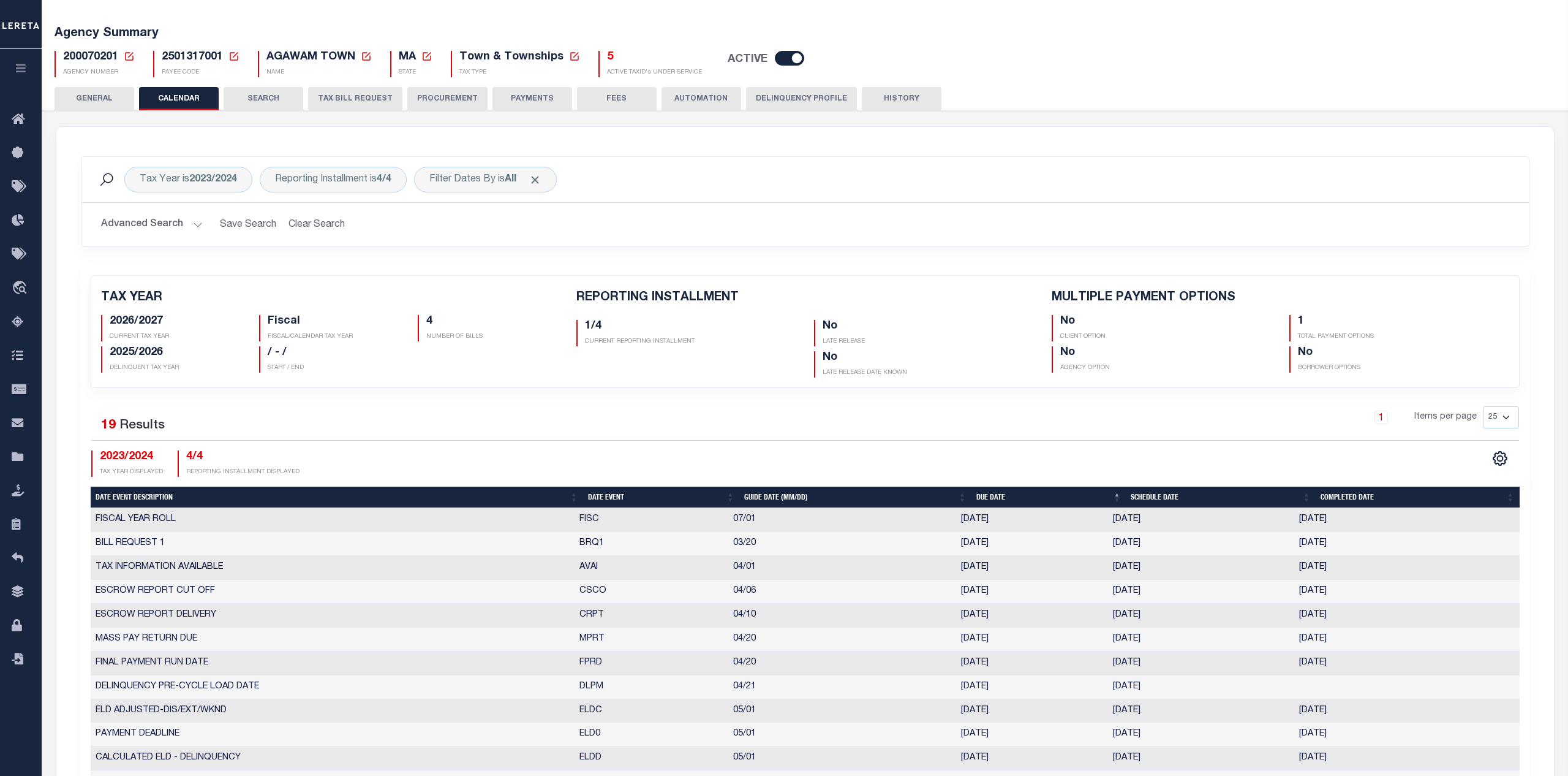
click at [142, 332] on div "2026/2027 CURRENT TAX YEAR" at bounding box center [171, 328] width 140 height 26
drag, startPoint x: 179, startPoint y: 366, endPoint x: 107, endPoint y: 324, distance: 83.4
click at [106, 324] on div "2026/2027 CURRENT TAX YEAR Fiscal FISCAL/CALENDAR TAX YEAR 4 NUMBER OF BILLS 20…" at bounding box center [330, 340] width 475 height 63
click at [217, 379] on div "TAX YEAR 2026/2027 CURRENT TAX YEAR Fiscal FISCAL/CALENDAR TAX YEAR 4 NUMBER OF…" at bounding box center [805, 332] width 1446 height 112
click at [344, 148] on div "Tax Year is 2023/2024 Is Contains 2027/2028 2026/2027 2025/2026 2024/2025 2023/…" at bounding box center [806, 563] width 1498 height 873
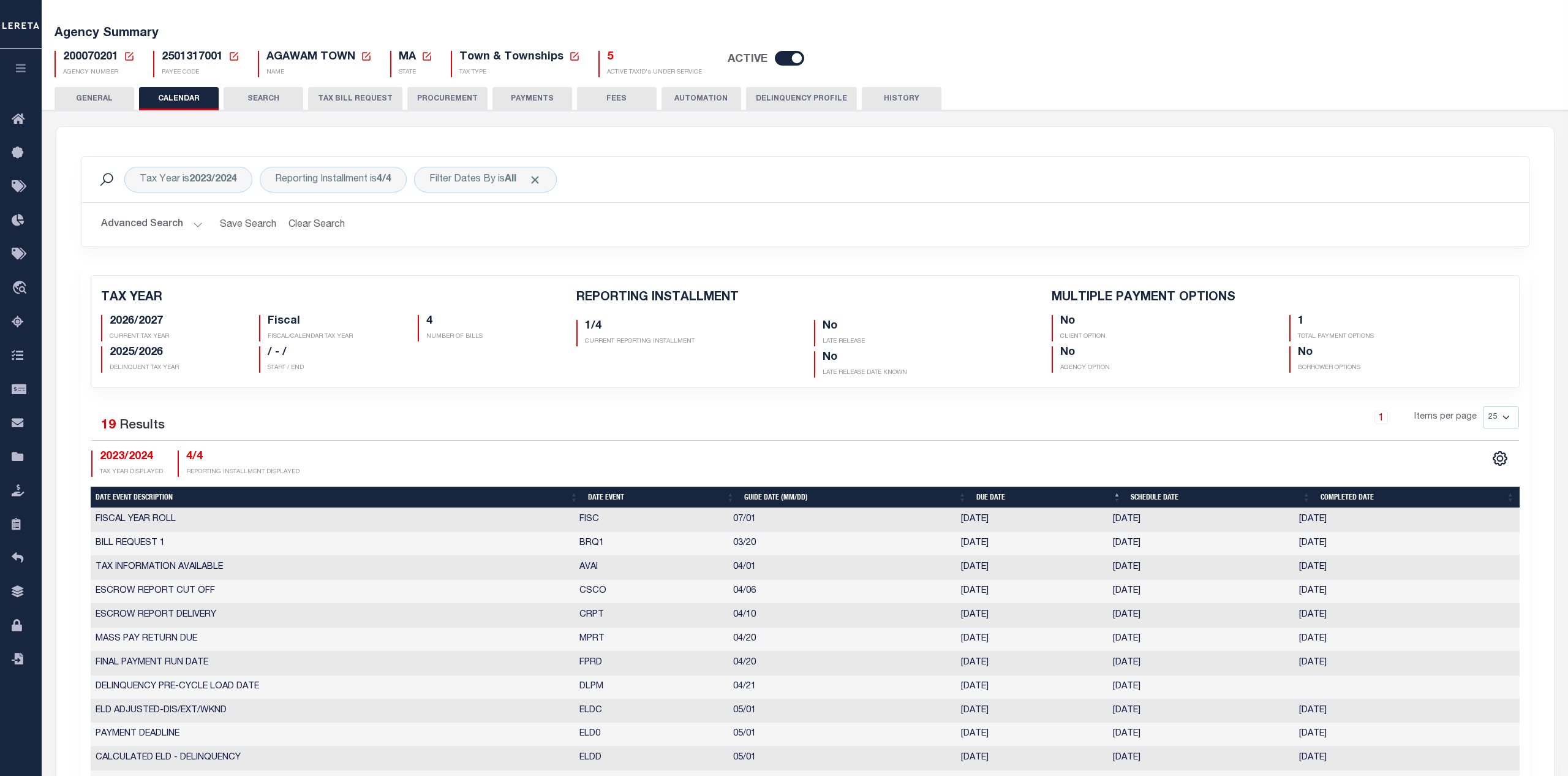
scroll to position [0, 0]
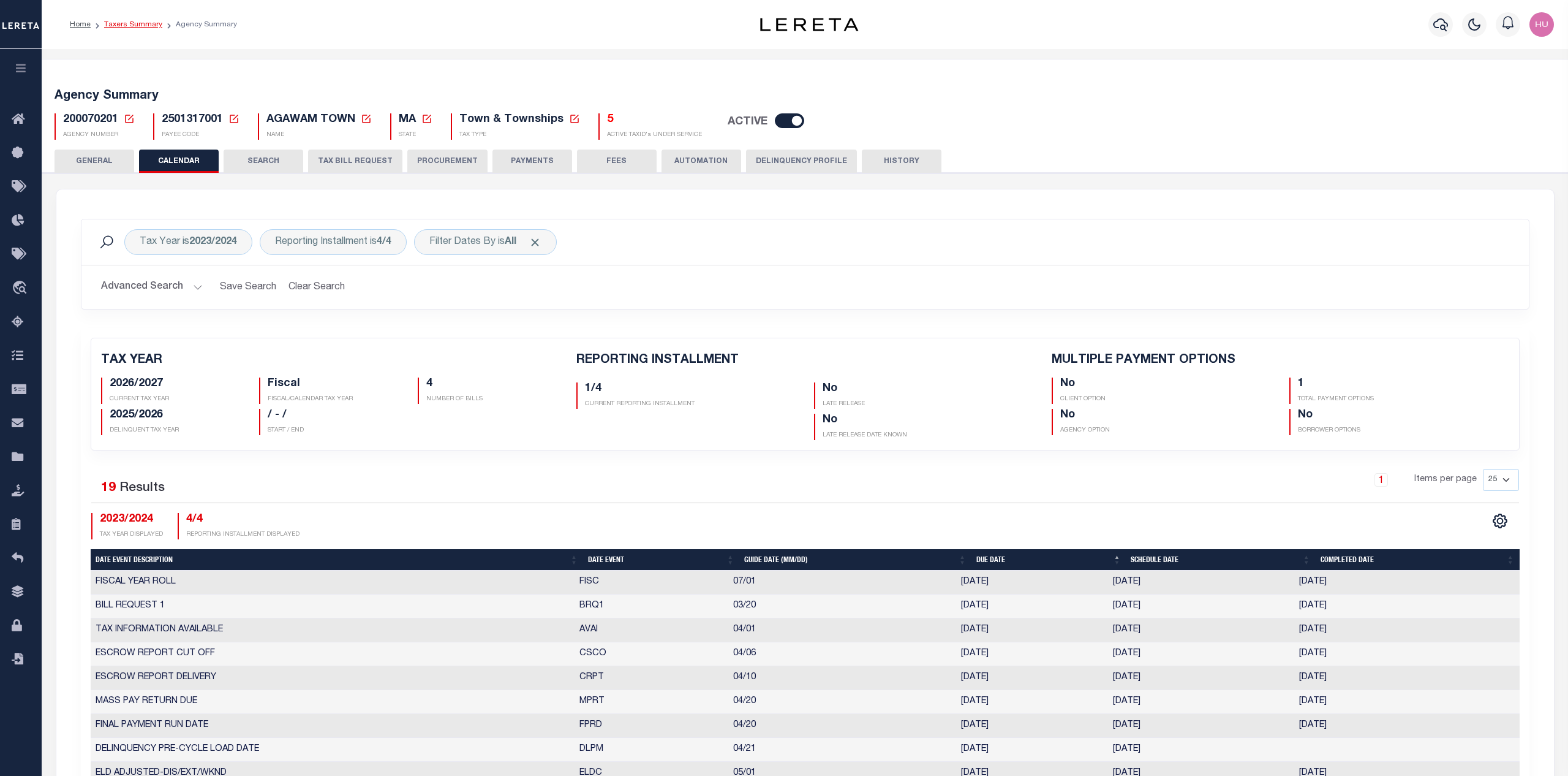
click at [139, 23] on link "Taxers Summary" at bounding box center [133, 25] width 59 height 8
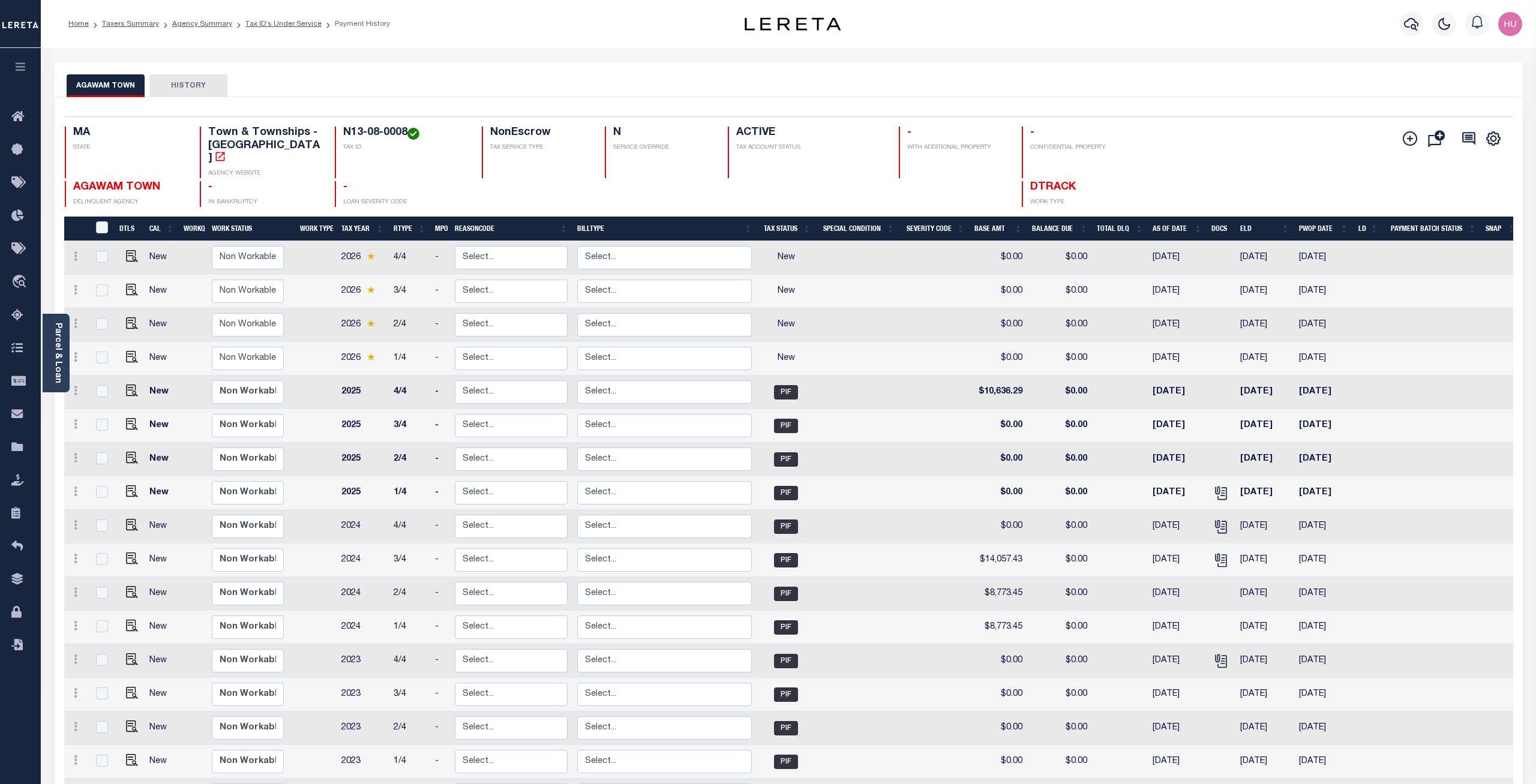
scroll to position [179, 0]
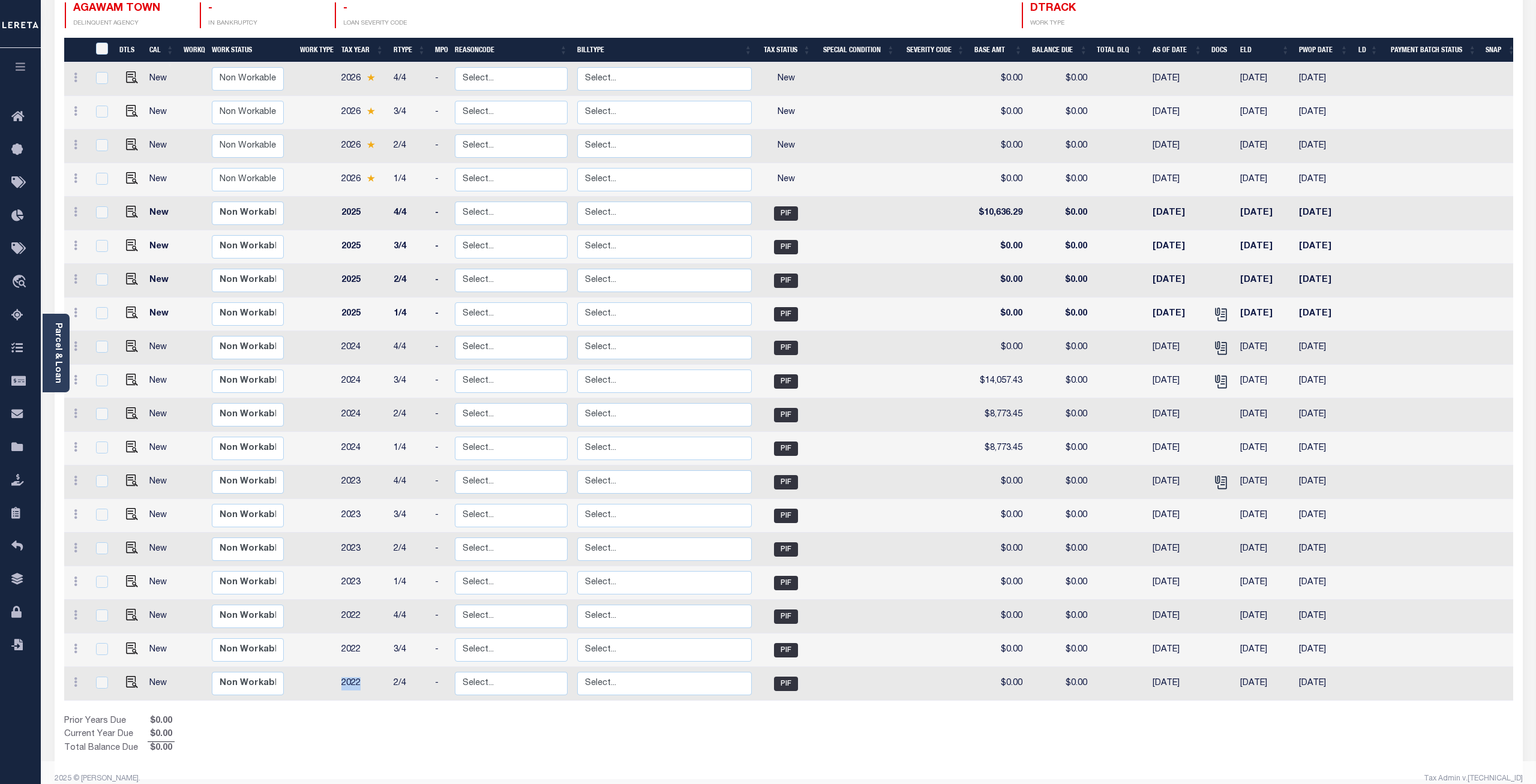
drag, startPoint x: 355, startPoint y: 672, endPoint x: 343, endPoint y: 669, distance: 12.4
click at [343, 568] on td "2022" at bounding box center [362, 684] width 52 height 34
checkbox input "true"
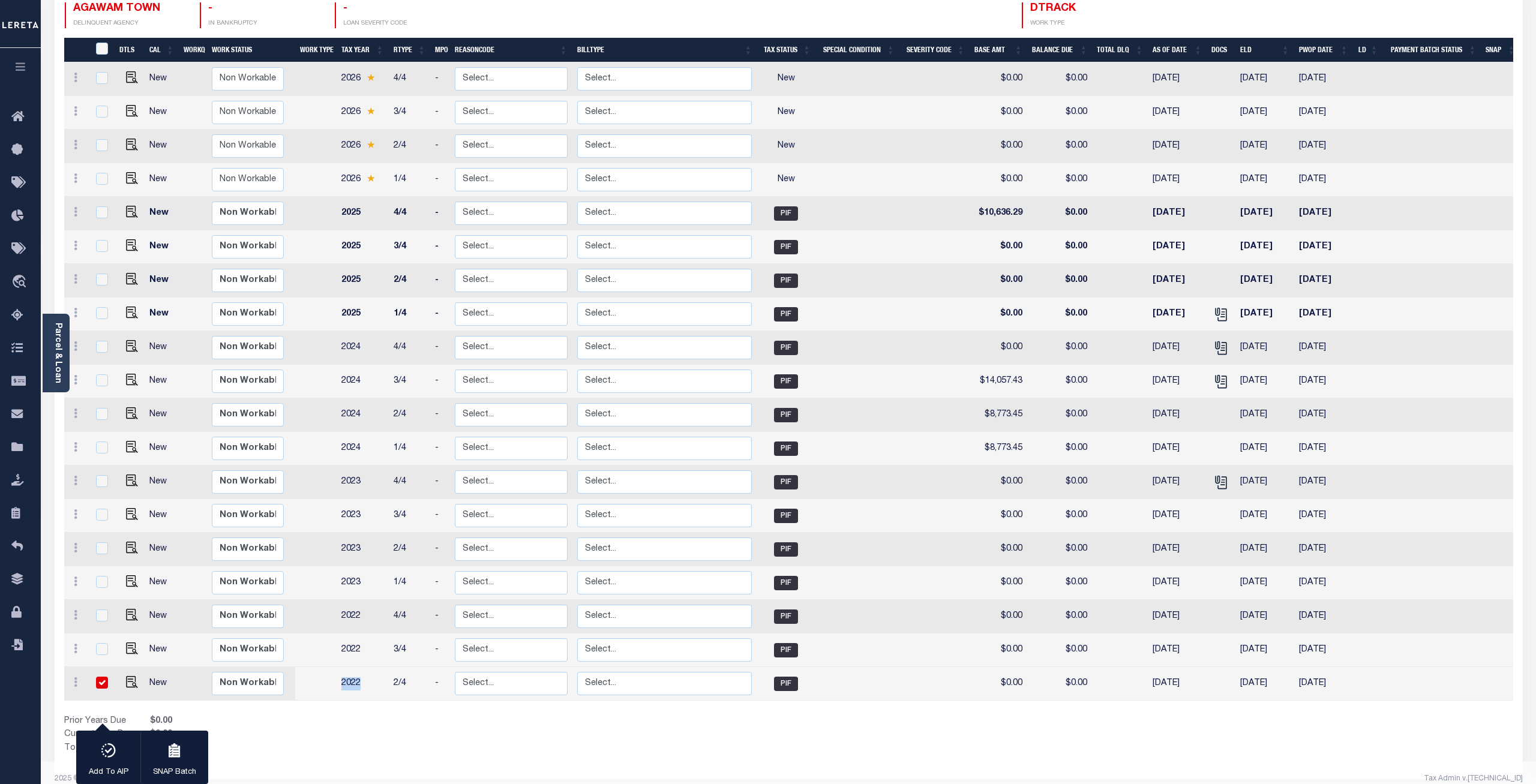
click at [364, 568] on td "2022" at bounding box center [362, 684] width 52 height 34
checkbox input "false"
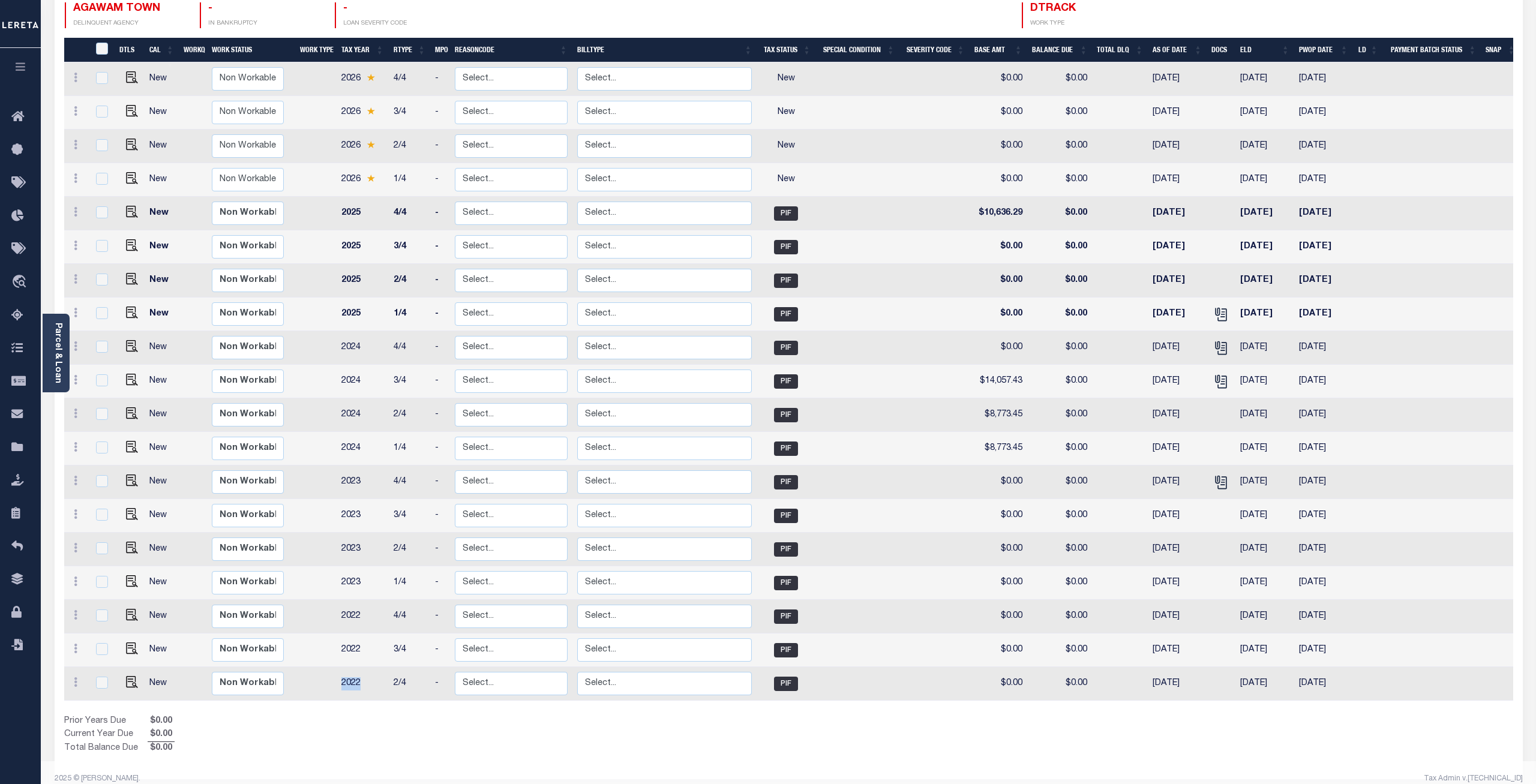
drag, startPoint x: 362, startPoint y: 672, endPoint x: 340, endPoint y: 670, distance: 22.1
click at [340, 568] on td "2022" at bounding box center [362, 684] width 52 height 34
checkbox input "true"
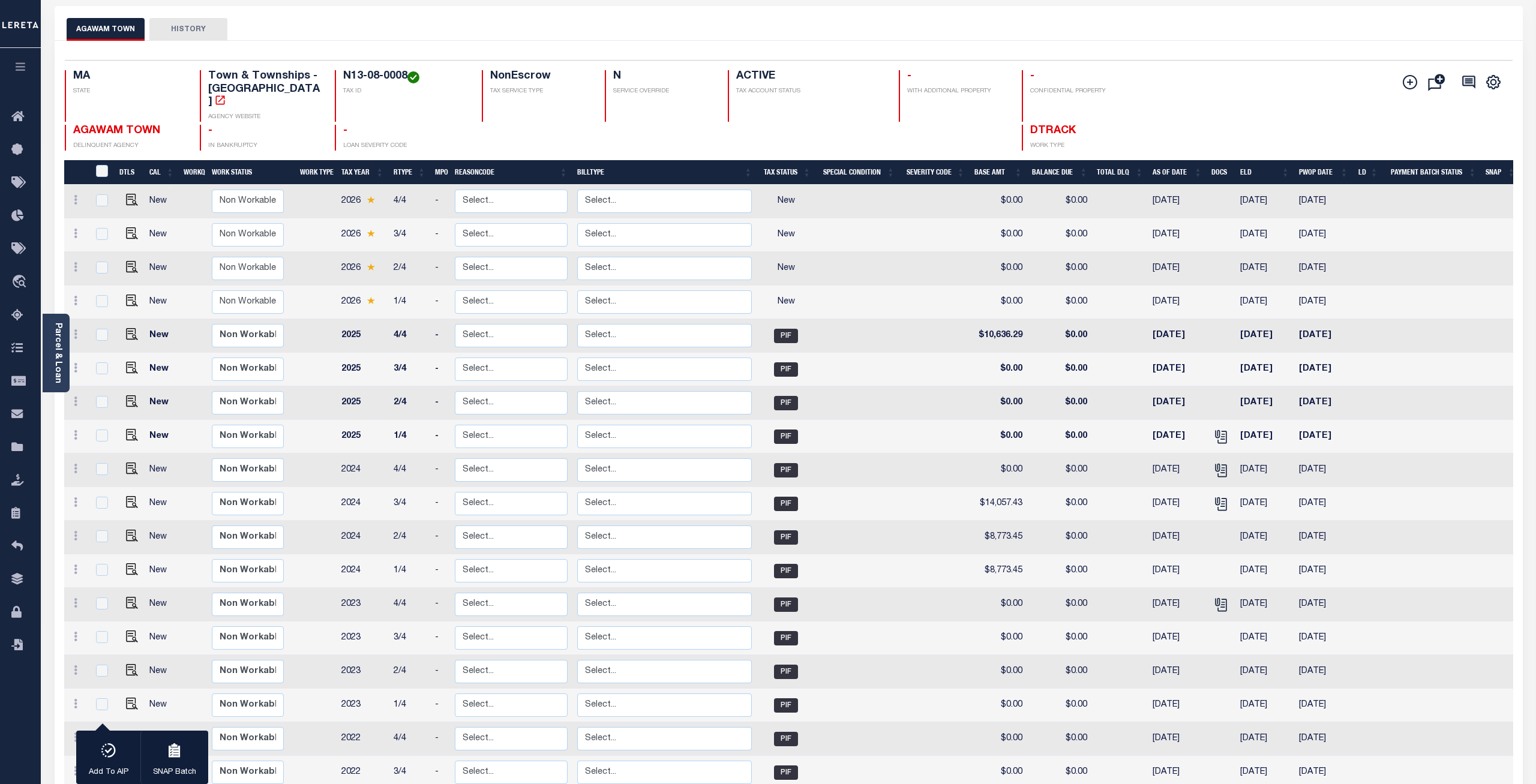
scroll to position [0, 0]
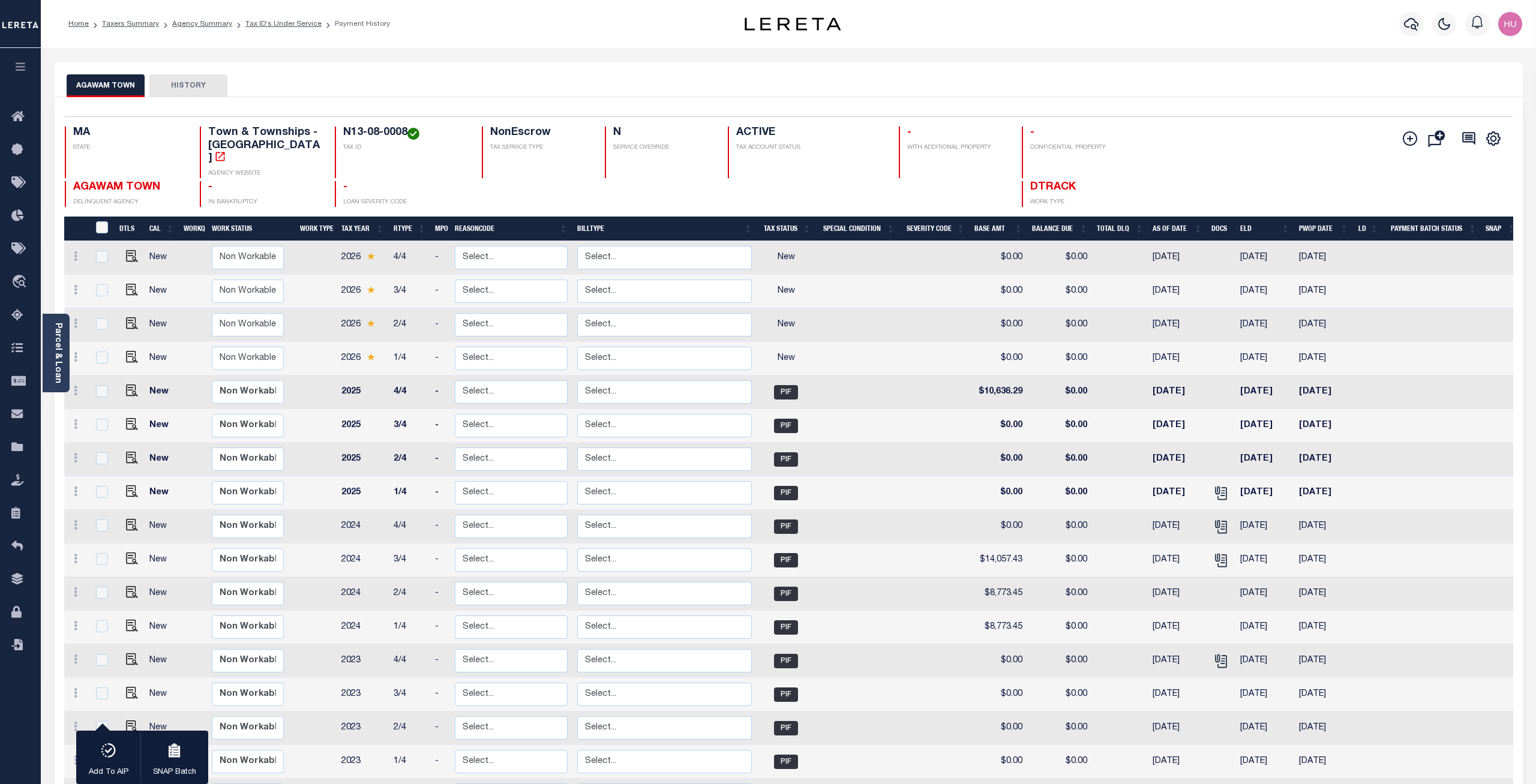
click at [128, 28] on li "Taxers Summary" at bounding box center [123, 24] width 71 height 10
click at [144, 23] on link "Taxers Summary" at bounding box center [130, 24] width 57 height 8
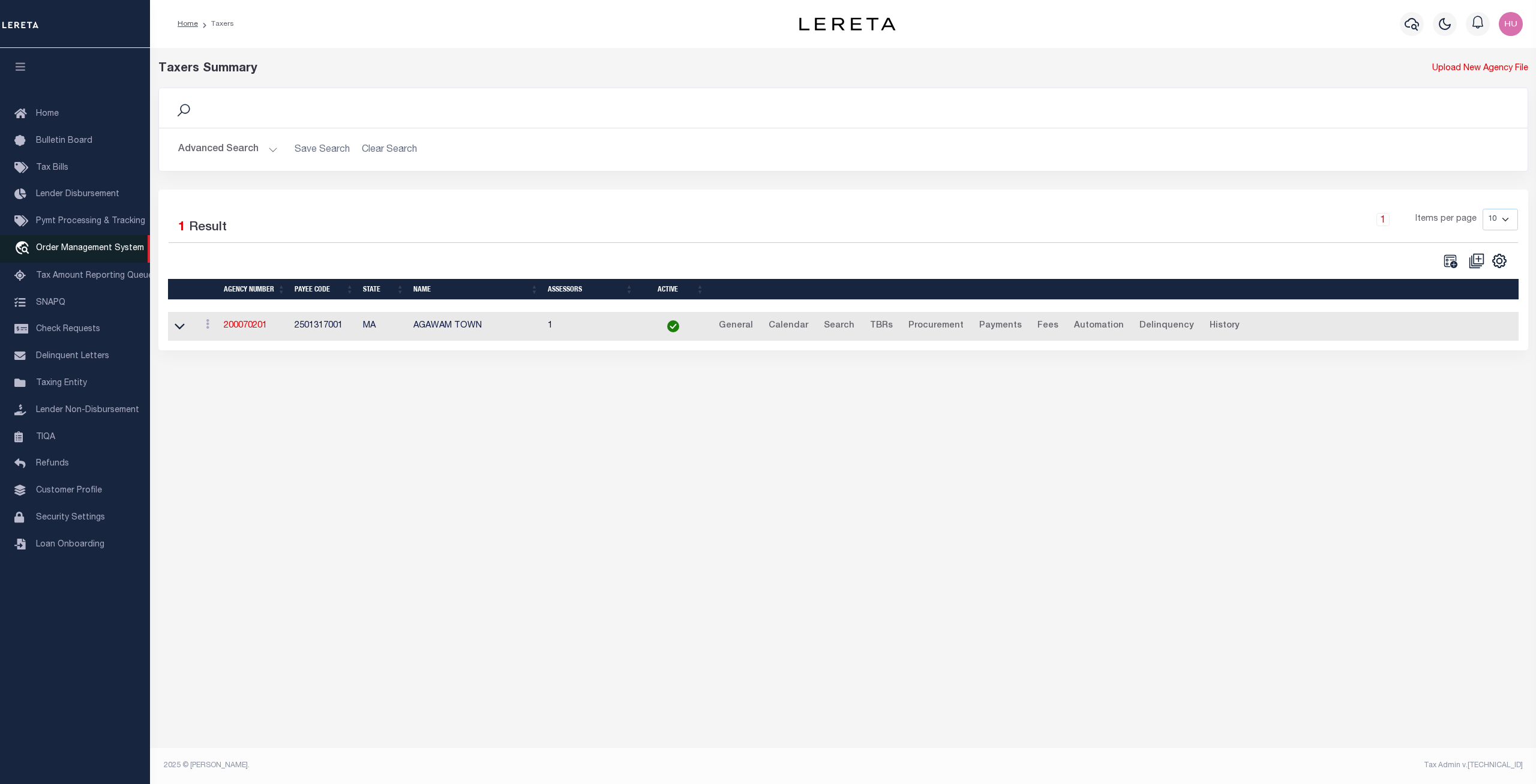
click at [97, 250] on span "Order Management System" at bounding box center [89, 248] width 108 height 8
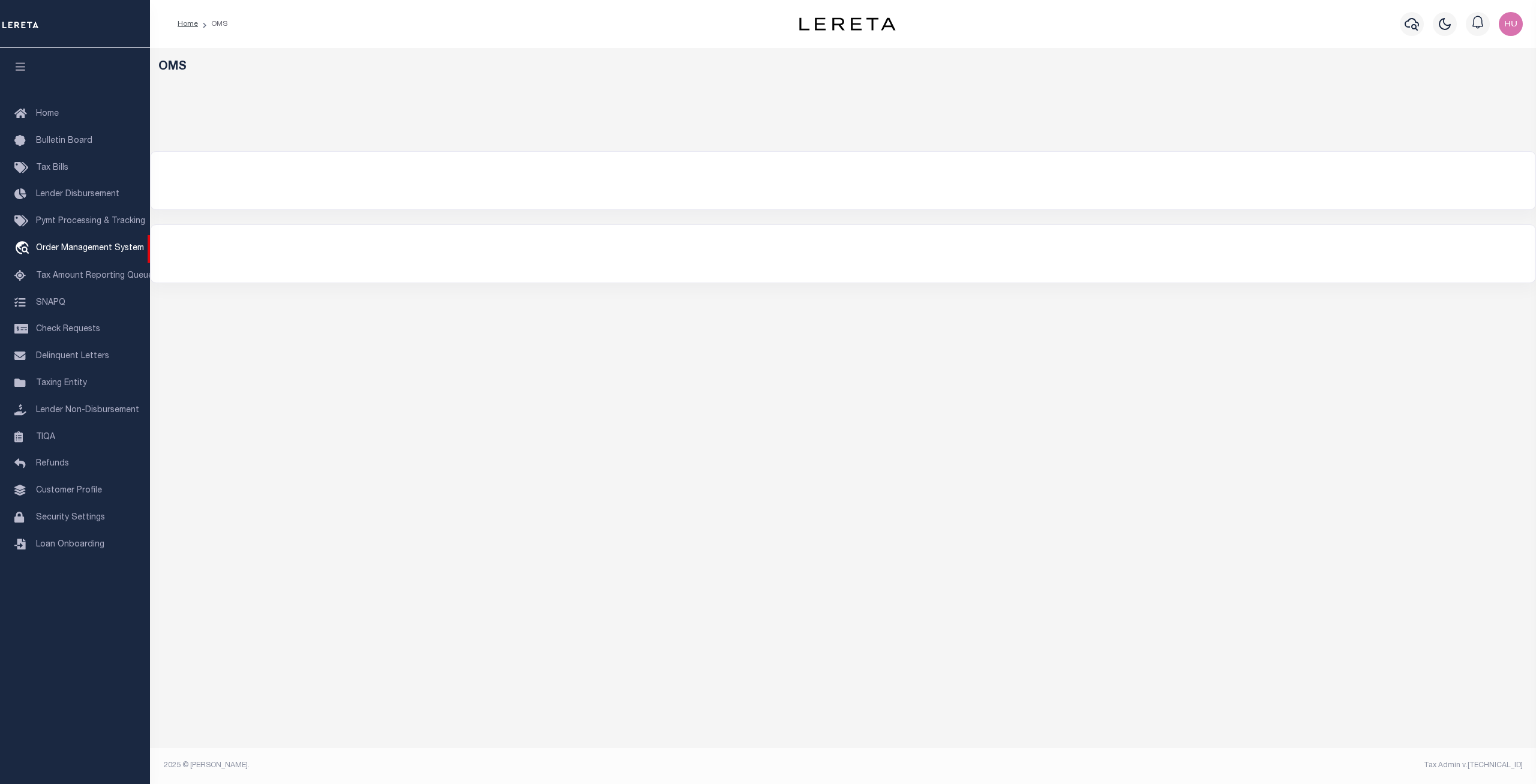
select select "200"
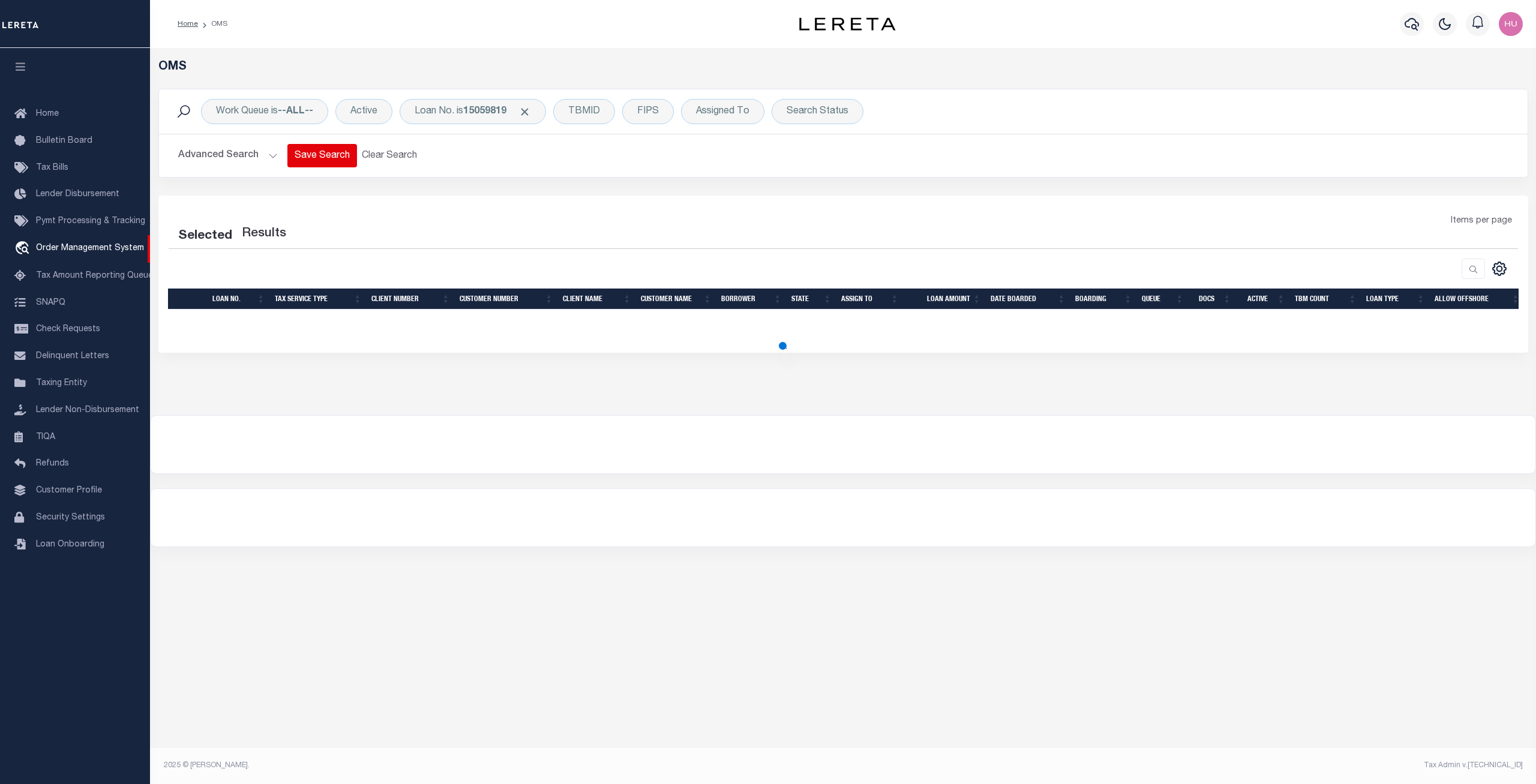
select select "200"
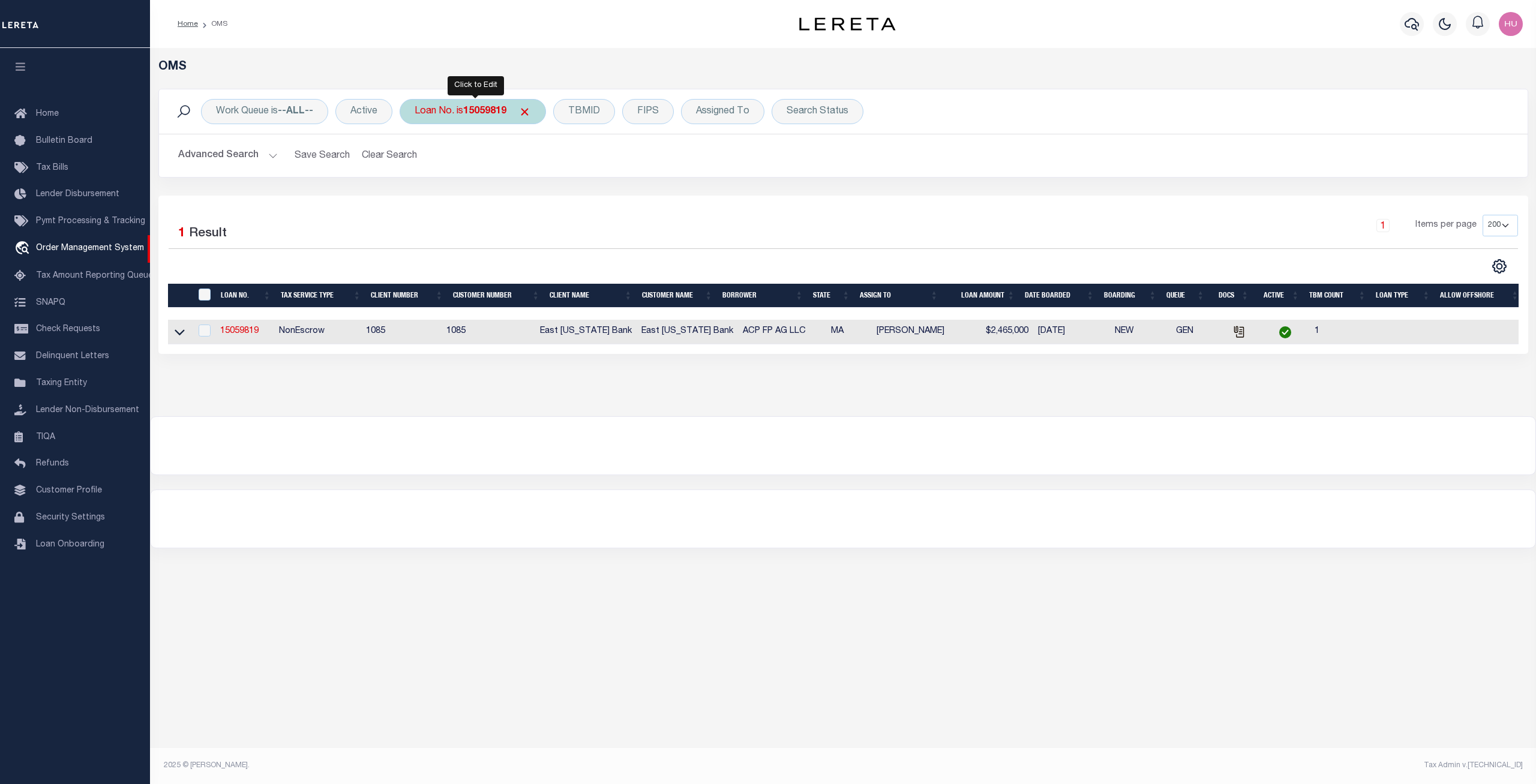
click at [476, 117] on div "Loan No. is 15059819" at bounding box center [472, 111] width 146 height 25
type input "74113"
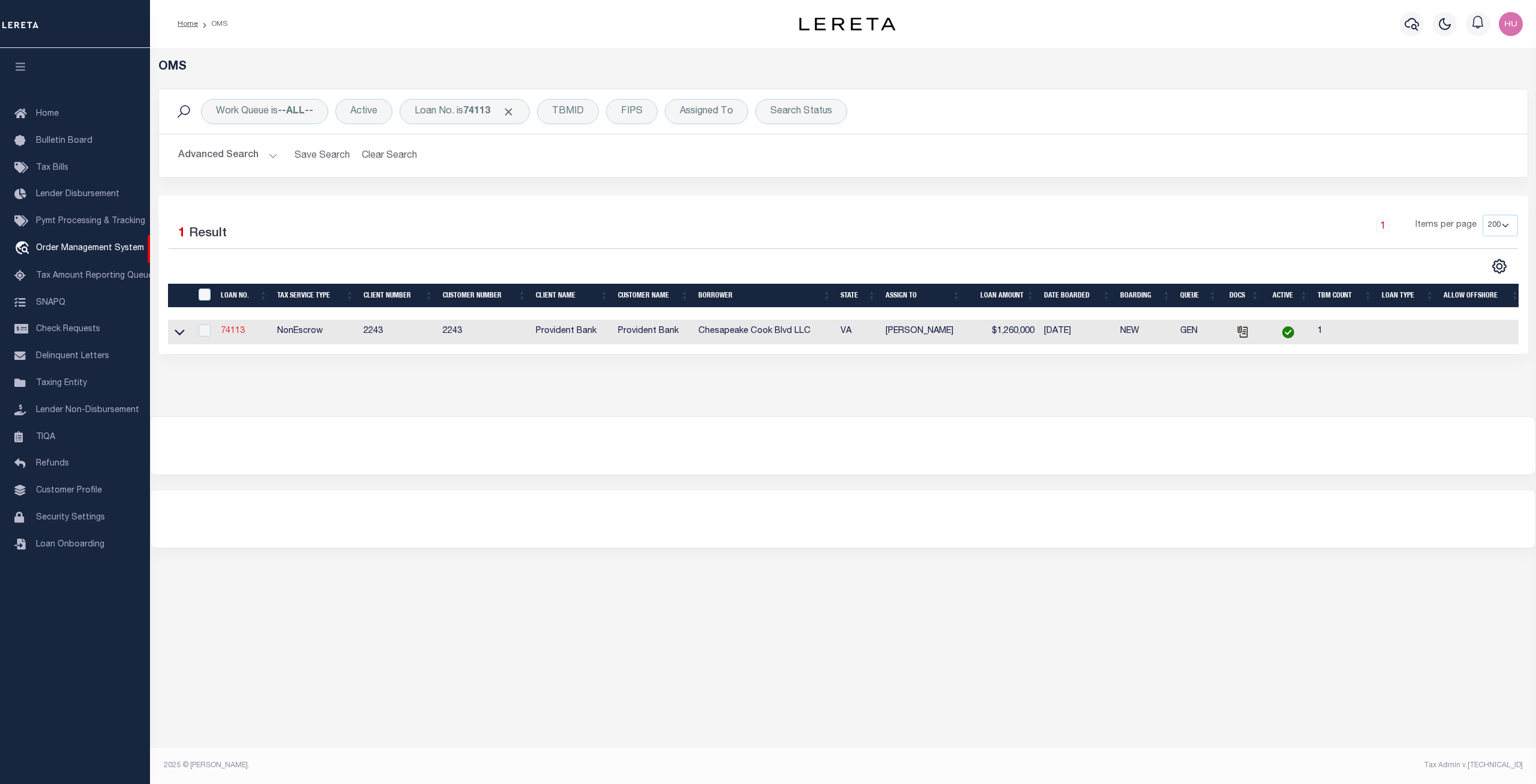
click at [237, 332] on link "74113" at bounding box center [232, 330] width 24 height 8
checkbox input "true"
type input "74113"
type input "Chesapeake Cook Blvd LLC"
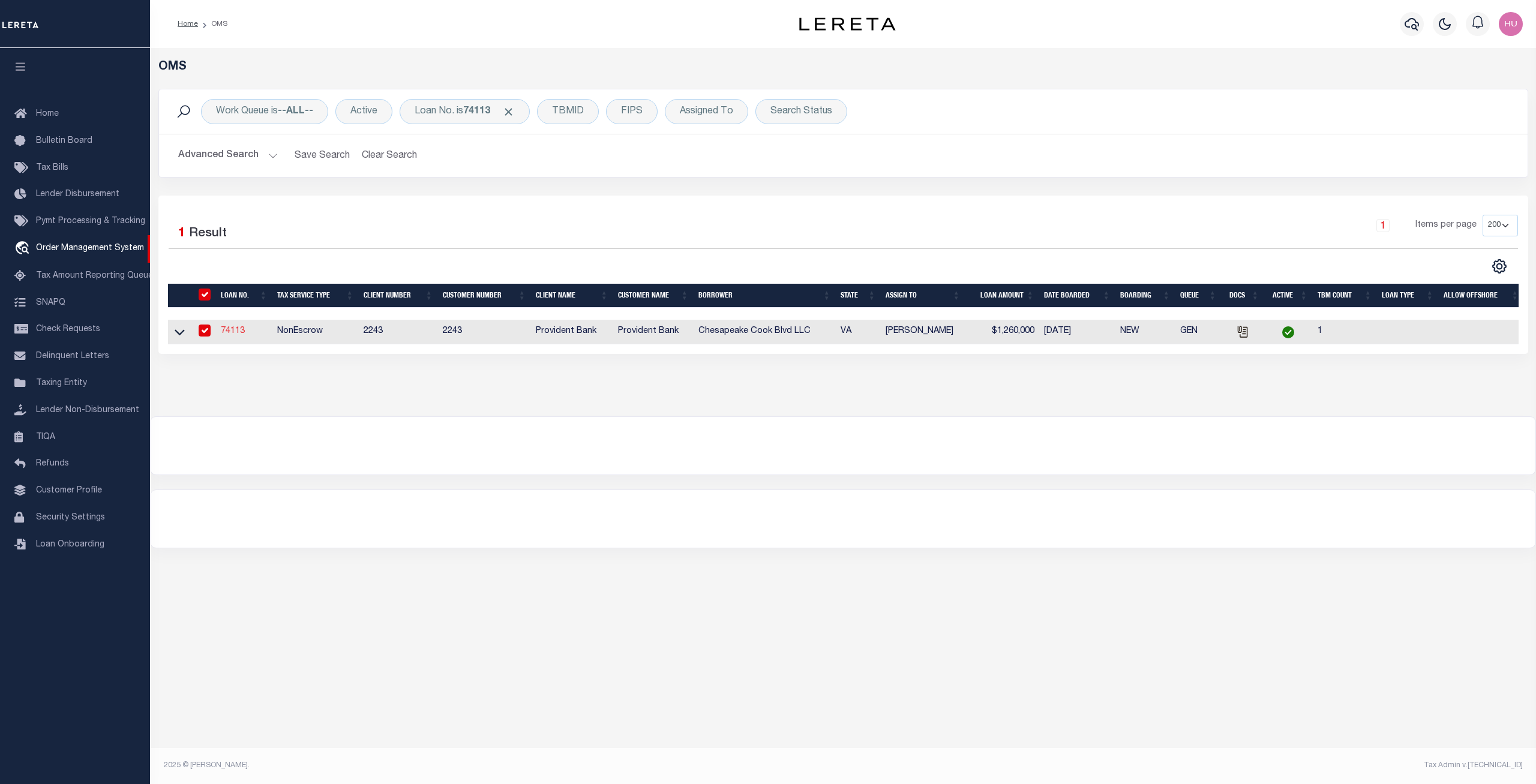
select select
select select "NonEscrow"
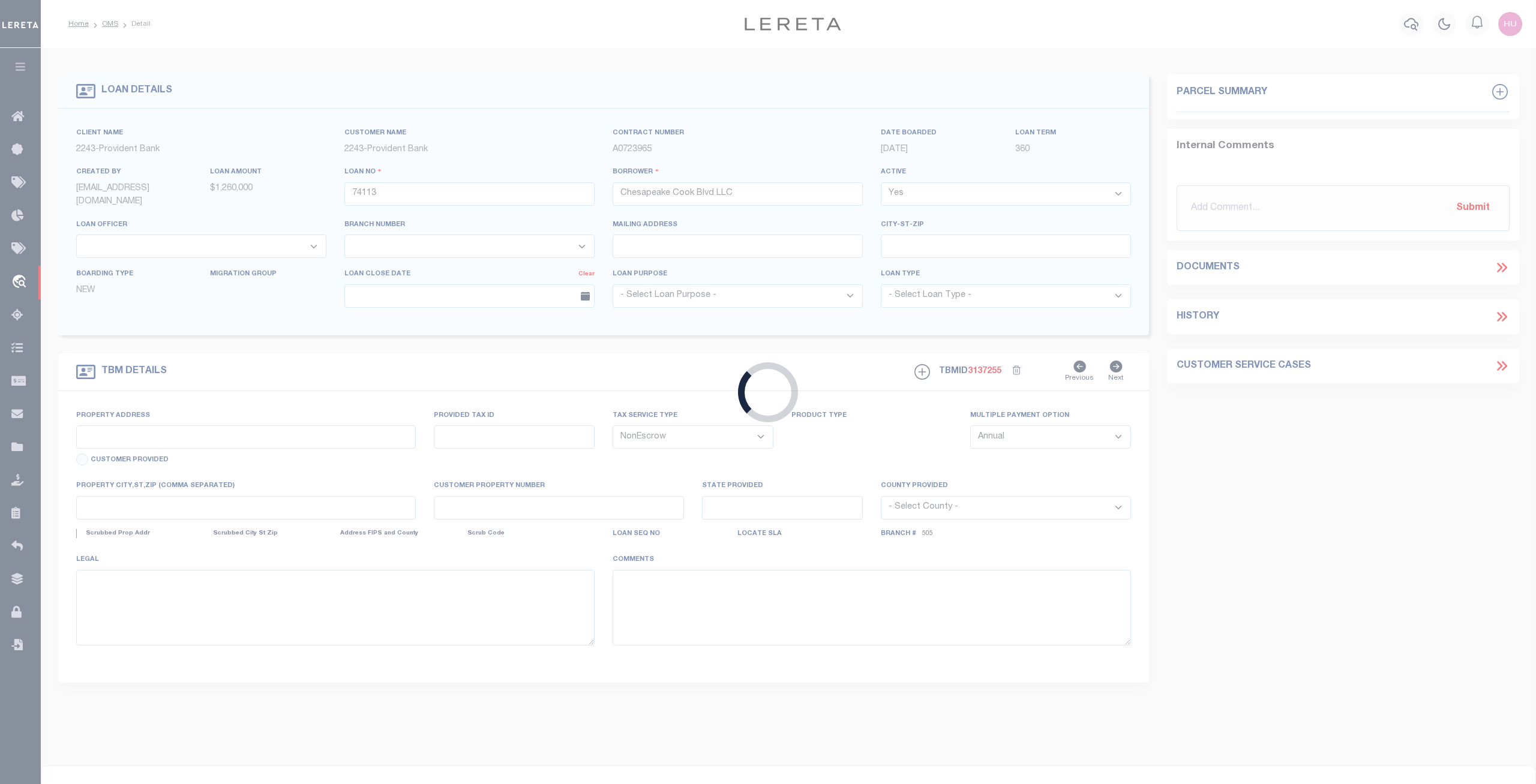
type input "[STREET_ADDRESS]"
type input "Parcel # 240000000750"
select select
type input "Chesapeake VA 23323"
type input "VA"
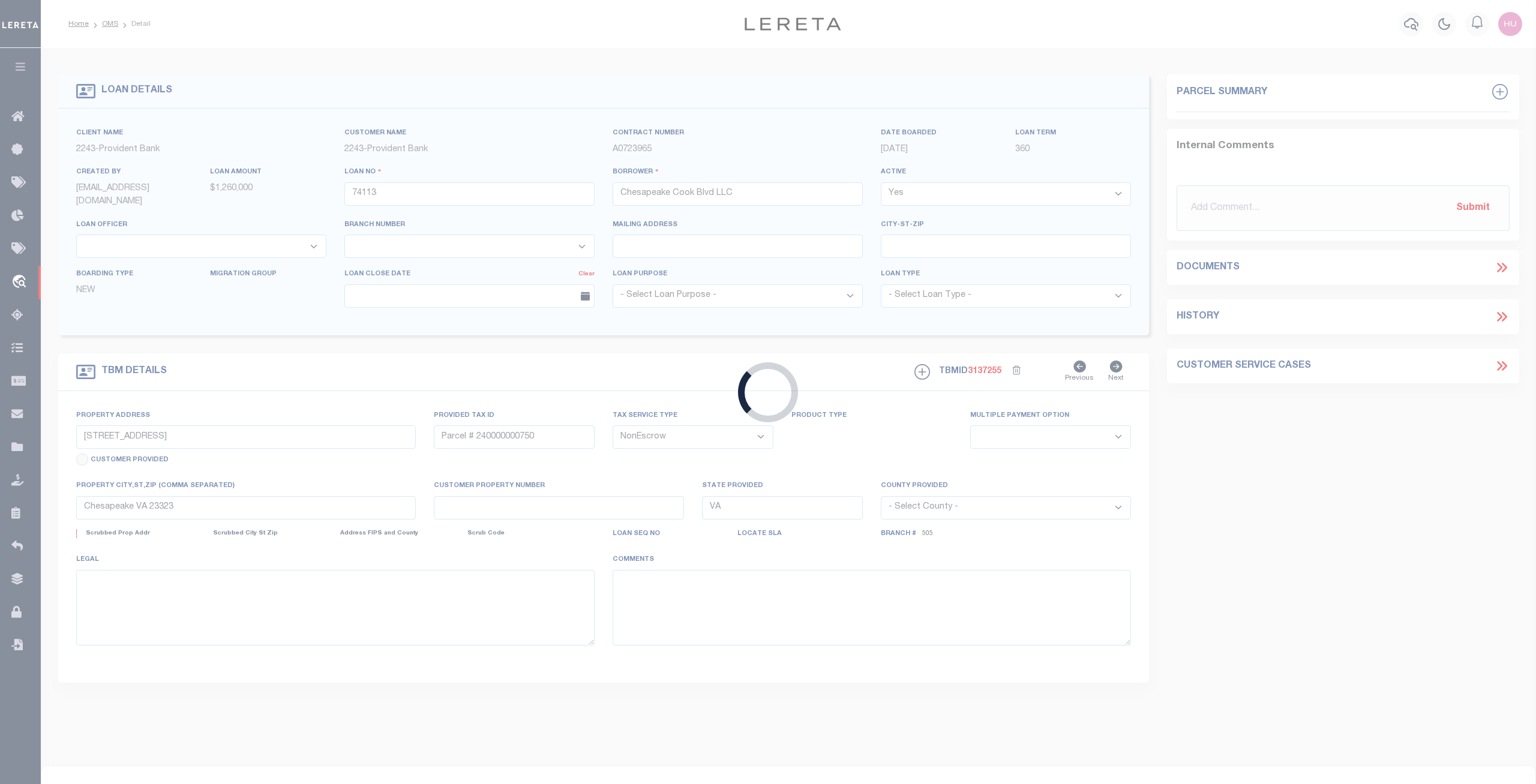
select select "13655"
select select "5374"
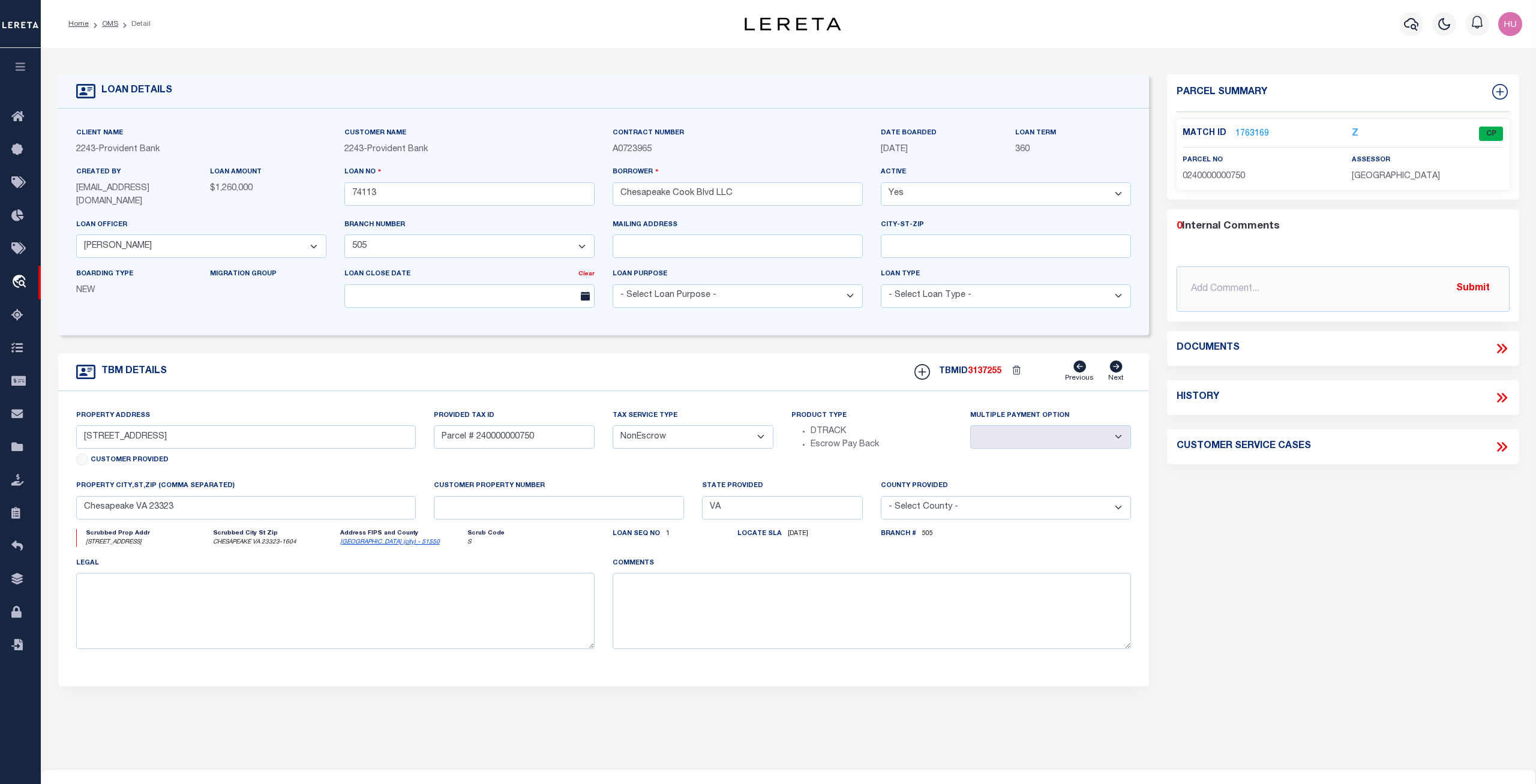
click at [1253, 132] on link "1763169" at bounding box center [1253, 134] width 34 height 12
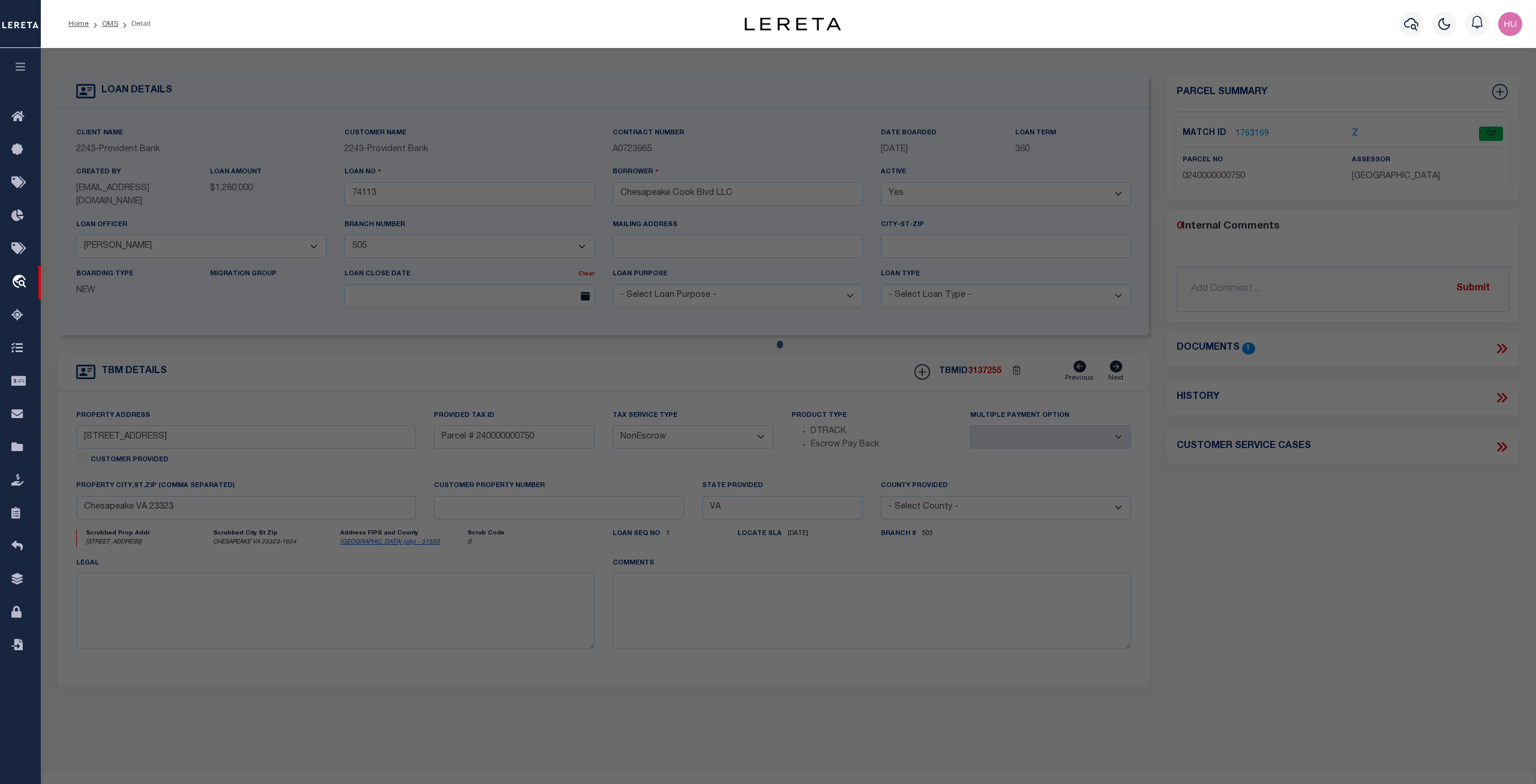
checkbox input "false"
select select "CP"
type input "CHESAPEAKE COOK BLVD LLC"
select select
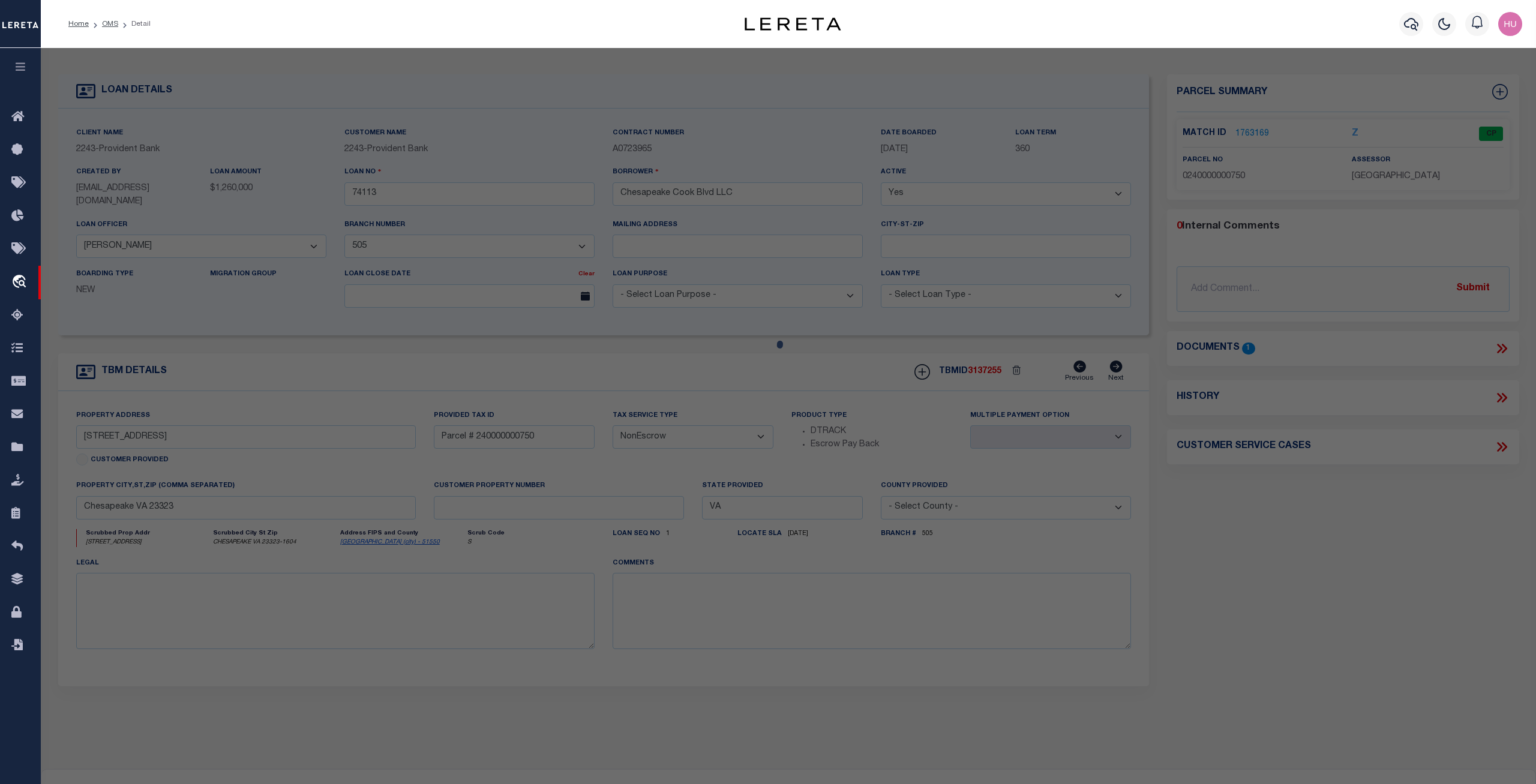
type input "[STREET_ADDRESS]"
checkbox input "false"
type input "Chesapeake VA 23323"
type textarea "PARCEL [STREET_ADDRESS]"
type textarea "Information Only - Installment Tax Years Based on Agency Review"
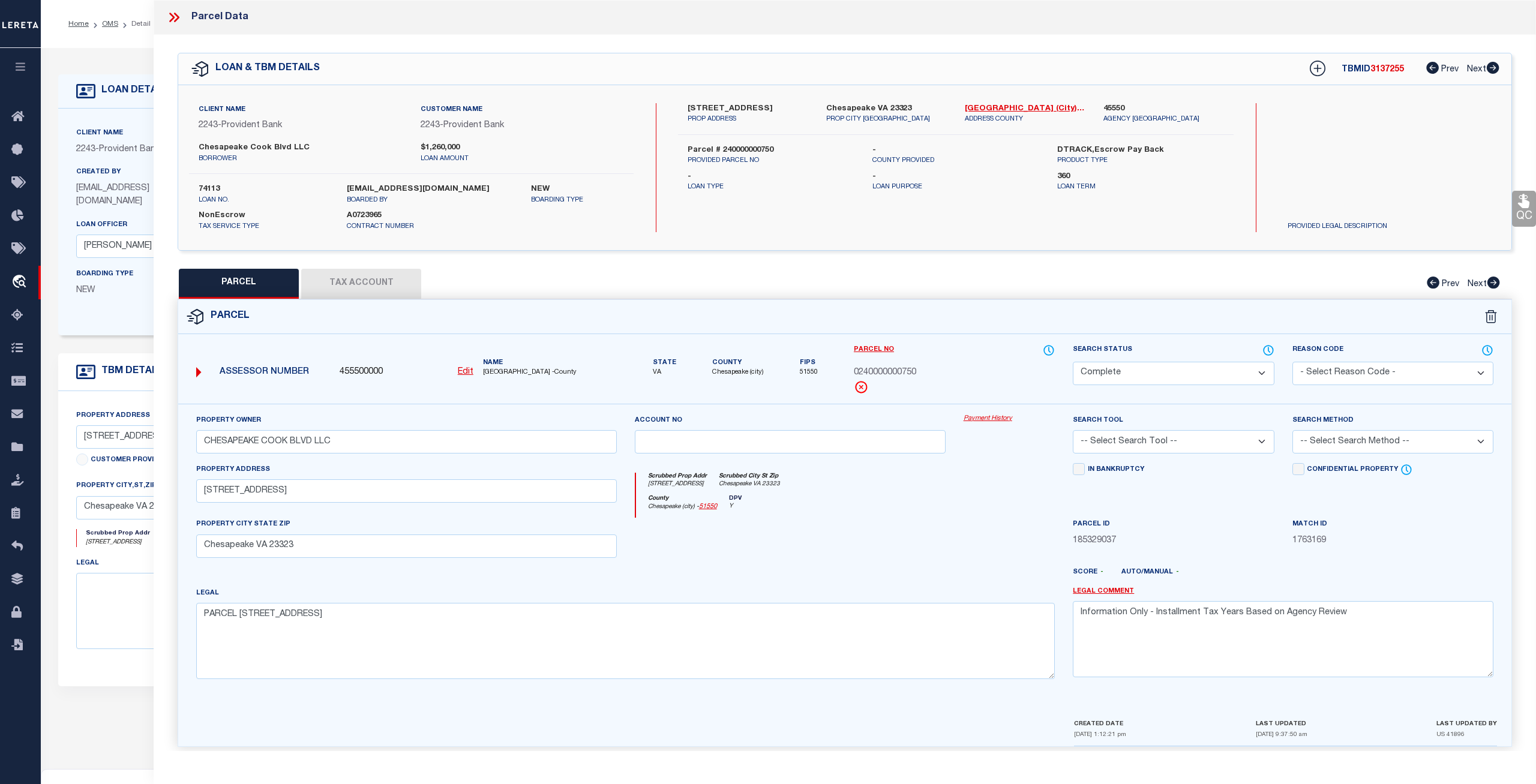
click at [1000, 418] on link "Payment History" at bounding box center [1009, 419] width 91 height 10
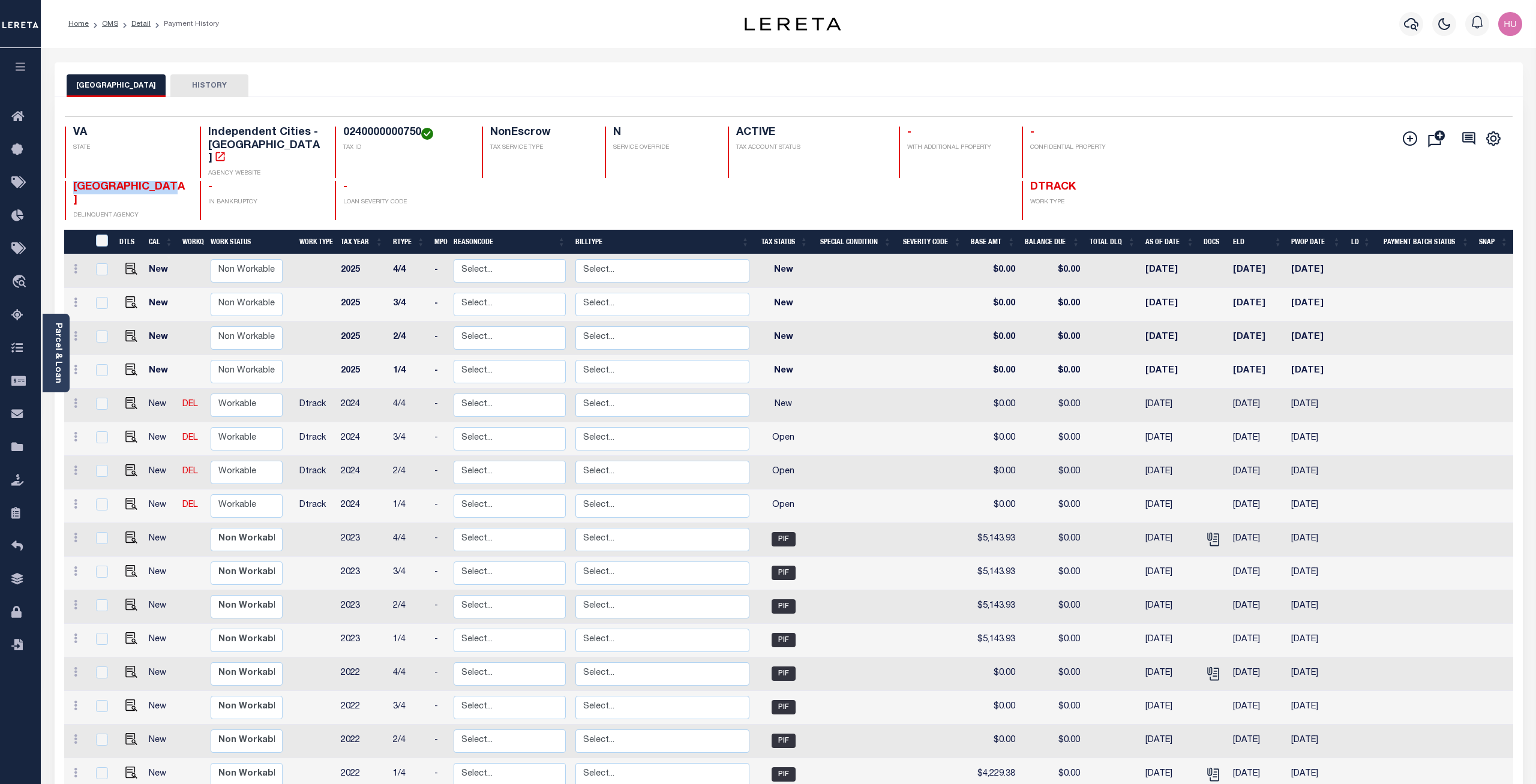
drag, startPoint x: 173, startPoint y: 174, endPoint x: 72, endPoint y: 178, distance: 101.1
click at [72, 181] on div "CHESAPEAKE CITY DELINQUENT AGENCY" at bounding box center [125, 200] width 121 height 39
click at [140, 24] on link "Detail" at bounding box center [141, 24] width 19 height 8
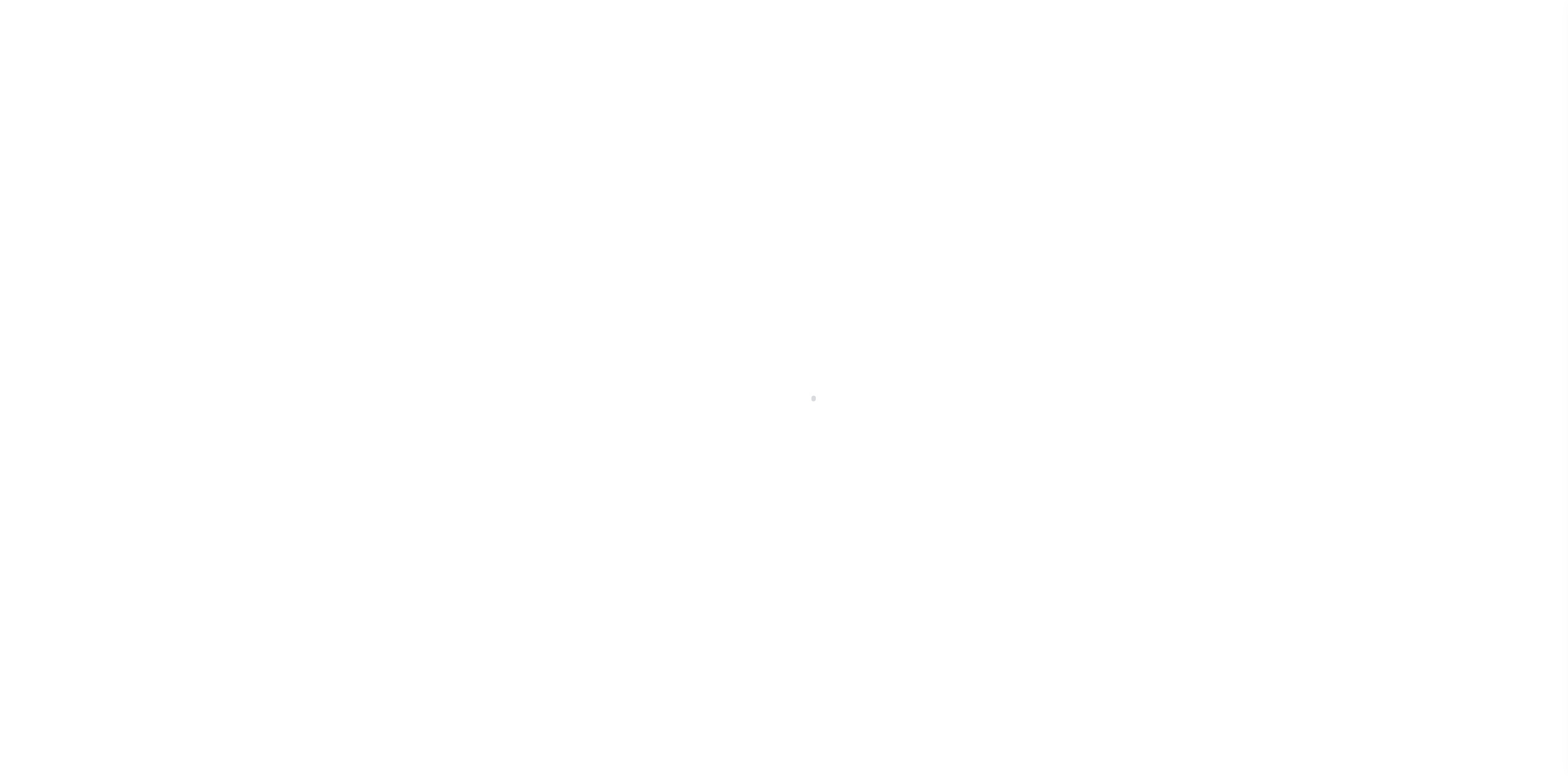
select select
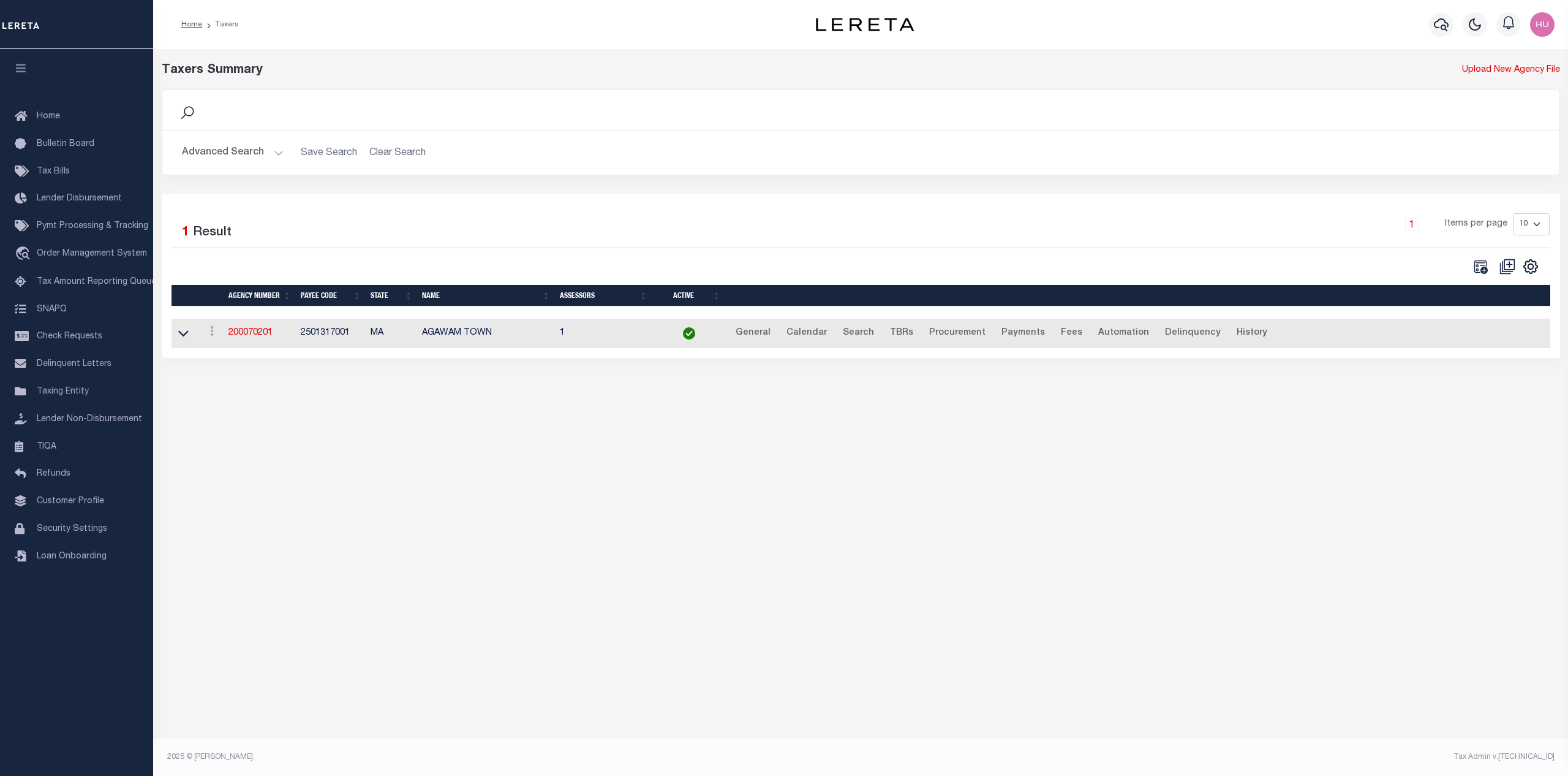
click at [239, 156] on button "Advanced Search" at bounding box center [233, 153] width 102 height 24
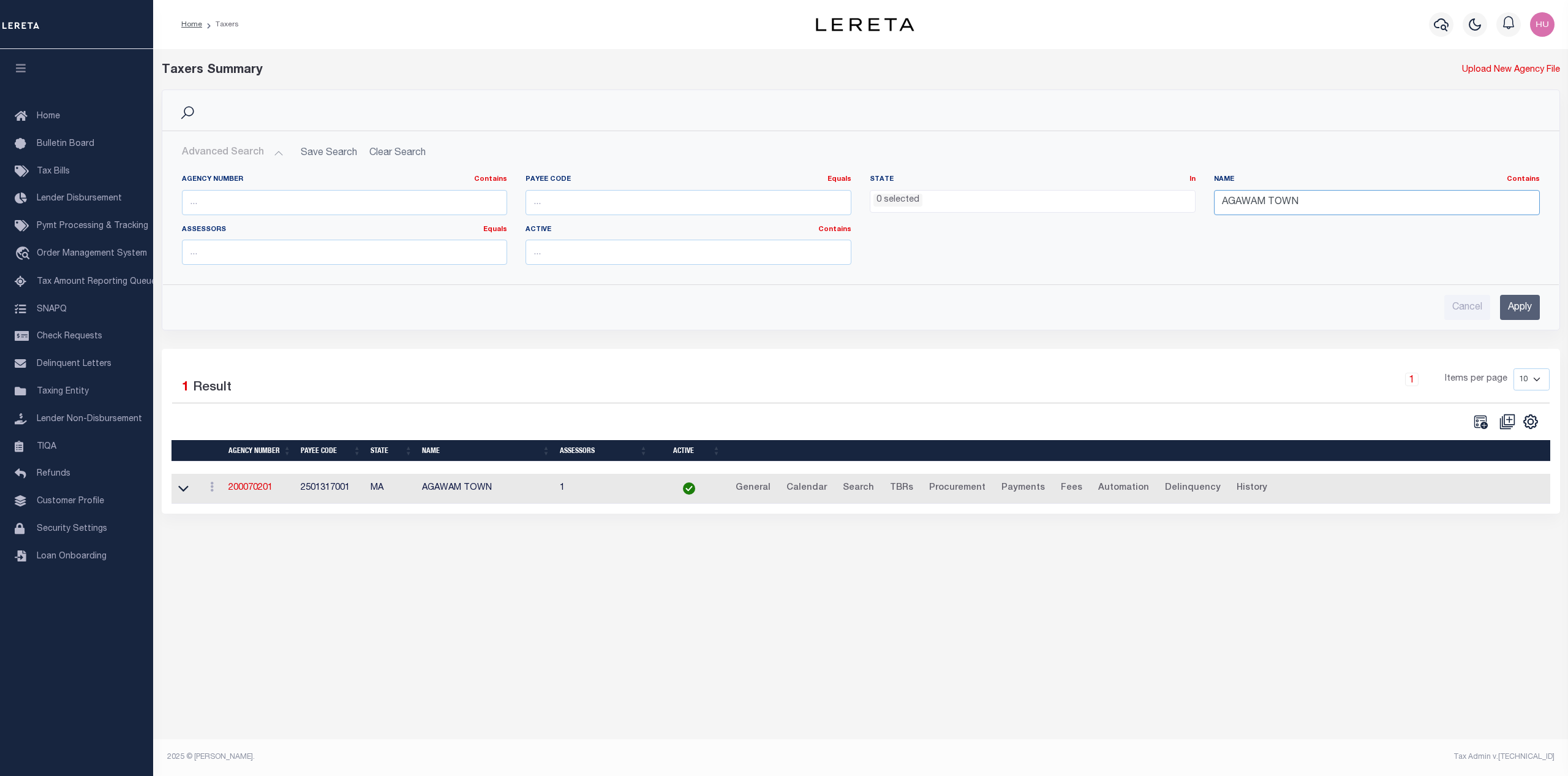
drag, startPoint x: 1307, startPoint y: 204, endPoint x: 1196, endPoint y: 207, distance: 111.0
click at [1214, 207] on input "AGAWAM TOWN" at bounding box center [1377, 203] width 326 height 25
paste input "[GEOGRAPHIC_DATA]"
type input "[GEOGRAPHIC_DATA]"
click at [1516, 305] on input "Apply" at bounding box center [1520, 307] width 39 height 25
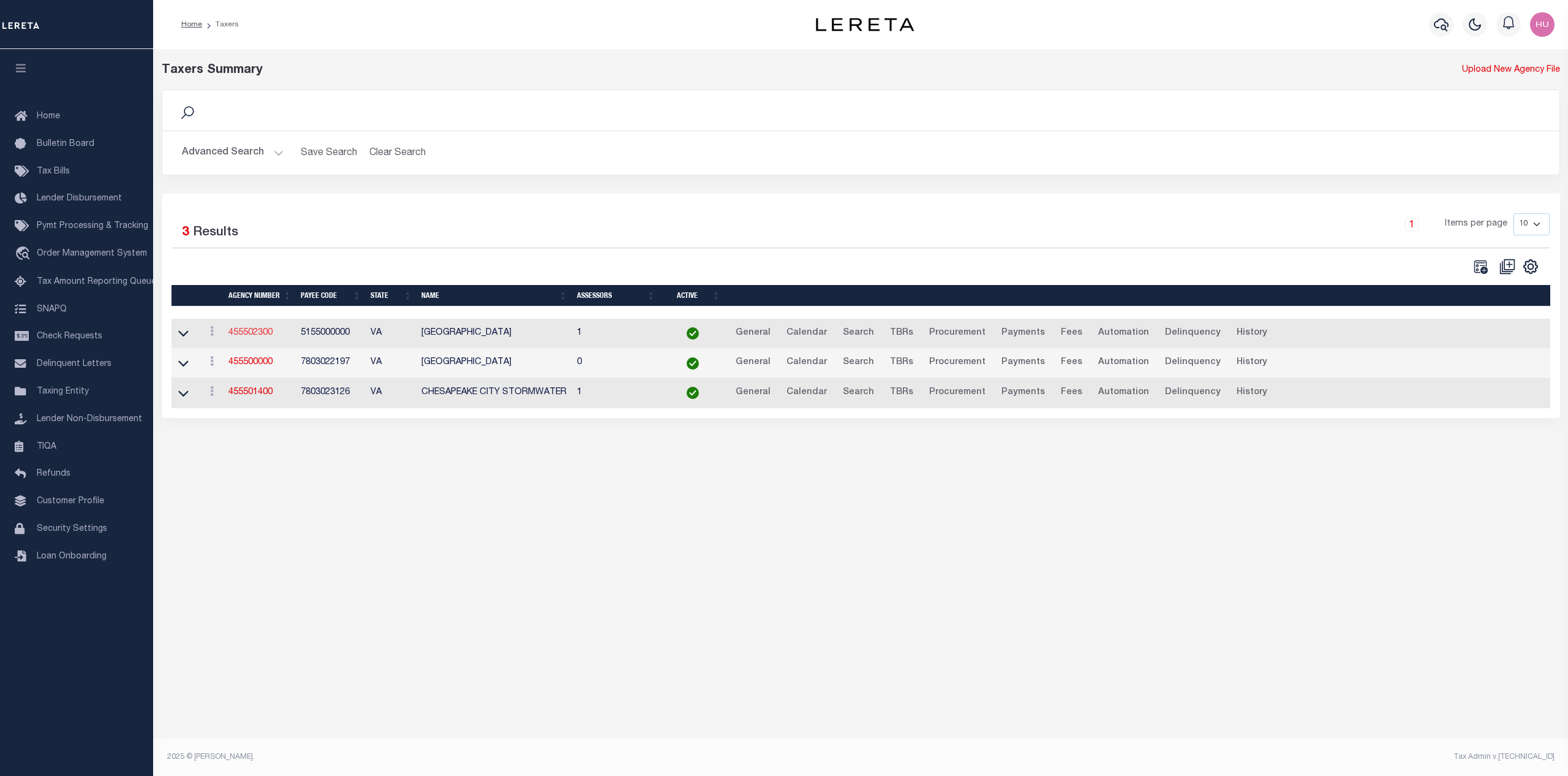
click at [254, 335] on link "455502300" at bounding box center [251, 333] width 44 height 9
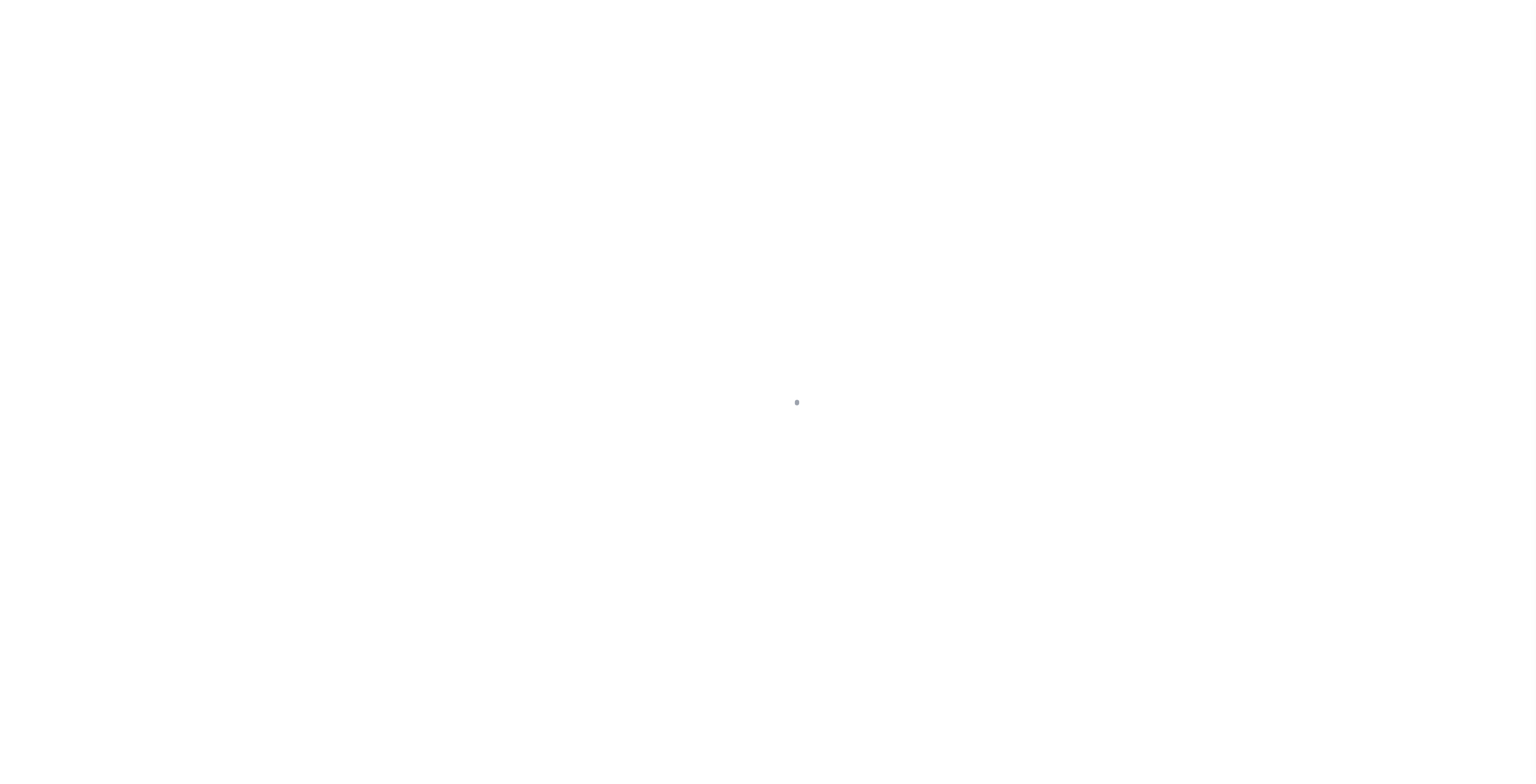
select select "13655"
select select "5374"
select select "NonEscrow"
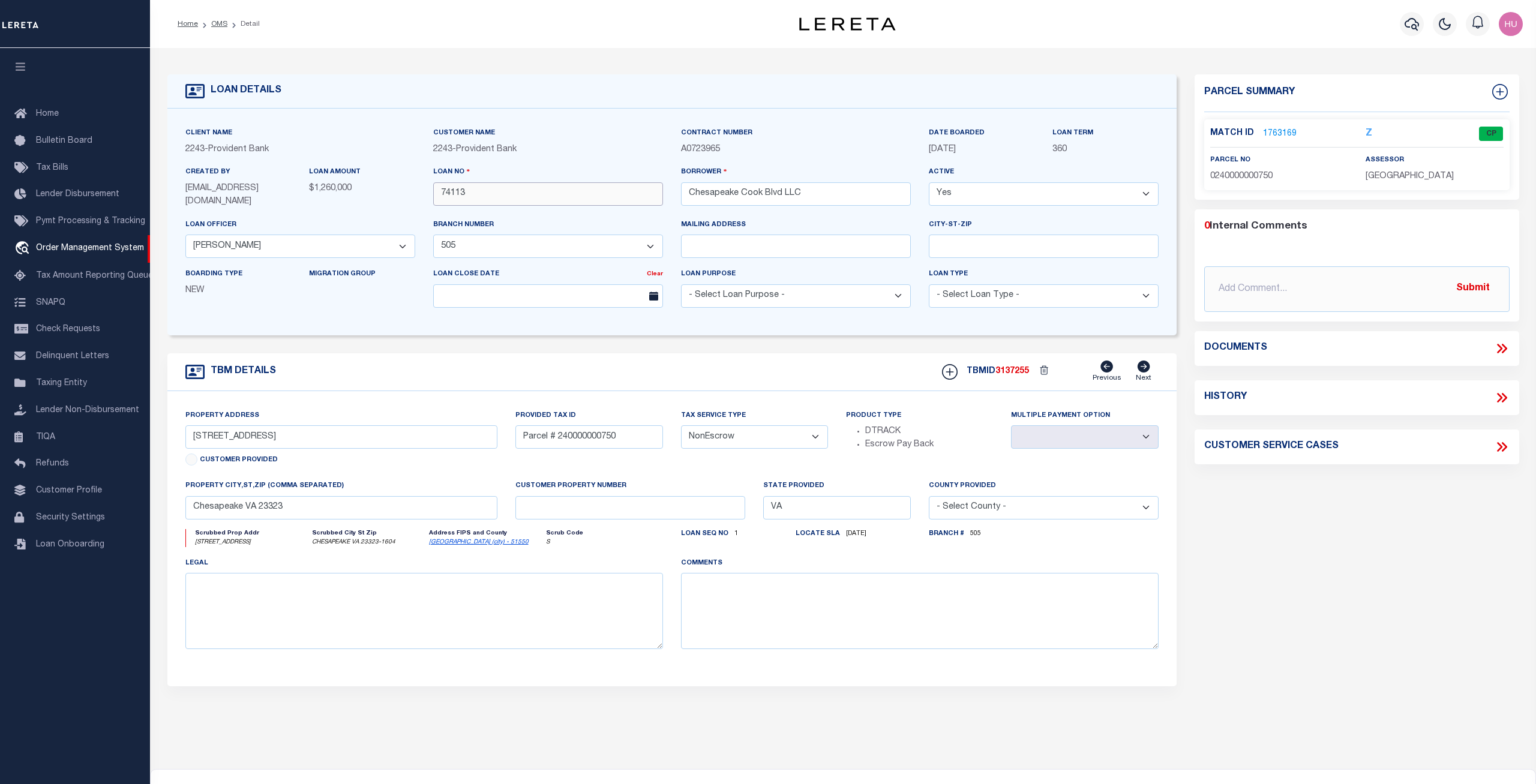
click at [433, 194] on input "74113" at bounding box center [548, 194] width 230 height 24
drag, startPoint x: 977, startPoint y: 152, endPoint x: 928, endPoint y: 153, distance: 49.0
click at [928, 153] on div "DATE BOARDED [DATE]" at bounding box center [982, 145] width 124 height 39
click at [534, 335] on form "LOAN DETAILS Client Name 2243 - Provident Bank" at bounding box center [672, 404] width 1010 height 659
click at [1282, 128] on link "1763169" at bounding box center [1280, 134] width 34 height 12
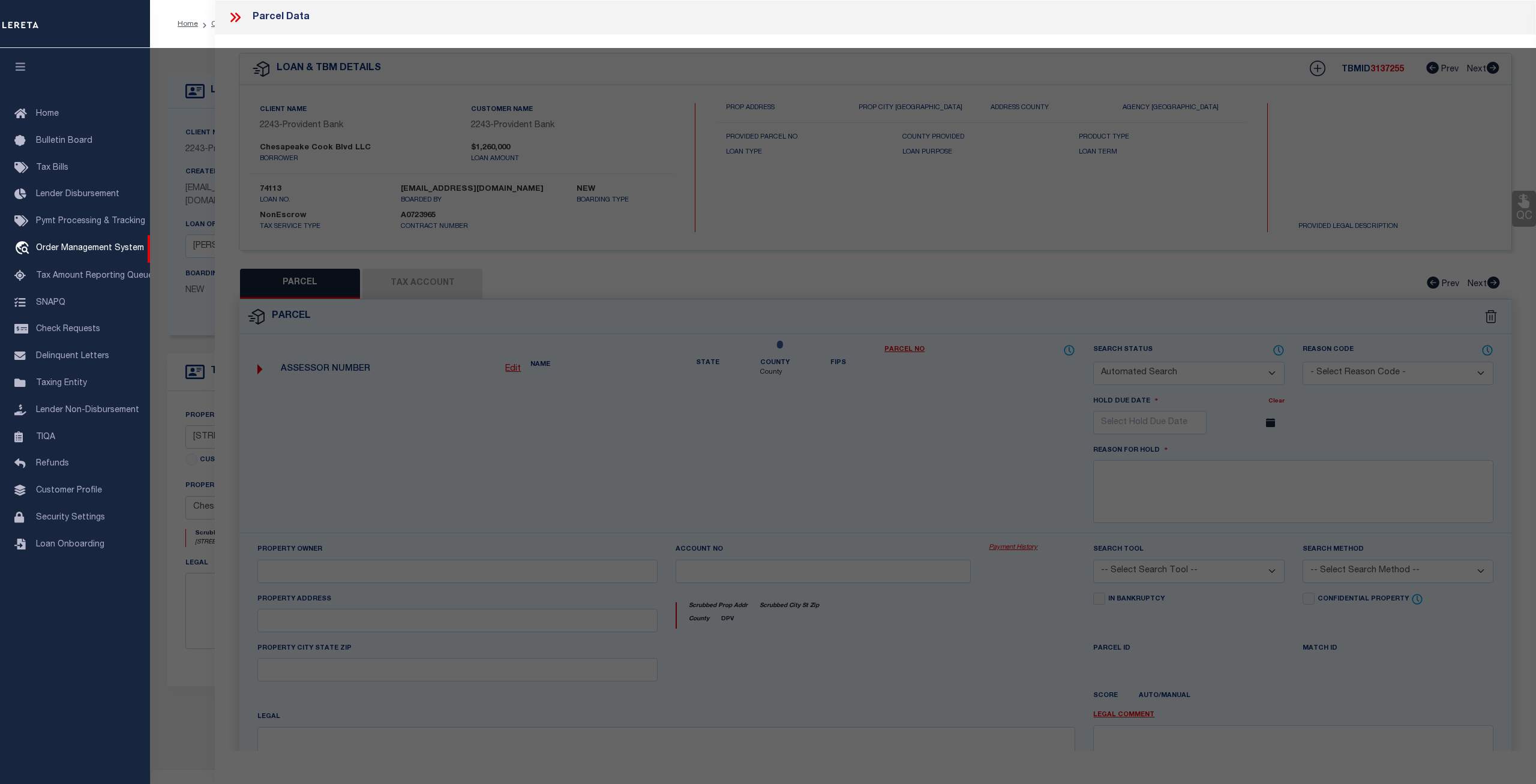
checkbox input "false"
select select "CP"
type input "CHESAPEAKE COOK BLVD LLC"
select select
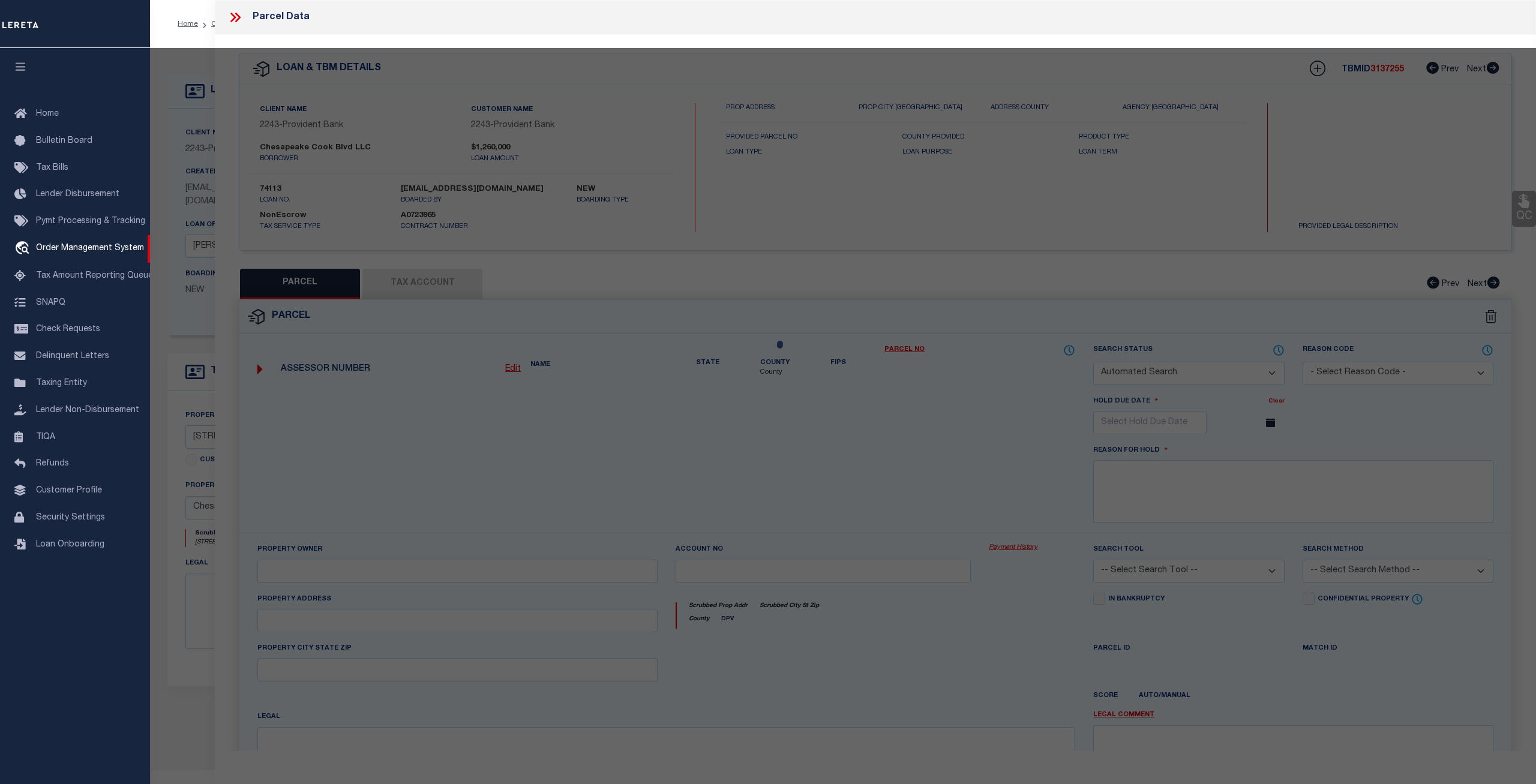
type input "3728 COOK BLVD"
checkbox input "false"
type input "Chesapeake VA 23323"
type textarea "PARCEL 14 CAVALIER INDUSTRIAL PARK 2.4587 AC"
type textarea "Information Only - Installment Tax Years Based on Agency Review"
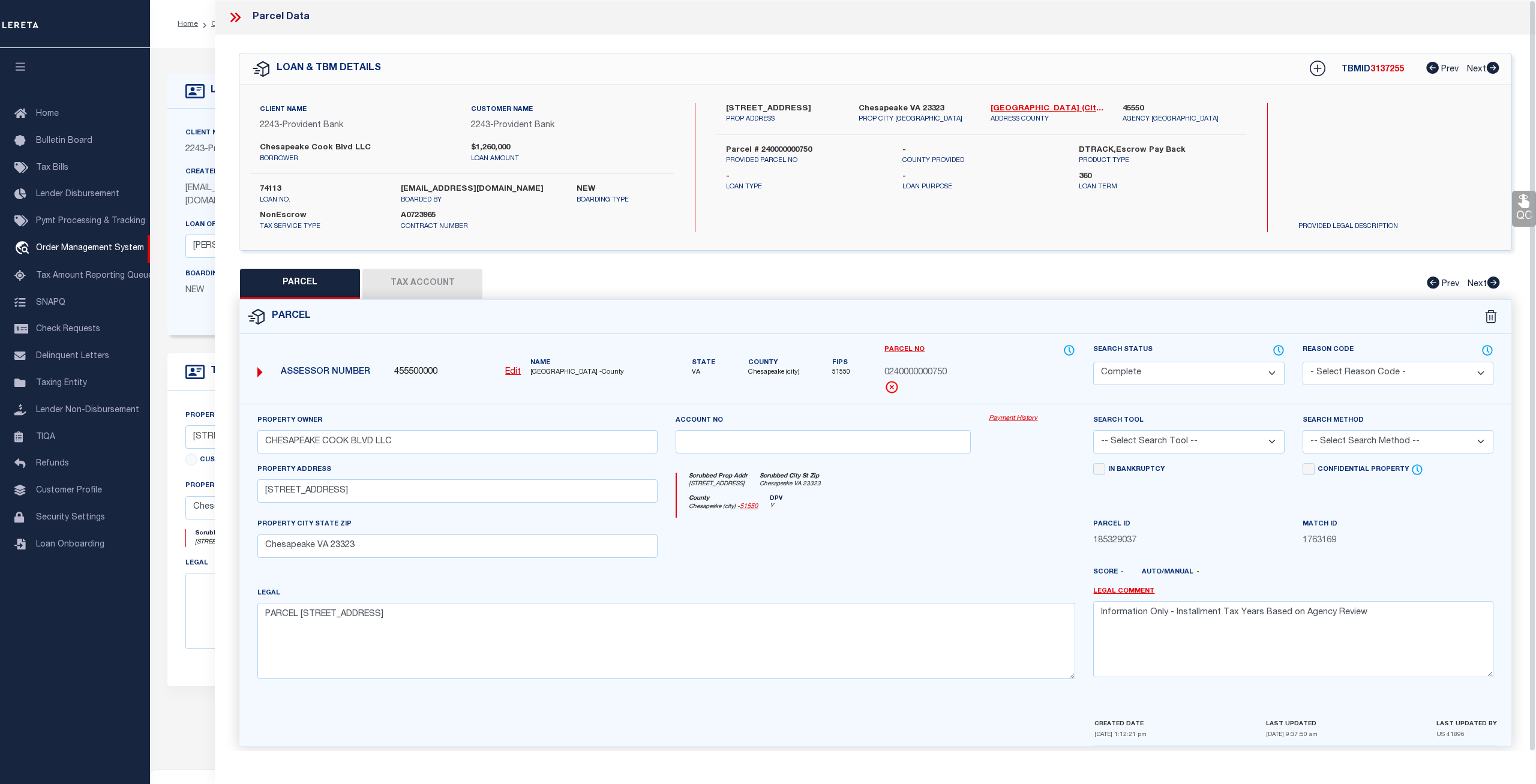
click at [1029, 419] on link "Payment History" at bounding box center [1032, 419] width 87 height 10
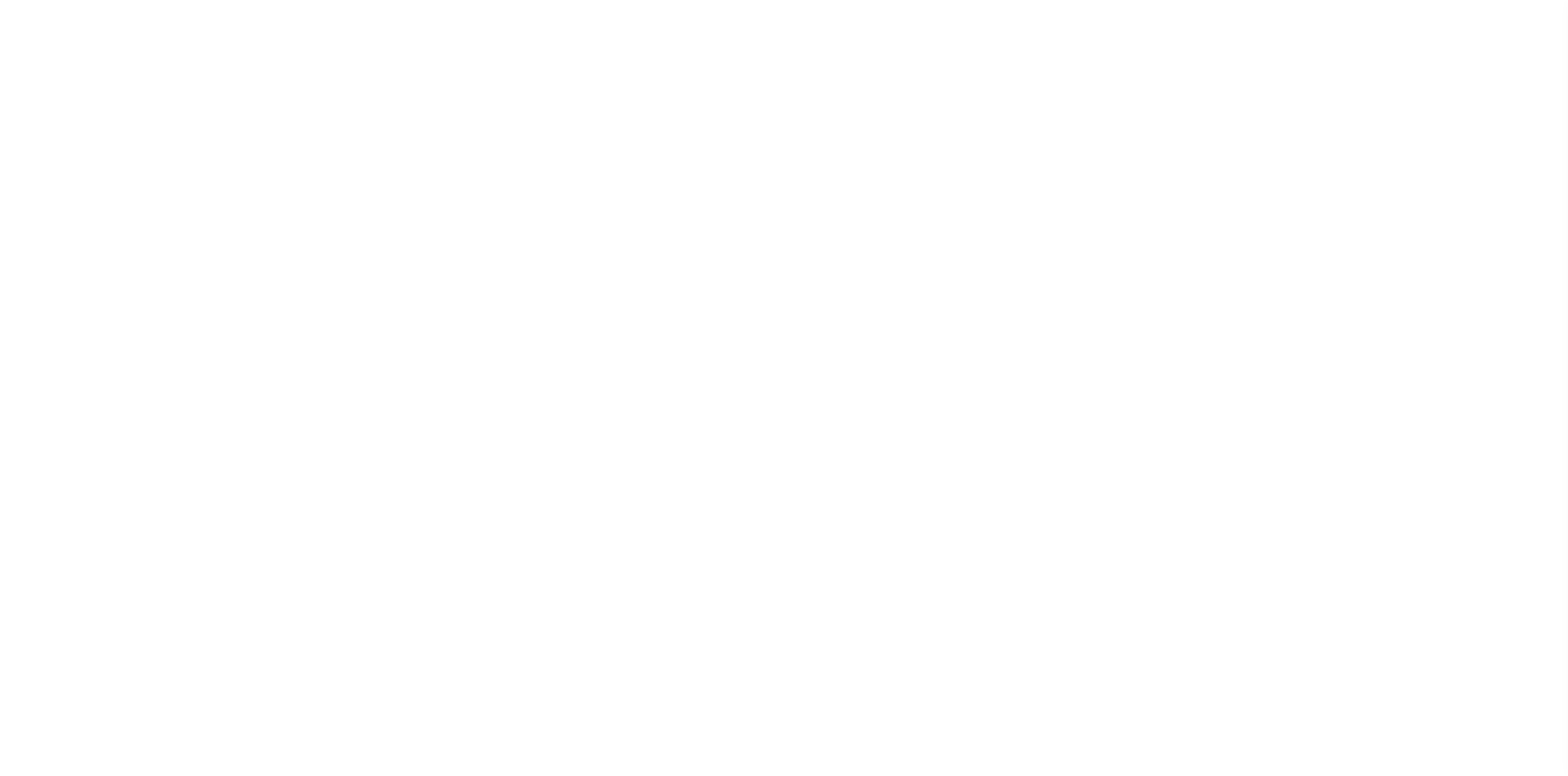
select select
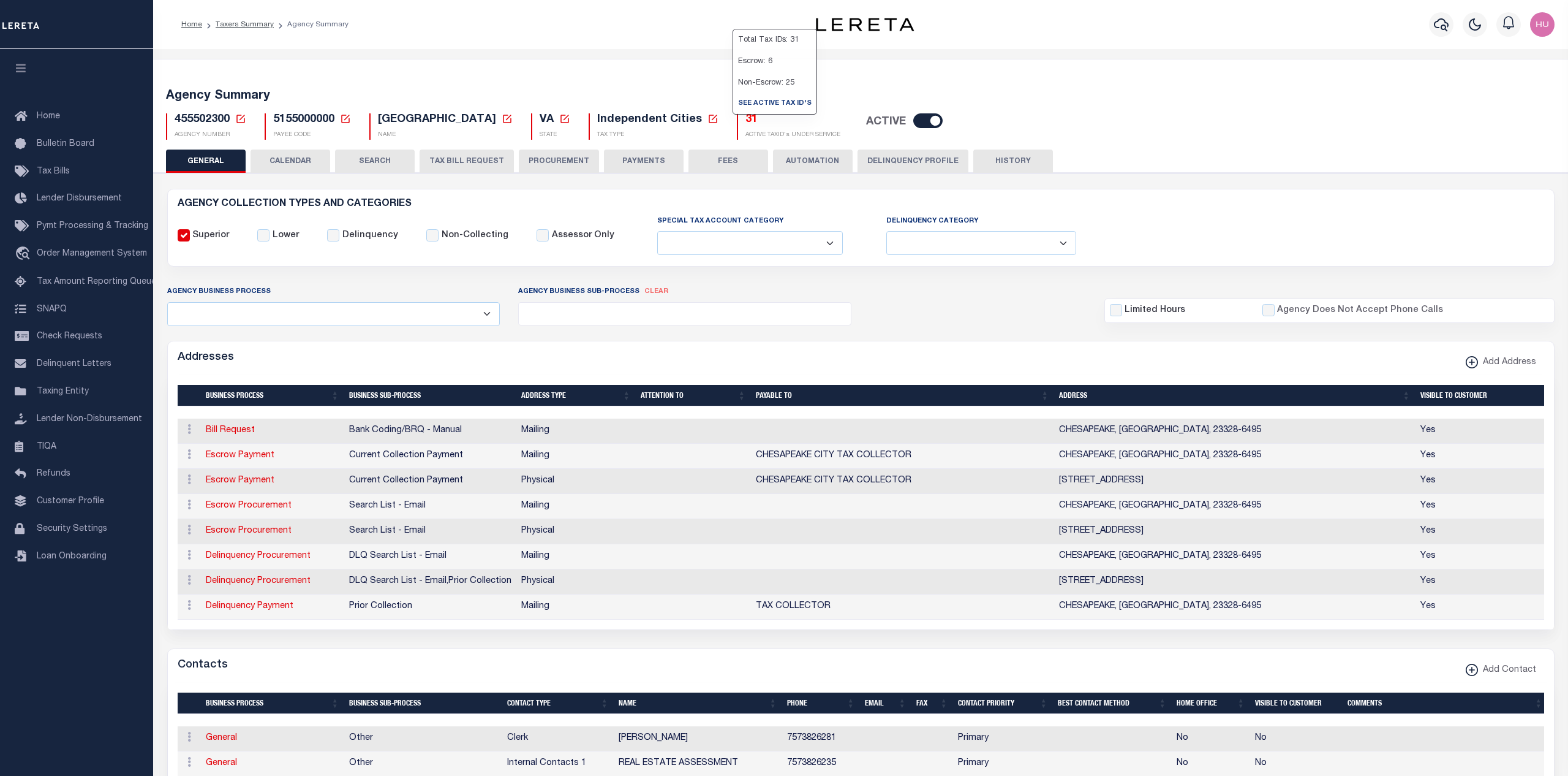
click at [745, 119] on h5 "31" at bounding box center [792, 120] width 95 height 13
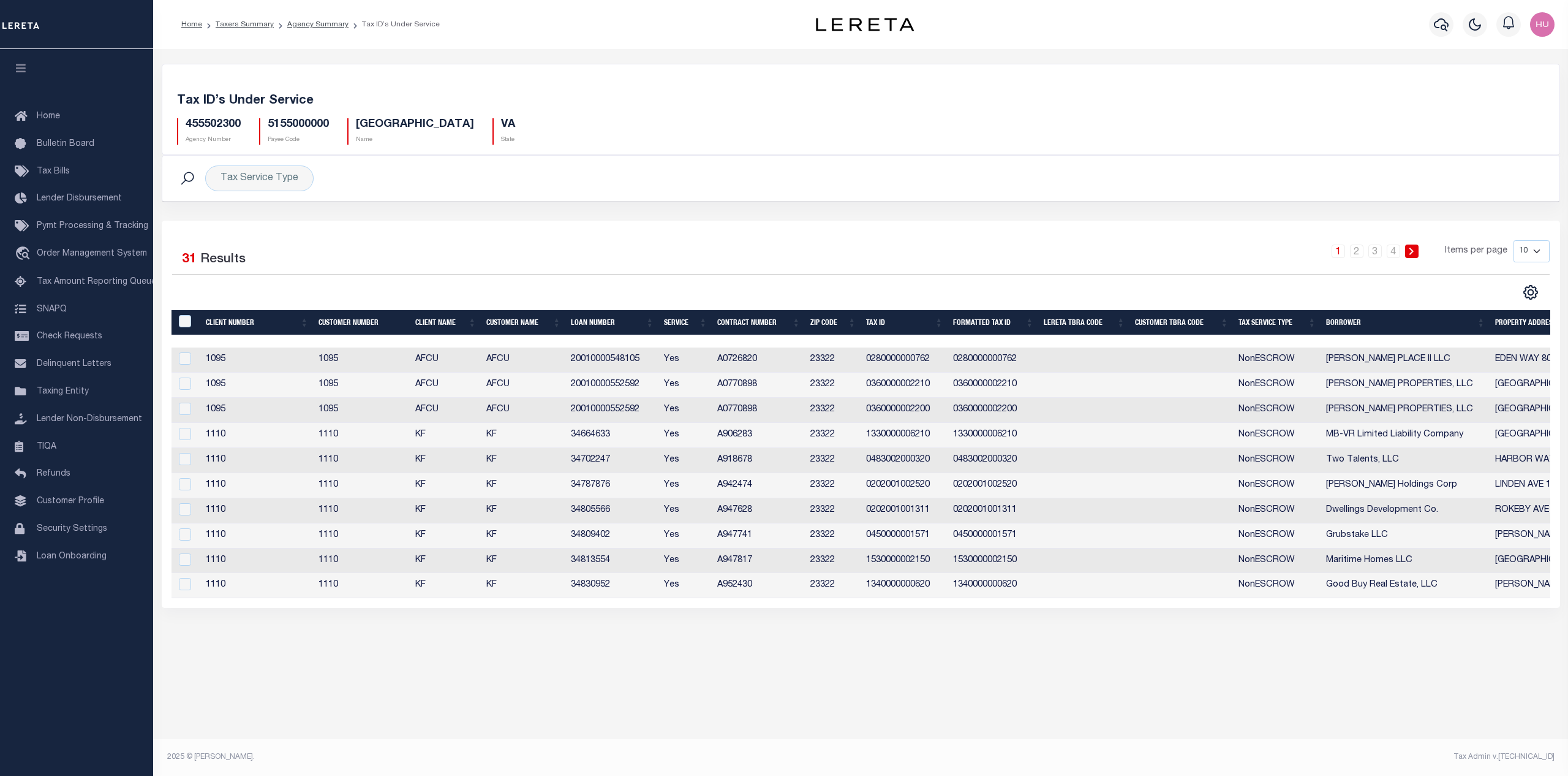
click at [1514, 240] on select "10 25 50 100" at bounding box center [1532, 251] width 37 height 22
select select "100"
click option "100" at bounding box center [0, 0] width 0 height 0
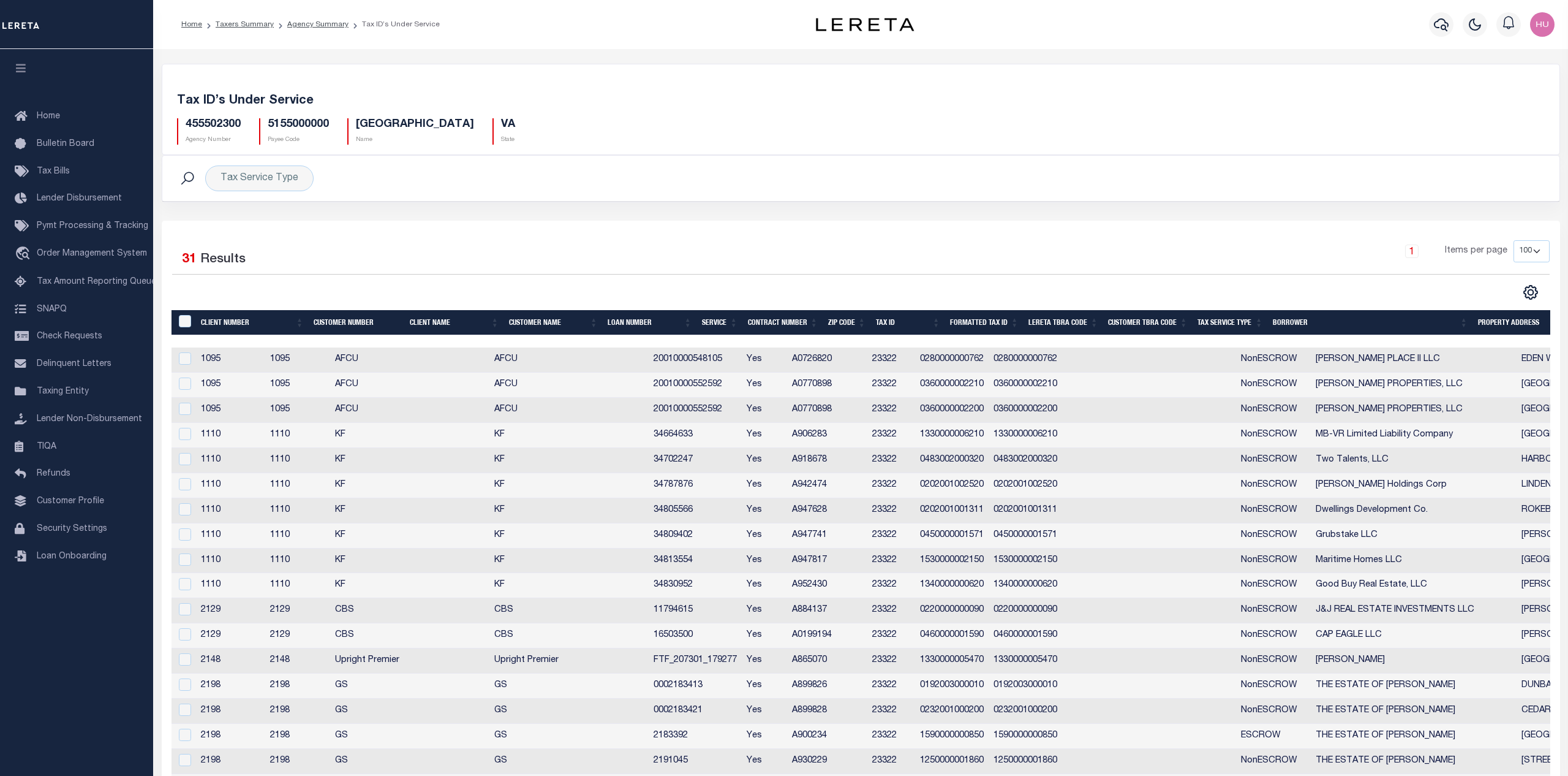
click at [1092, 252] on div "1 Items per page 10 25 50 100" at bounding box center [1035, 256] width 1029 height 32
click at [243, 28] on link "Taxers Summary" at bounding box center [244, 25] width 59 height 8
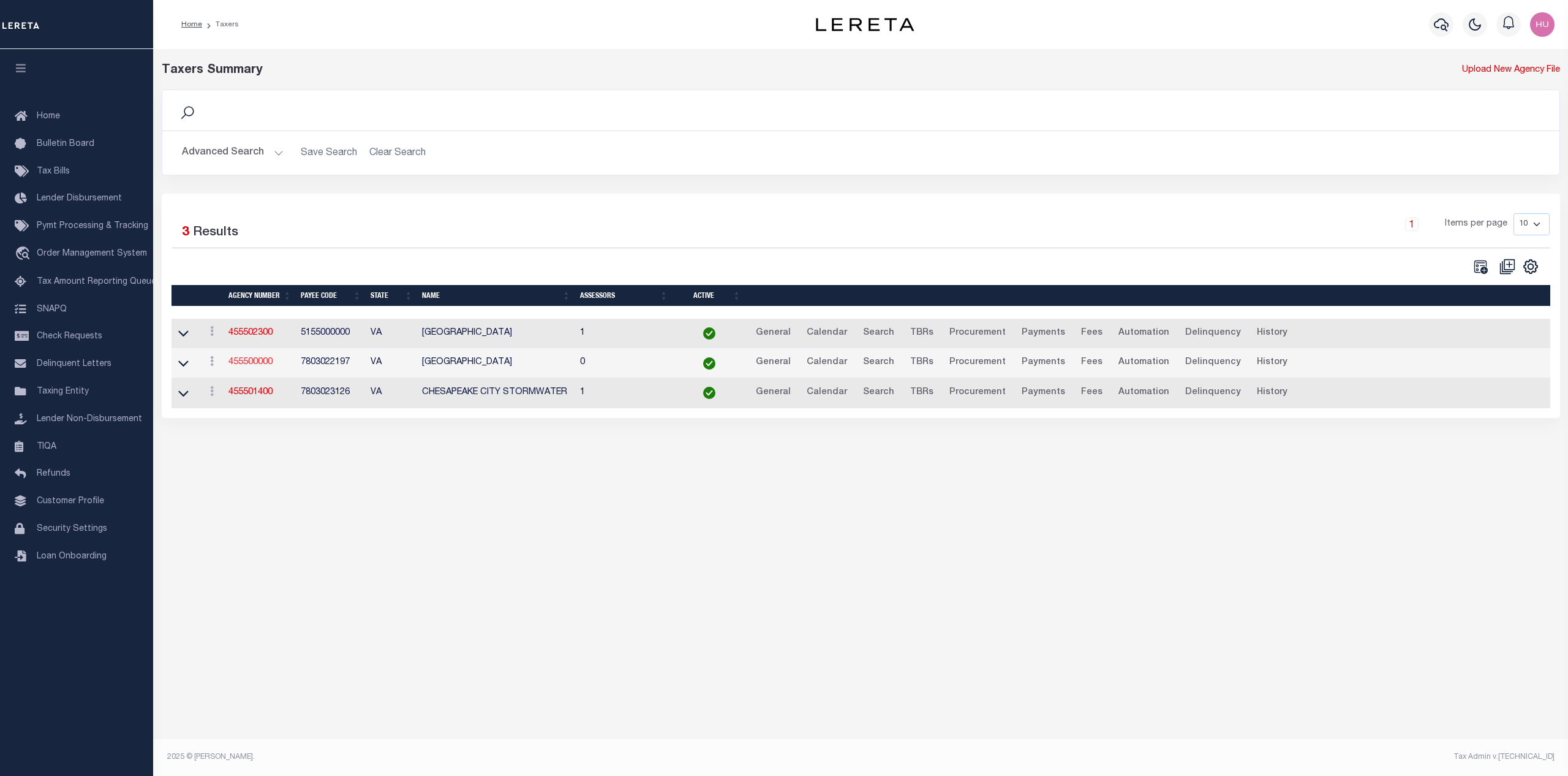
click at [268, 360] on link "455500000" at bounding box center [251, 362] width 44 height 9
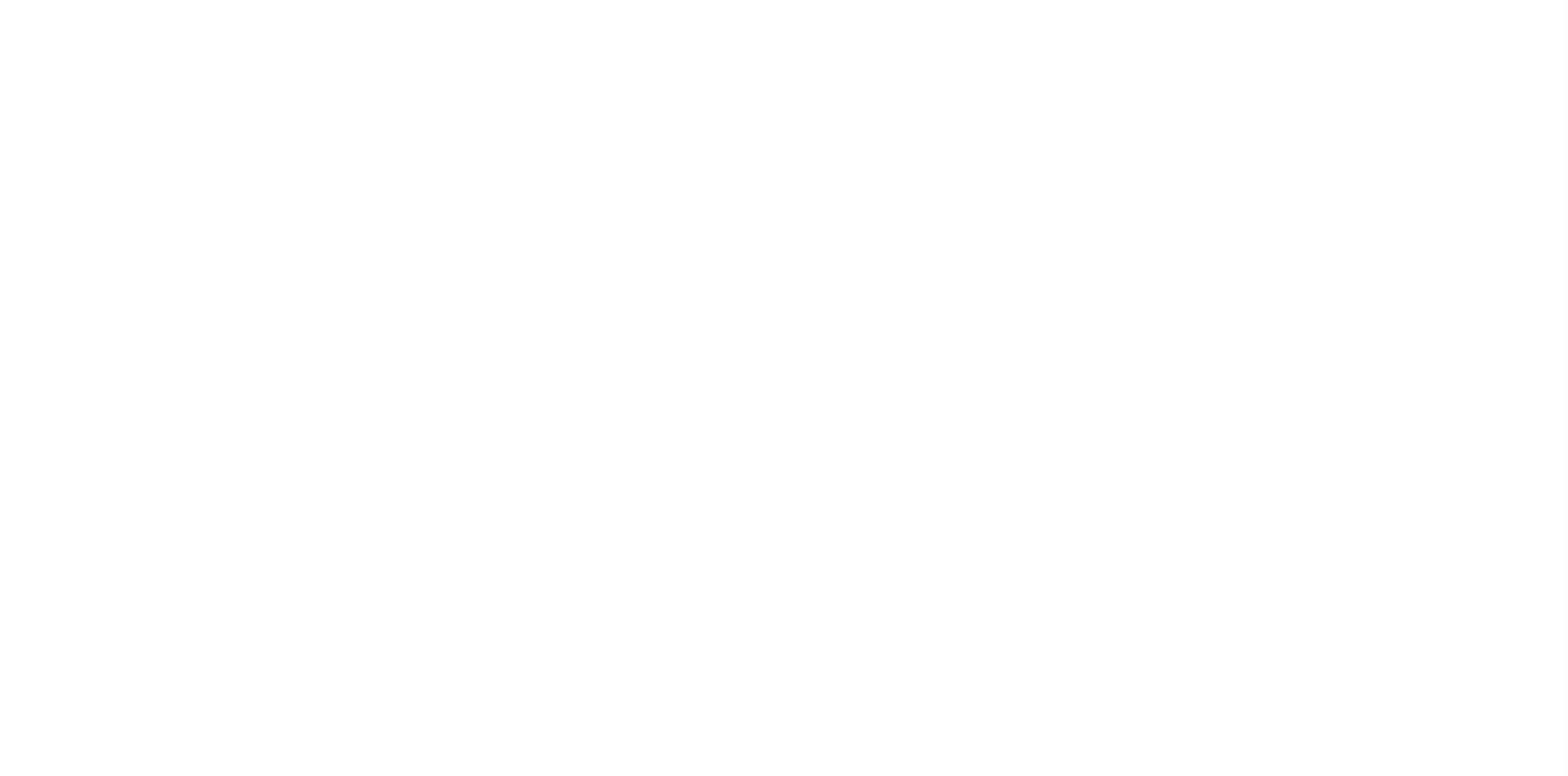
select select
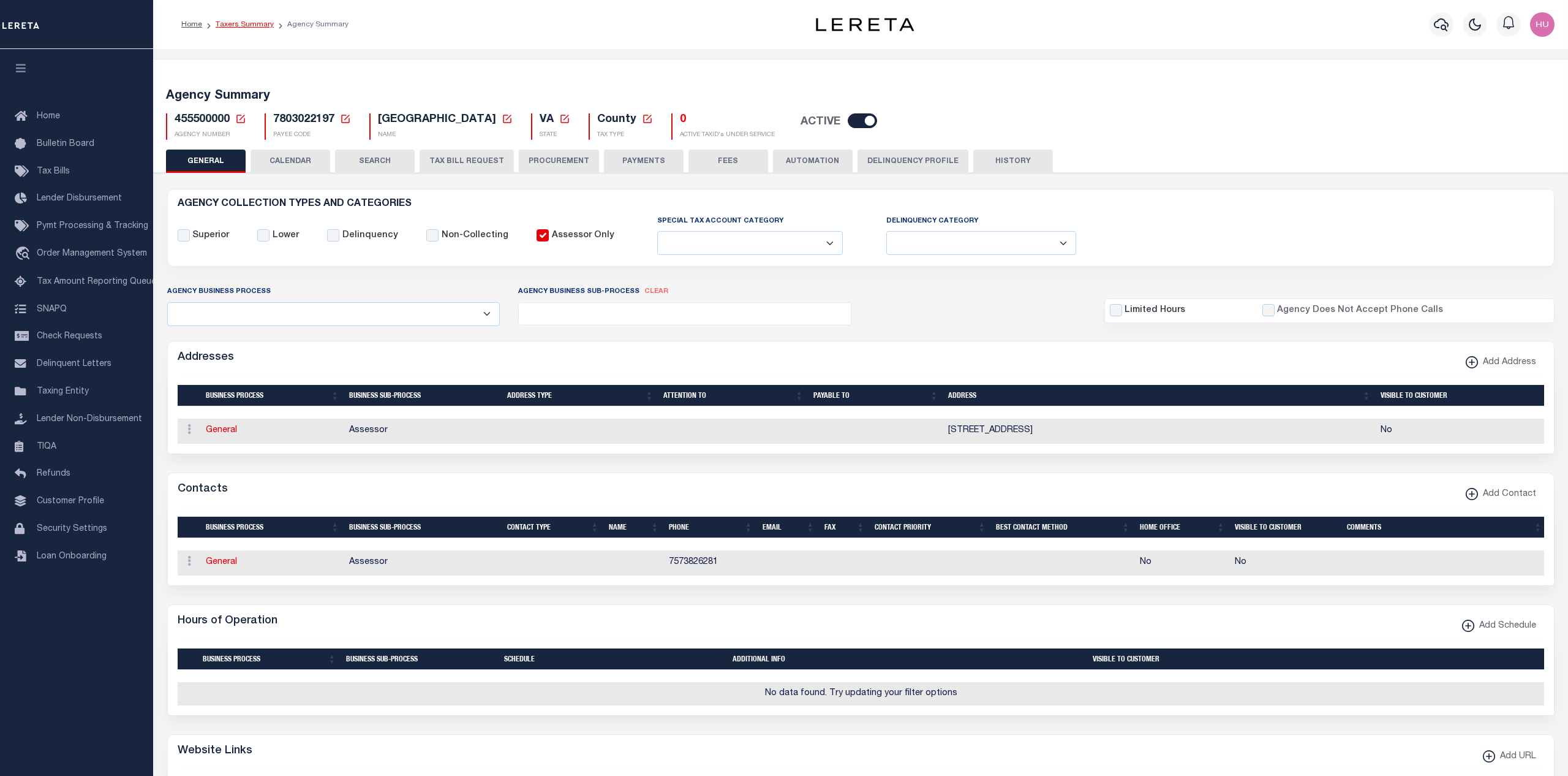
click at [239, 24] on link "Taxers Summary" at bounding box center [244, 25] width 59 height 8
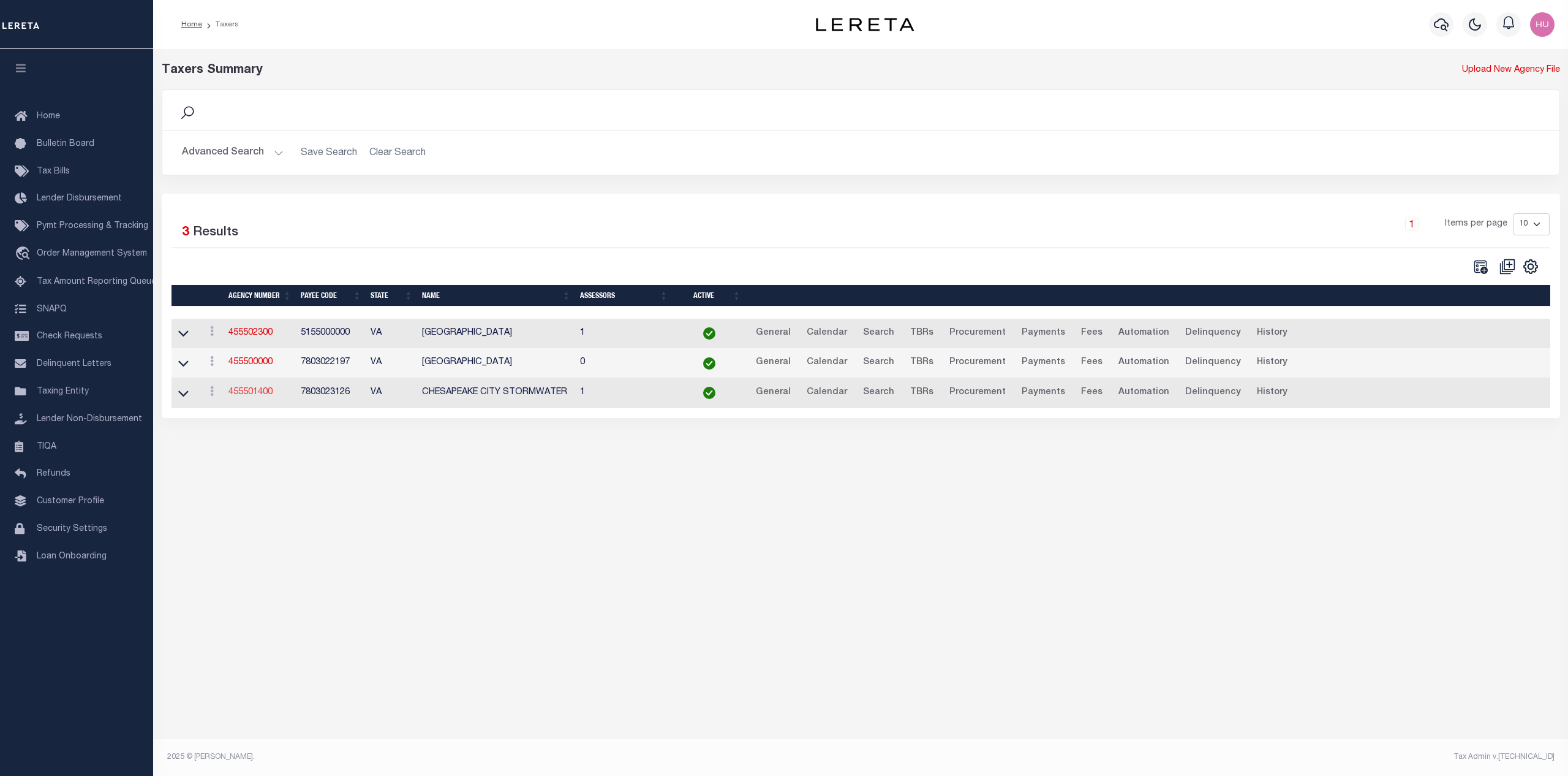
click at [256, 393] on link "455501400" at bounding box center [251, 391] width 44 height 9
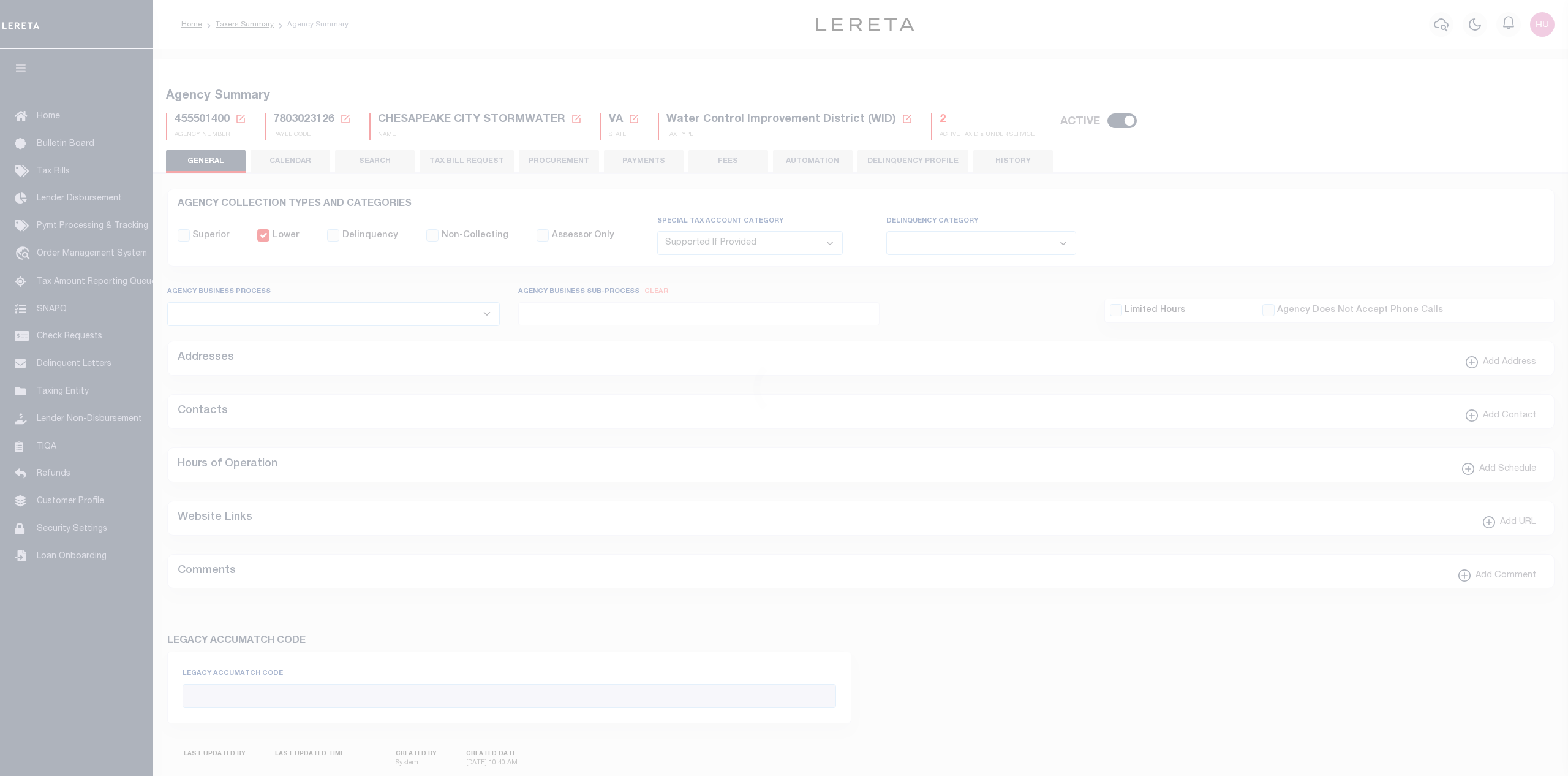
select select "2"
select select
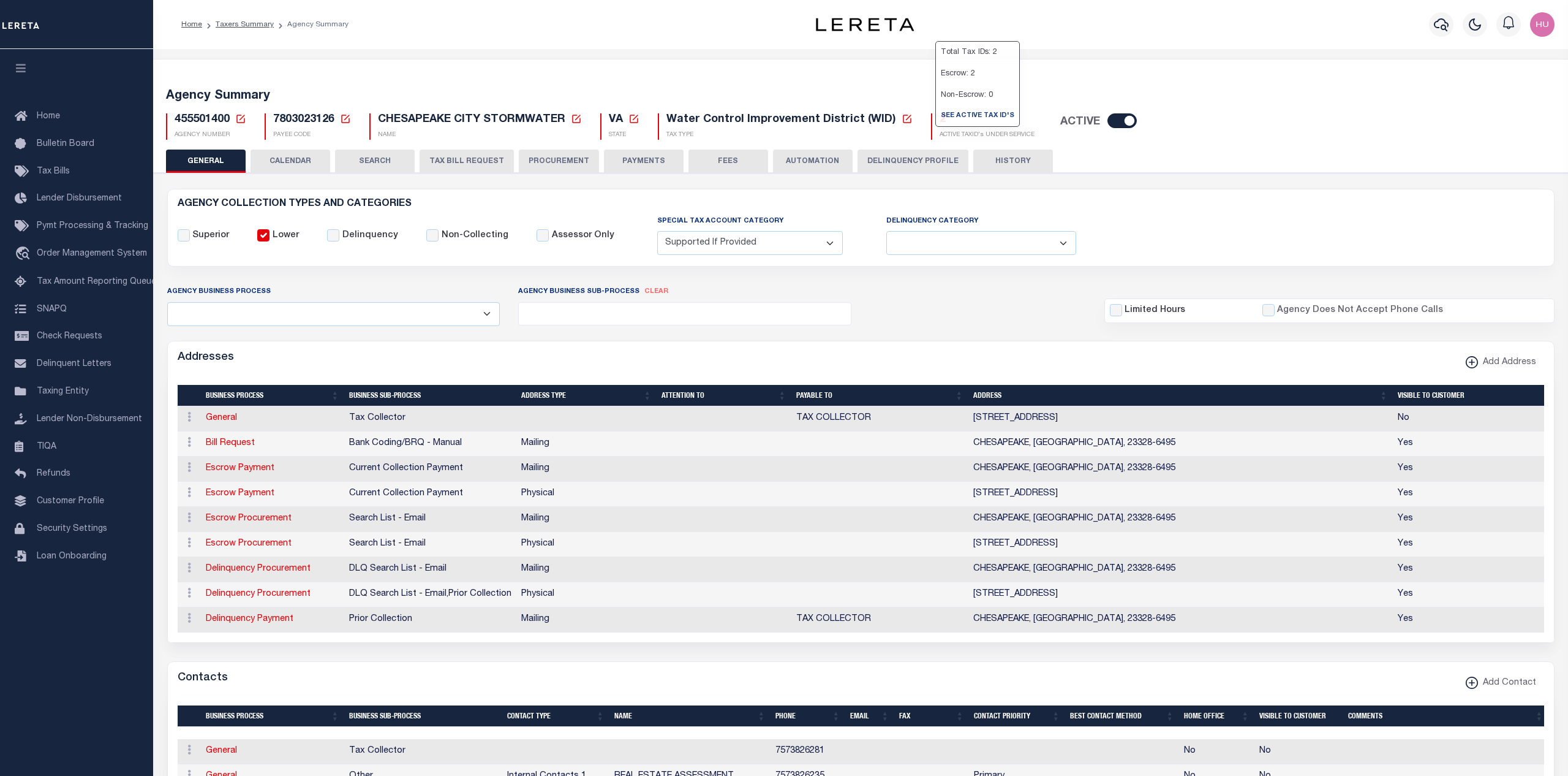
click at [939, 119] on h5 "2" at bounding box center [986, 120] width 95 height 13
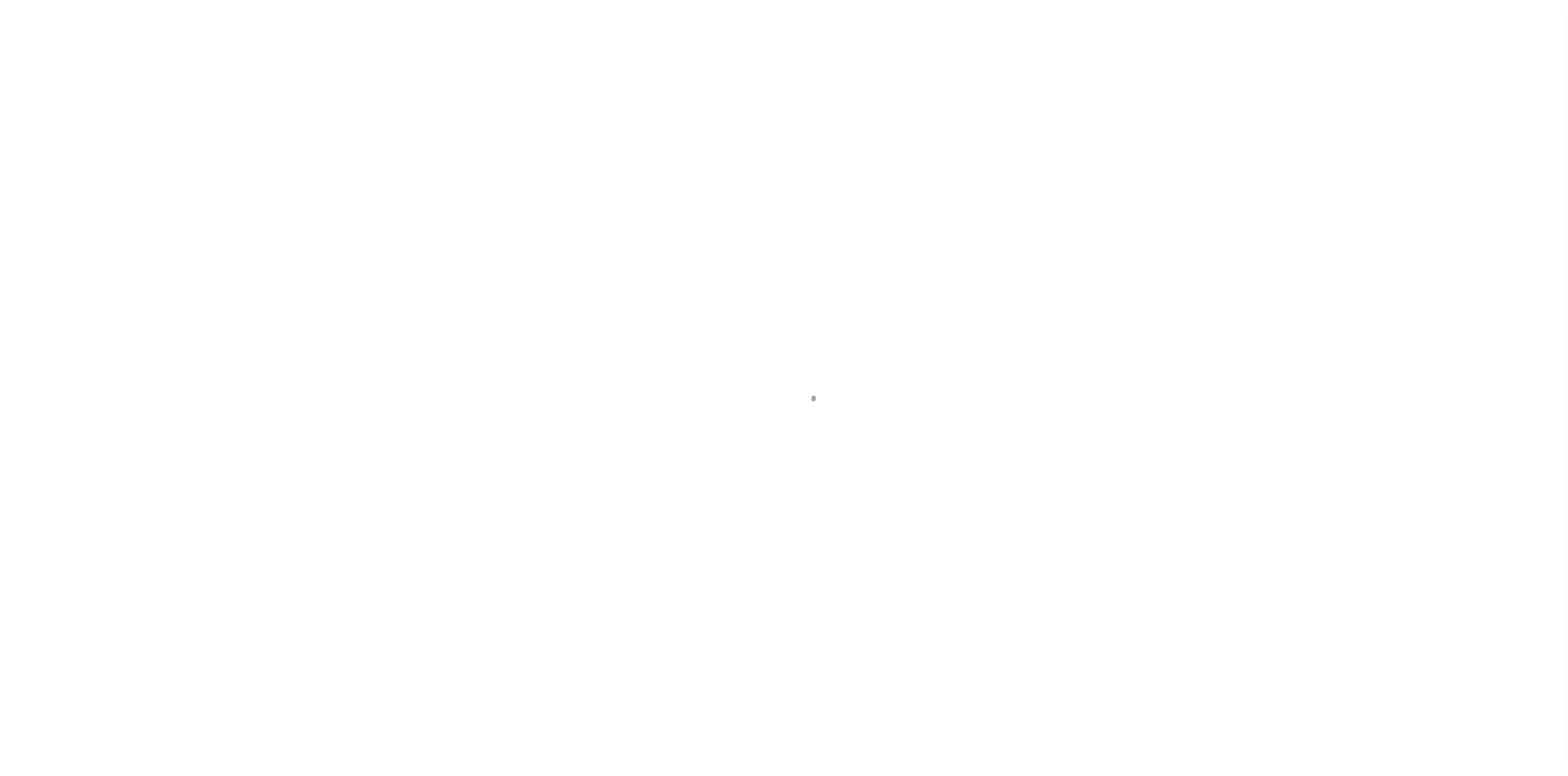
select select "100"
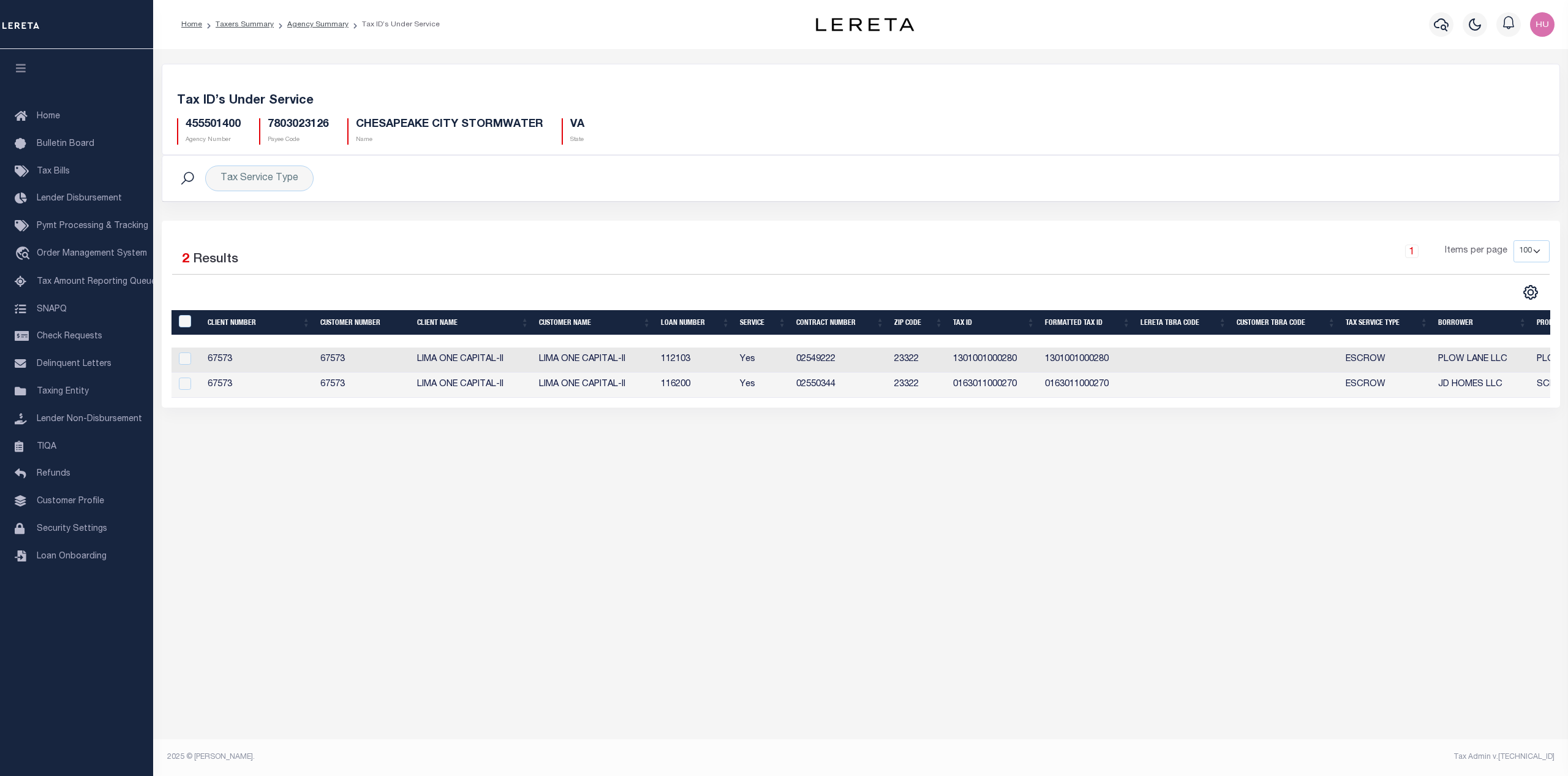
click at [828, 229] on div "Selected 2 Results 1 Items per page 10 25 50 100" at bounding box center [860, 313] width 1399 height 187
click at [240, 25] on link "Taxers Summary" at bounding box center [244, 25] width 59 height 8
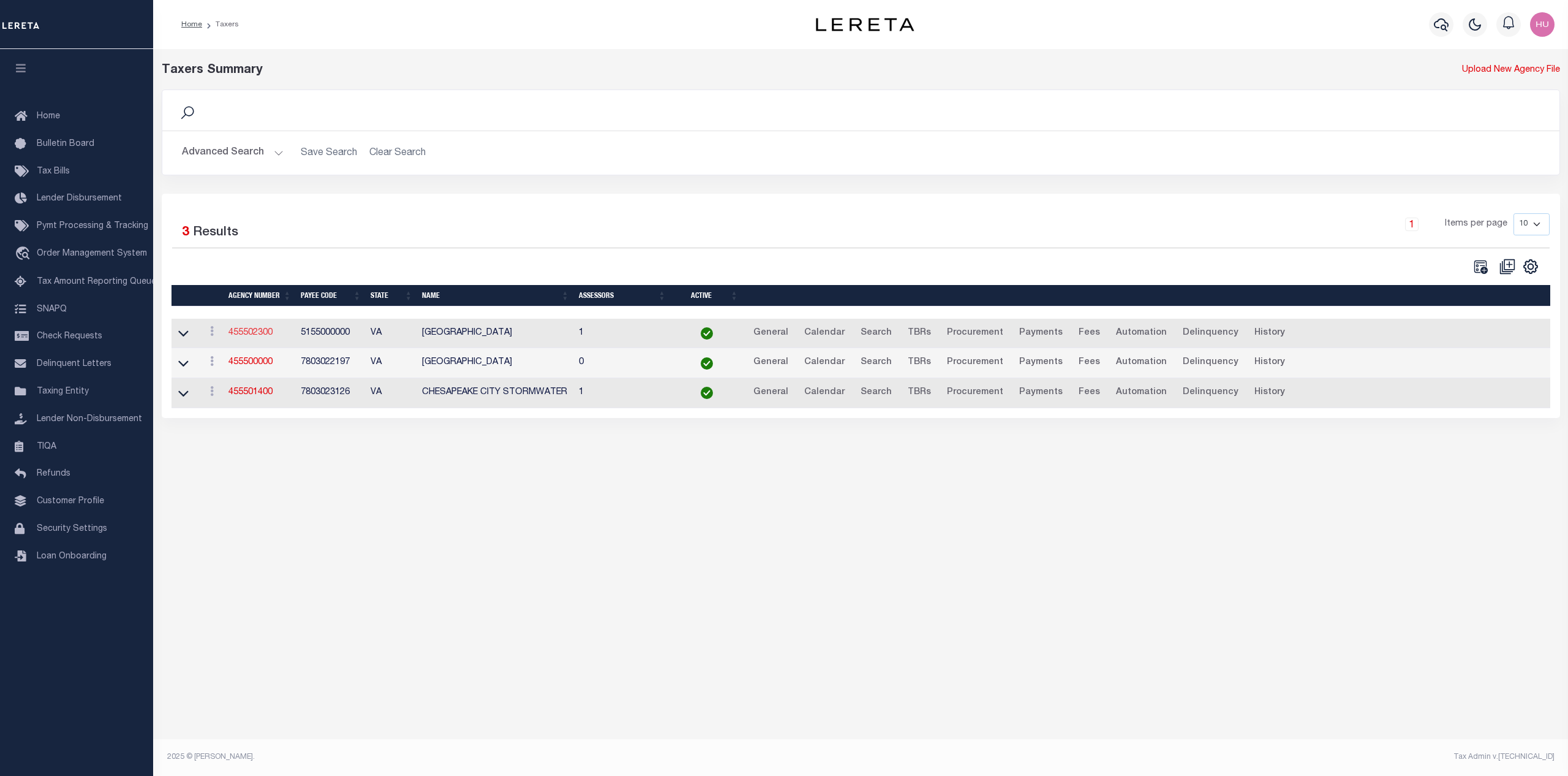
click at [261, 336] on link "455502300" at bounding box center [251, 333] width 44 height 9
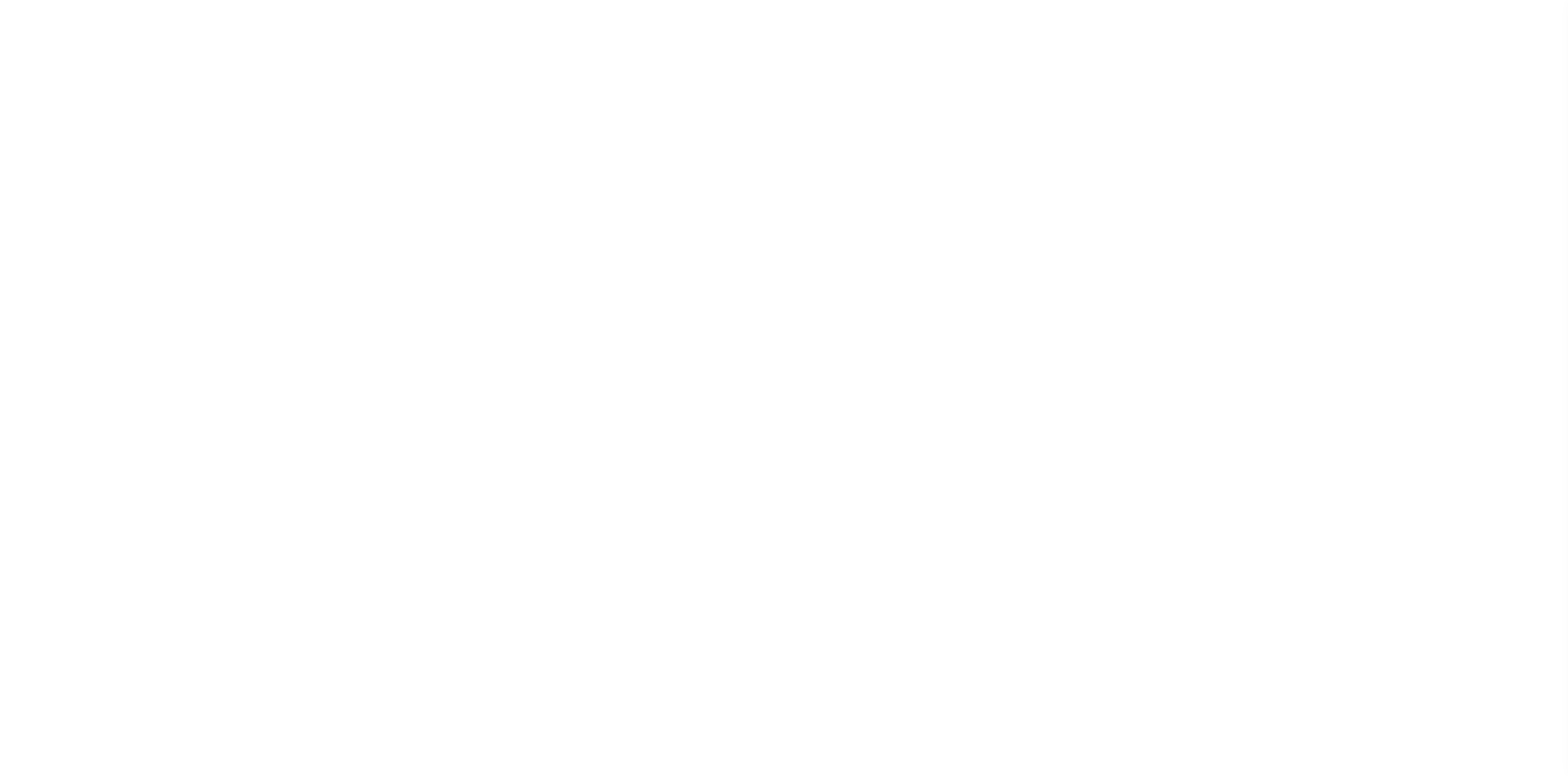
select select
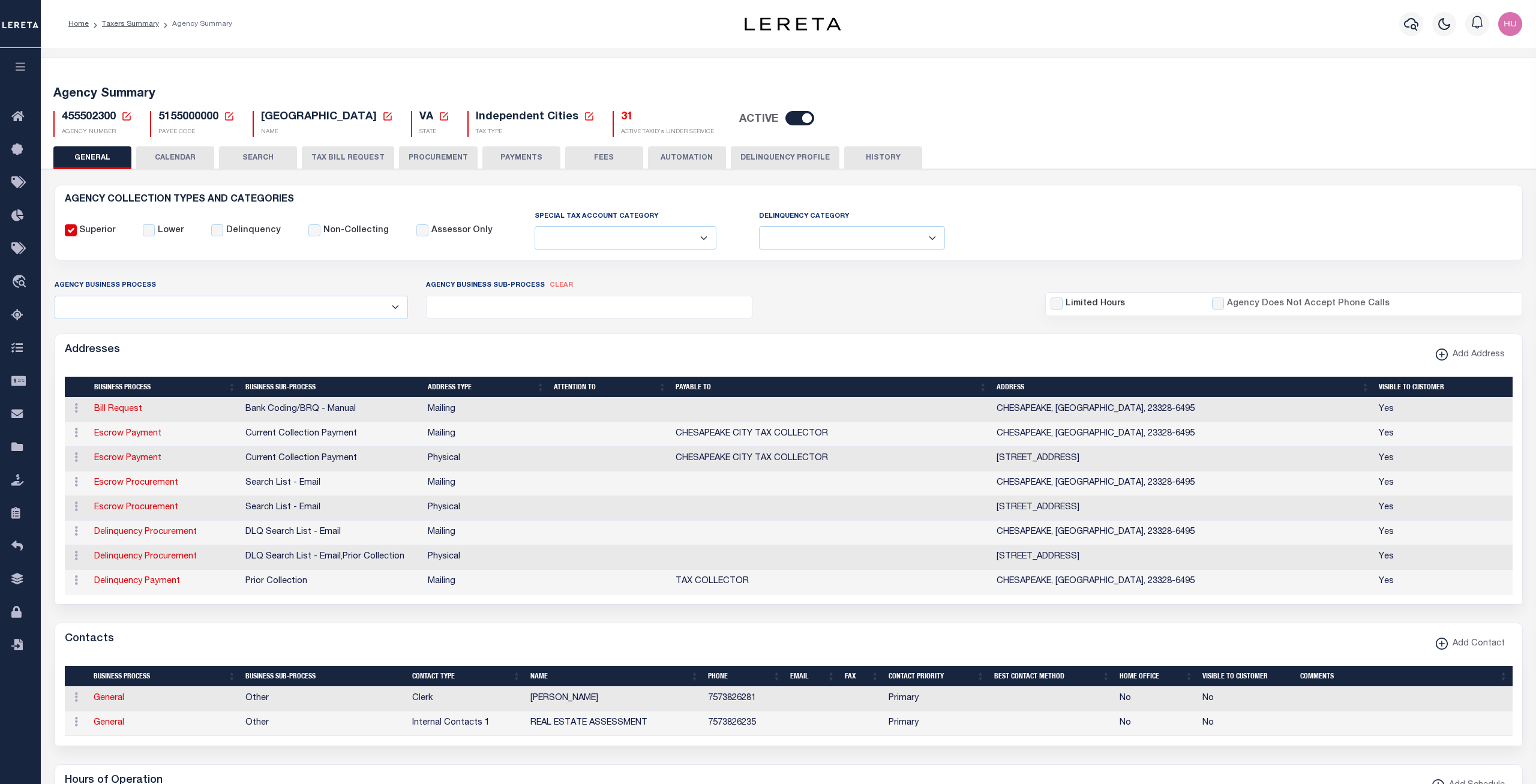
click at [181, 154] on button "CALENDAR" at bounding box center [175, 157] width 78 height 23
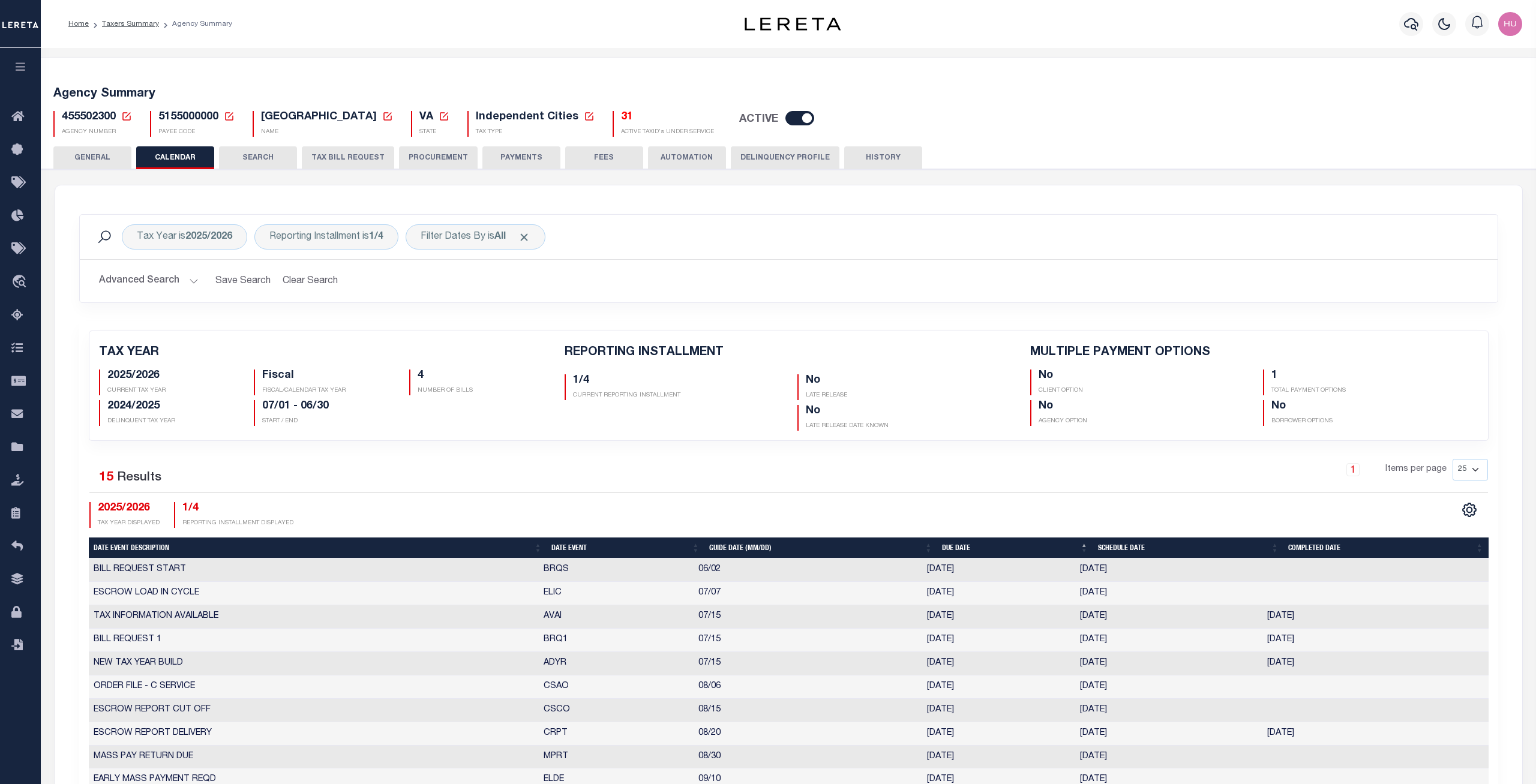
checkbox input "false"
type input "1"
click at [187, 236] on b "2025/2026" at bounding box center [209, 237] width 47 height 9
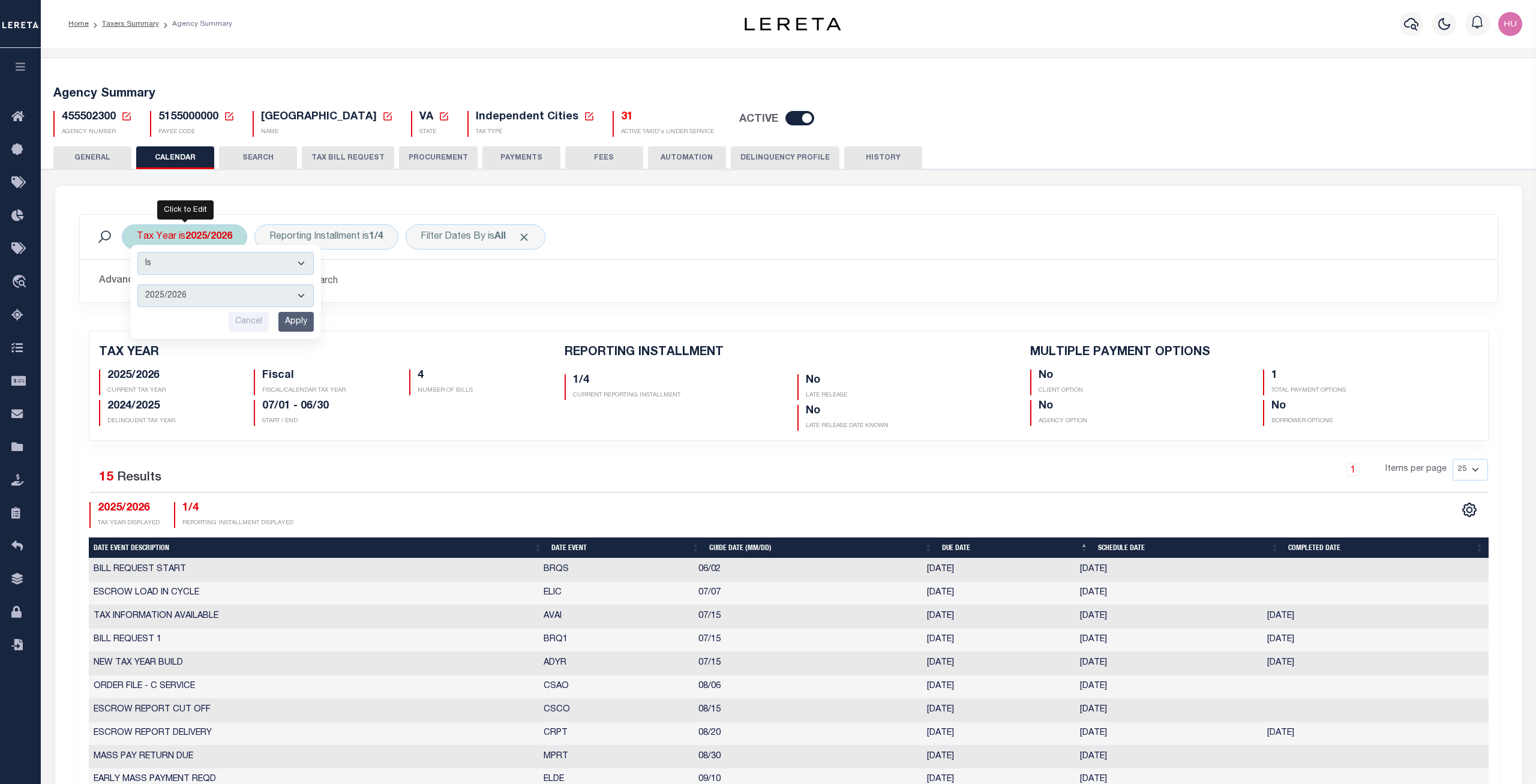
click at [137, 284] on select "2026/2027 2025/2026 2024/2025 2023/2024 2022/2023 2021/2022 2020/2021 2019/2020…" at bounding box center [225, 296] width 176 height 23
select select "2021/2022"
click option "2021/2022" at bounding box center [0, 0] width 0 height 0
drag, startPoint x: 291, startPoint y: 333, endPoint x: 293, endPoint y: 327, distance: 6.3
click at [291, 332] on div "Is Contains 2026/2027 2025/2026 2024/2025 2023/2024 2022/2023 2021/2022 2020/20…" at bounding box center [225, 292] width 191 height 94
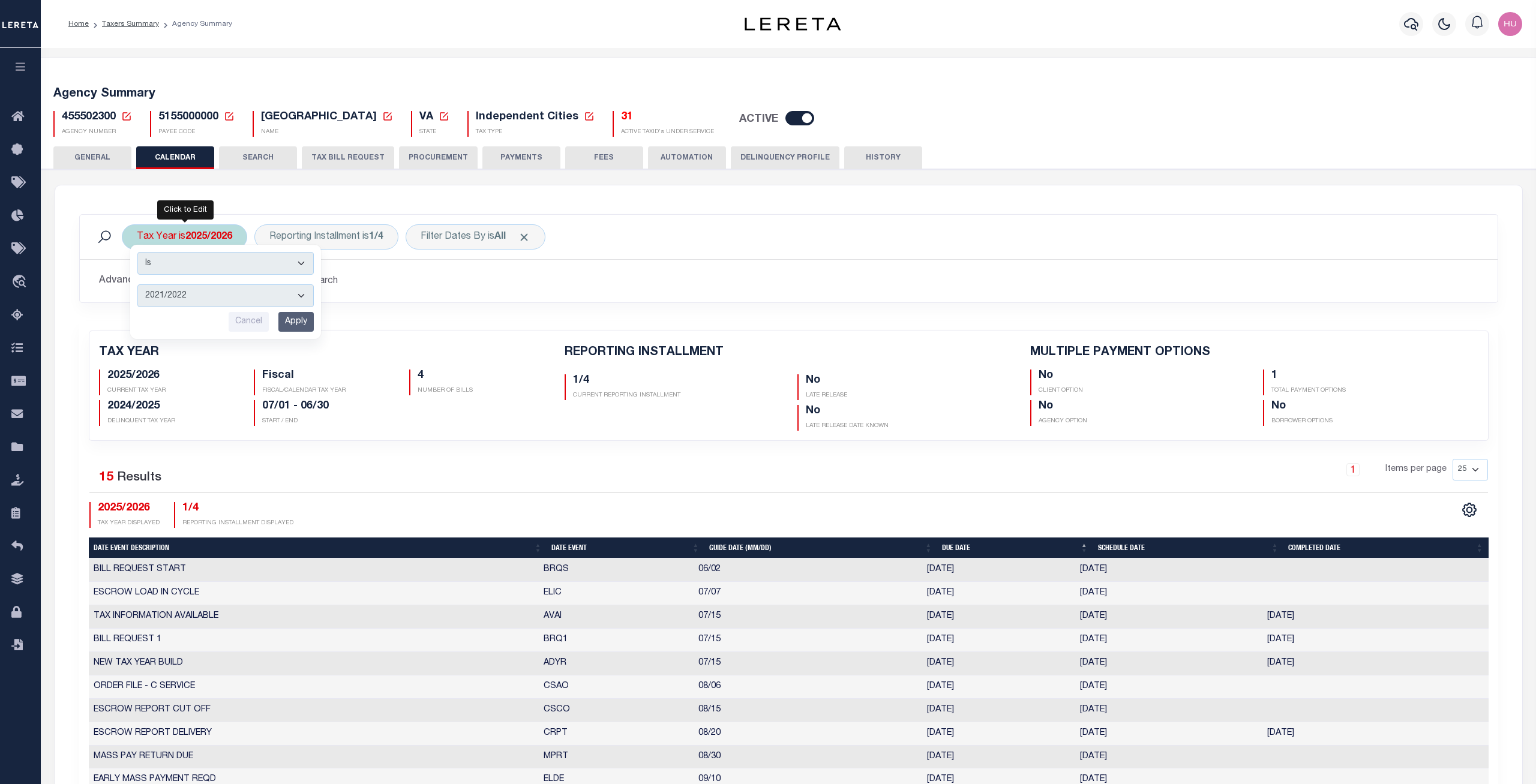
click at [296, 318] on input "Apply" at bounding box center [297, 321] width 36 height 20
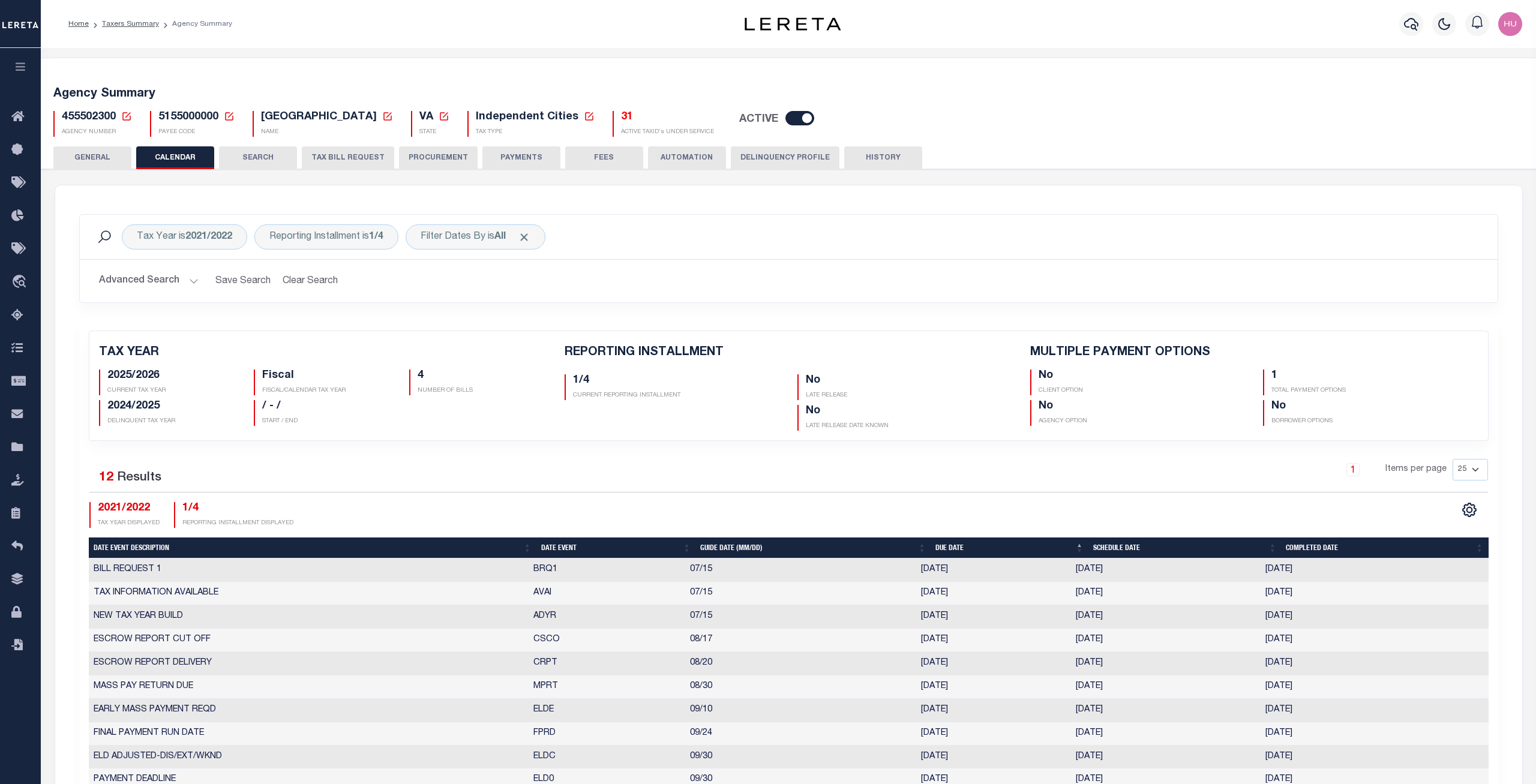
checkbox input "false"
click at [338, 235] on div "Reporting Installment is 1/4" at bounding box center [326, 236] width 144 height 25
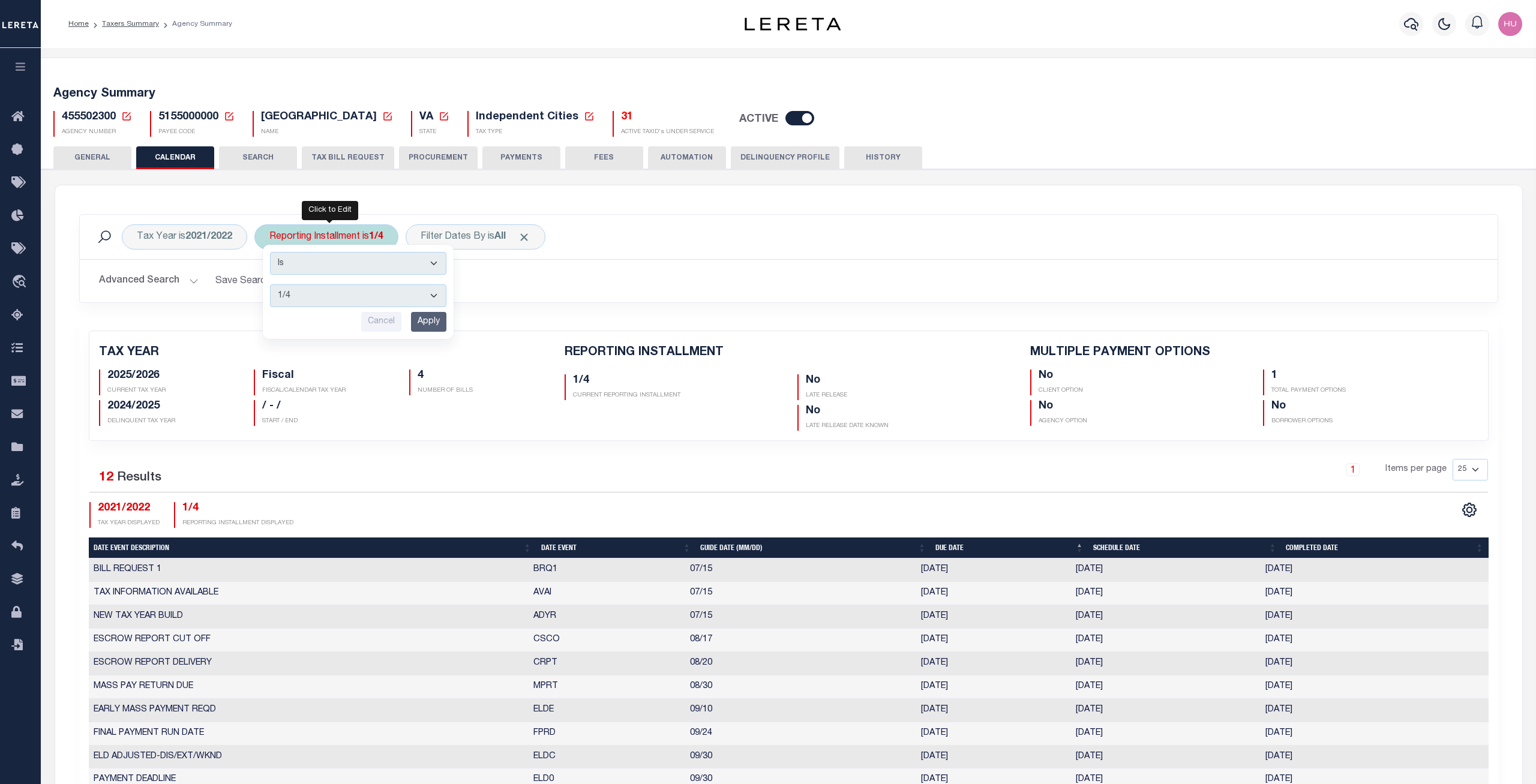
click at [270, 284] on select "1/4 2/4 3/4 4/4" at bounding box center [358, 296] width 176 height 23
select select "4/4"
click option "4/4" at bounding box center [0, 0] width 0 height 0
click at [436, 320] on input "Apply" at bounding box center [428, 321] width 36 height 20
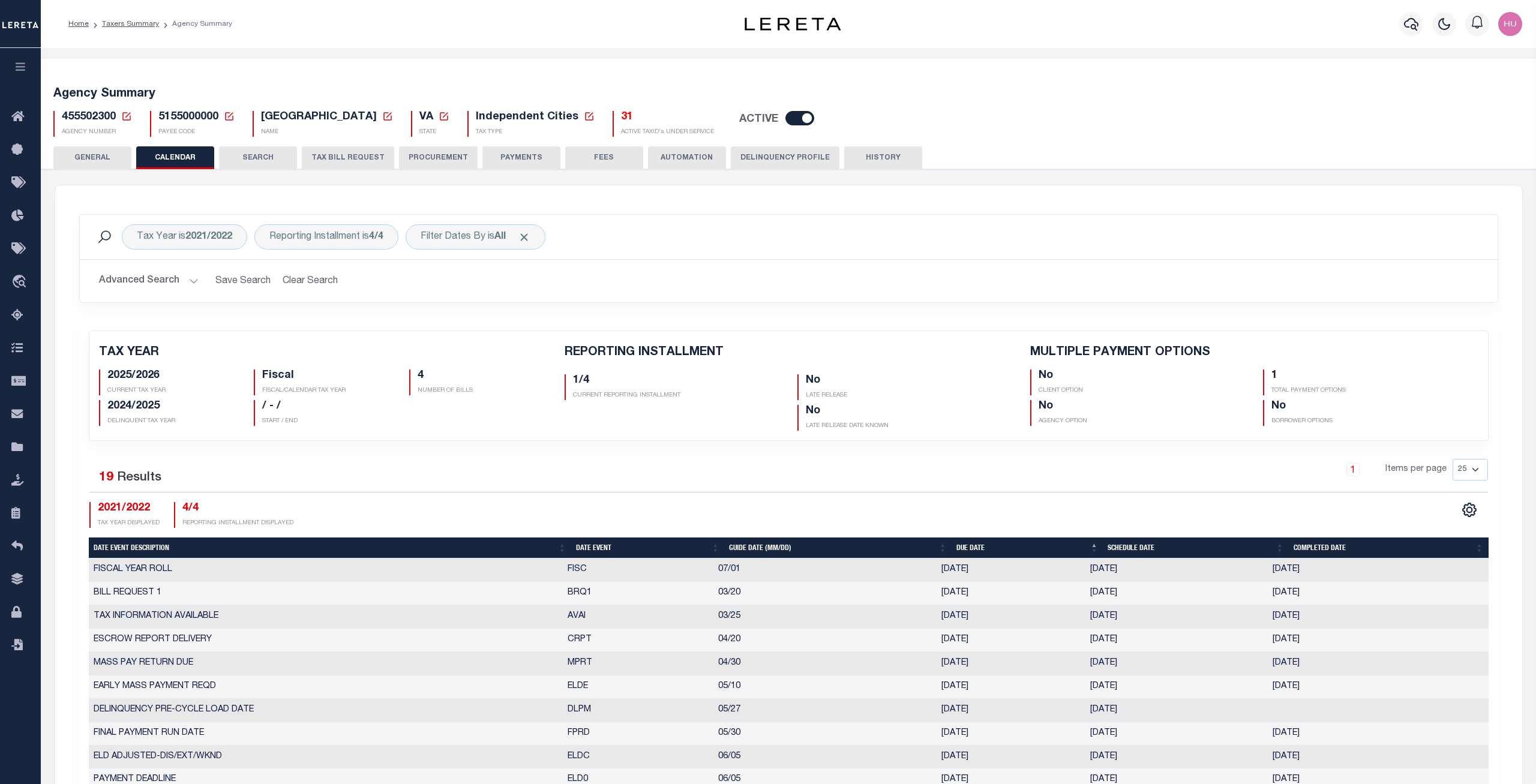
checkbox input "false"
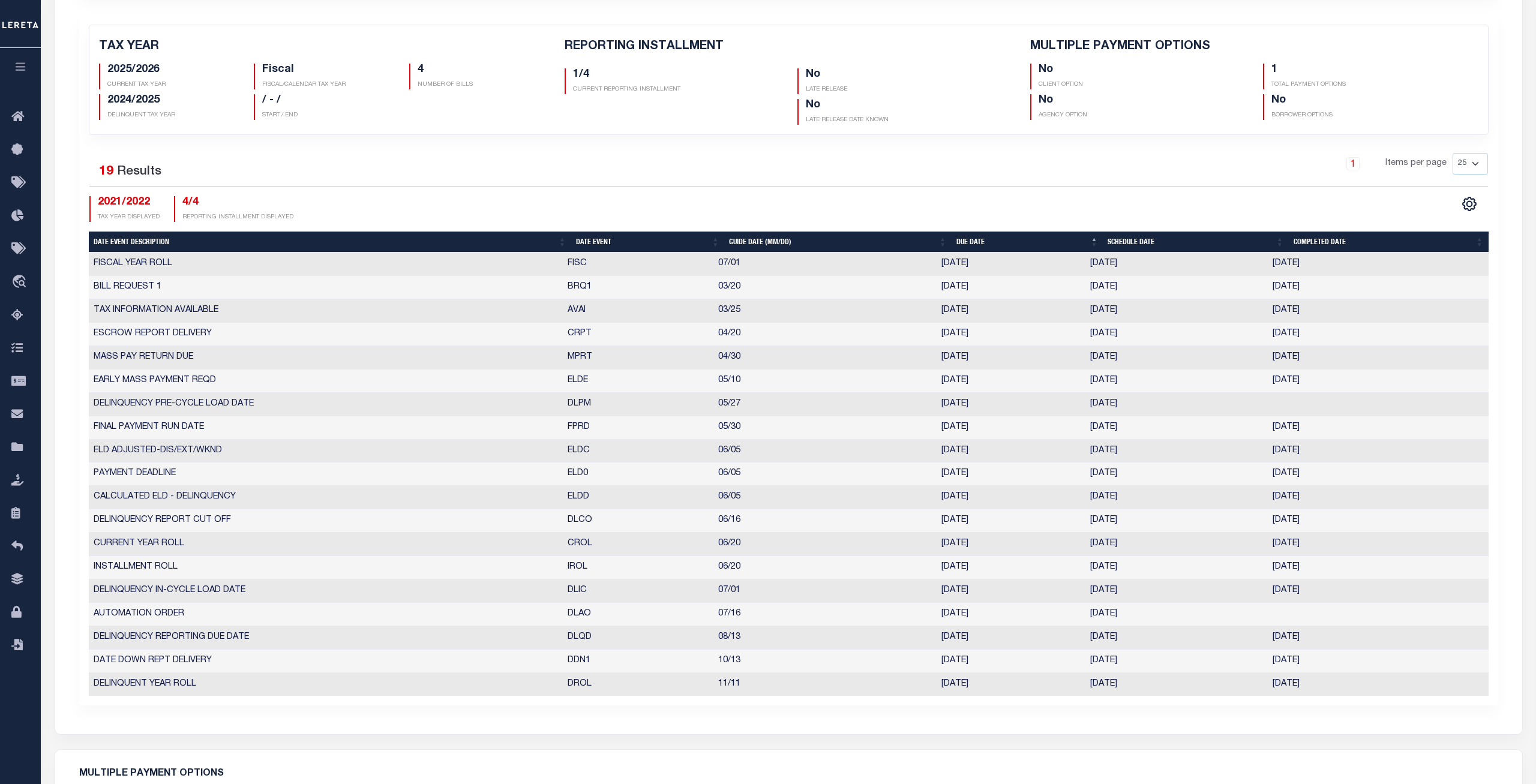
scroll to position [367, 0]
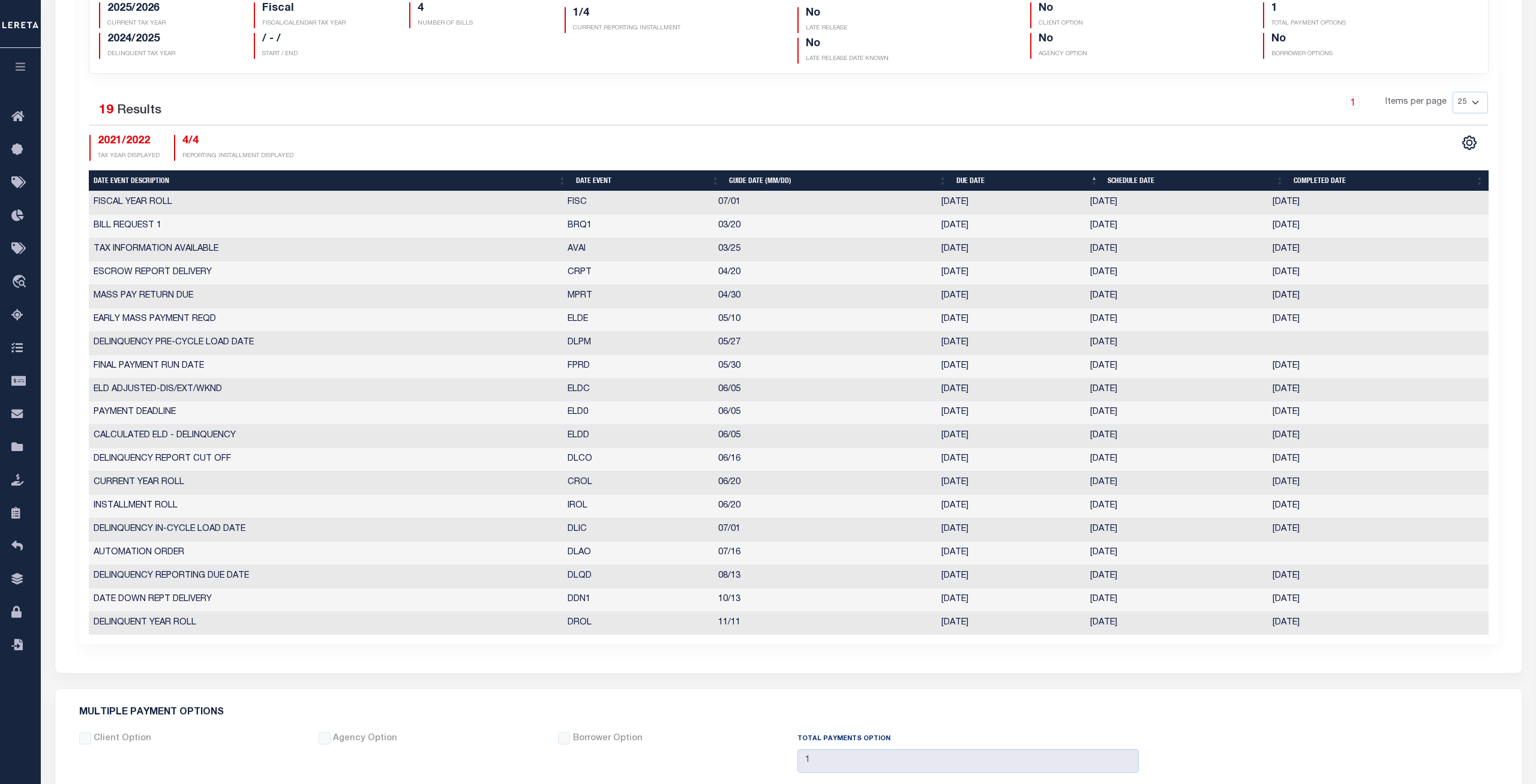
drag, startPoint x: 1138, startPoint y: 484, endPoint x: 1090, endPoint y: 480, distance: 48.2
click at [1090, 480] on td "[DATE]" at bounding box center [1177, 483] width 183 height 24
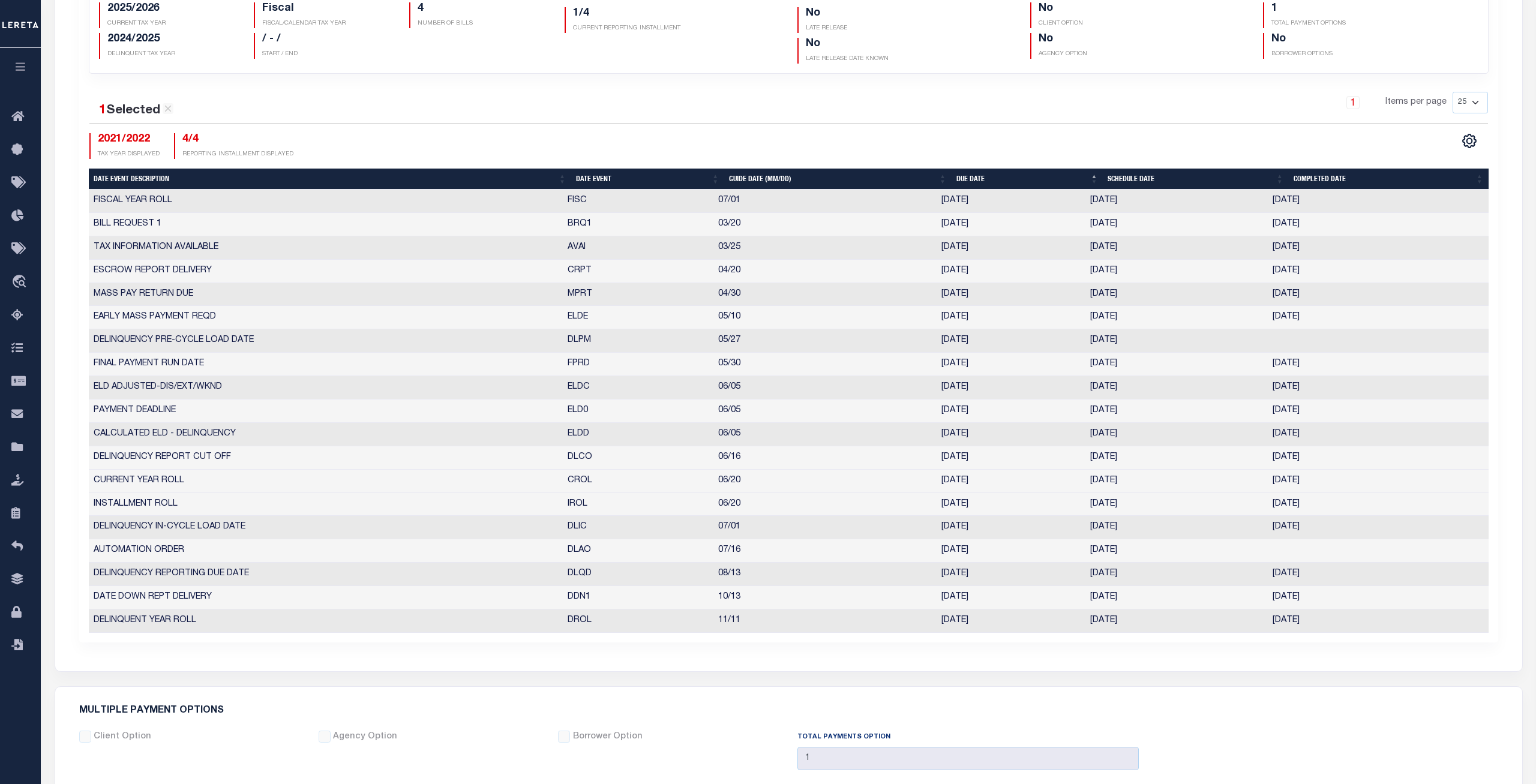
copy td "[DATE]"
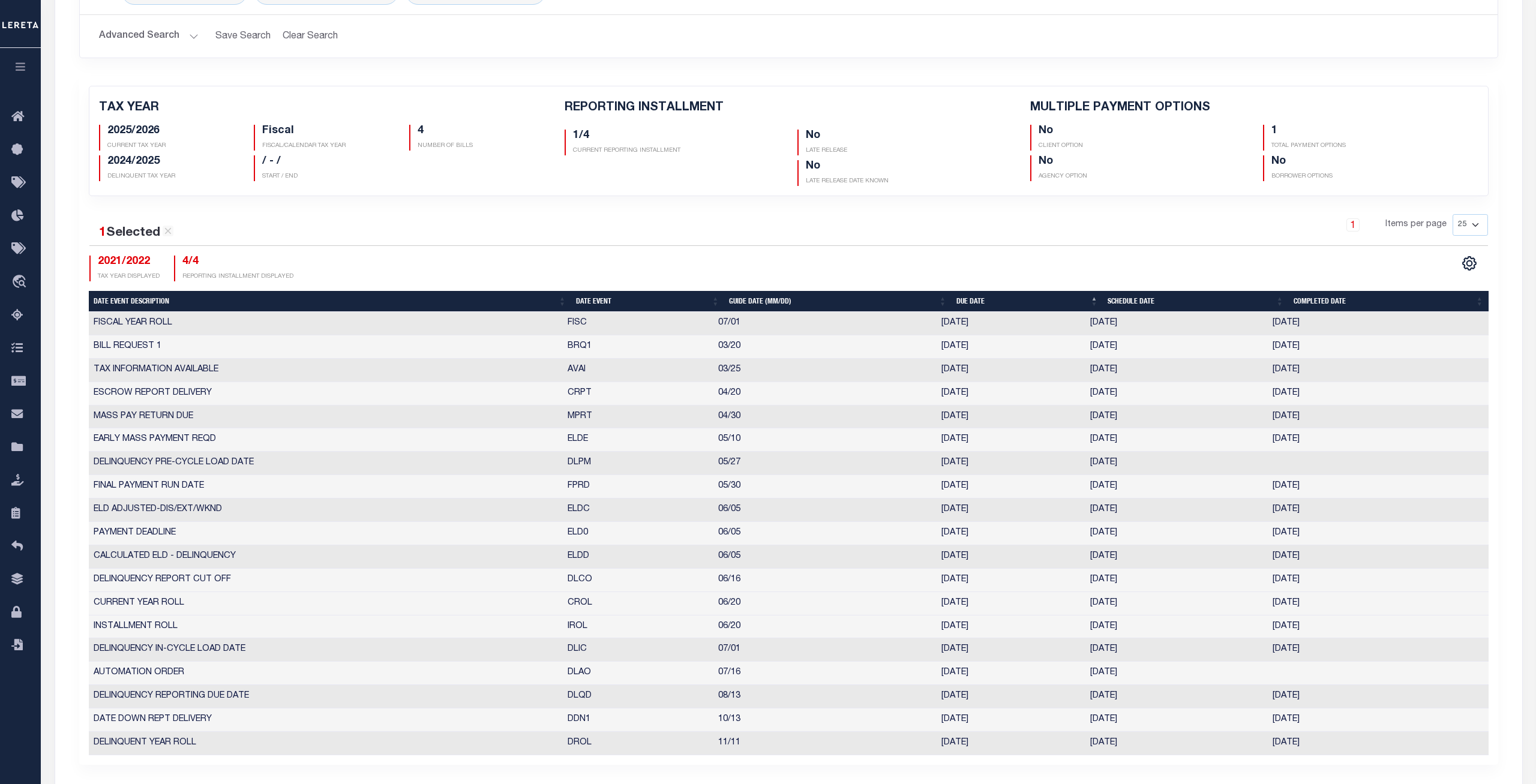
scroll to position [184, 0]
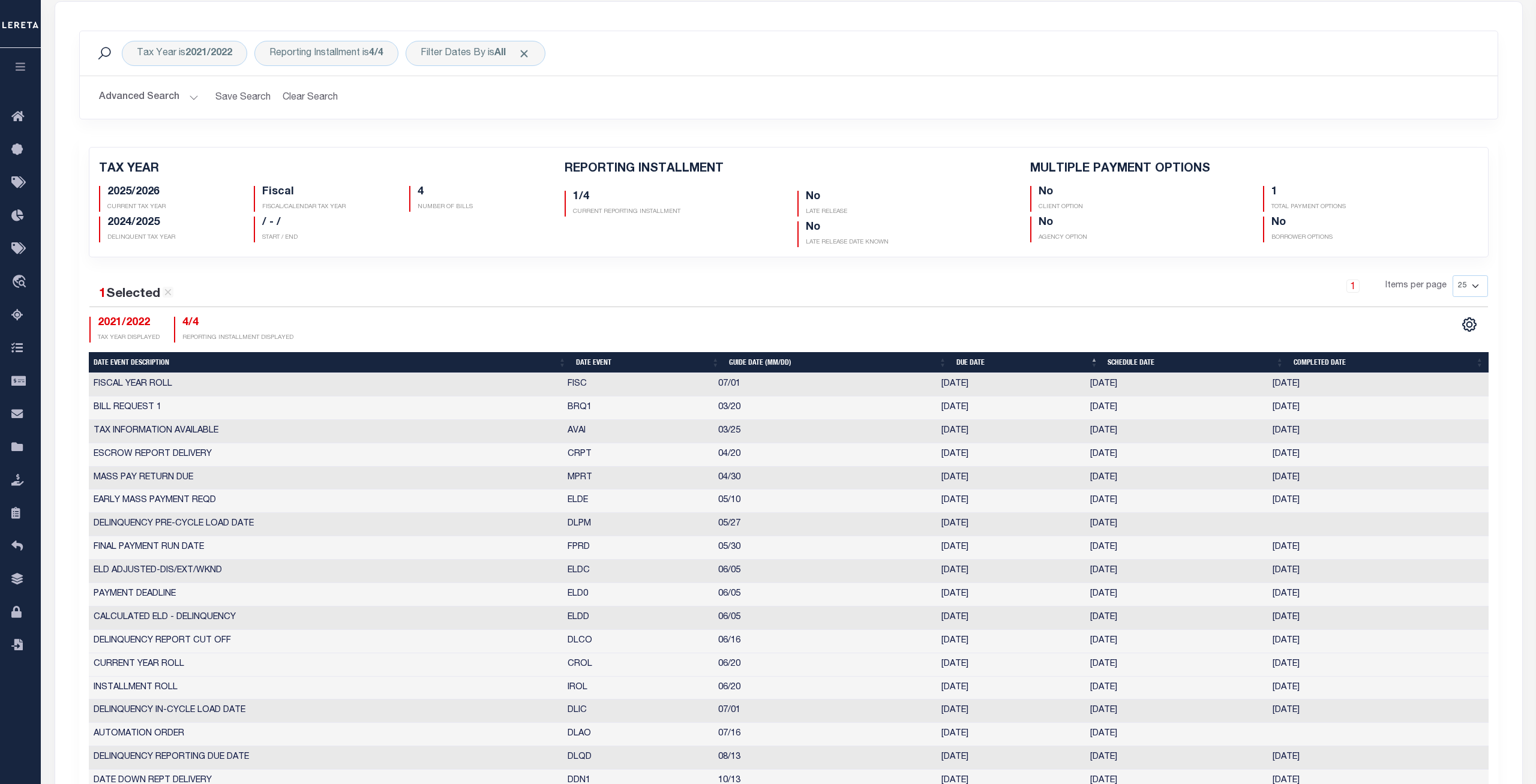
click at [640, 55] on div "Tax Year is 2021/2022 Reporting Installment is 4/4 Filter Dates By is All Search" at bounding box center [788, 53] width 1399 height 25
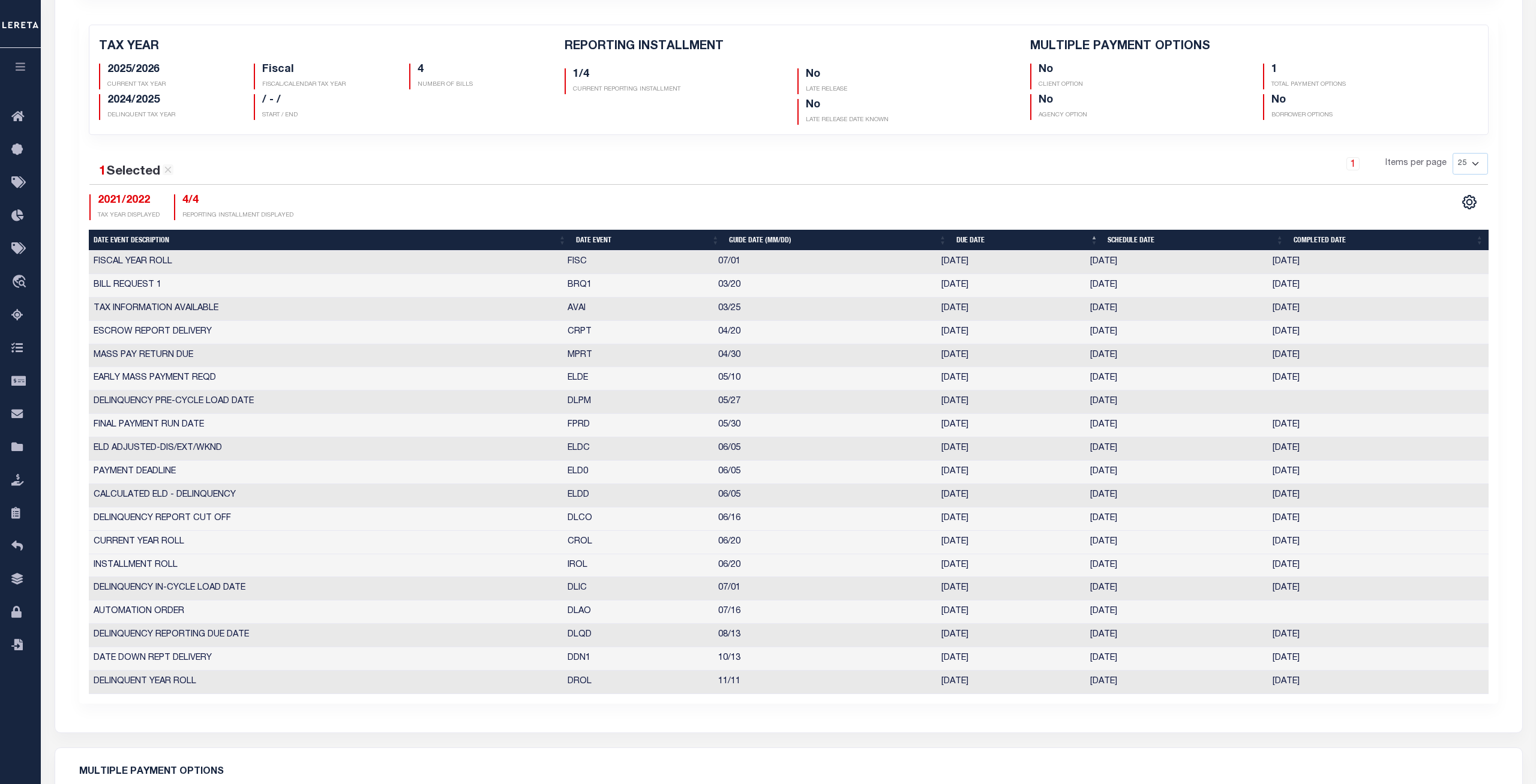
scroll to position [428, 0]
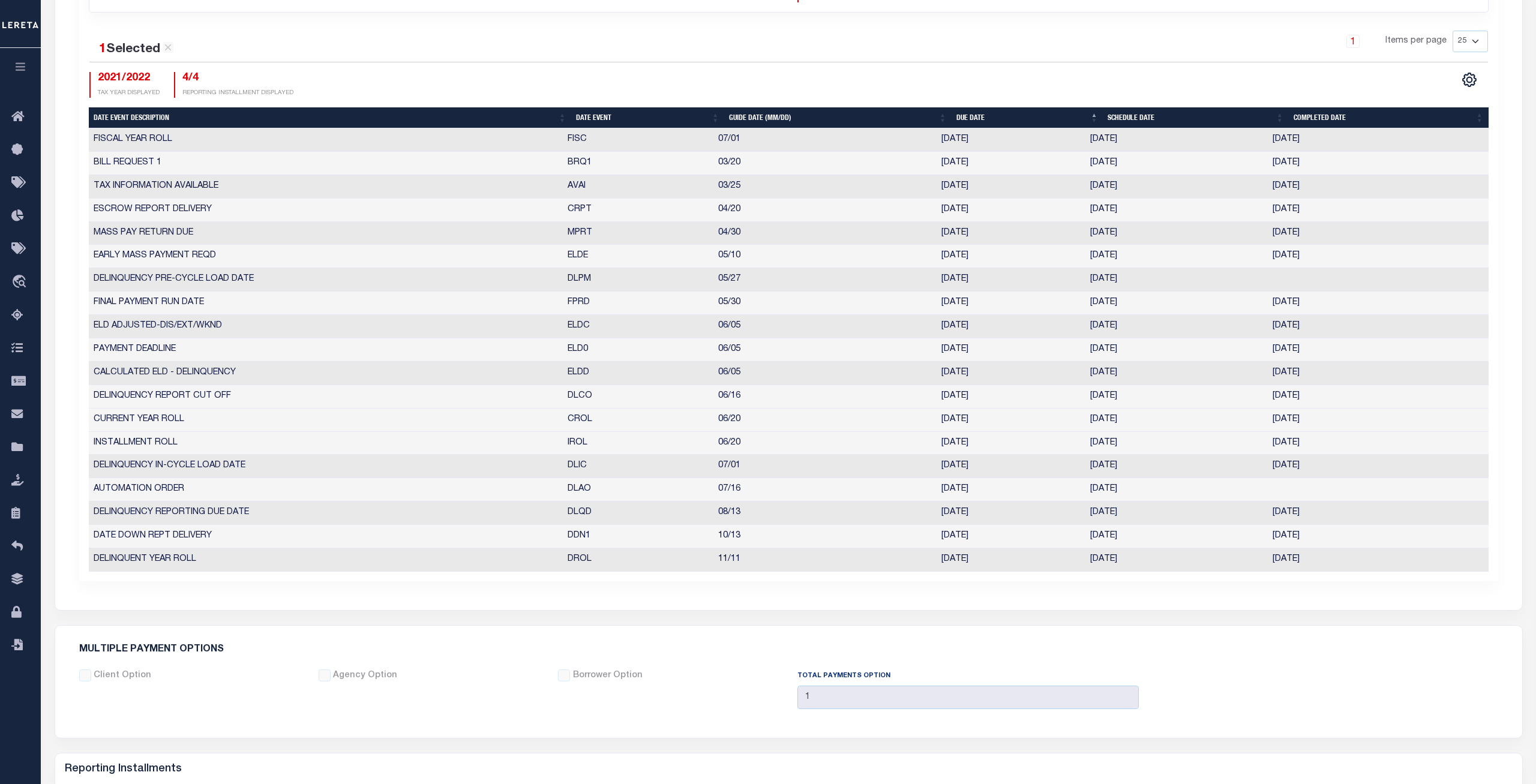
drag, startPoint x: 1137, startPoint y: 421, endPoint x: 1087, endPoint y: 423, distance: 50.0
click at [1087, 423] on td "[DATE]" at bounding box center [1177, 420] width 183 height 24
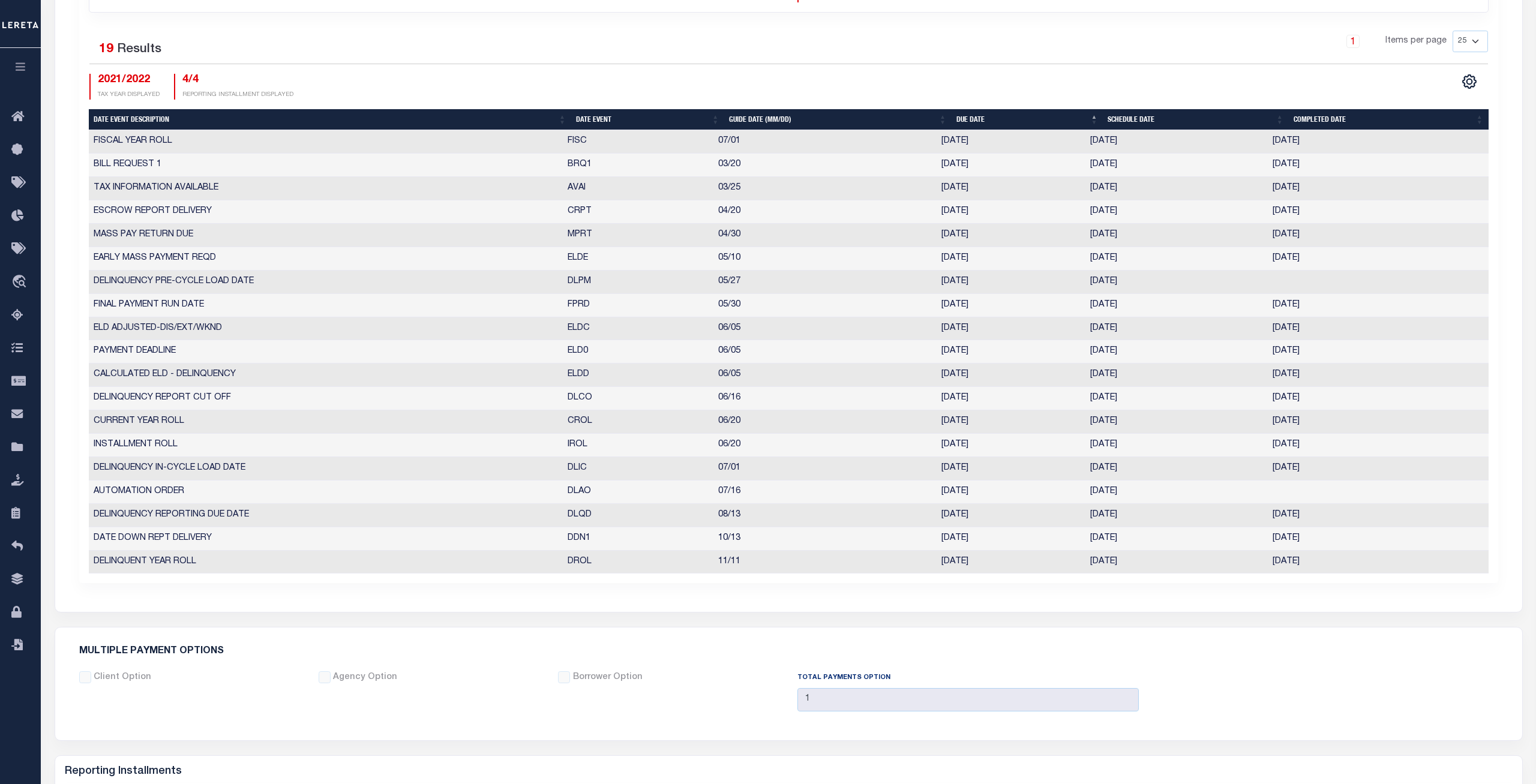
click at [624, 34] on div "1 Items per page 25 50 125 150 175 200" at bounding box center [965, 45] width 1044 height 31
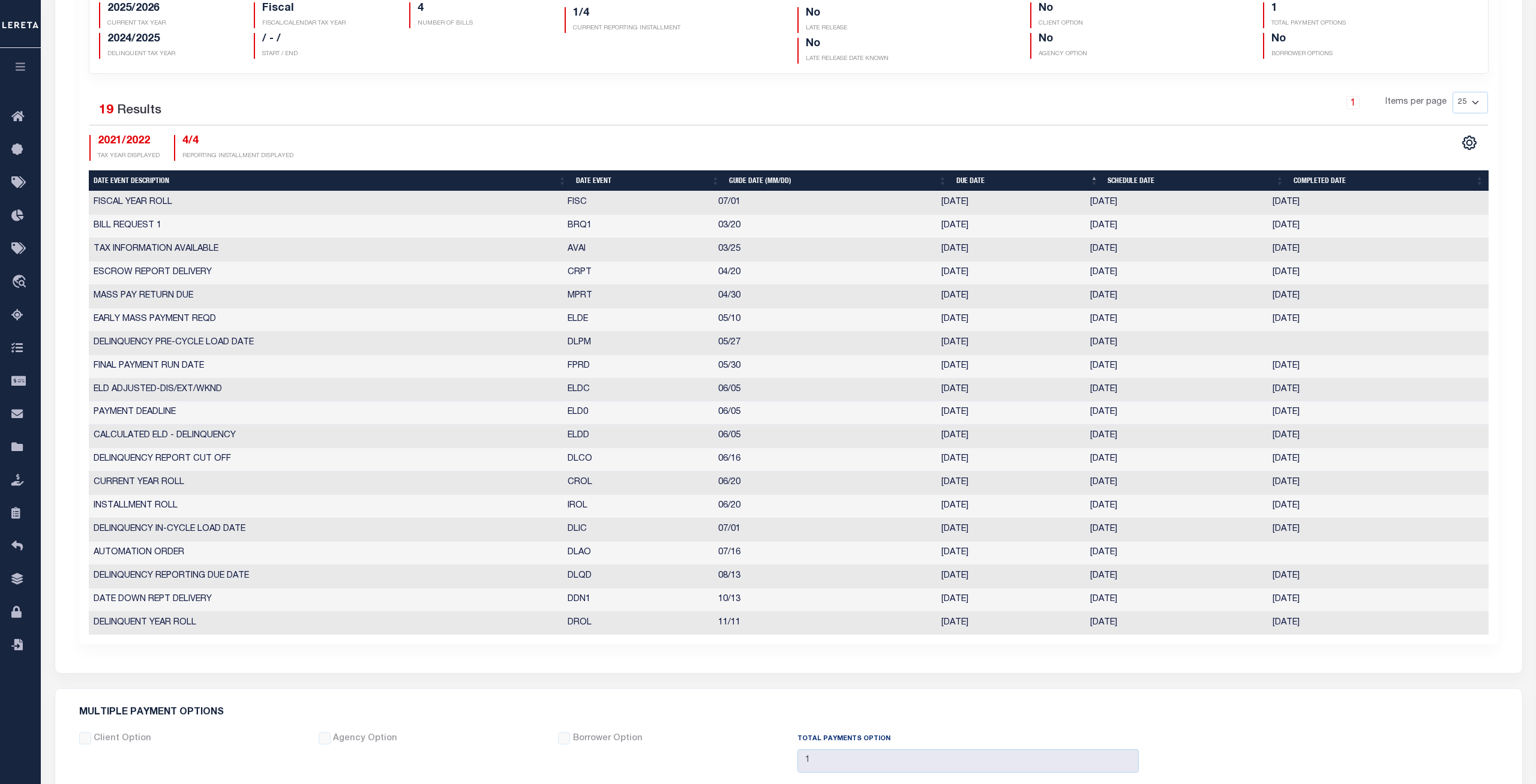
scroll to position [0, 0]
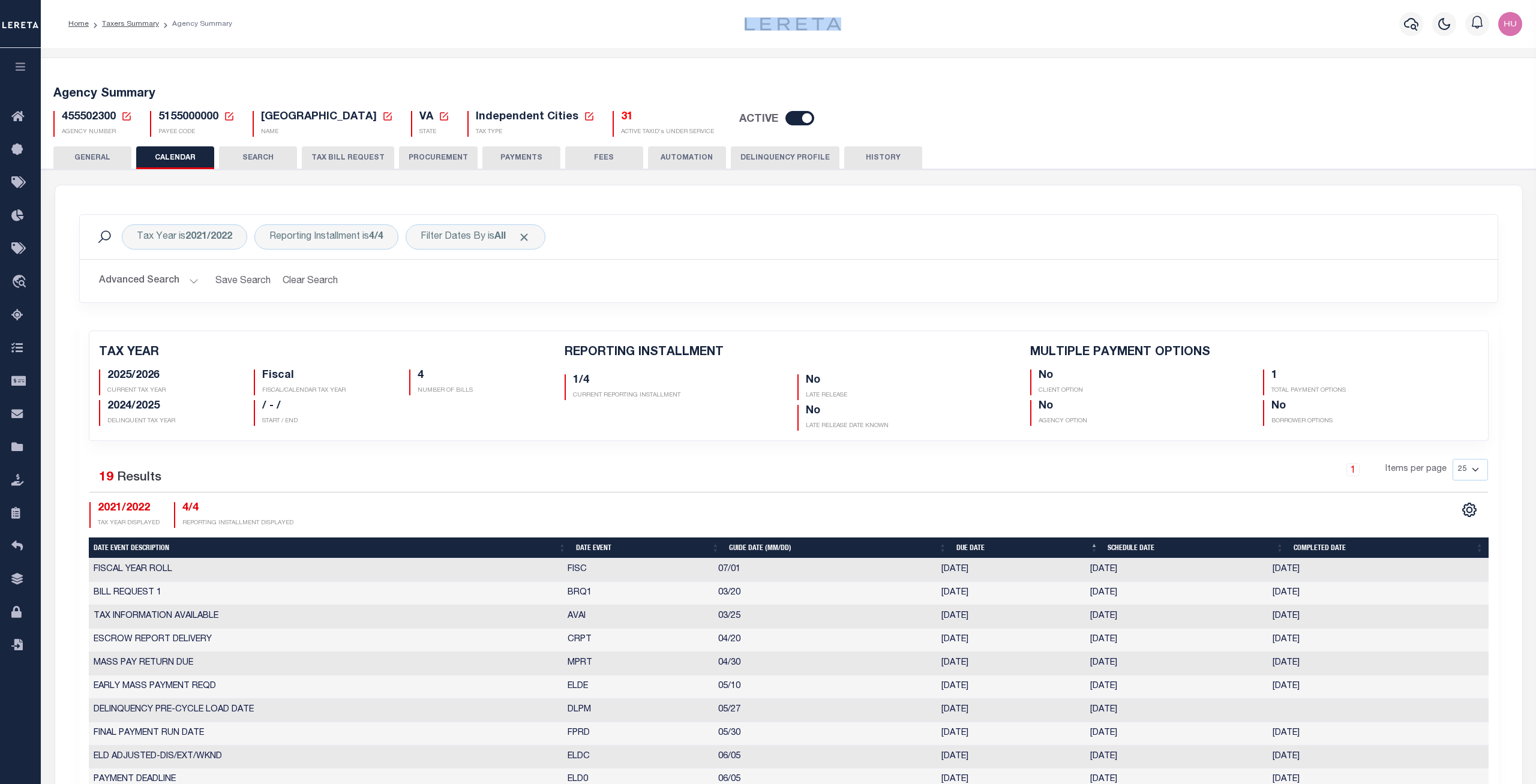
drag, startPoint x: 842, startPoint y: 25, endPoint x: 730, endPoint y: 27, distance: 112.0
click at [730, 25] on div at bounding box center [793, 24] width 245 height 13
click at [773, 57] on div "Agency Summary 455502300 Agency Number" at bounding box center [788, 776] width 1496 height 1457
click at [671, 205] on div "Tax Year is 2021/2022 Reporting Installment is 4/4 Filter Dates By is All Searc…" at bounding box center [789, 613] width 1467 height 855
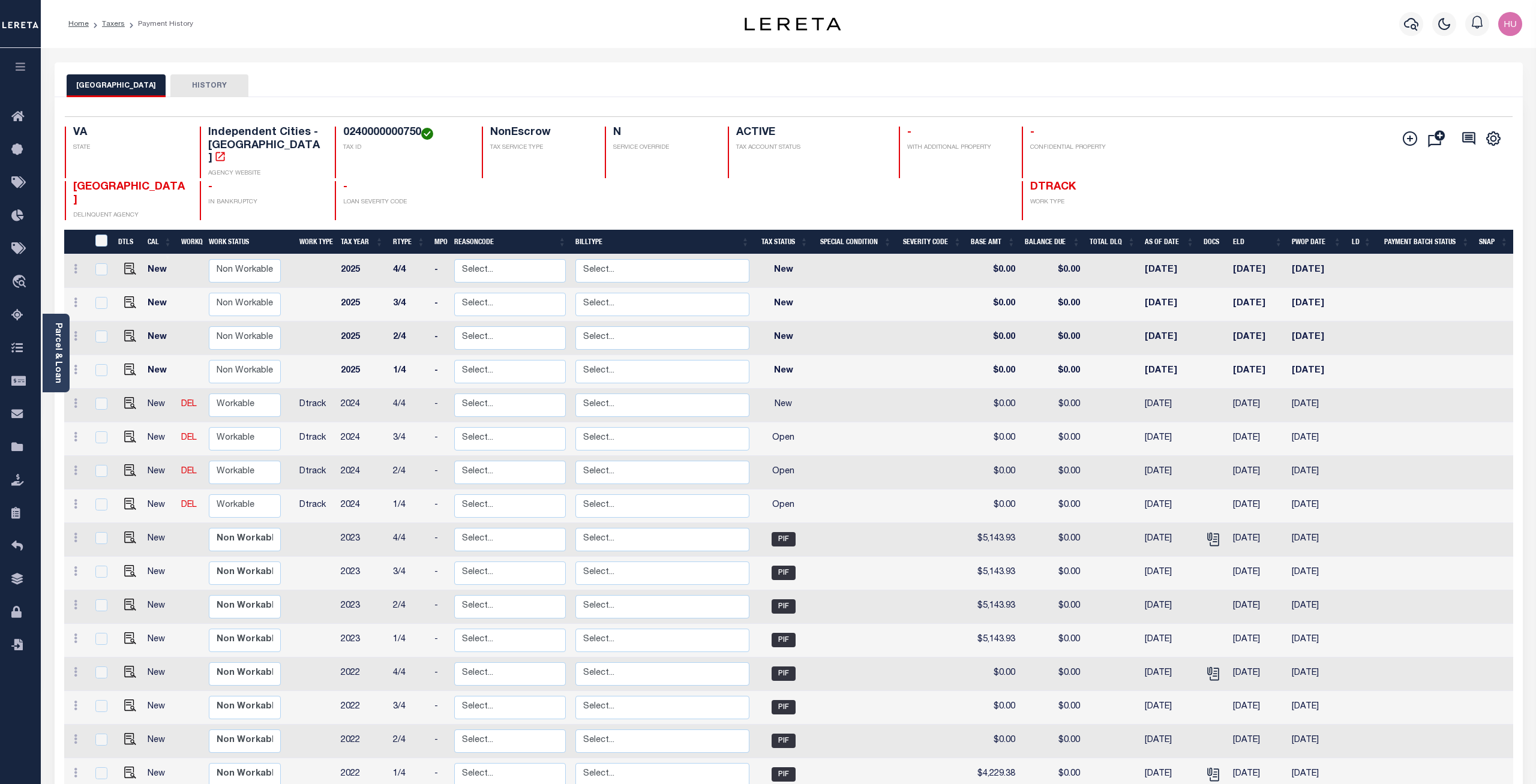
scroll to position [280, 0]
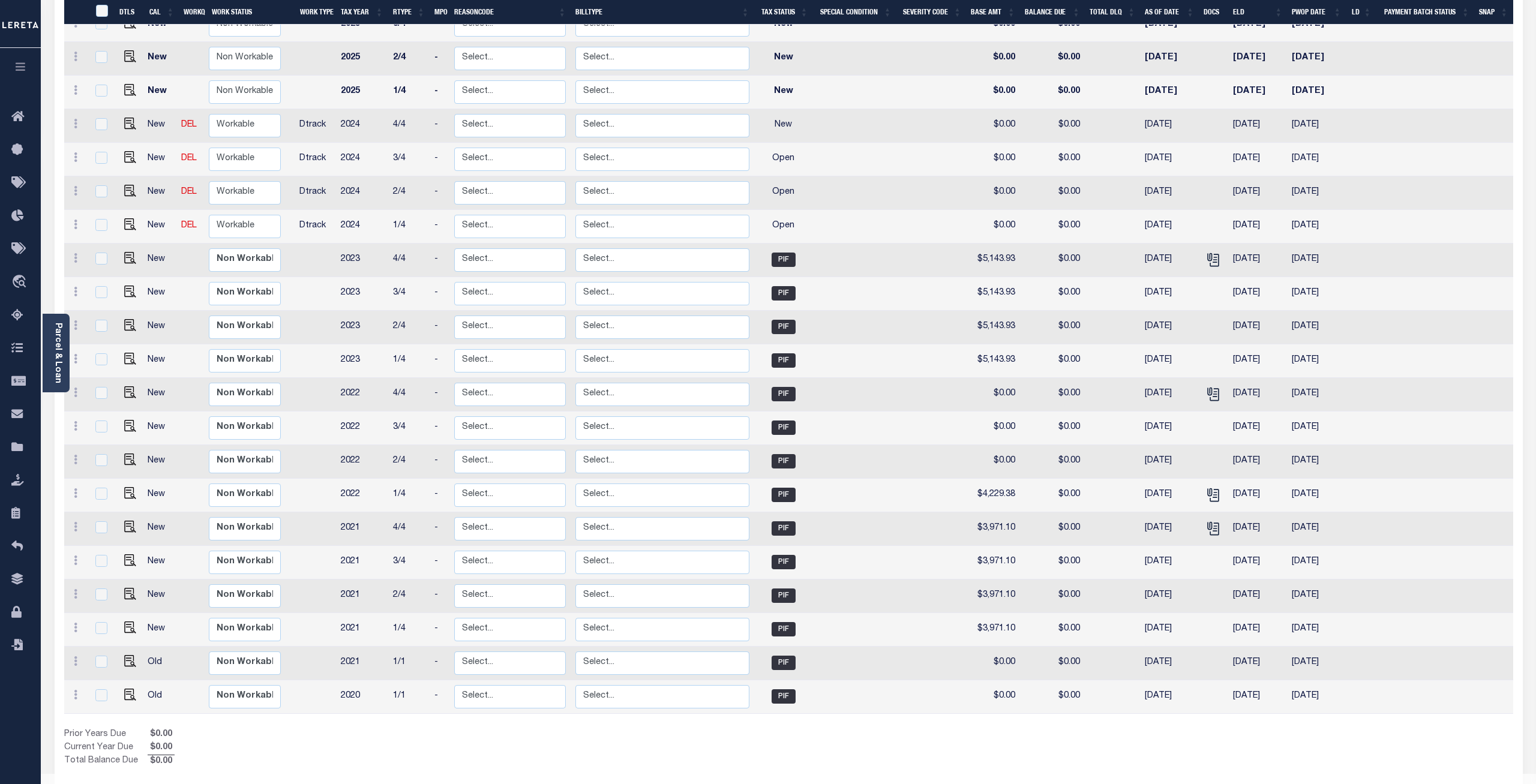
click at [356, 680] on td "2020" at bounding box center [362, 697] width 52 height 34
checkbox input "true"
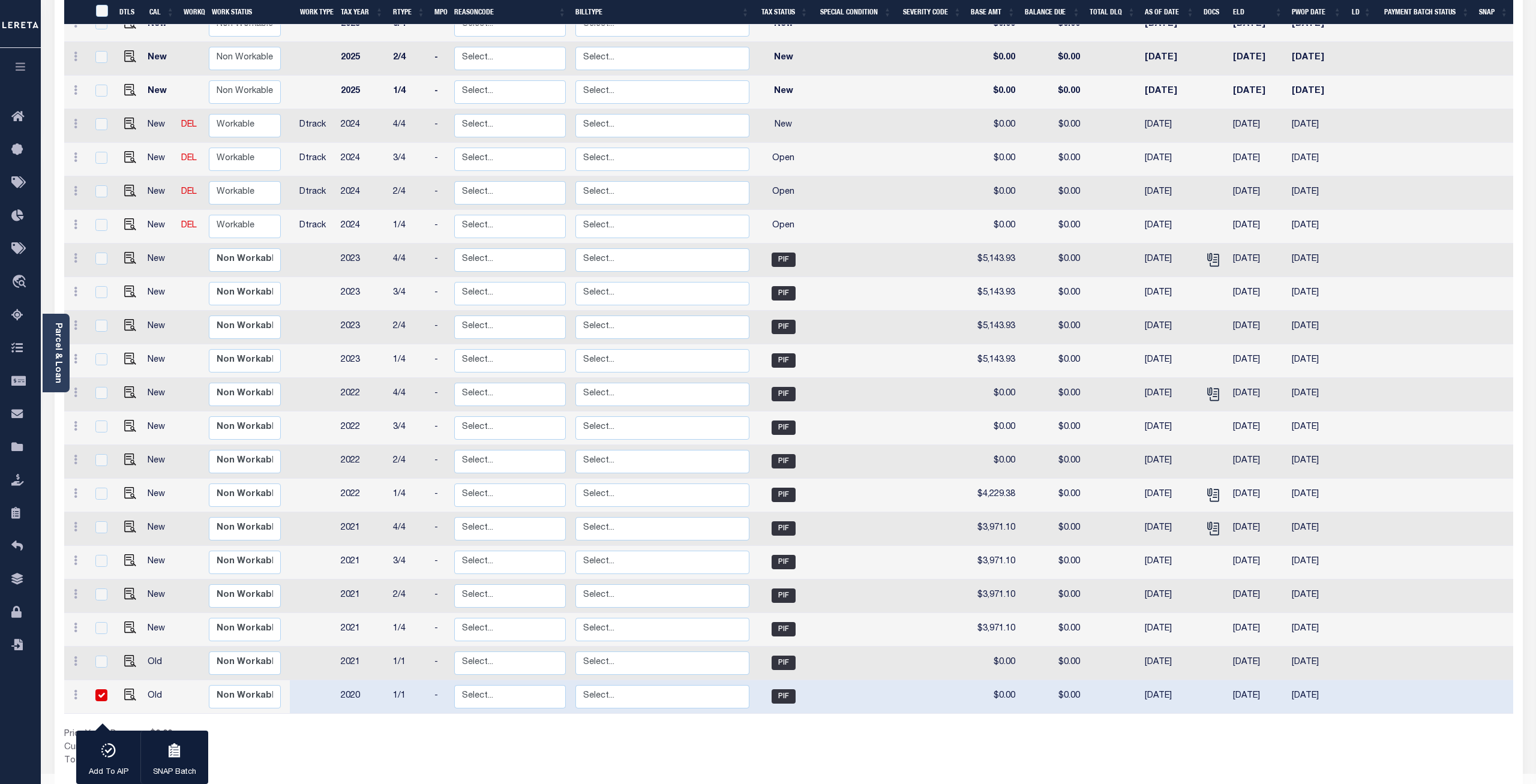
click at [355, 680] on td "2020" at bounding box center [362, 697] width 52 height 34
checkbox input "false"
